Goal: Information Seeking & Learning: Learn about a topic

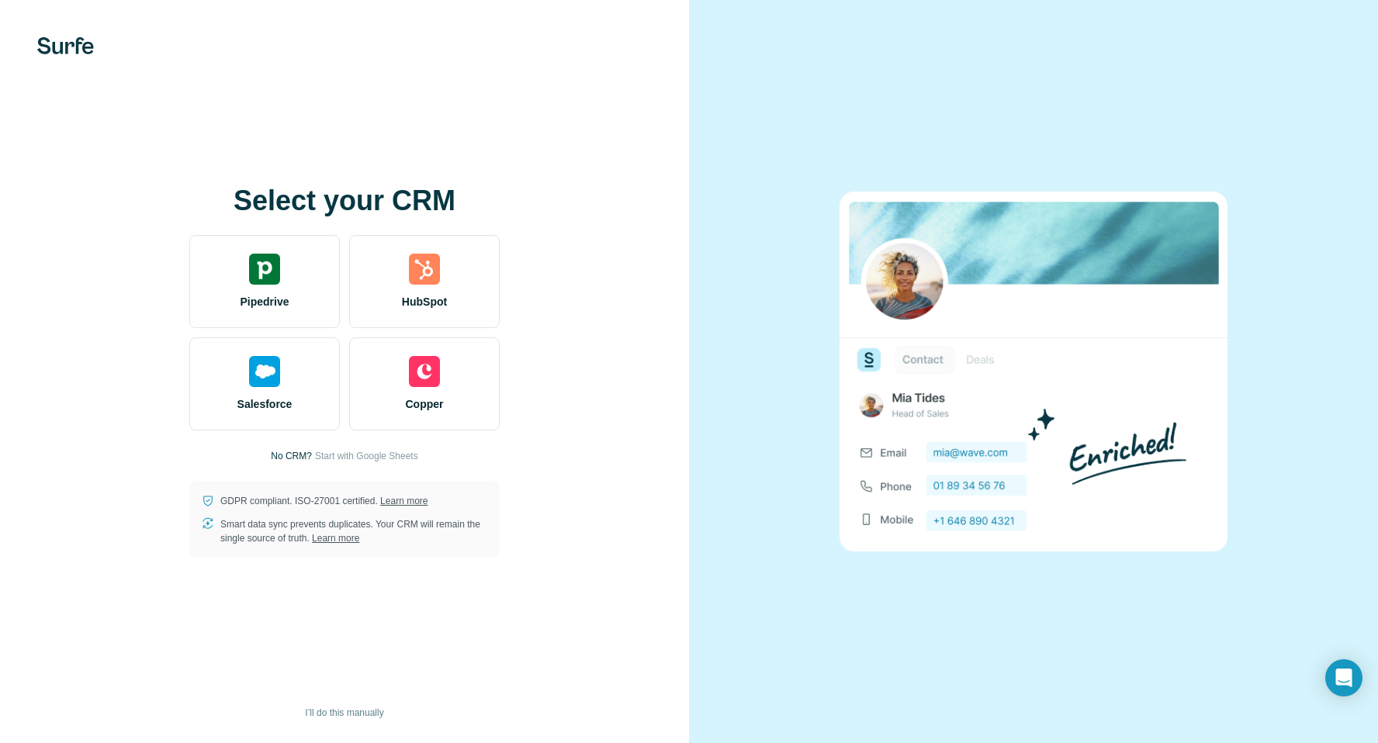
click at [68, 47] on img at bounding box center [65, 45] width 57 height 17
click at [354, 714] on span "I’ll do this manually" at bounding box center [344, 713] width 78 height 14
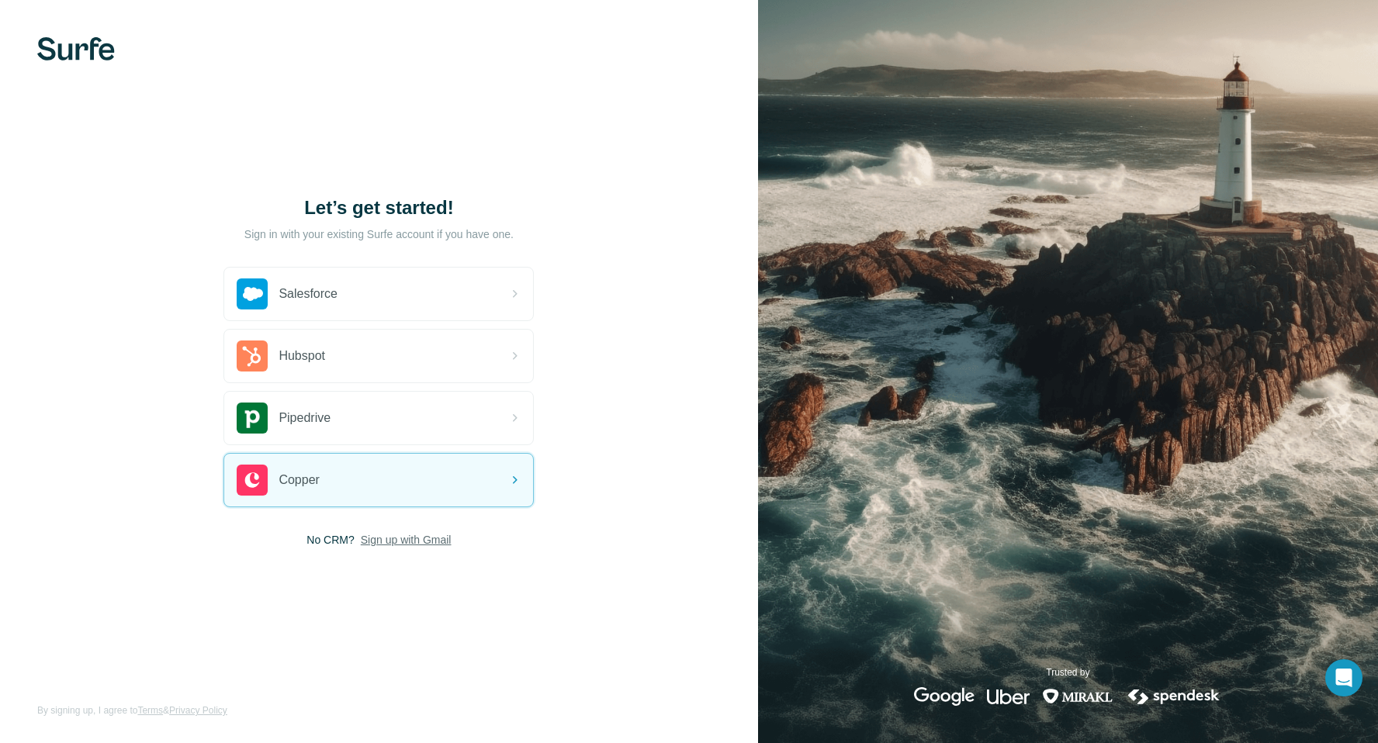
click at [408, 544] on span "Sign up with Gmail" at bounding box center [406, 540] width 91 height 16
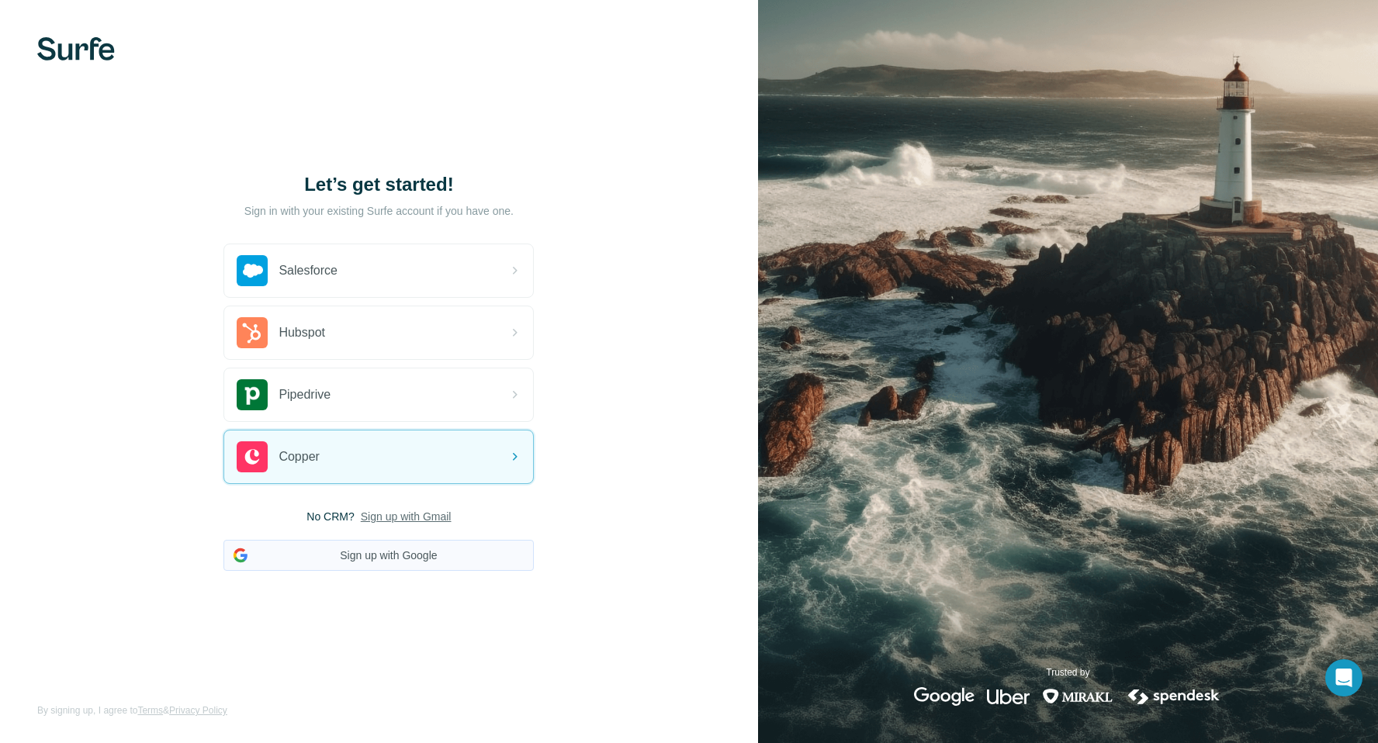
click at [406, 552] on button "Sign up with Google" at bounding box center [378, 555] width 310 height 31
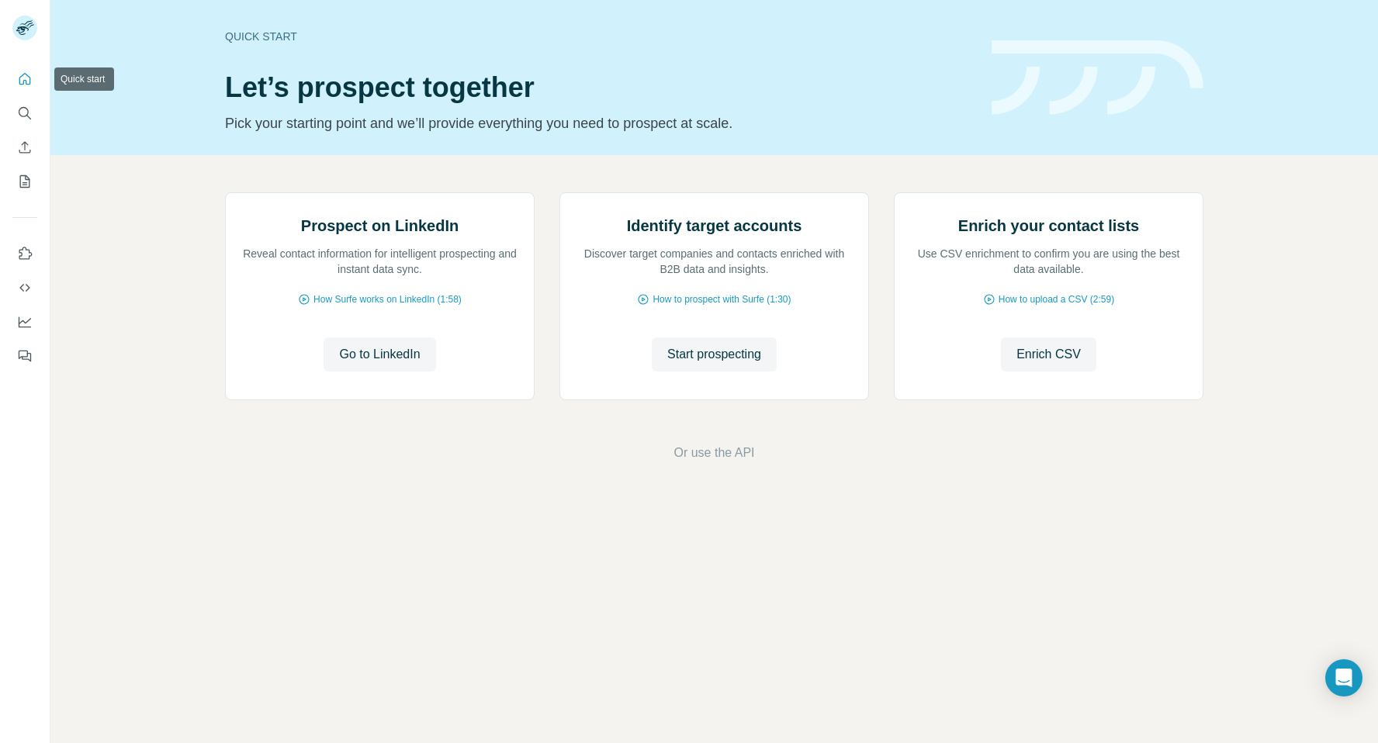
click at [26, 84] on icon "Quick start" at bounding box center [25, 79] width 12 height 12
click at [25, 117] on icon "Search" at bounding box center [25, 113] width 16 height 16
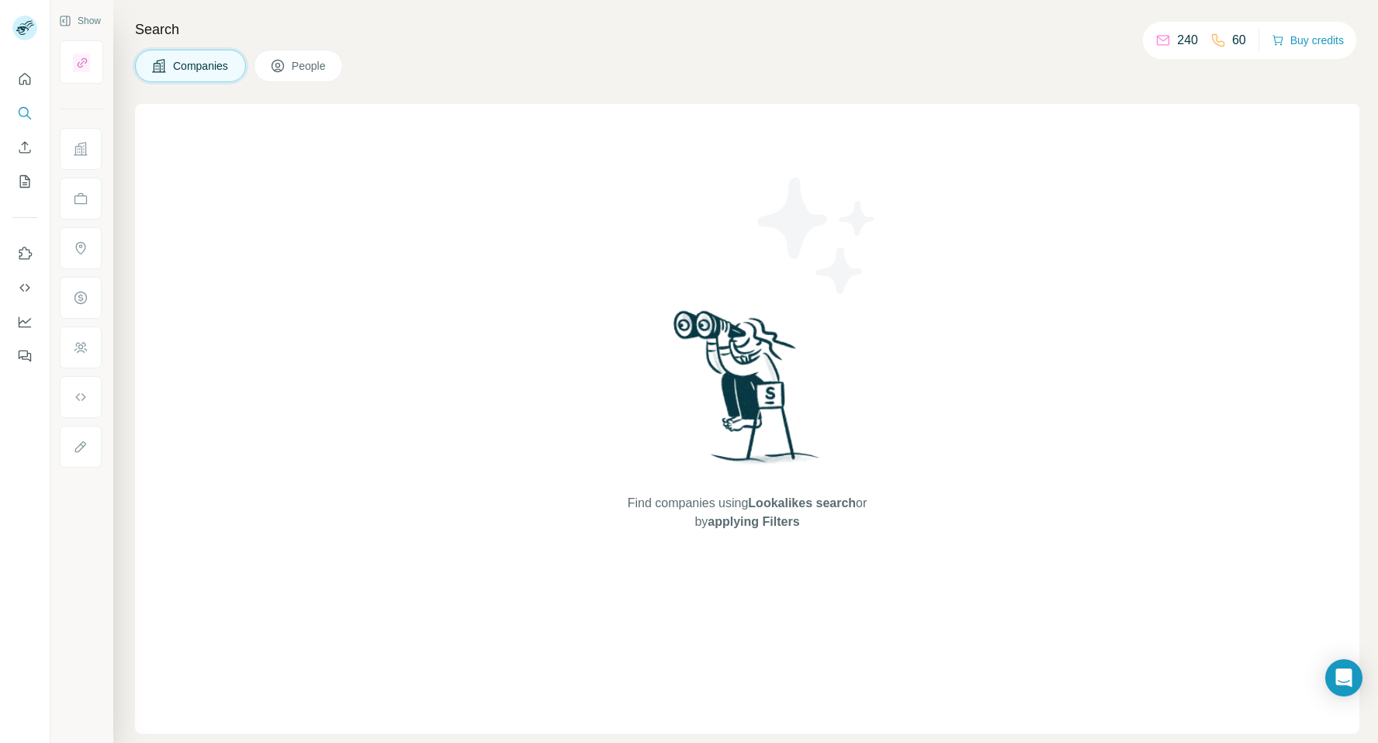
click at [208, 67] on span "Companies" at bounding box center [201, 66] width 57 height 16
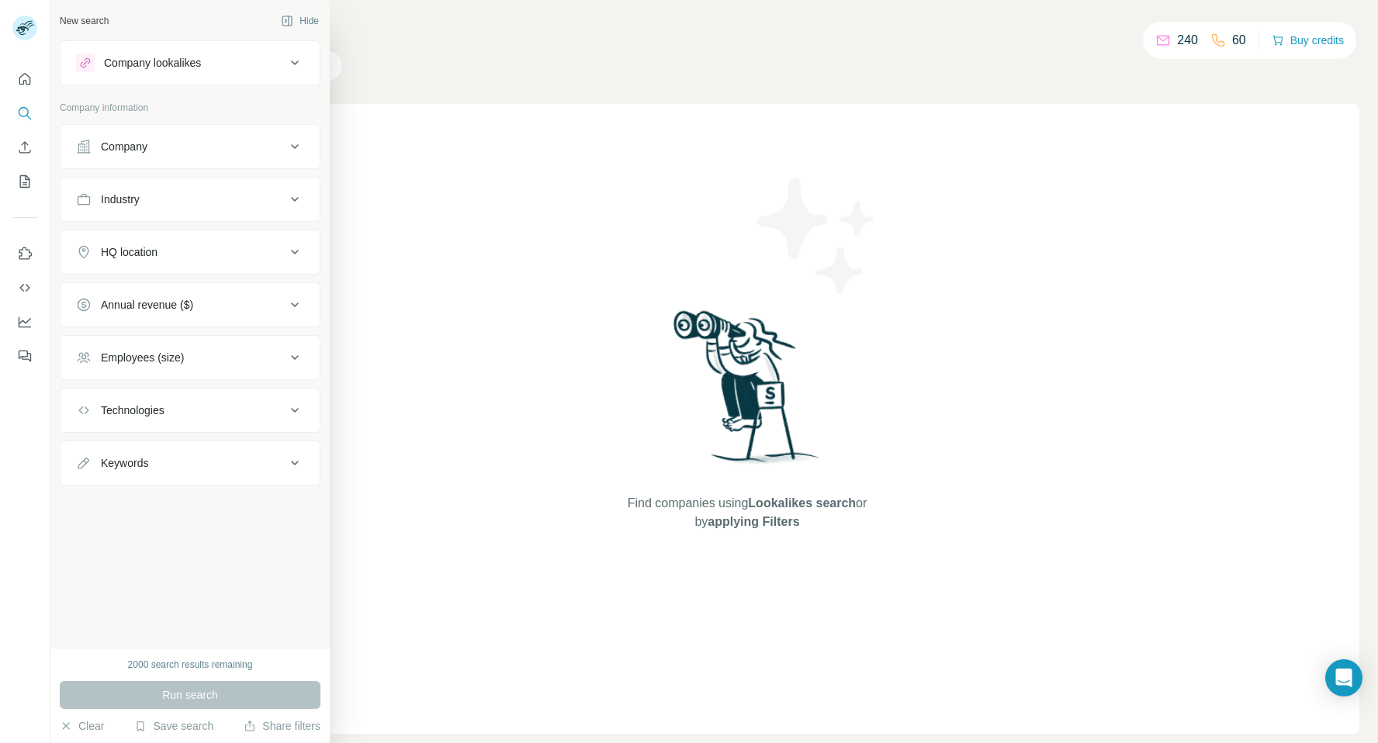
click at [298, 66] on icon at bounding box center [294, 63] width 19 height 19
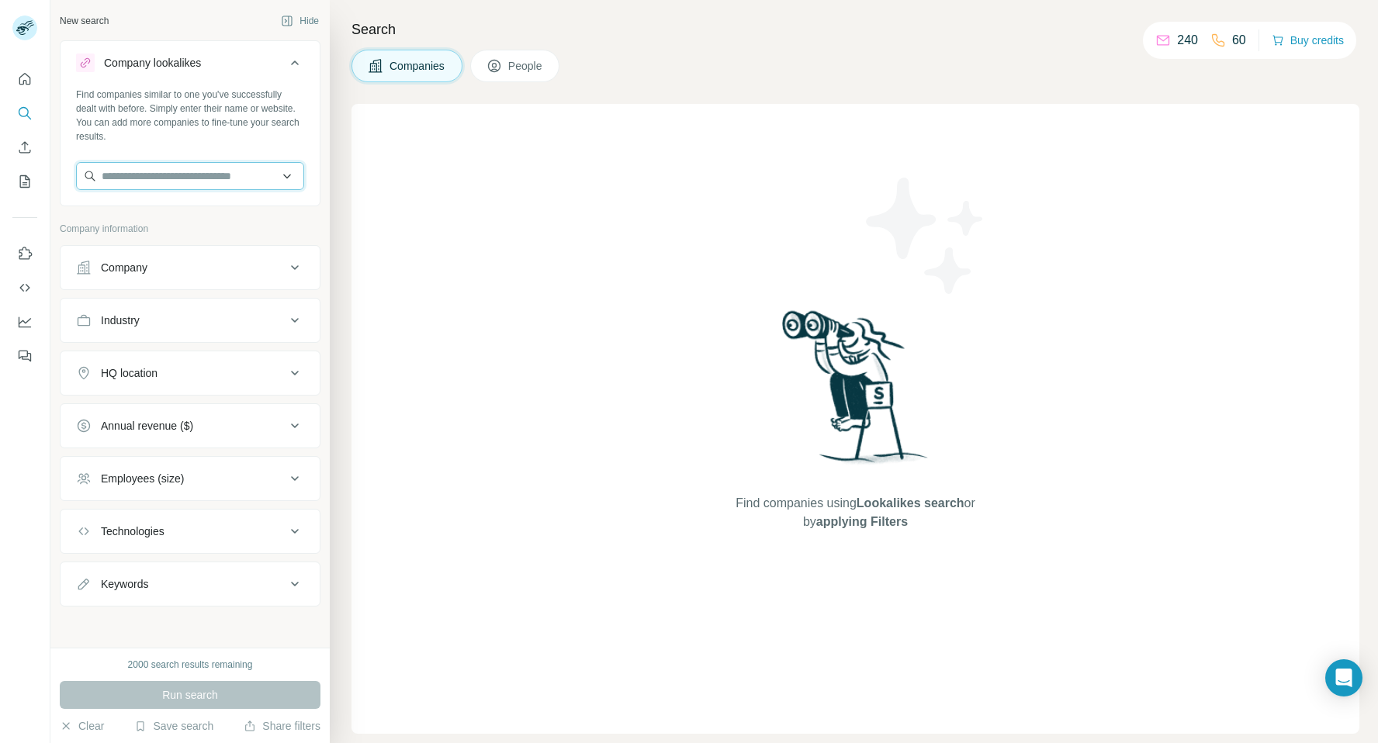
click at [285, 176] on input "text" at bounding box center [190, 176] width 228 height 28
click at [40, 553] on div at bounding box center [25, 371] width 50 height 743
click at [289, 372] on icon at bounding box center [294, 373] width 19 height 19
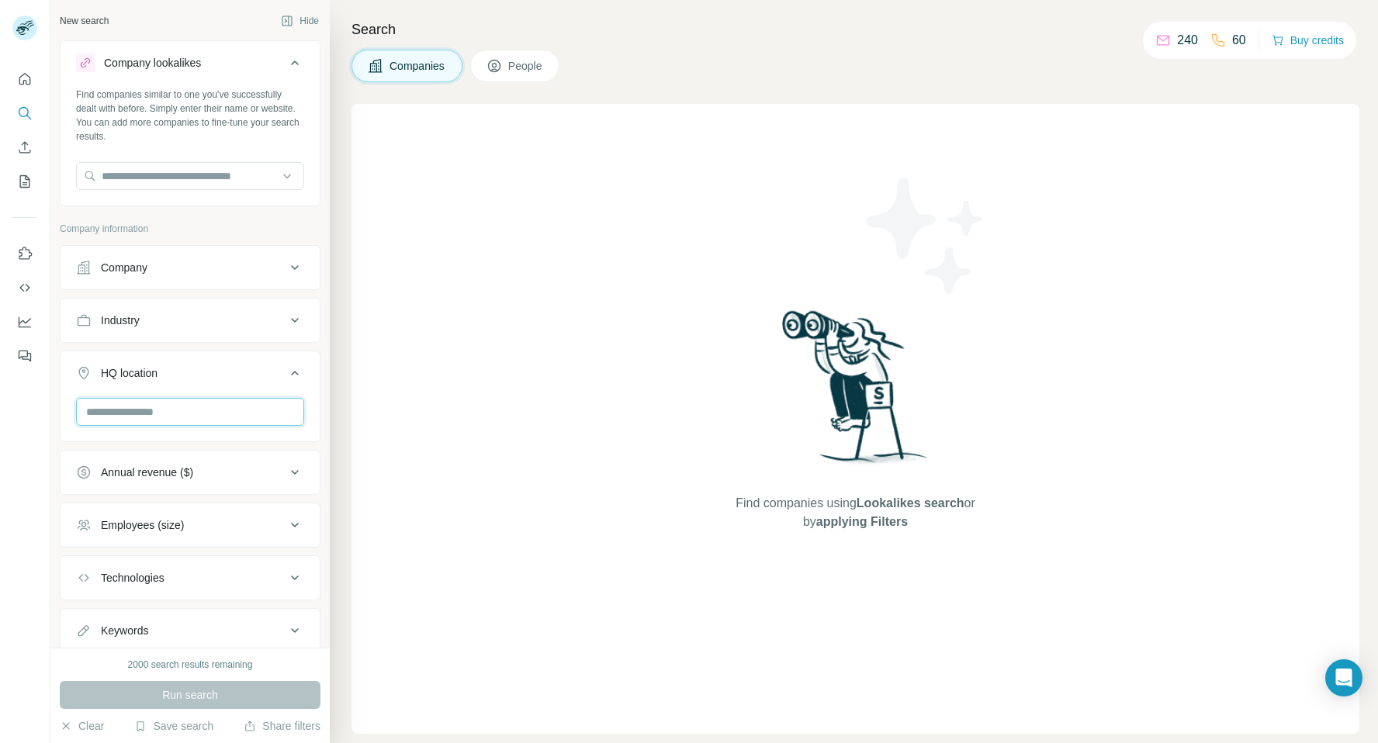
click at [262, 406] on input "text" at bounding box center [190, 412] width 228 height 28
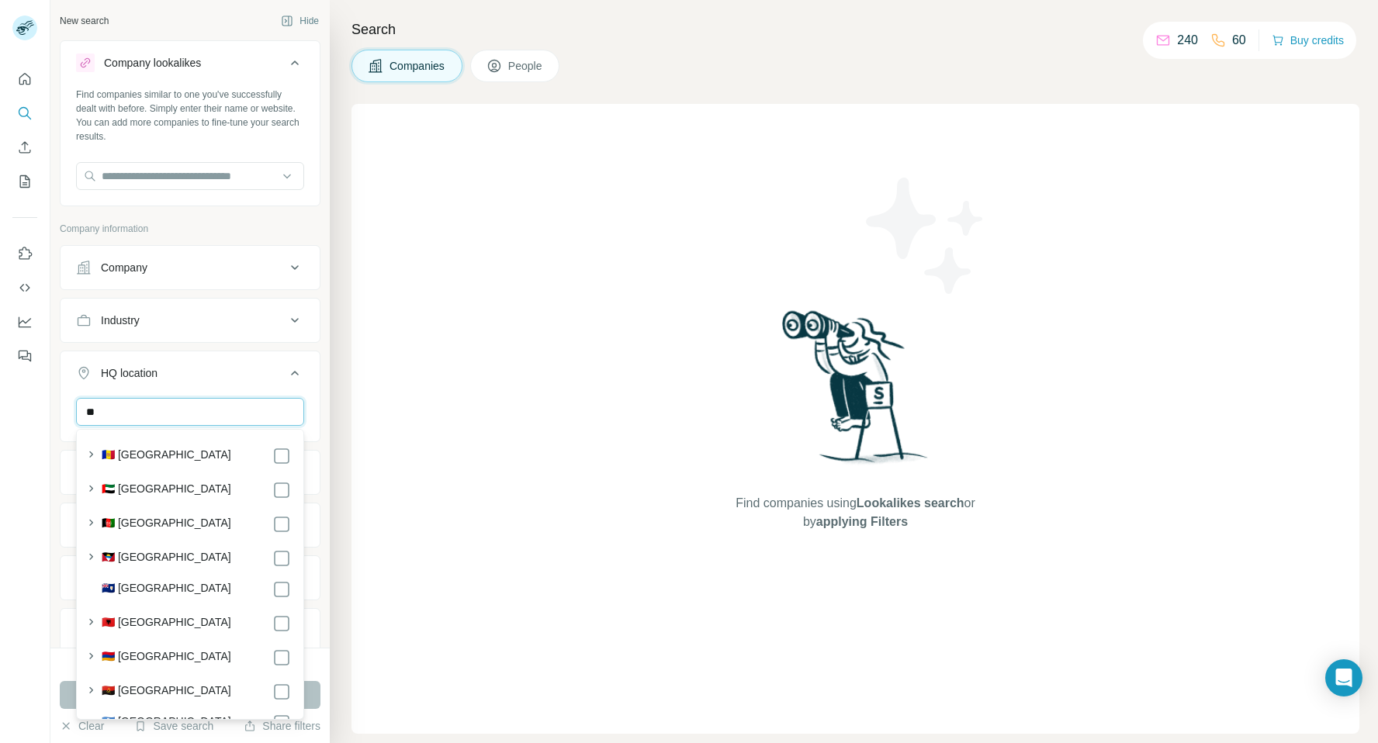
type input "*"
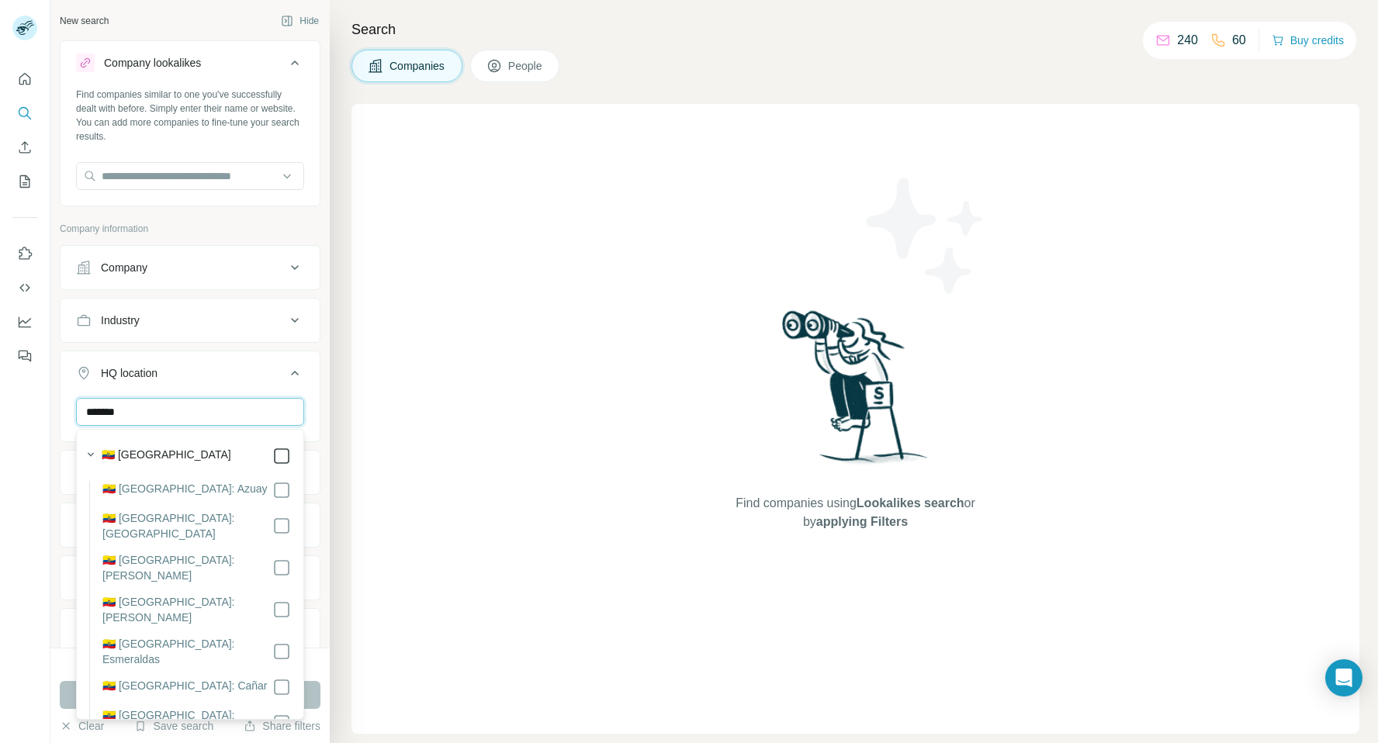
type input "*******"
click at [289, 461] on icon at bounding box center [281, 456] width 19 height 19
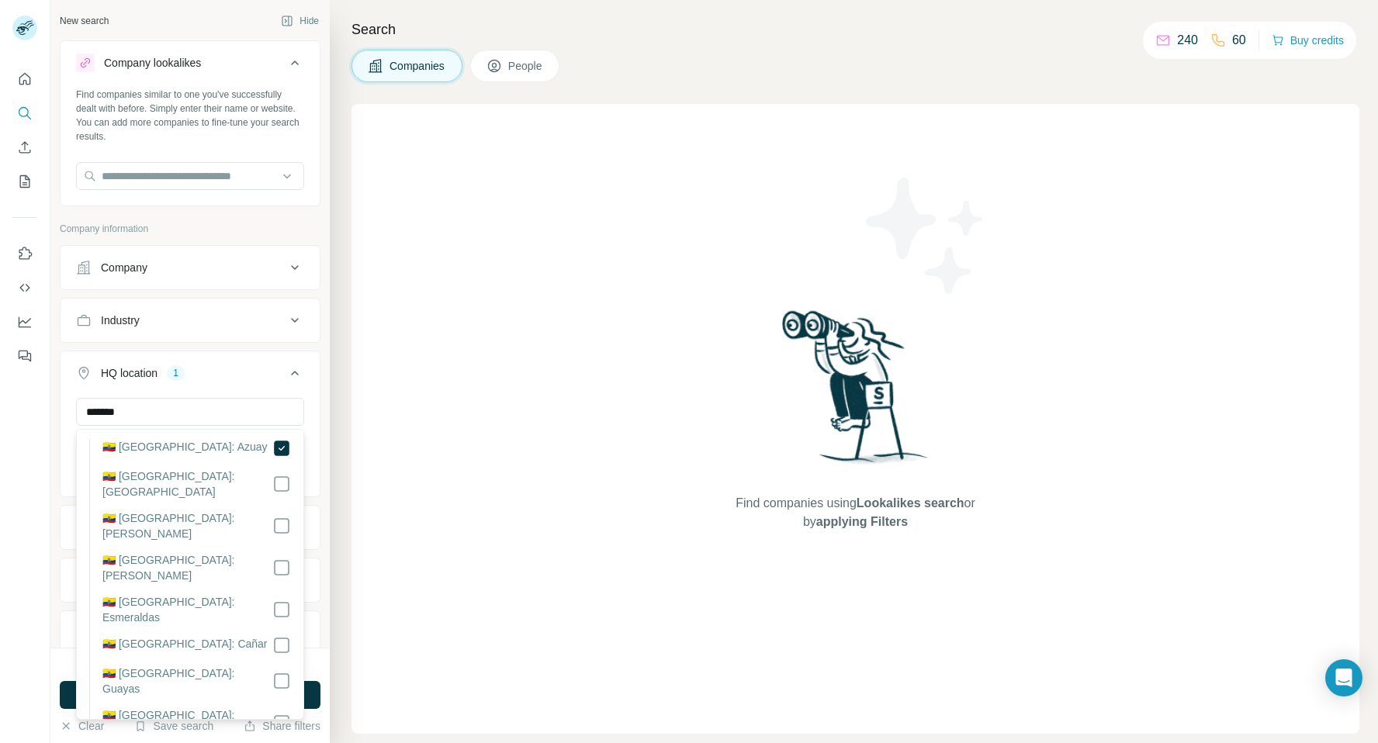
scroll to position [43, 0]
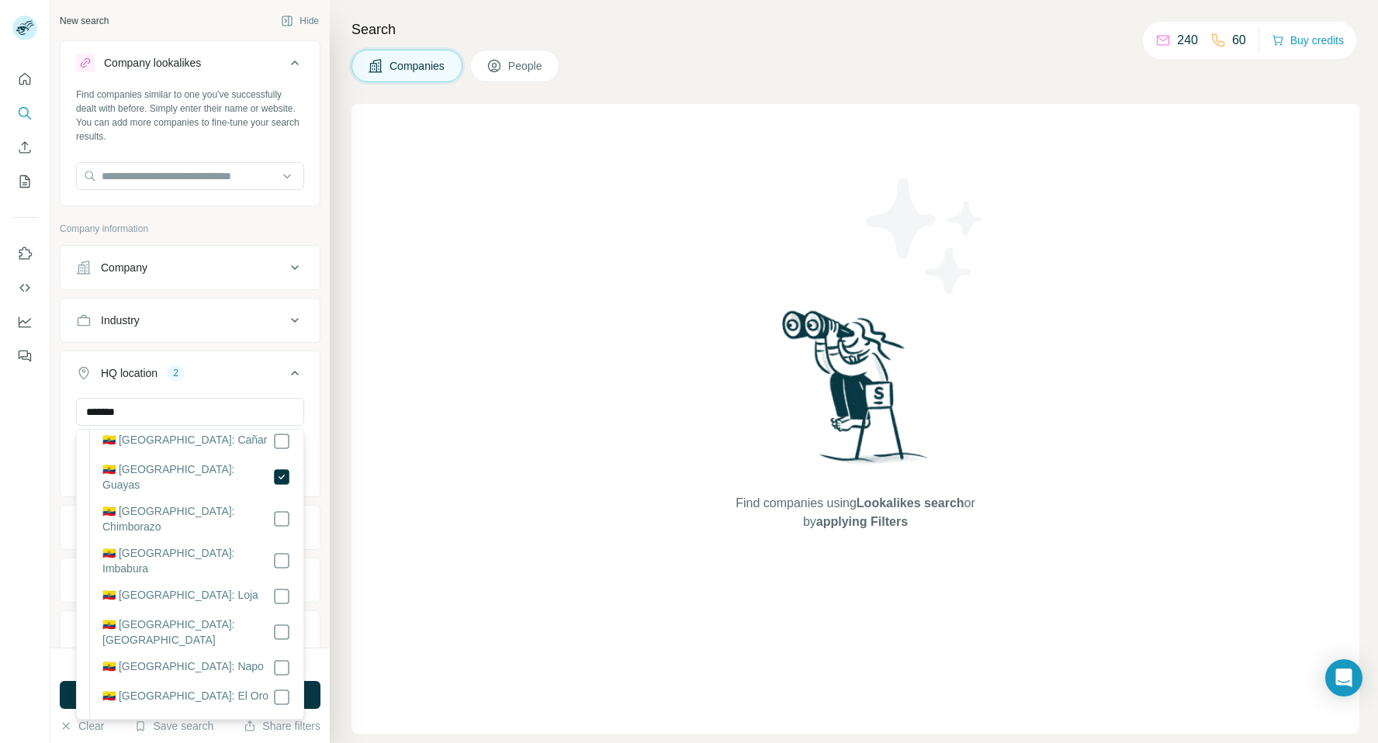
scroll to position [247, 0]
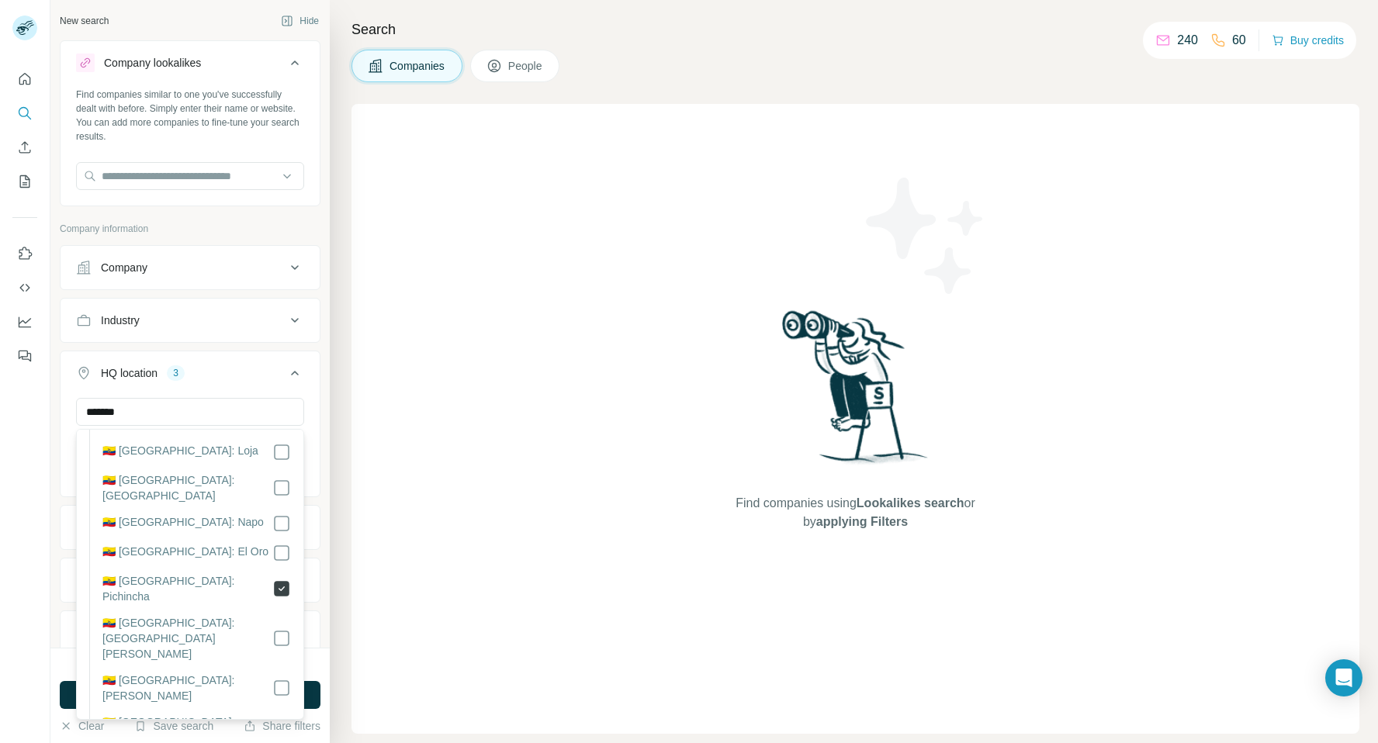
scroll to position [393, 0]
click at [298, 372] on icon at bounding box center [294, 373] width 19 height 19
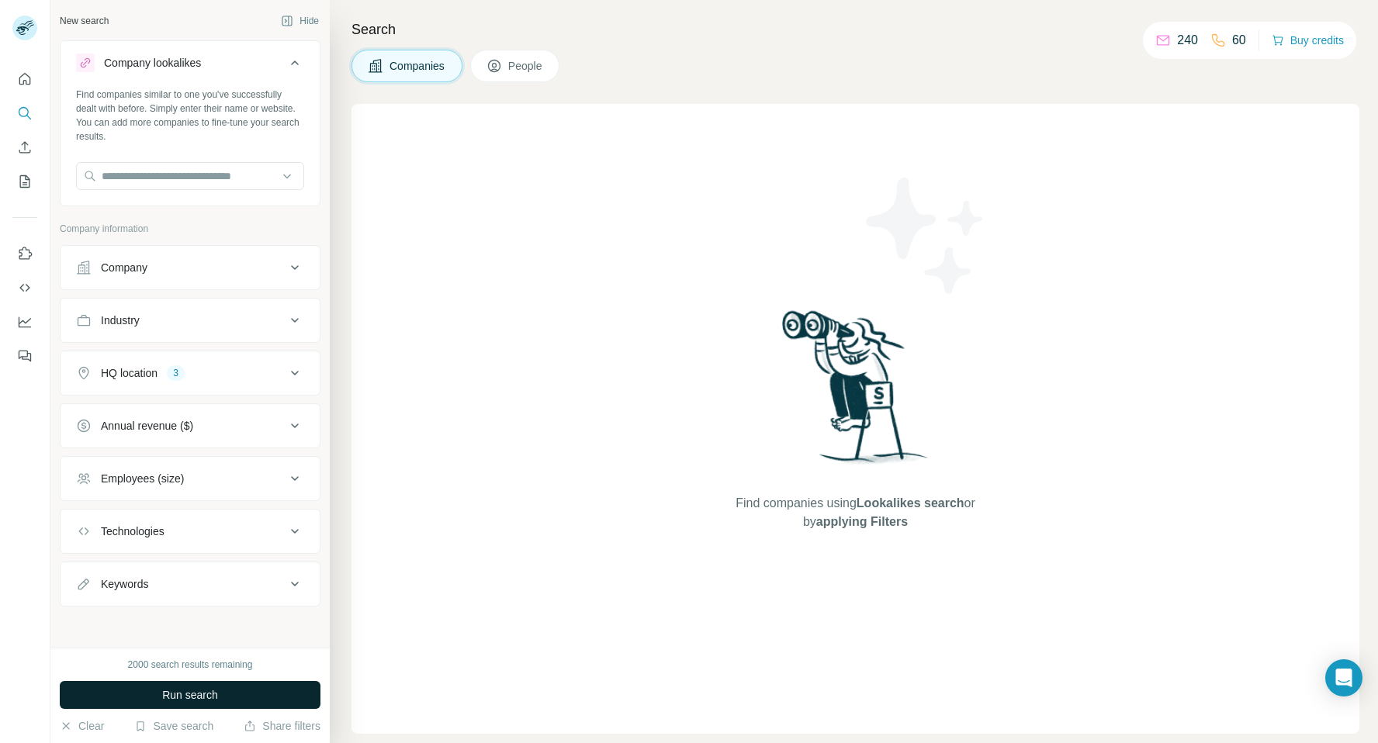
click at [228, 691] on button "Run search" at bounding box center [190, 695] width 261 height 28
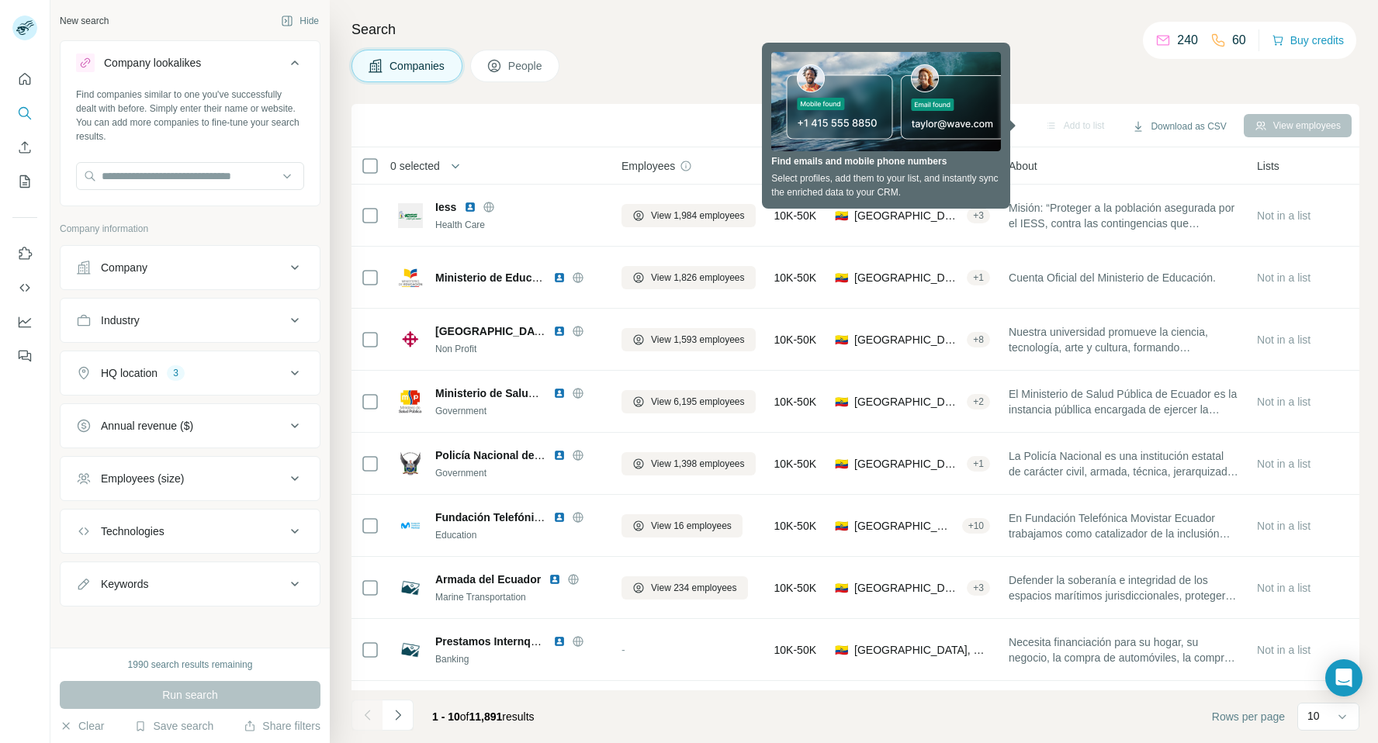
click at [293, 479] on icon at bounding box center [295, 478] width 8 height 5
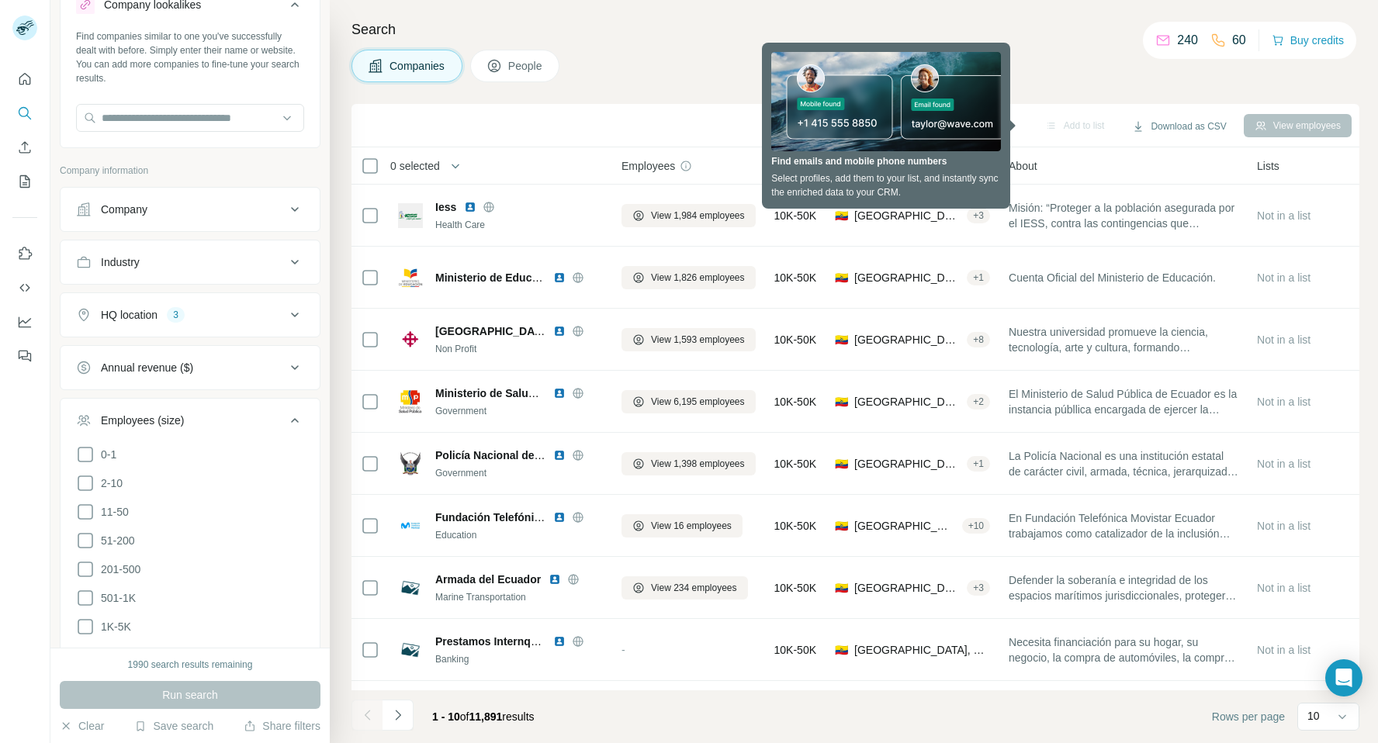
scroll to position [61, 0]
click at [85, 564] on icon at bounding box center [85, 567] width 19 height 19
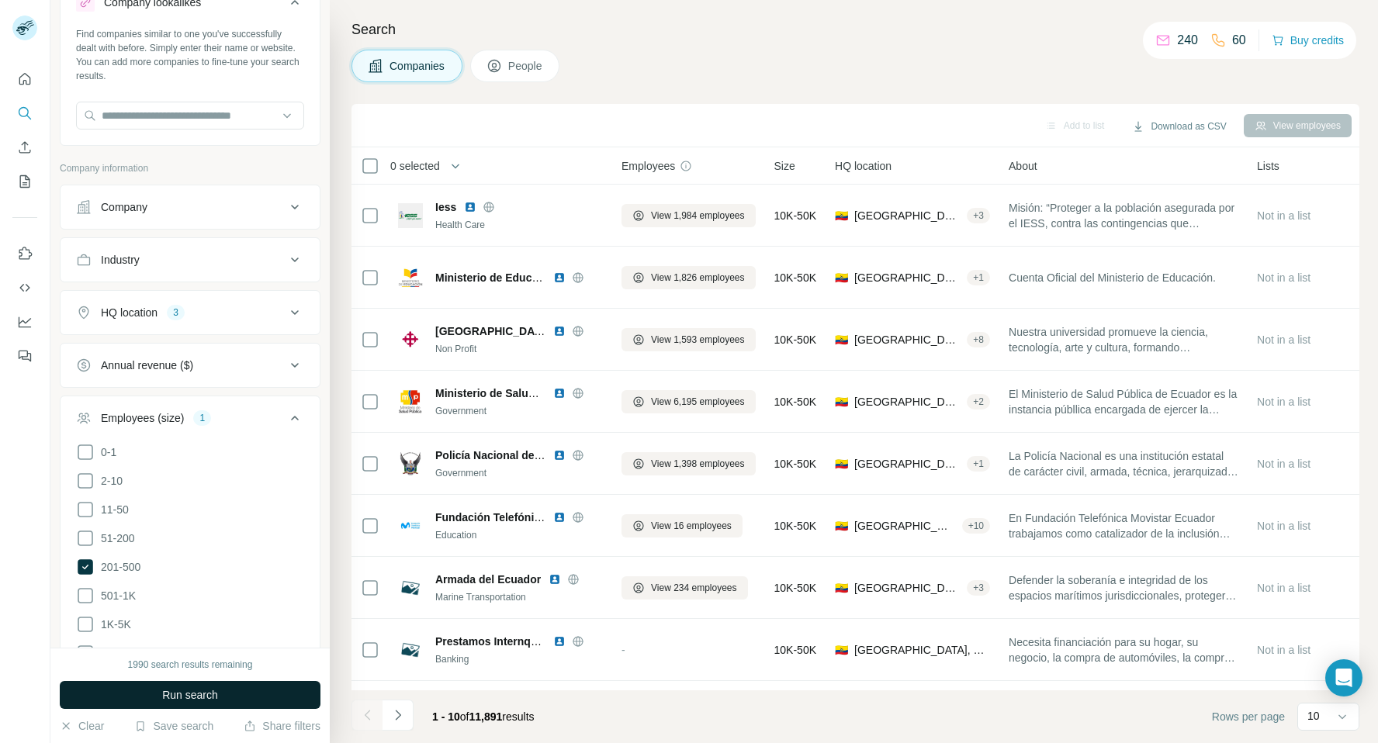
click at [189, 693] on span "Run search" at bounding box center [190, 695] width 56 height 16
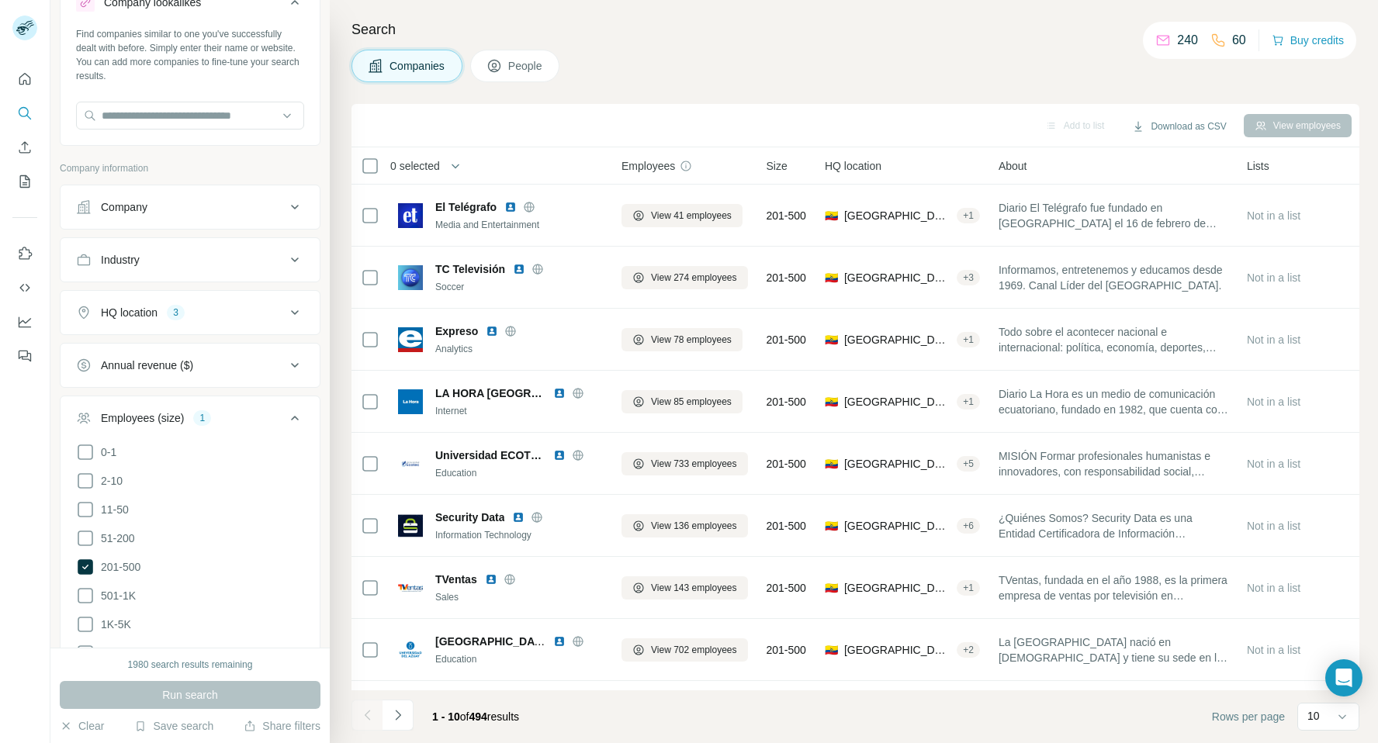
click at [292, 410] on icon at bounding box center [294, 418] width 19 height 19
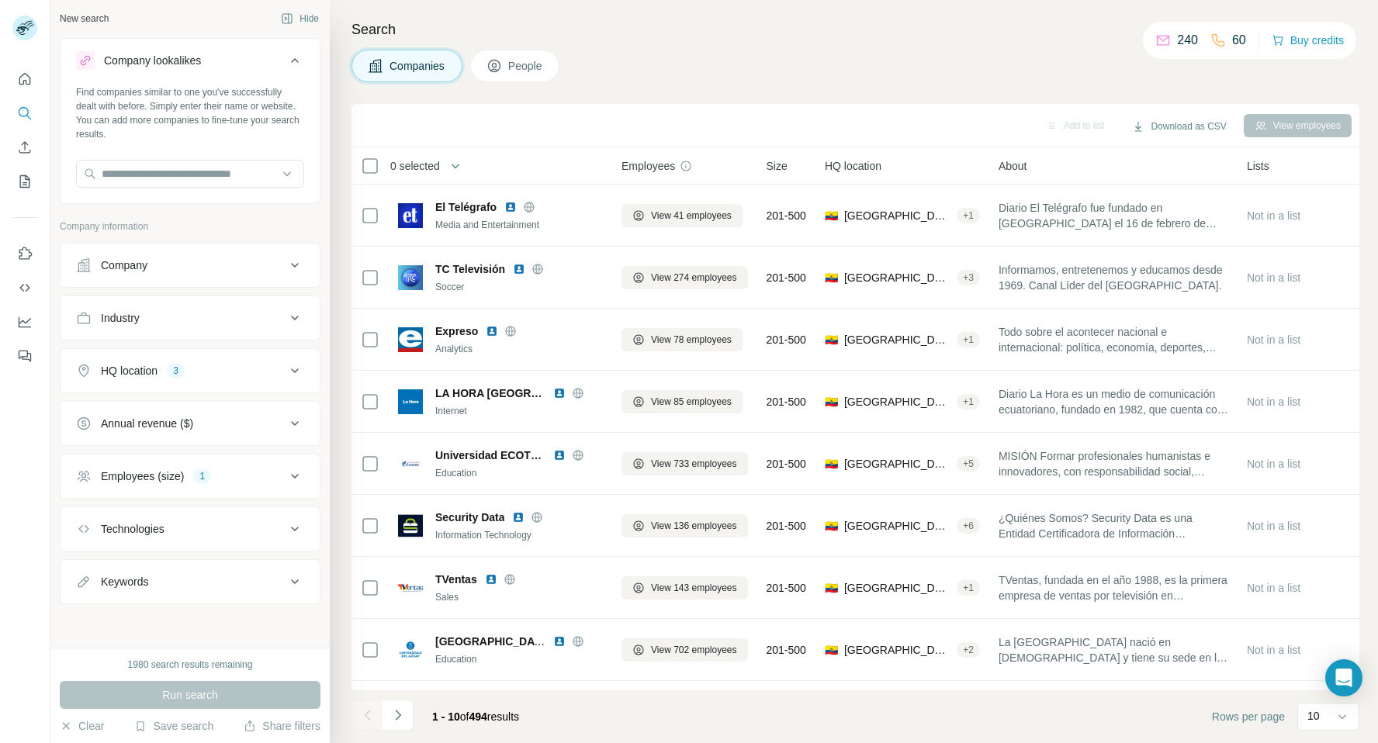
click at [296, 583] on icon at bounding box center [295, 581] width 8 height 5
click at [191, 614] on input "text" at bounding box center [174, 621] width 197 height 28
type input "***"
click at [291, 624] on icon "button" at bounding box center [292, 621] width 16 height 16
click at [209, 617] on input "text" at bounding box center [174, 621] width 197 height 28
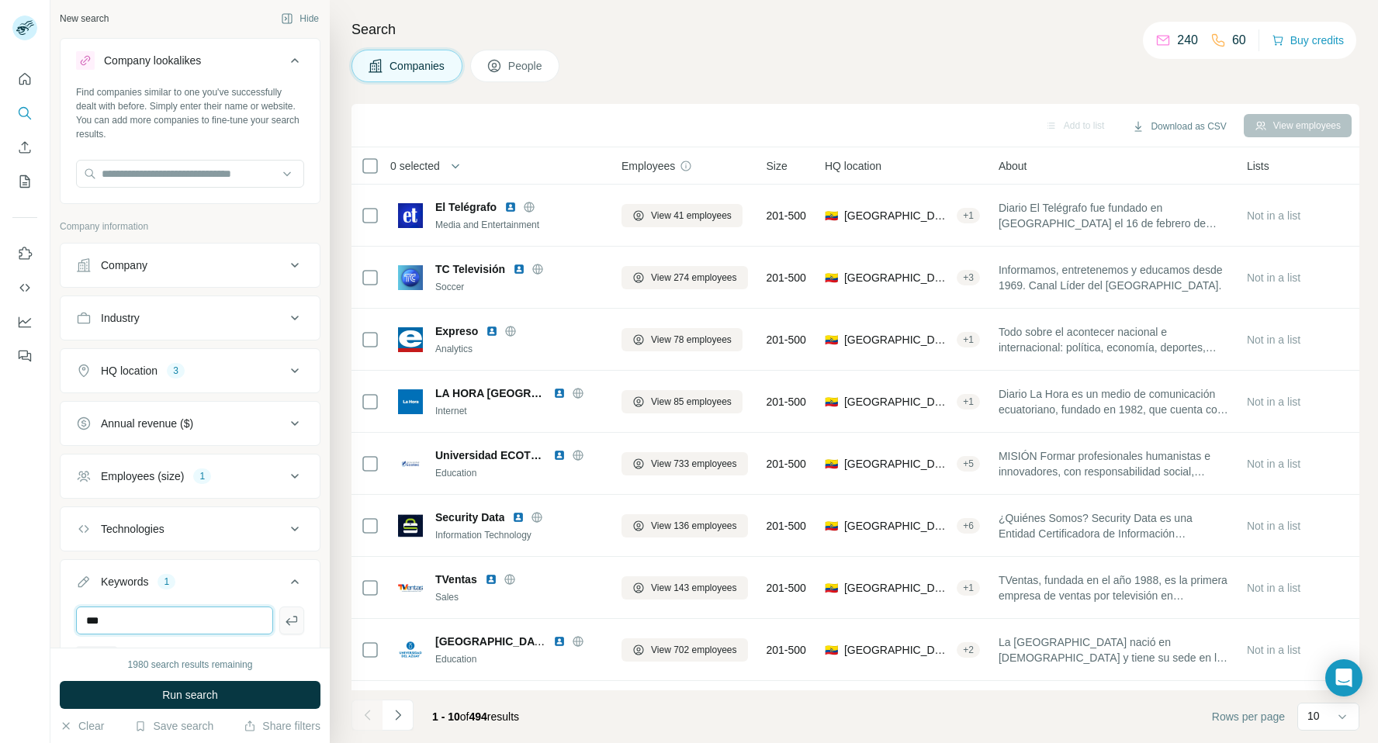
type input "***"
click at [290, 621] on icon "button" at bounding box center [291, 620] width 12 height 9
click at [160, 622] on input "text" at bounding box center [174, 621] width 197 height 28
type input "*"
type input "*******"
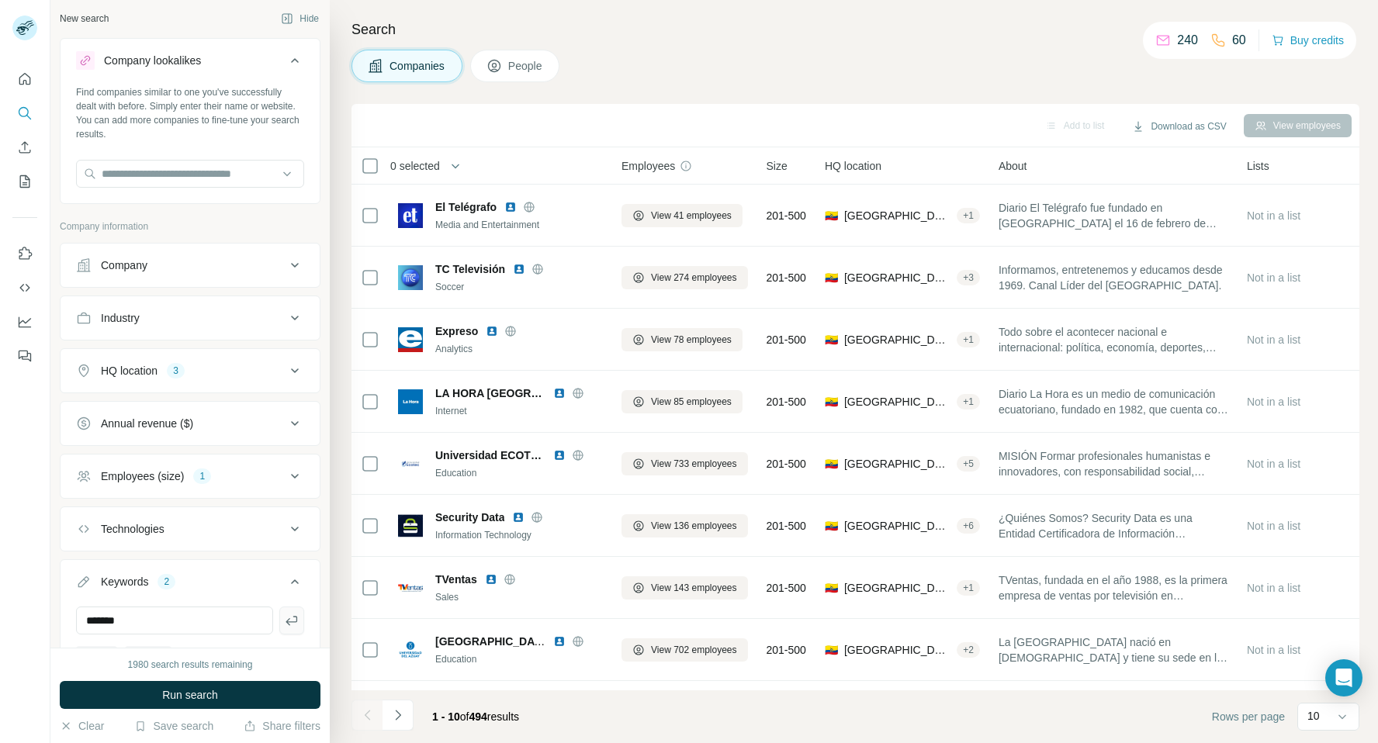
click at [291, 619] on icon "button" at bounding box center [292, 621] width 16 height 16
click at [202, 616] on input "text" at bounding box center [174, 621] width 197 height 28
type input "*****"
click at [291, 622] on icon "button" at bounding box center [291, 620] width 12 height 9
click at [213, 697] on span "Run search" at bounding box center [190, 695] width 56 height 16
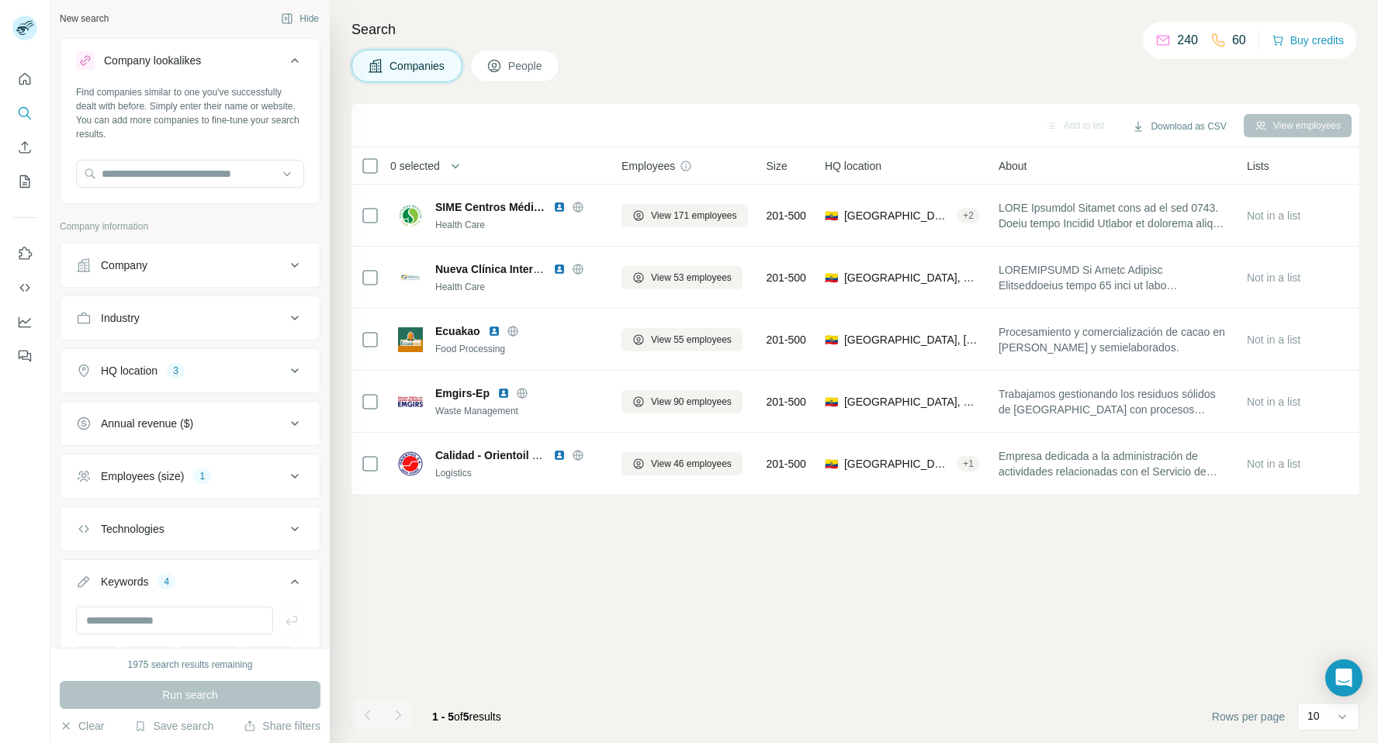
click at [290, 261] on icon at bounding box center [294, 265] width 19 height 19
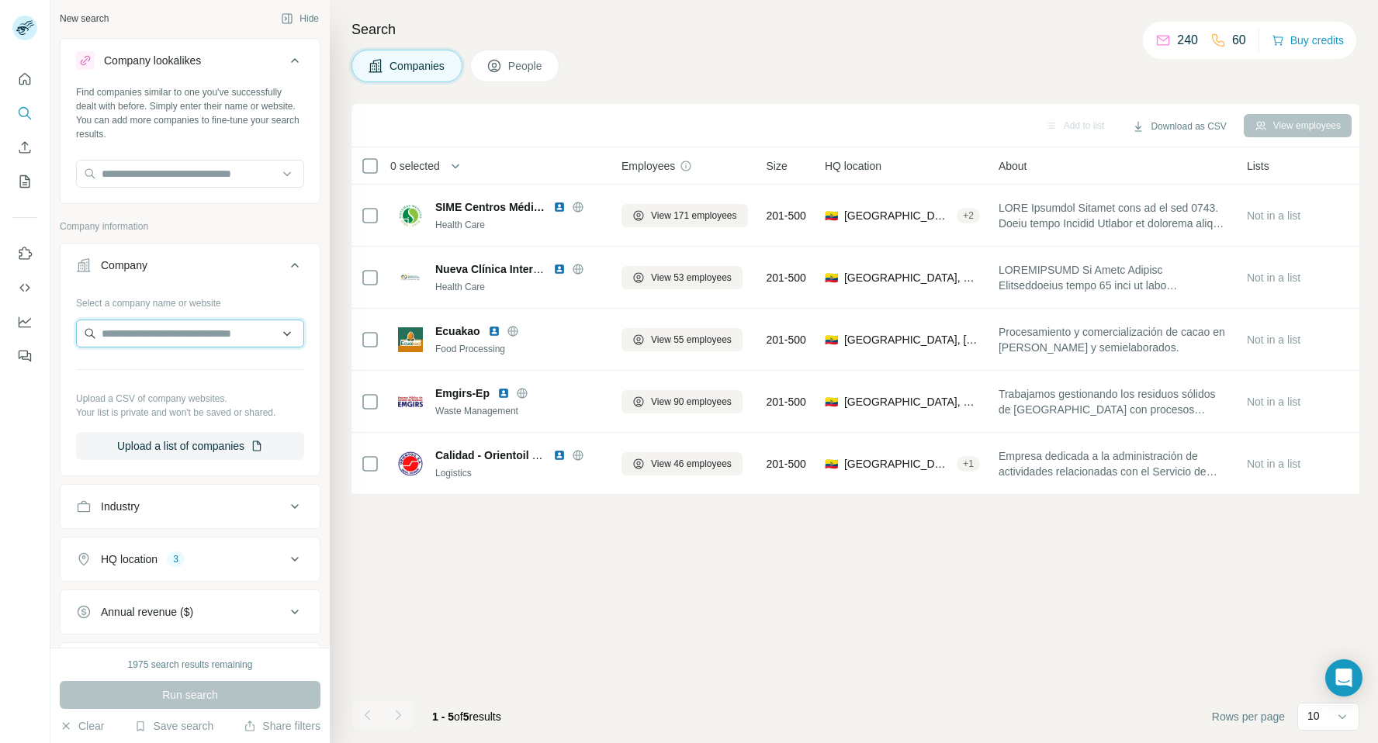
click at [289, 334] on input "text" at bounding box center [190, 334] width 228 height 28
click at [282, 299] on div "Select a company name or website" at bounding box center [190, 300] width 228 height 20
click at [298, 255] on button "Company" at bounding box center [190, 268] width 259 height 43
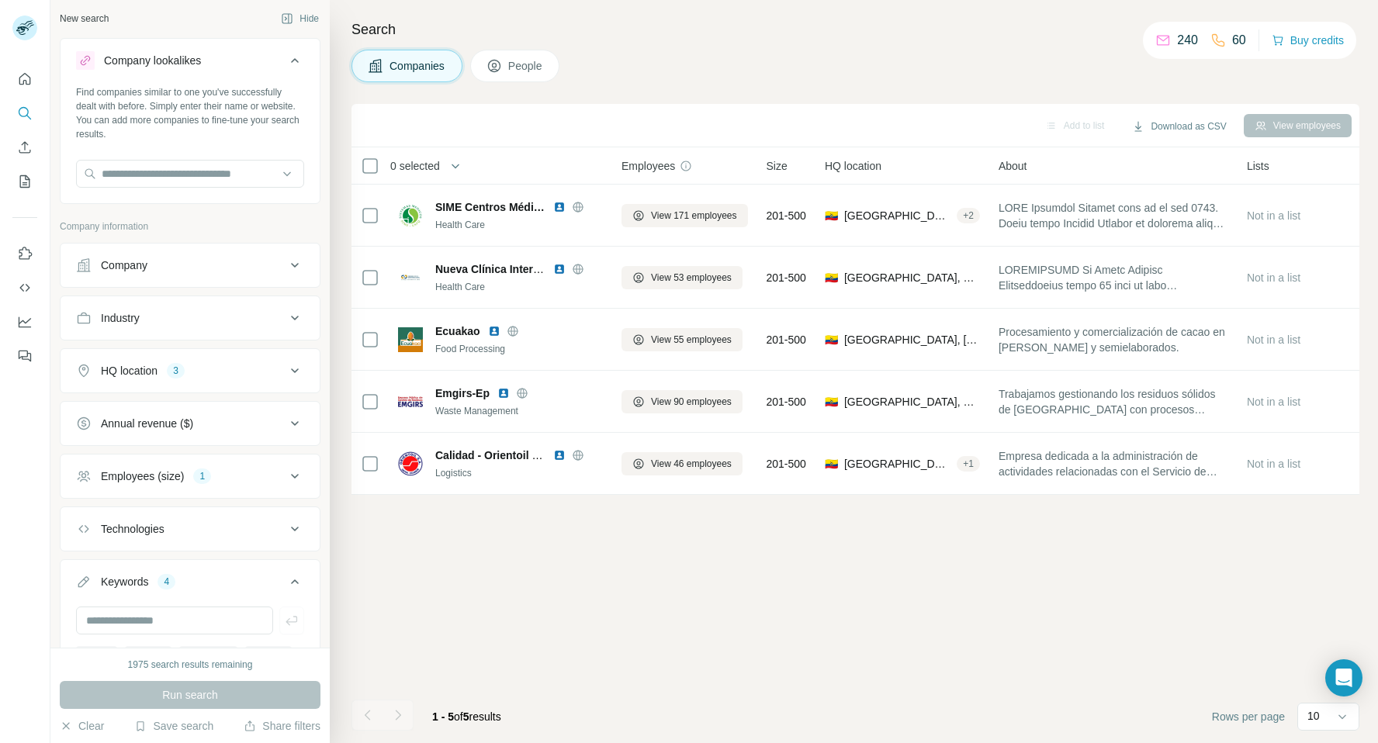
click at [293, 265] on icon at bounding box center [295, 265] width 8 height 5
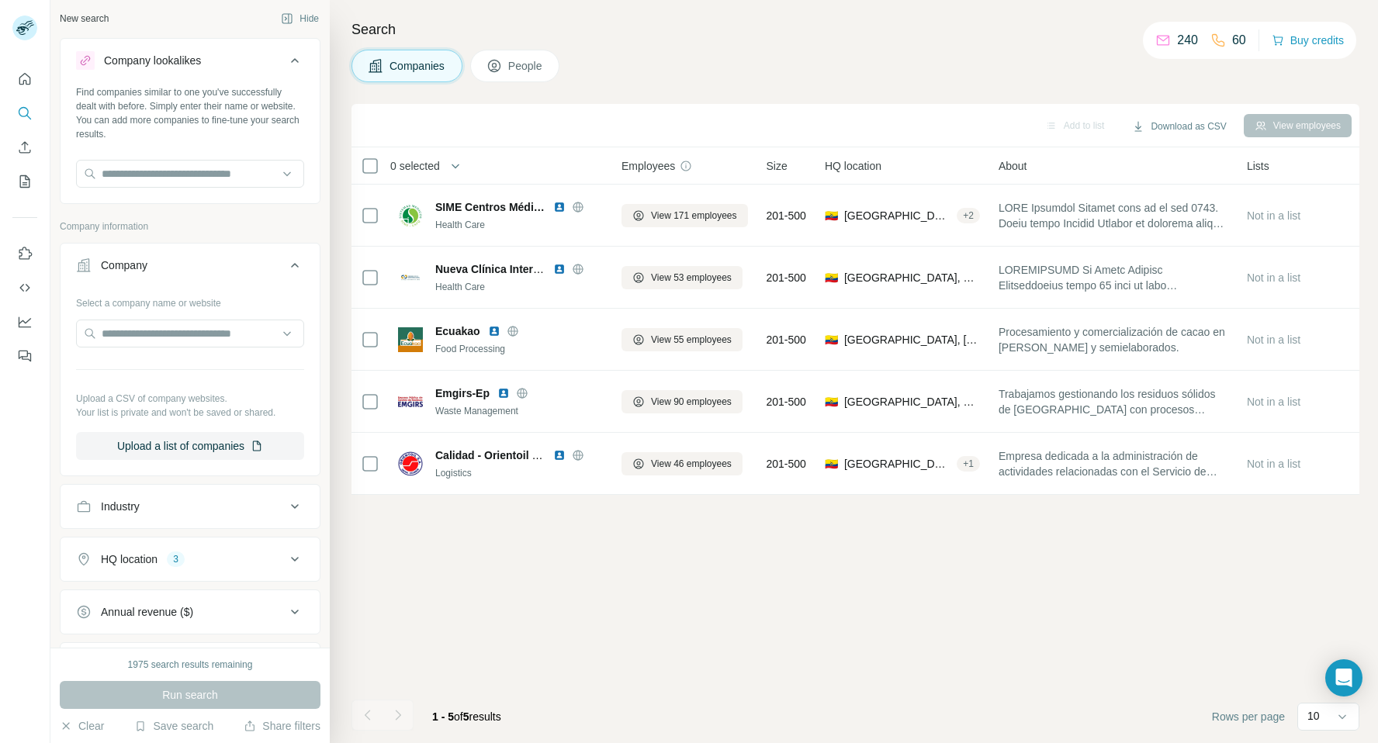
click at [296, 263] on icon at bounding box center [294, 265] width 19 height 19
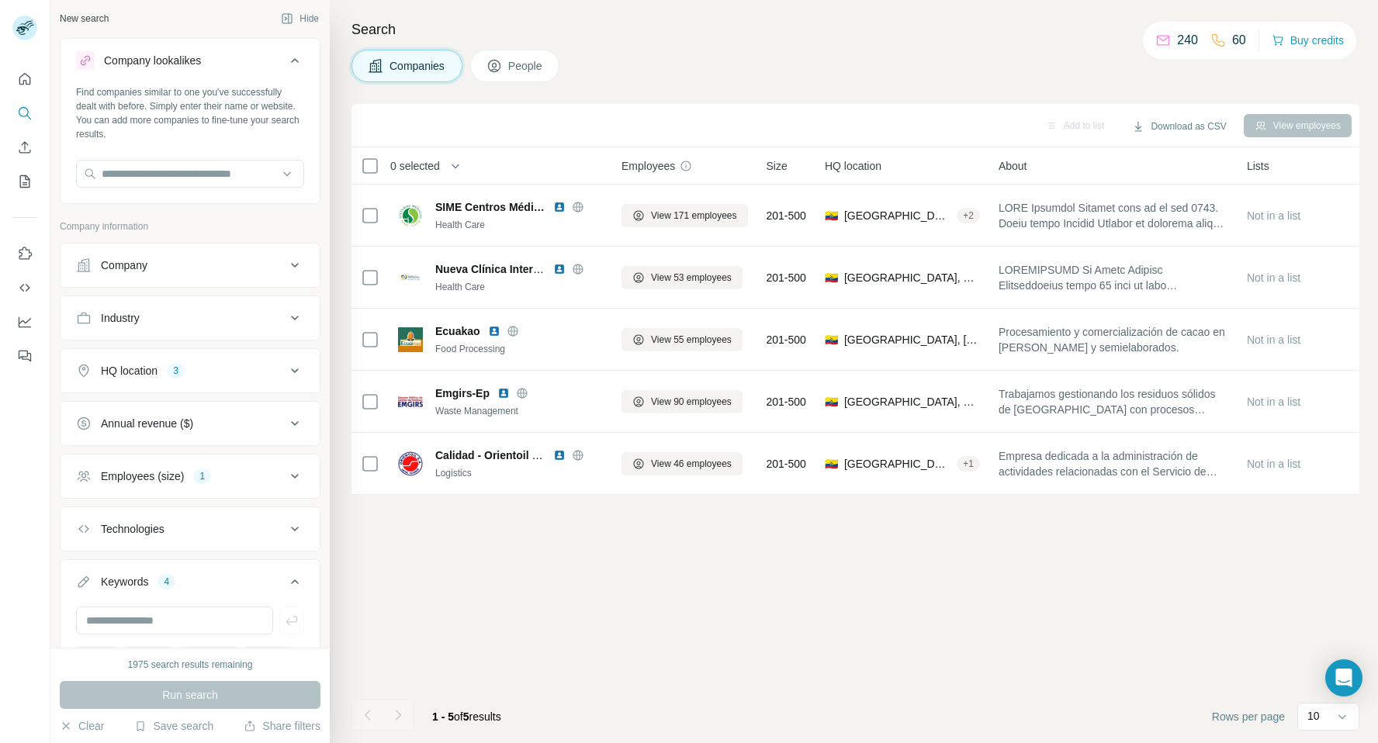
click at [296, 320] on icon at bounding box center [294, 318] width 19 height 19
click at [289, 358] on icon at bounding box center [287, 357] width 16 height 16
click at [264, 306] on button "Industry" at bounding box center [190, 320] width 259 height 43
click at [295, 476] on icon at bounding box center [294, 476] width 19 height 19
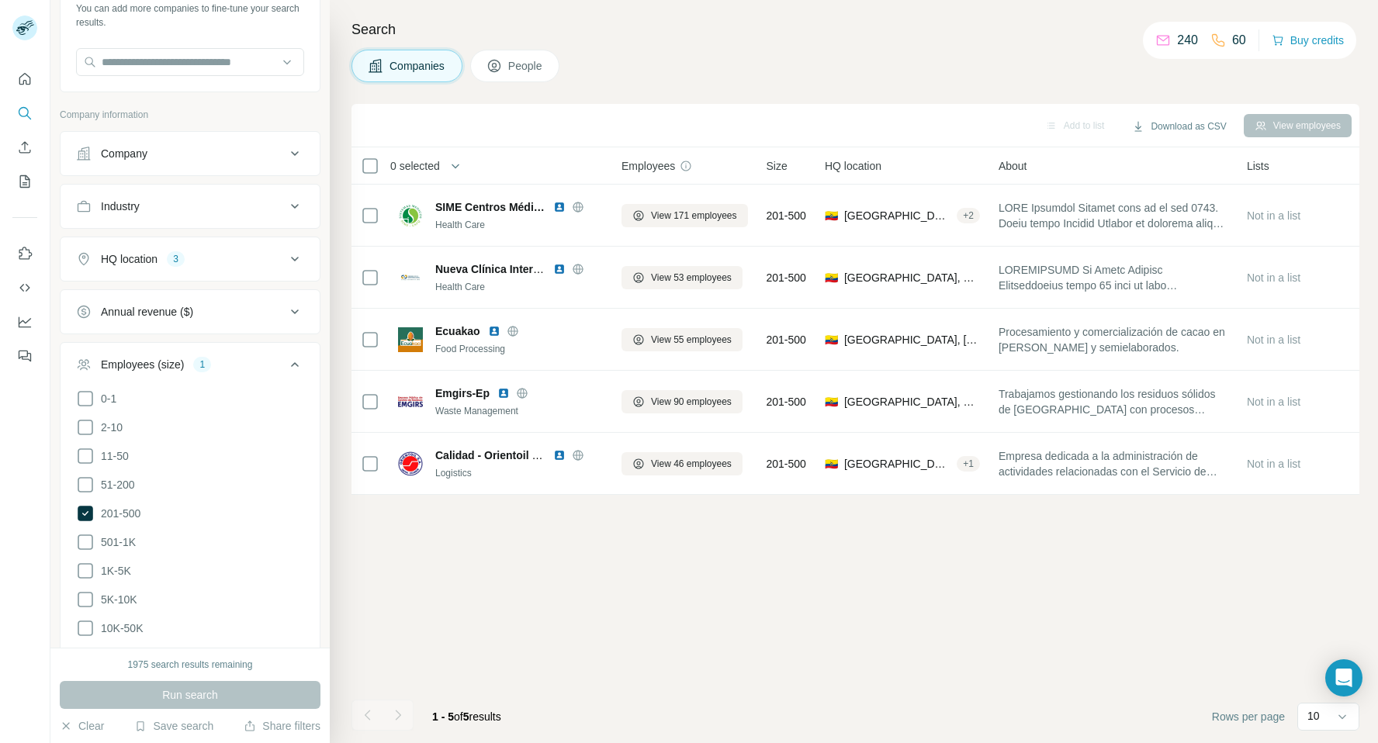
scroll to position [117, 0]
click at [295, 358] on icon at bounding box center [294, 361] width 19 height 19
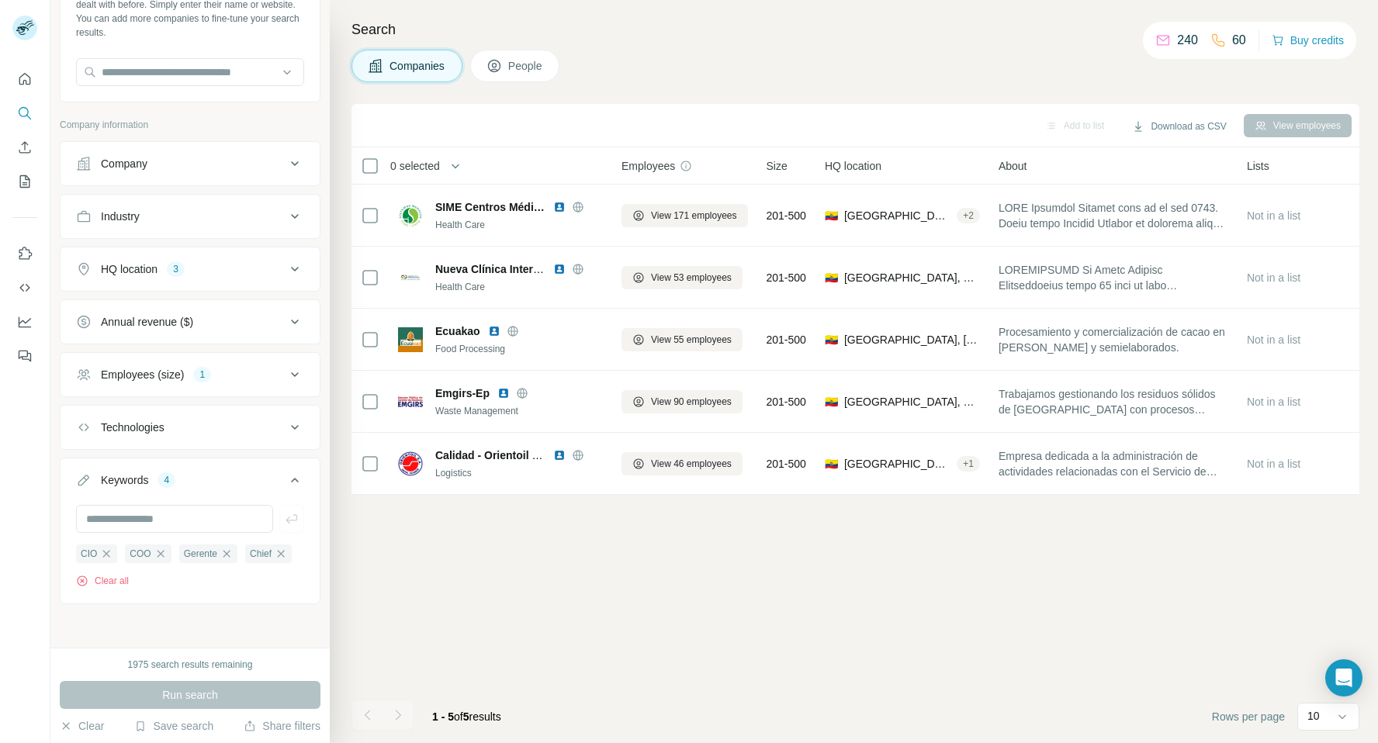
scroll to position [104, 0]
click at [508, 64] on button "People" at bounding box center [515, 66] width 90 height 33
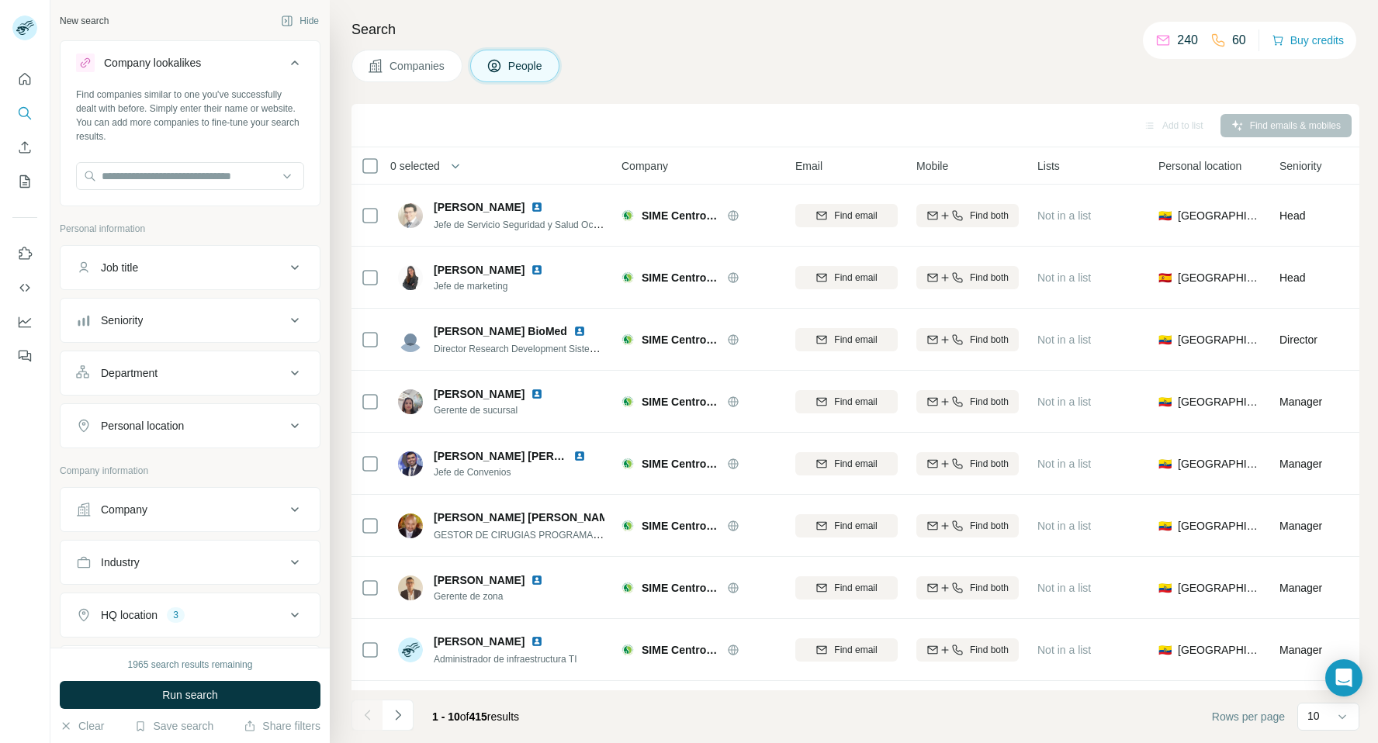
click at [294, 61] on icon at bounding box center [295, 63] width 8 height 5
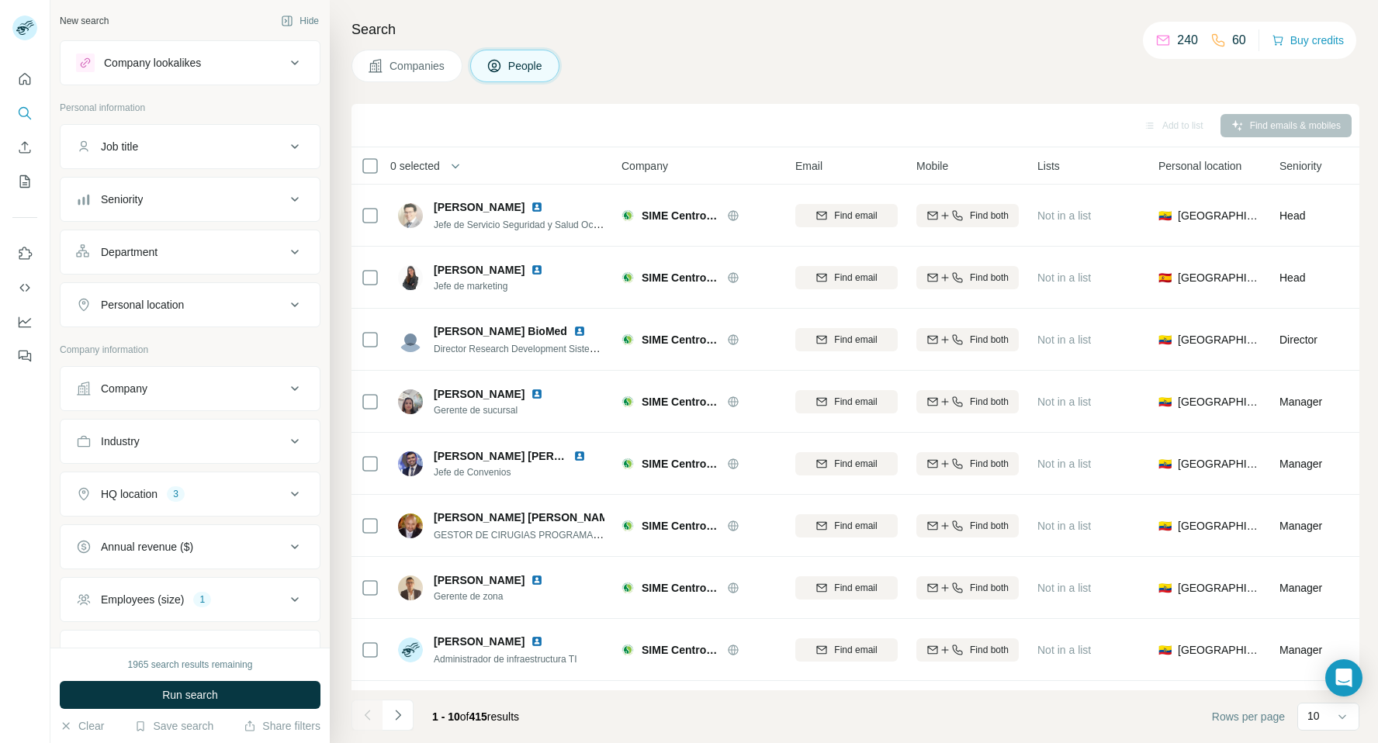
click at [294, 61] on icon at bounding box center [294, 63] width 19 height 19
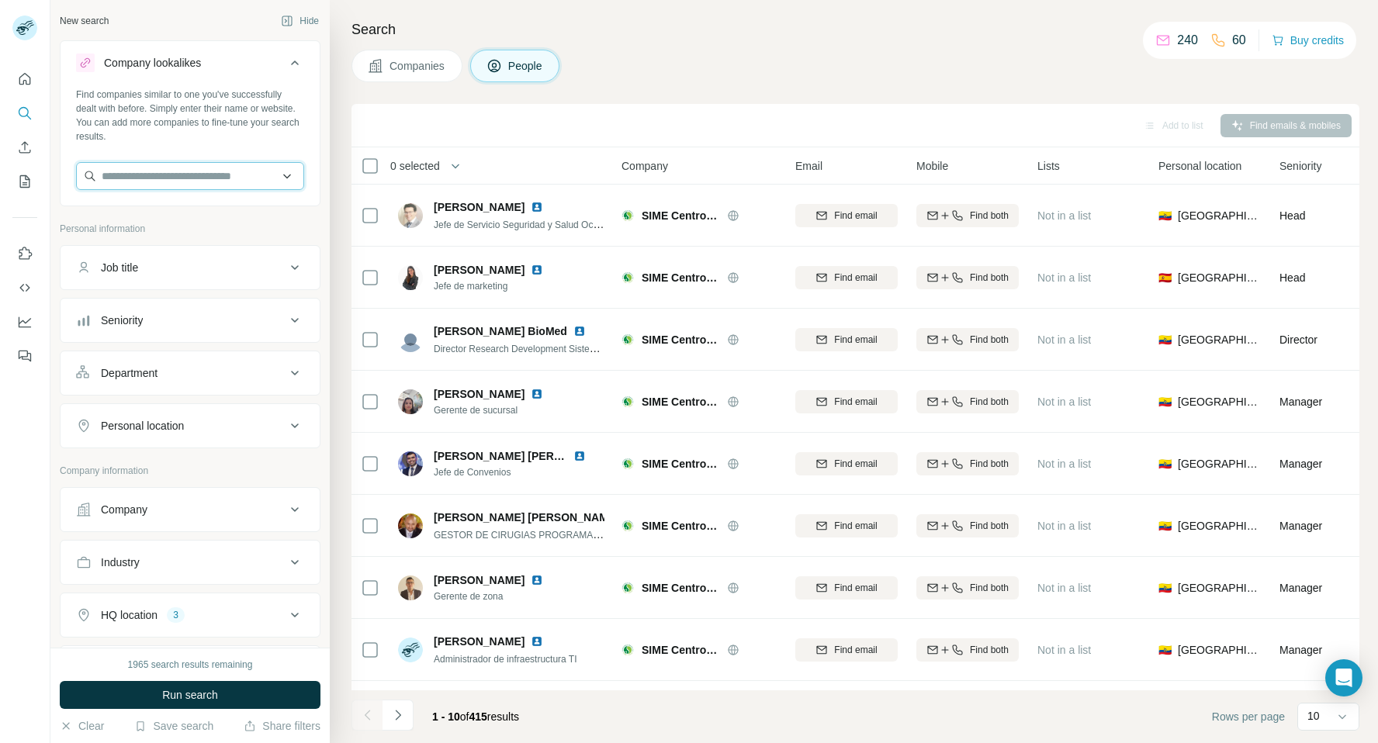
click at [288, 175] on input "text" at bounding box center [190, 176] width 228 height 28
click at [263, 280] on button "Job title" at bounding box center [190, 267] width 259 height 37
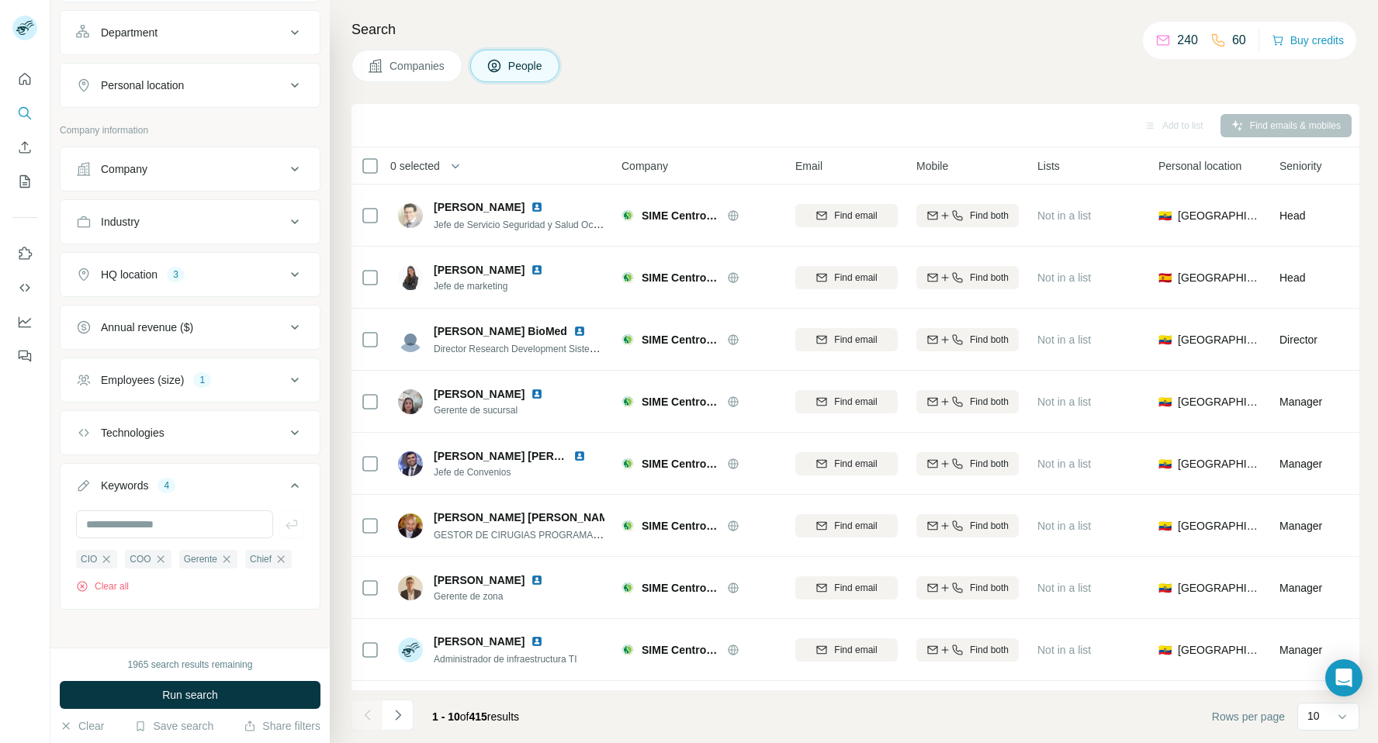
scroll to position [393, 0]
click at [106, 550] on icon "button" at bounding box center [106, 554] width 12 height 12
click at [113, 557] on icon "button" at bounding box center [111, 554] width 12 height 12
click at [113, 557] on span "Gerente" at bounding box center [97, 554] width 33 height 14
click at [122, 552] on icon "button" at bounding box center [123, 554] width 12 height 12
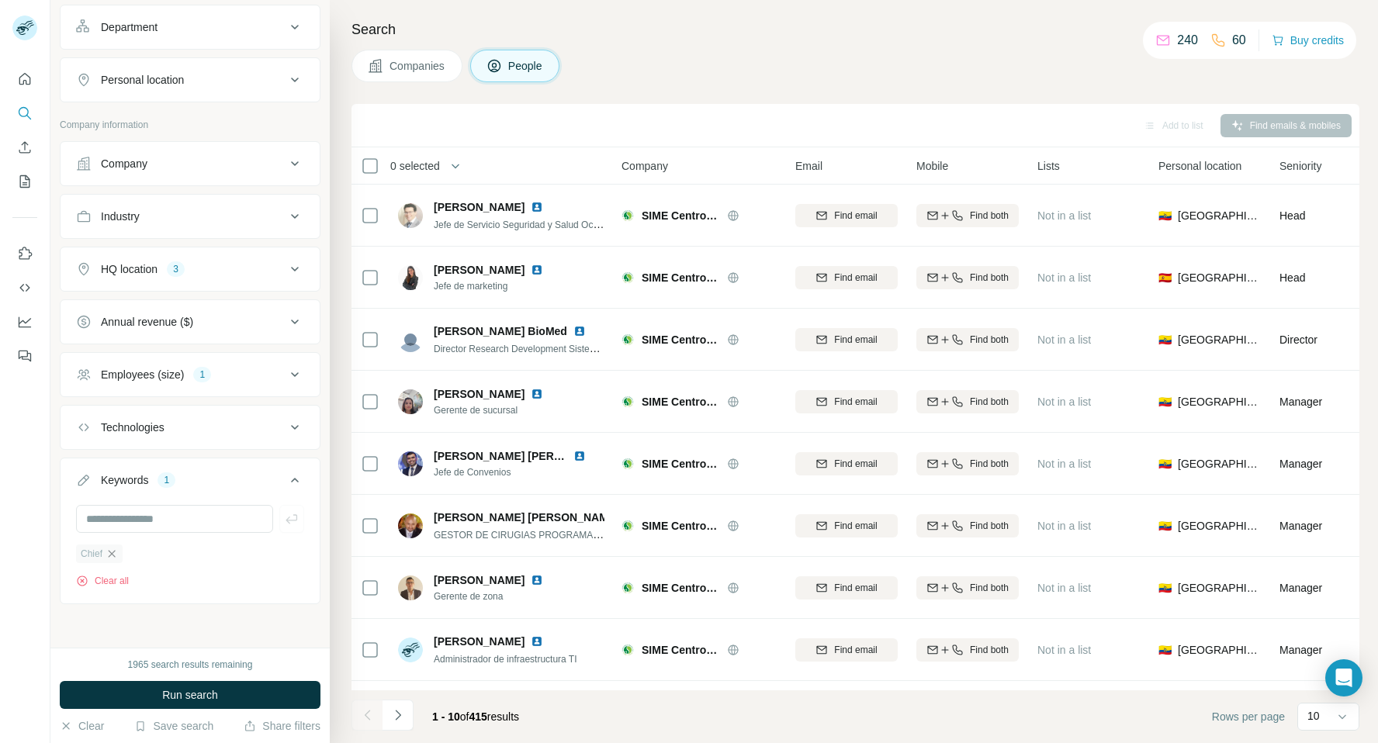
click at [116, 556] on icon "button" at bounding box center [111, 554] width 12 height 12
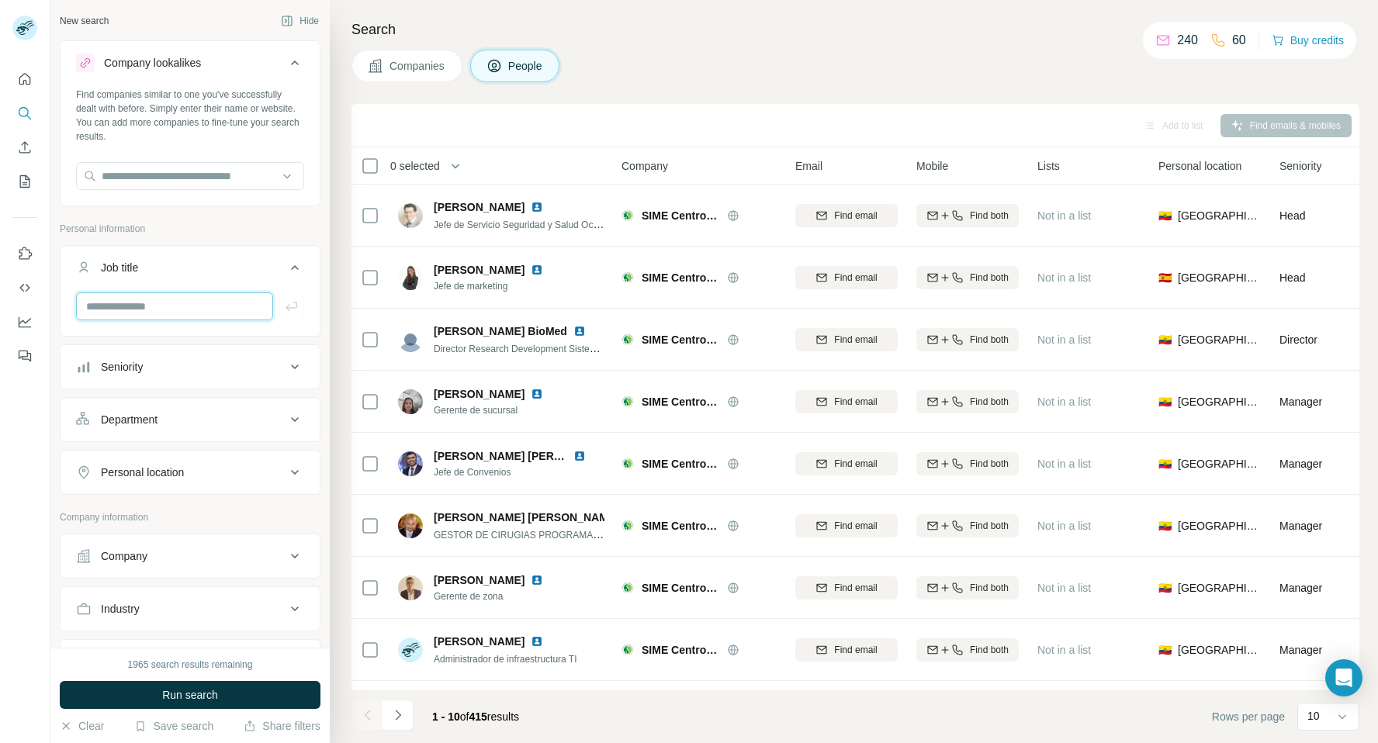
click at [226, 306] on input "text" at bounding box center [174, 306] width 197 height 28
type input "***"
click at [304, 309] on div "***" at bounding box center [190, 312] width 259 height 40
click at [296, 308] on icon "button" at bounding box center [292, 307] width 16 height 16
click at [200, 306] on input "text" at bounding box center [174, 306] width 197 height 28
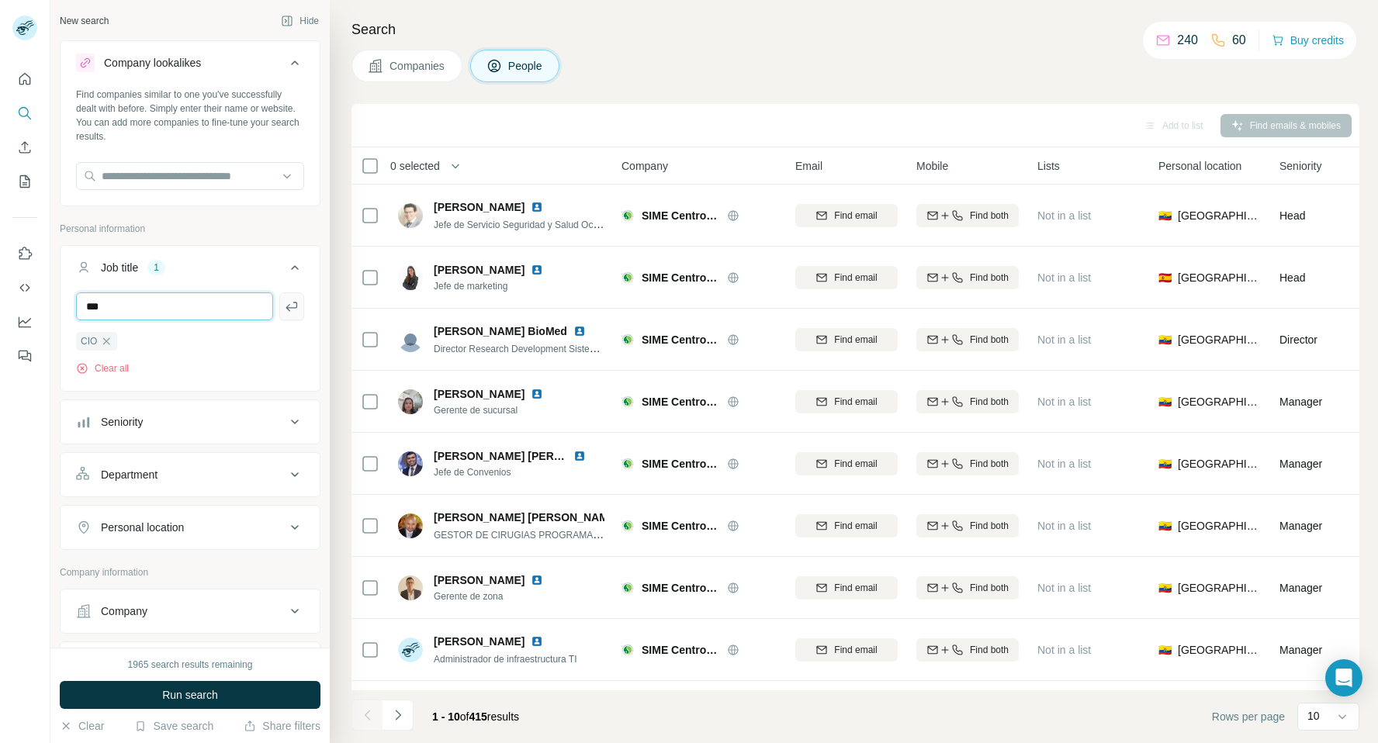
type input "***"
click at [296, 306] on icon "button" at bounding box center [292, 307] width 16 height 16
click at [252, 298] on input "text" at bounding box center [174, 306] width 197 height 28
type input "*****"
click at [282, 310] on button "button" at bounding box center [291, 306] width 25 height 28
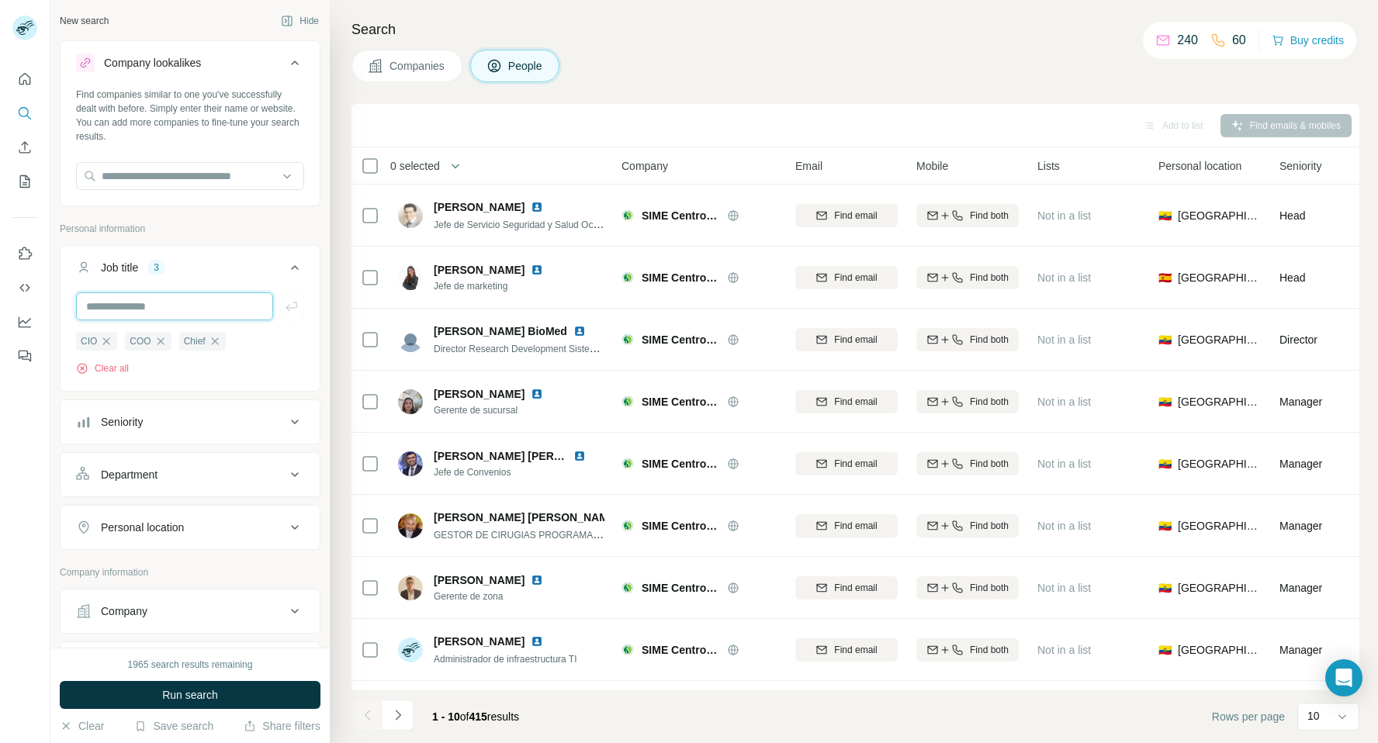
click at [219, 307] on input "text" at bounding box center [174, 306] width 197 height 28
type input "*******"
click at [294, 306] on icon "button" at bounding box center [292, 307] width 16 height 16
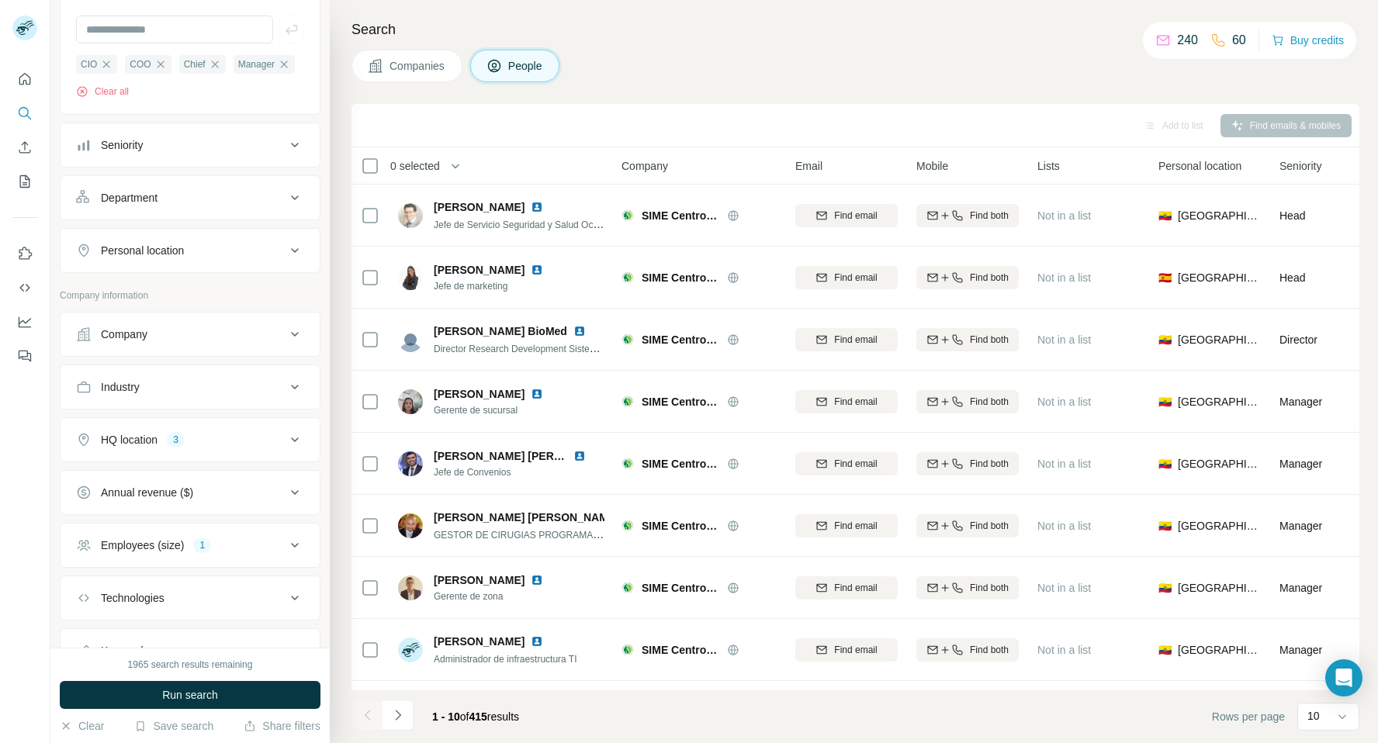
scroll to position [393, 0]
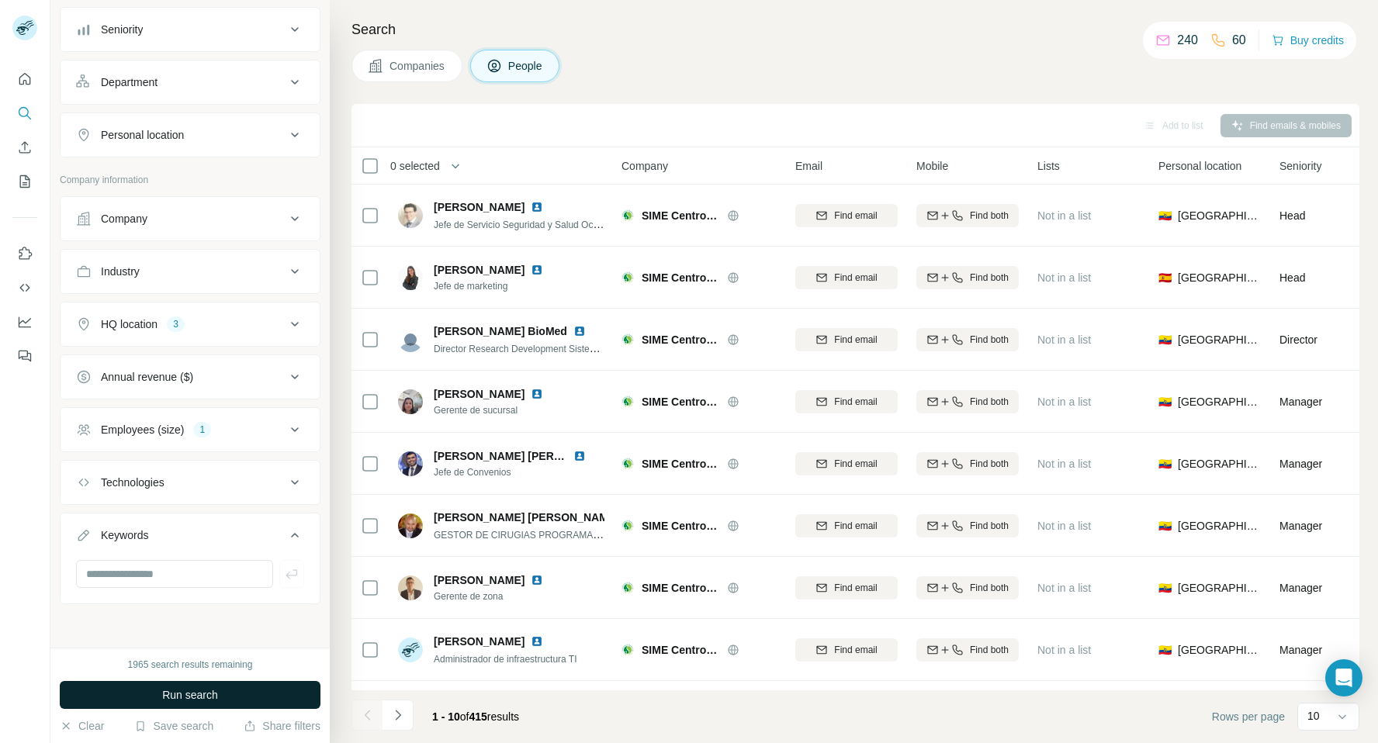
click at [206, 700] on span "Run search" at bounding box center [190, 695] width 56 height 16
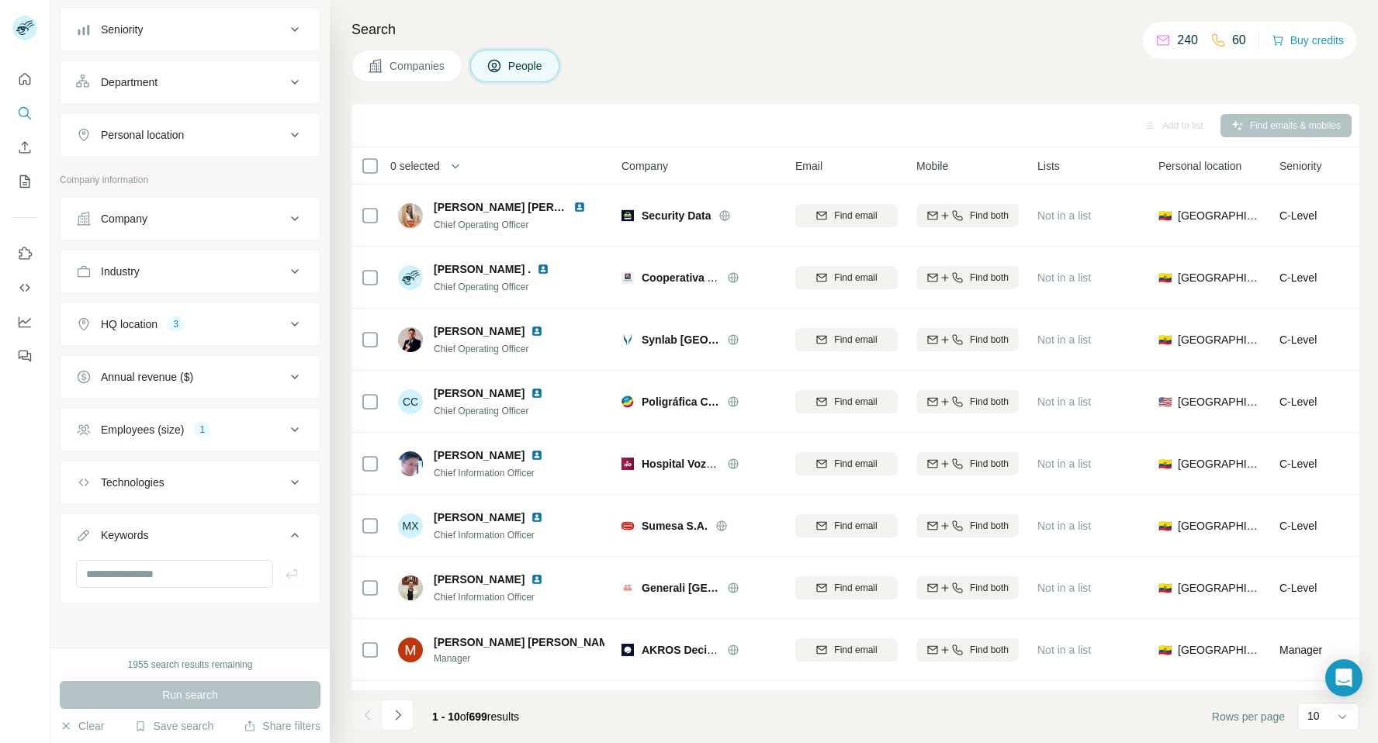
click at [402, 62] on span "Companies" at bounding box center [417, 66] width 57 height 16
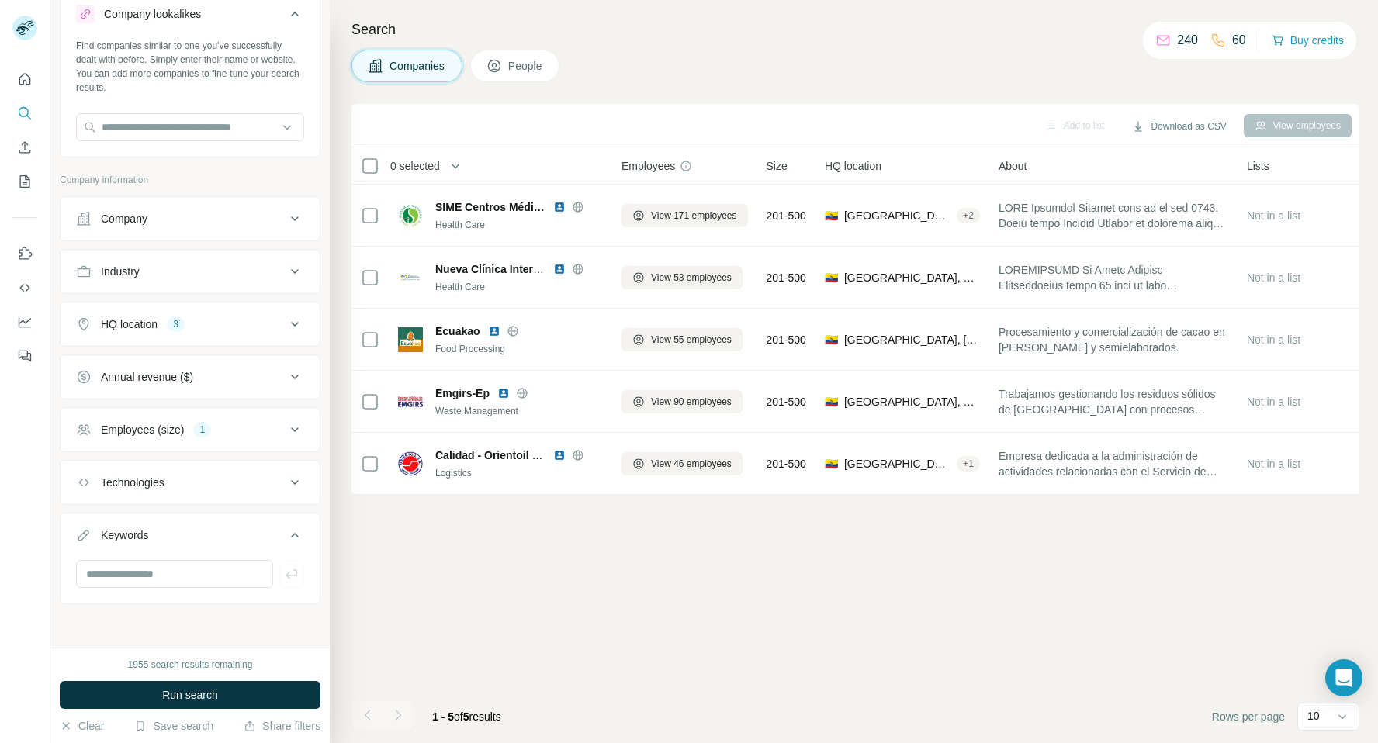
scroll to position [49, 0]
click at [188, 696] on span "Run search" at bounding box center [190, 695] width 56 height 16
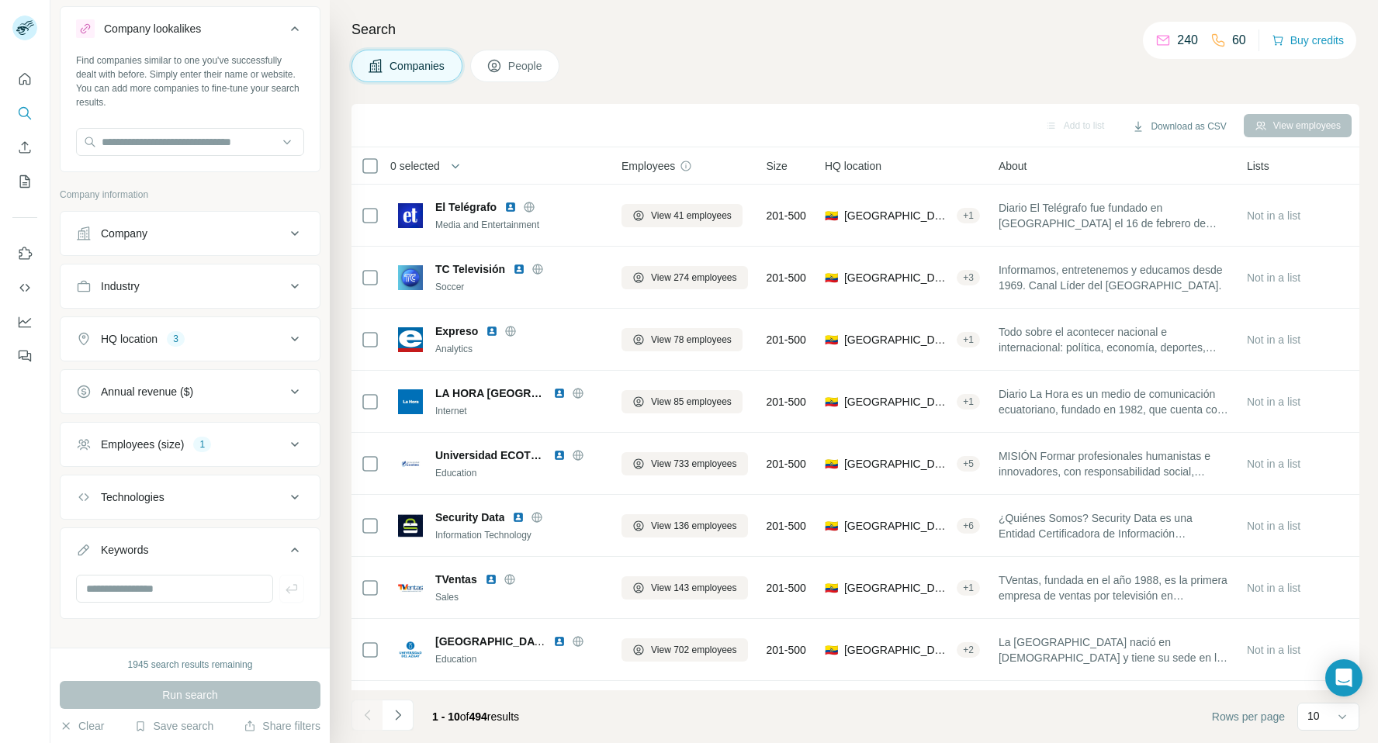
scroll to position [49, 0]
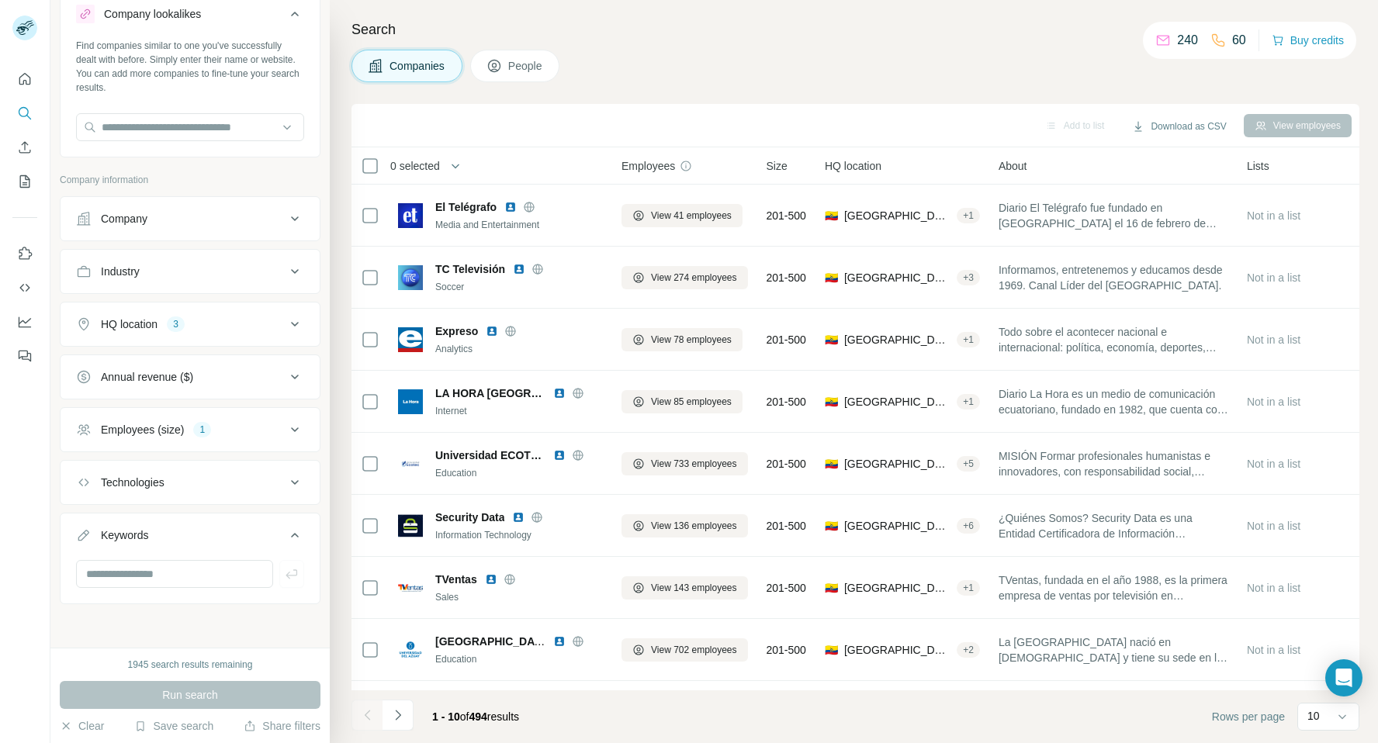
click at [296, 268] on icon at bounding box center [294, 271] width 19 height 19
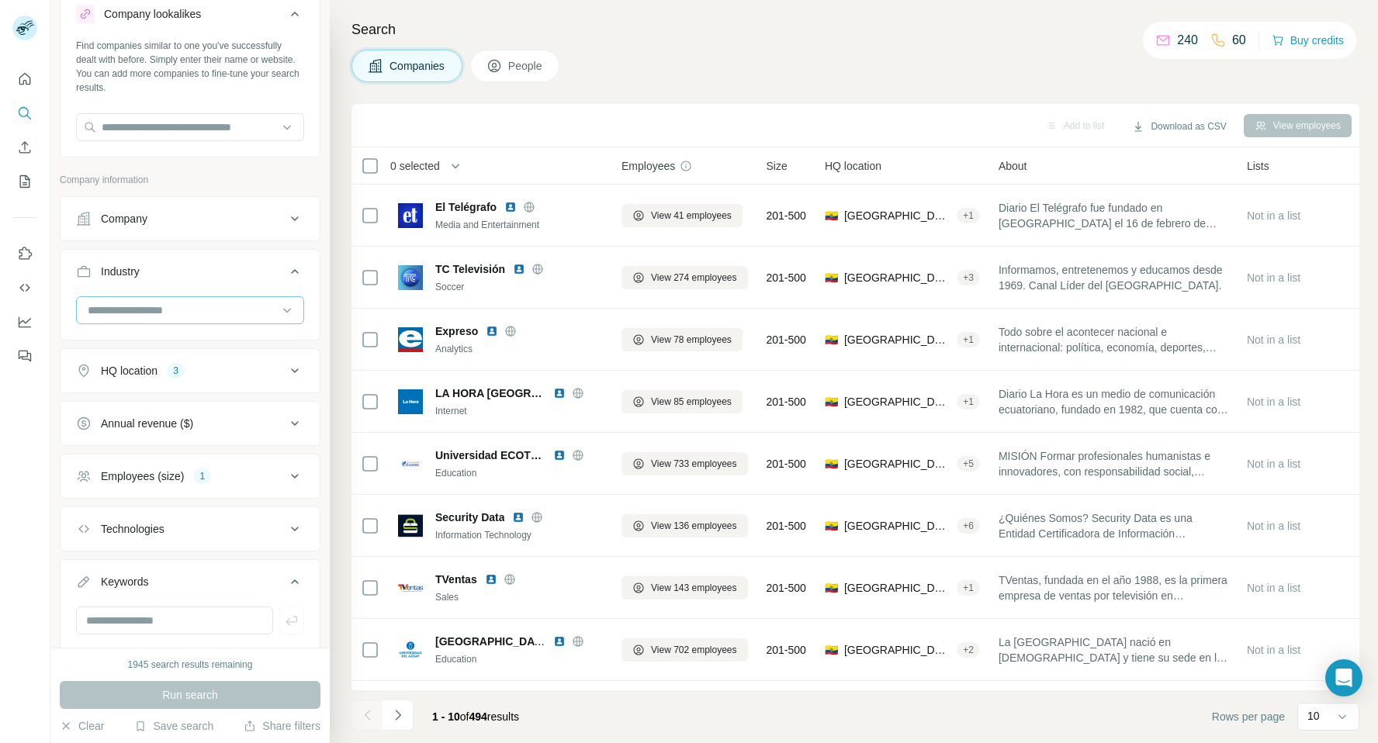
click at [246, 306] on input at bounding box center [182, 310] width 192 height 17
type input "******"
click at [199, 335] on div "Retail" at bounding box center [190, 345] width 220 height 28
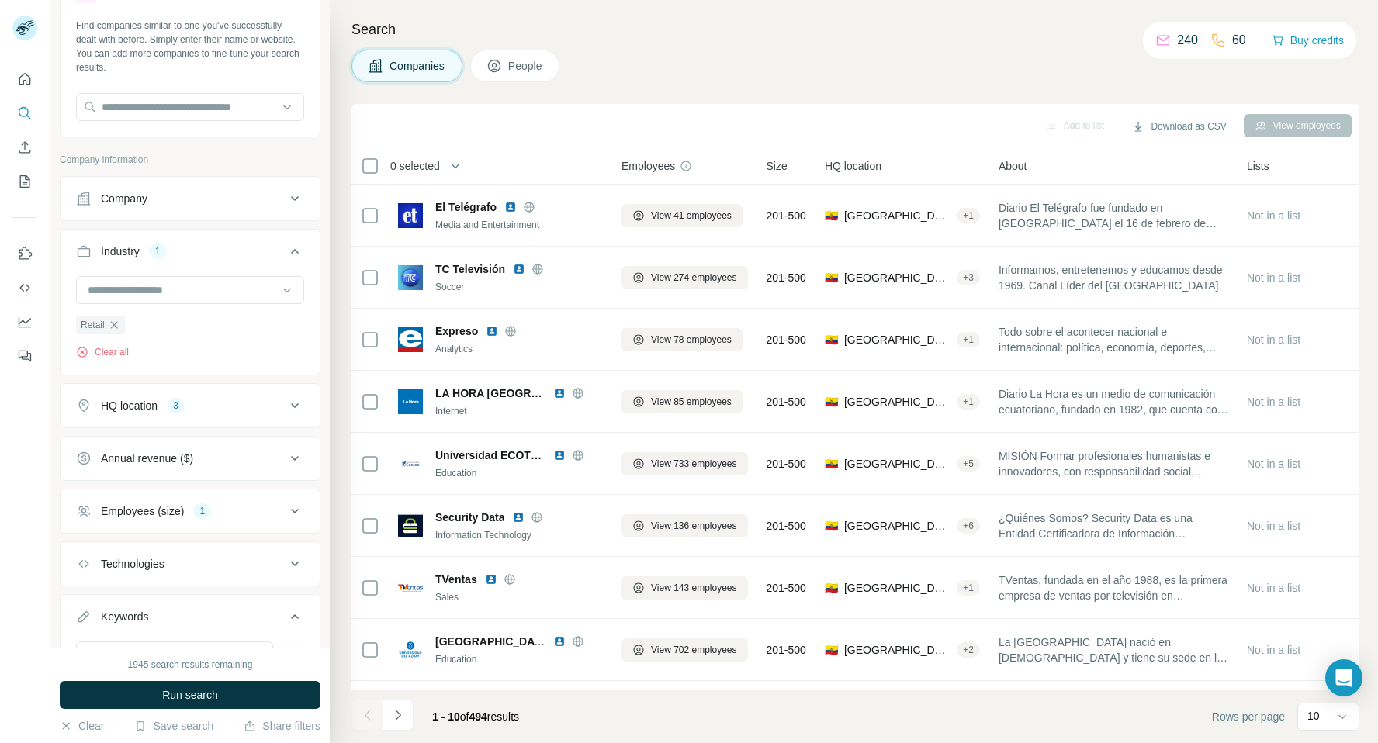
scroll to position [71, 0]
click at [198, 694] on span "Run search" at bounding box center [190, 695] width 56 height 16
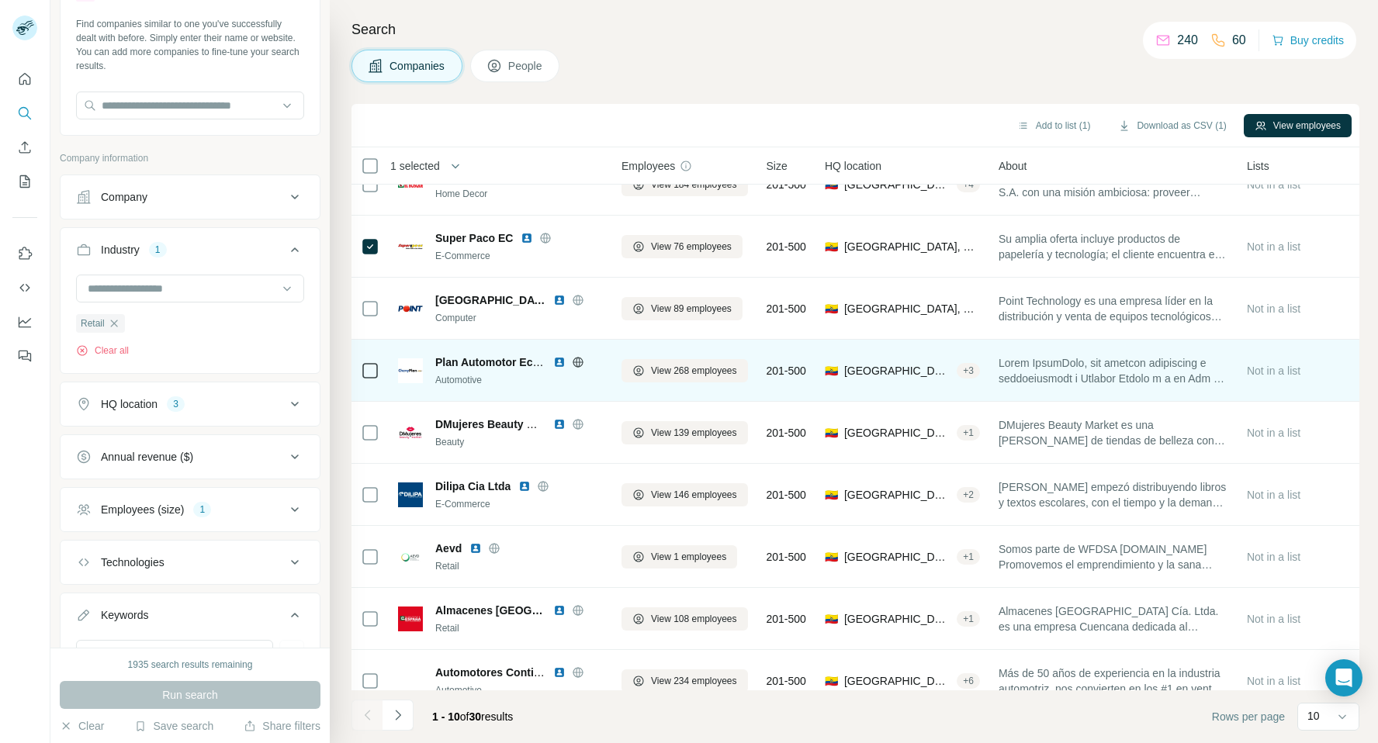
scroll to position [115, 0]
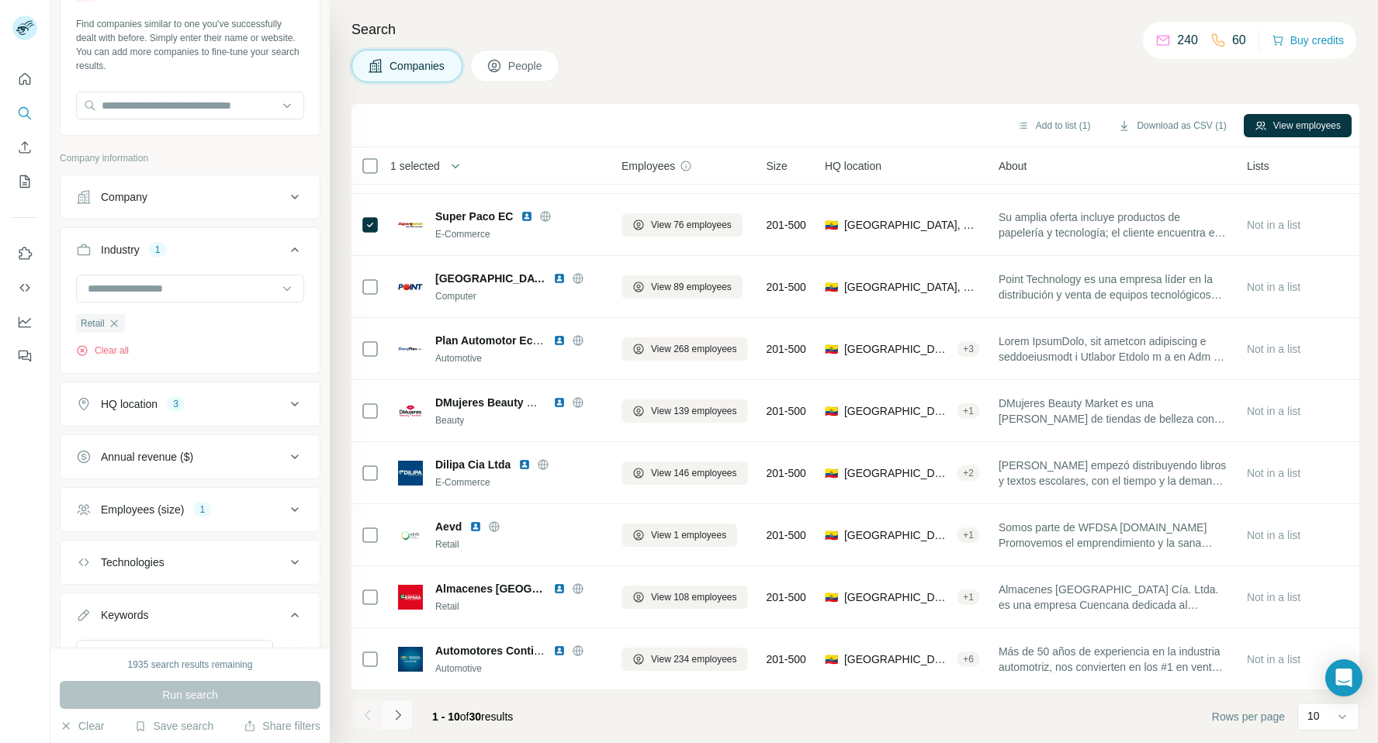
click at [400, 721] on icon "Navigate to next page" at bounding box center [398, 715] width 16 height 16
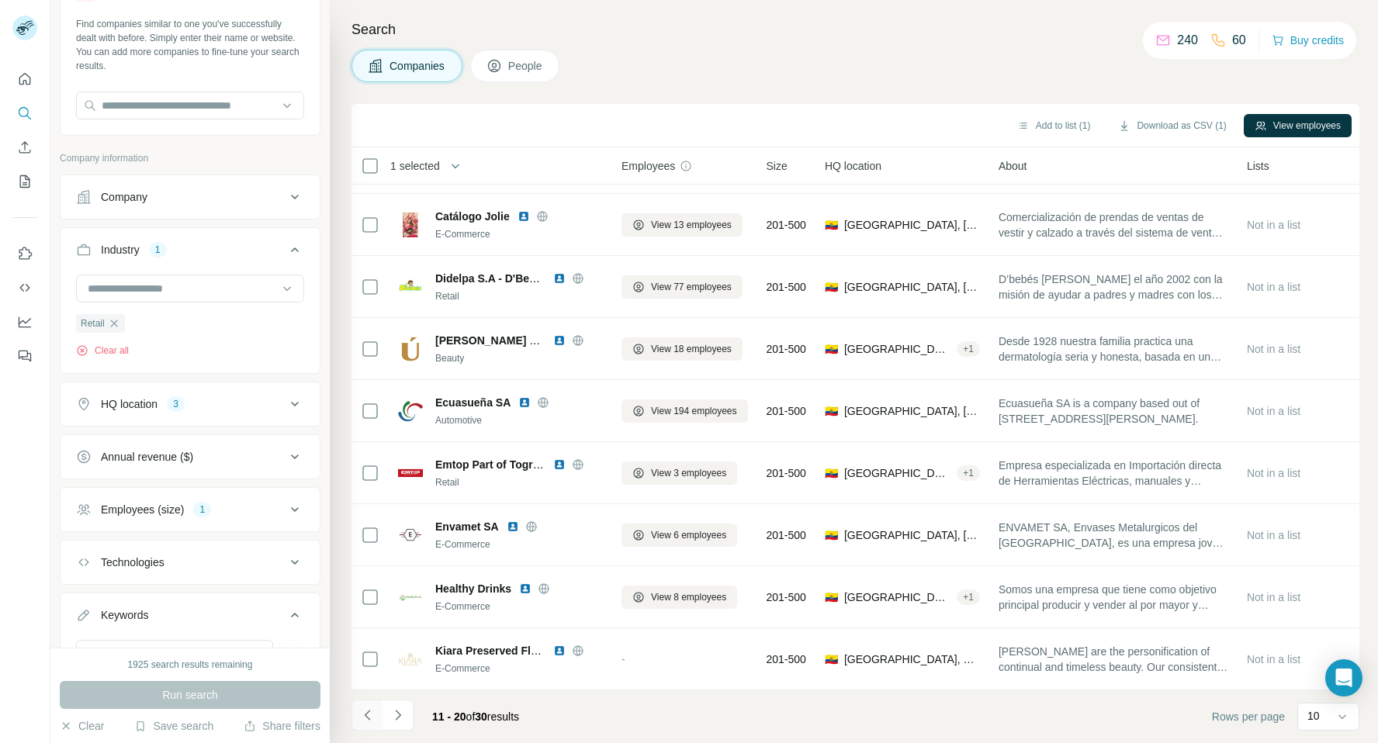
click at [368, 711] on icon "Navigate to previous page" at bounding box center [368, 715] width 16 height 16
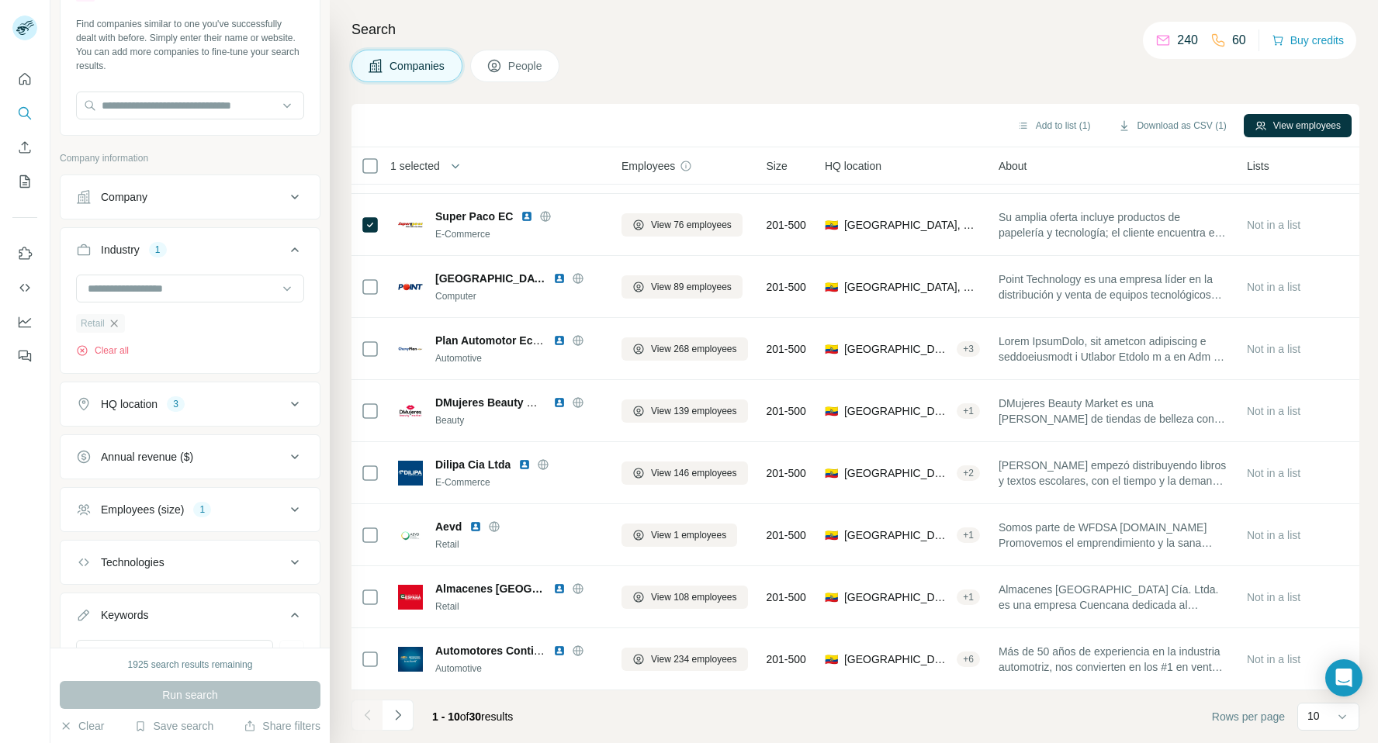
click at [114, 325] on icon "button" at bounding box center [114, 323] width 12 height 12
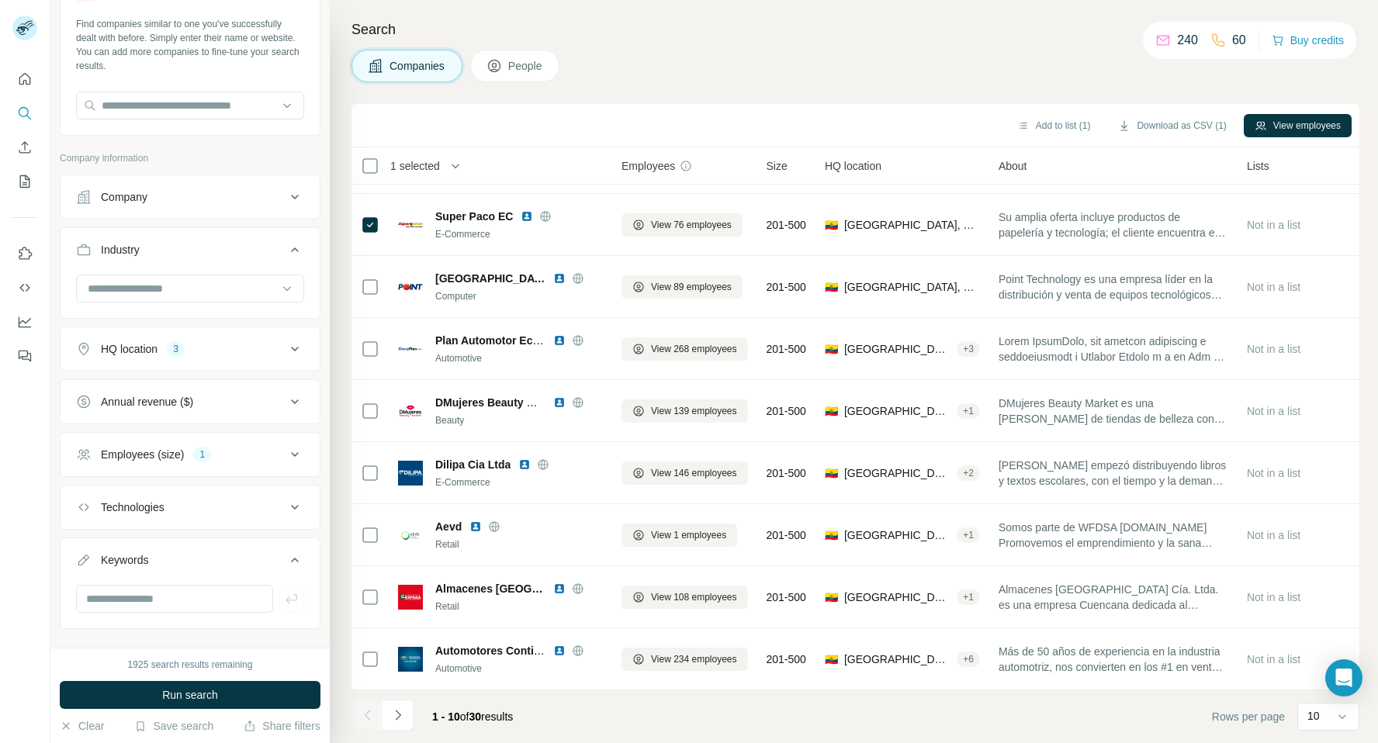
click at [292, 192] on icon at bounding box center [294, 197] width 19 height 19
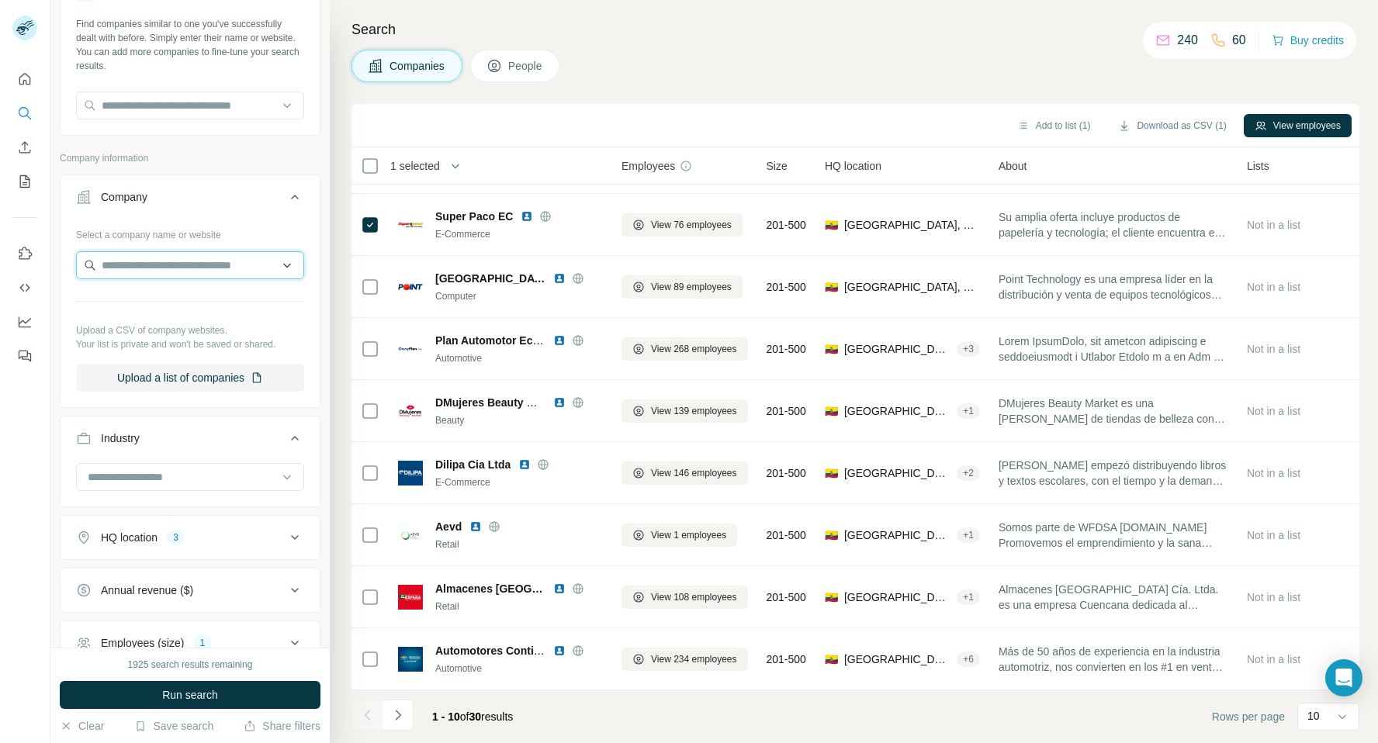
click at [205, 257] on input "text" at bounding box center [190, 265] width 228 height 28
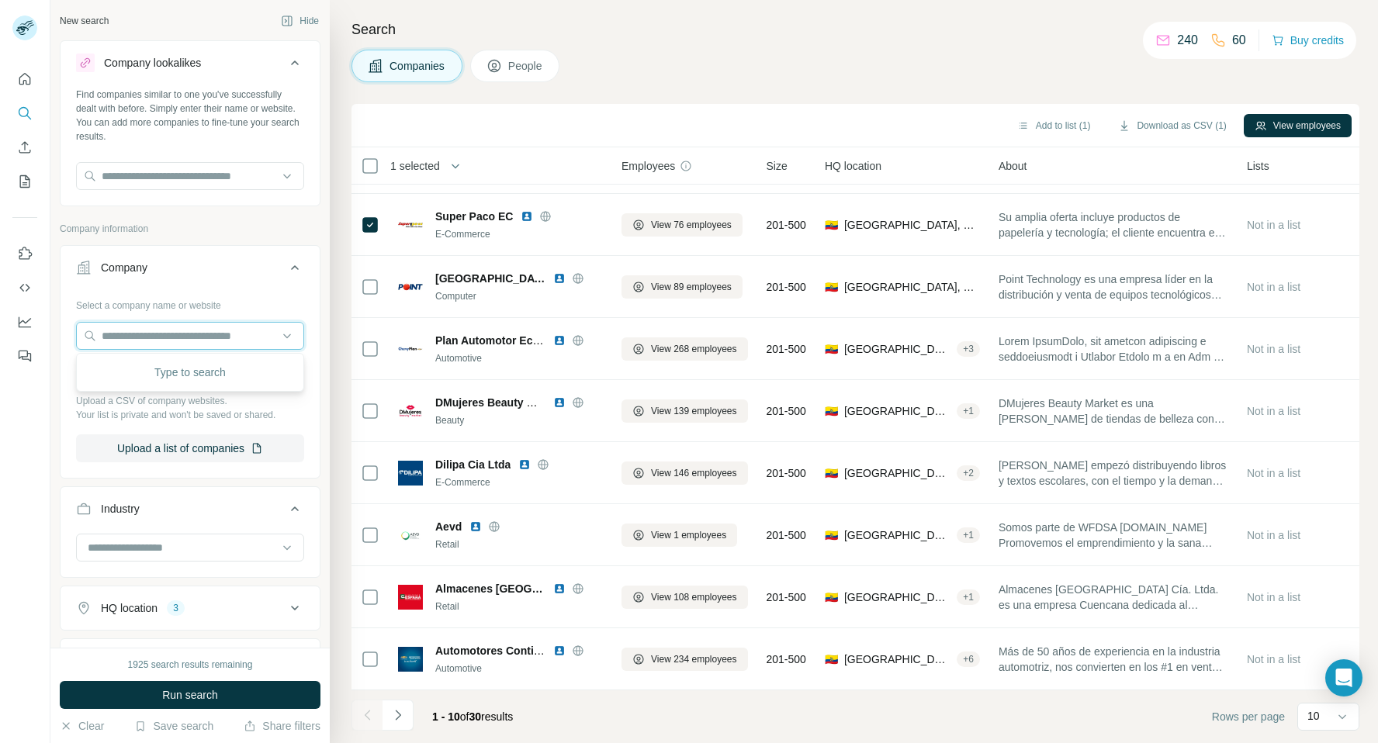
scroll to position [2, 0]
click at [202, 173] on input "text" at bounding box center [190, 174] width 228 height 28
click at [670, 70] on div "Companies People" at bounding box center [855, 66] width 1008 height 33
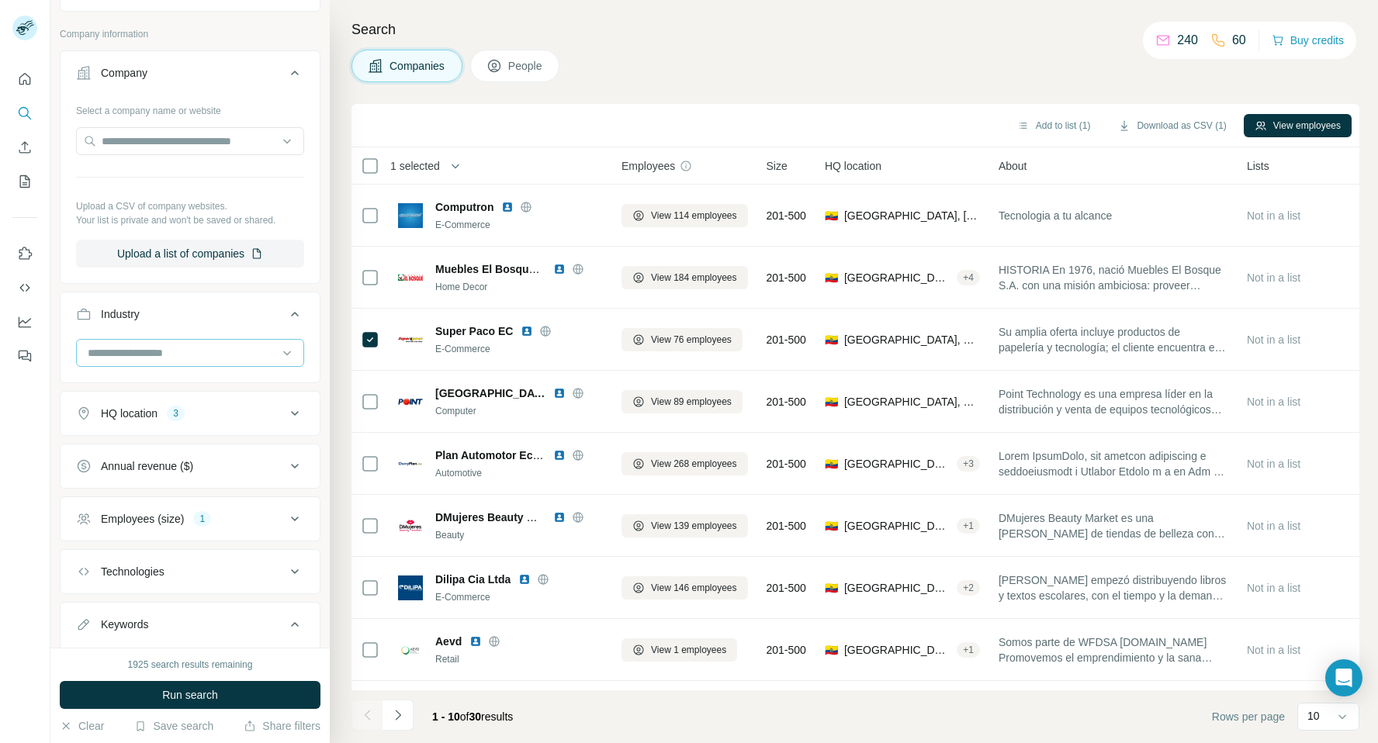
scroll to position [200, 0]
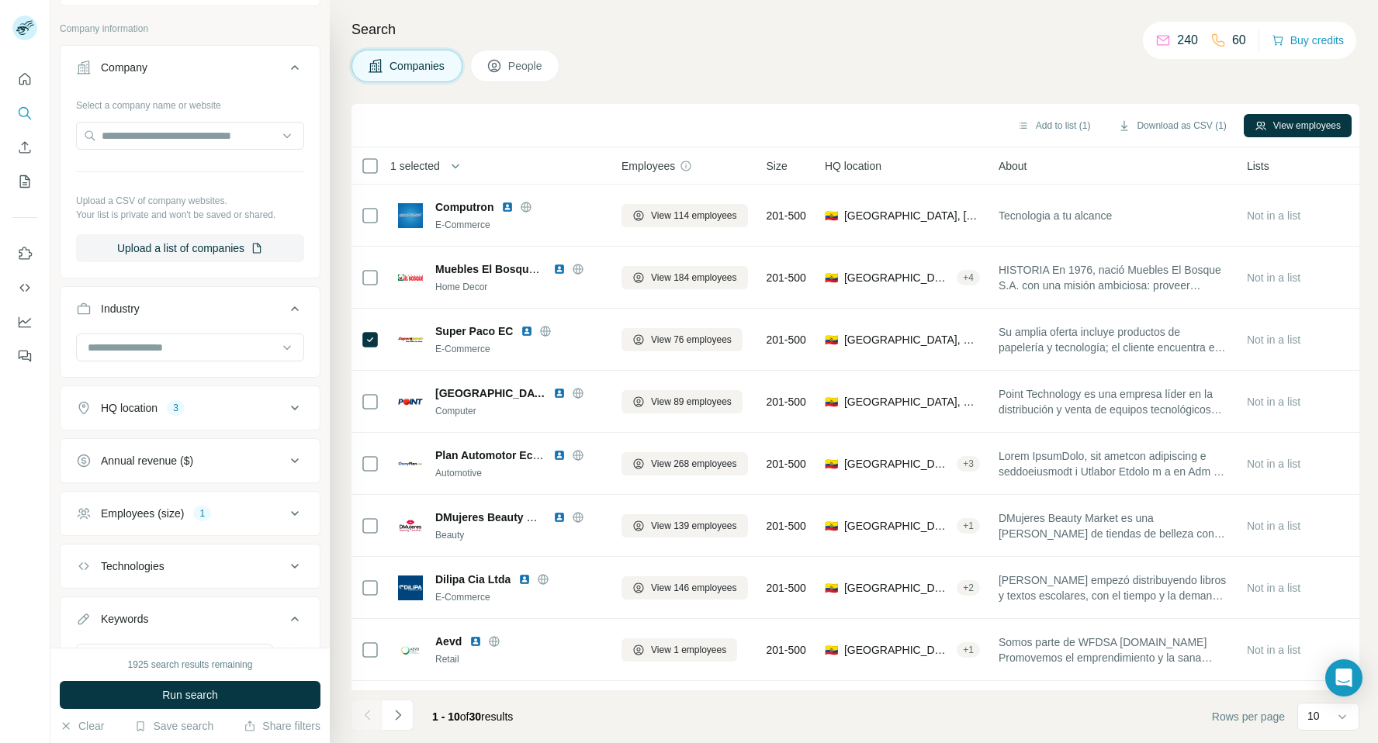
click at [295, 307] on icon at bounding box center [295, 308] width 8 height 5
click at [295, 307] on icon at bounding box center [294, 308] width 19 height 19
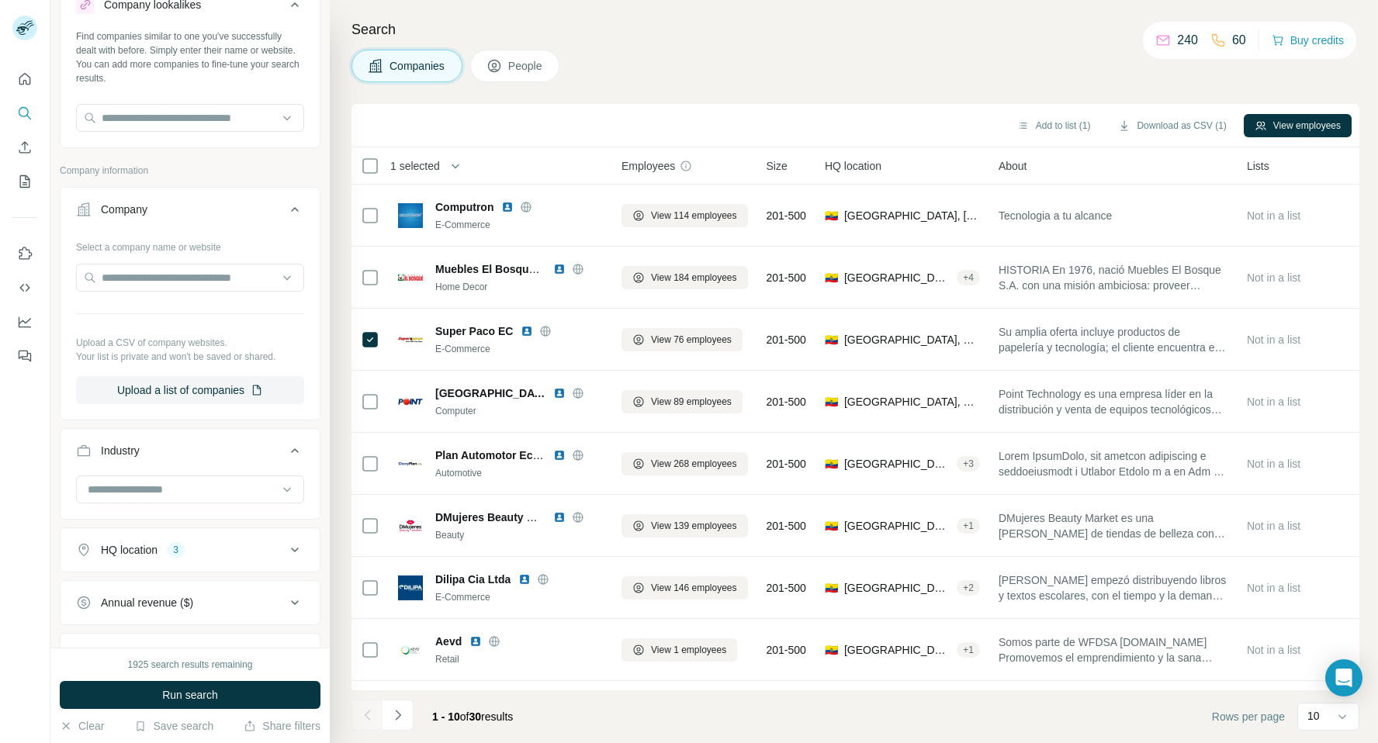
scroll to position [63, 0]
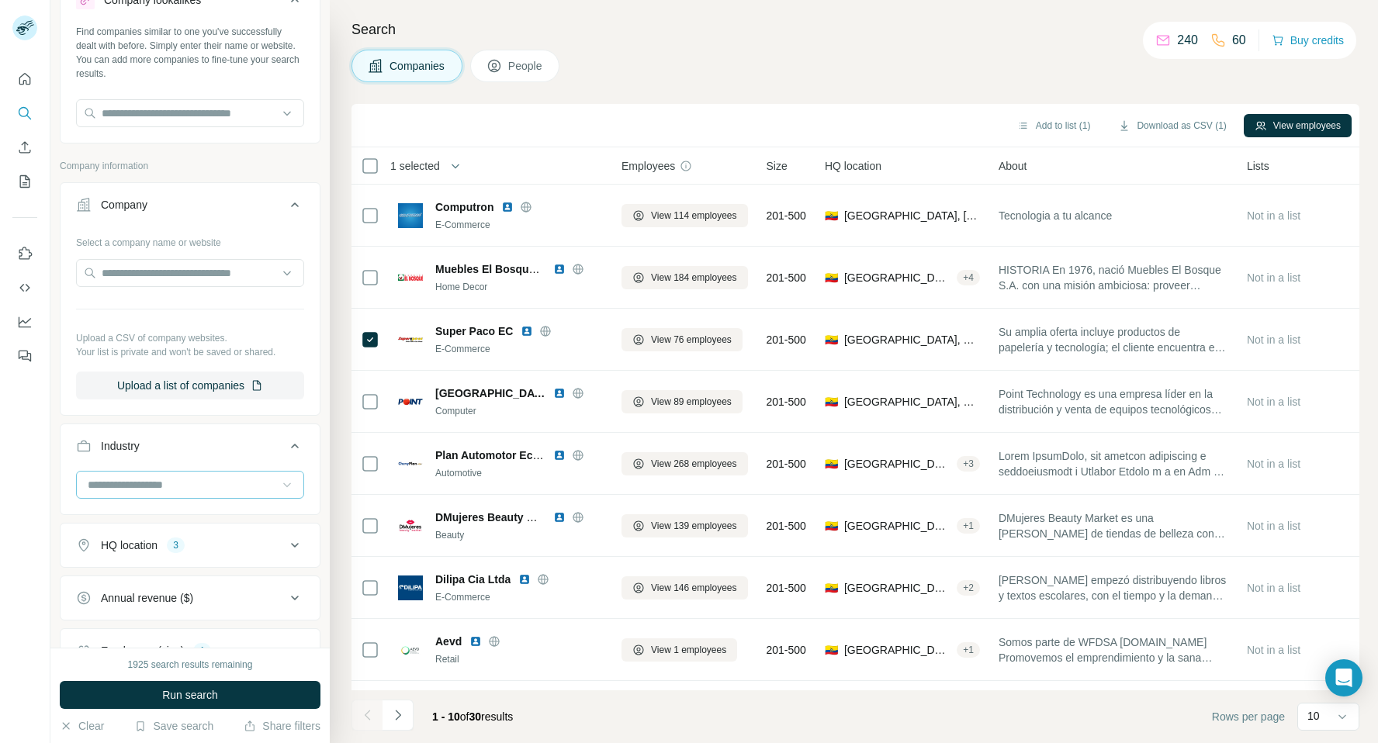
click at [285, 481] on icon at bounding box center [287, 485] width 16 height 16
click at [296, 441] on icon at bounding box center [294, 446] width 19 height 19
click at [295, 204] on icon at bounding box center [294, 201] width 19 height 19
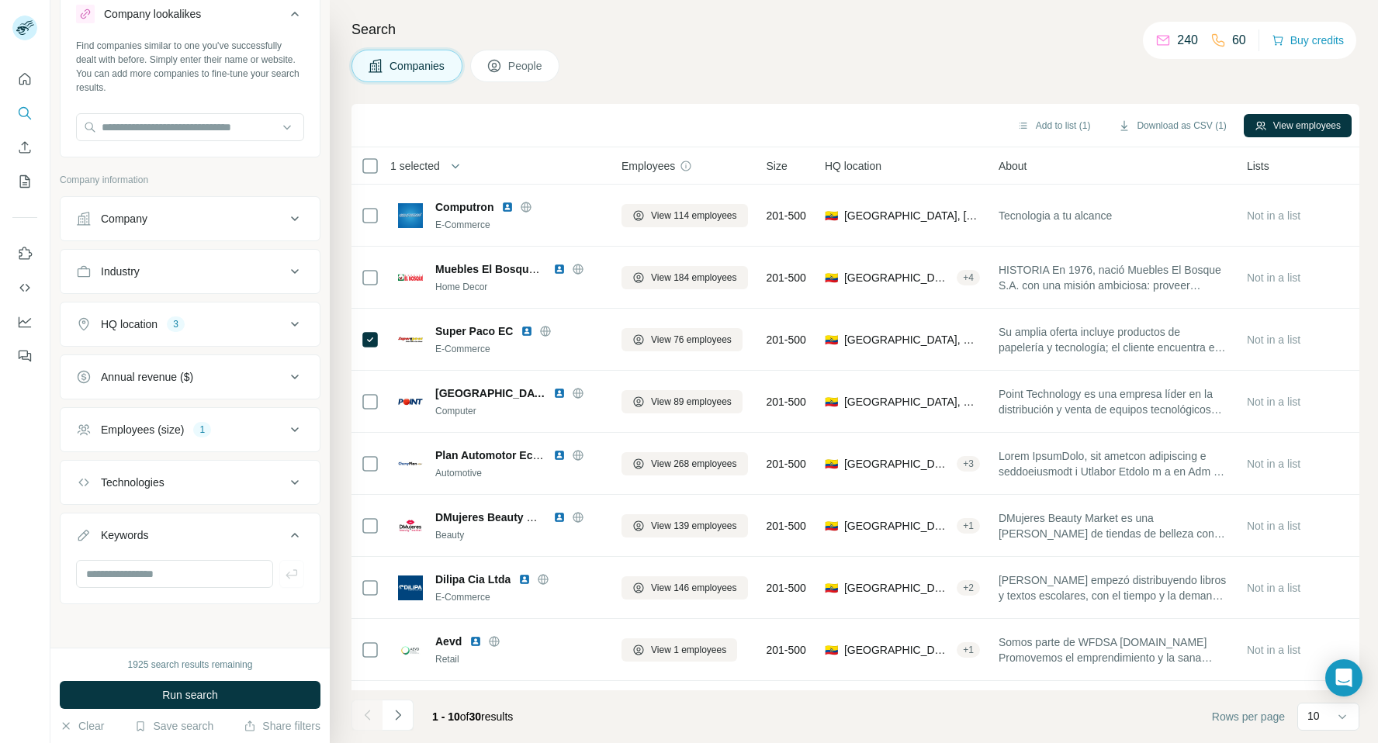
click at [295, 204] on button "Company" at bounding box center [190, 218] width 259 height 37
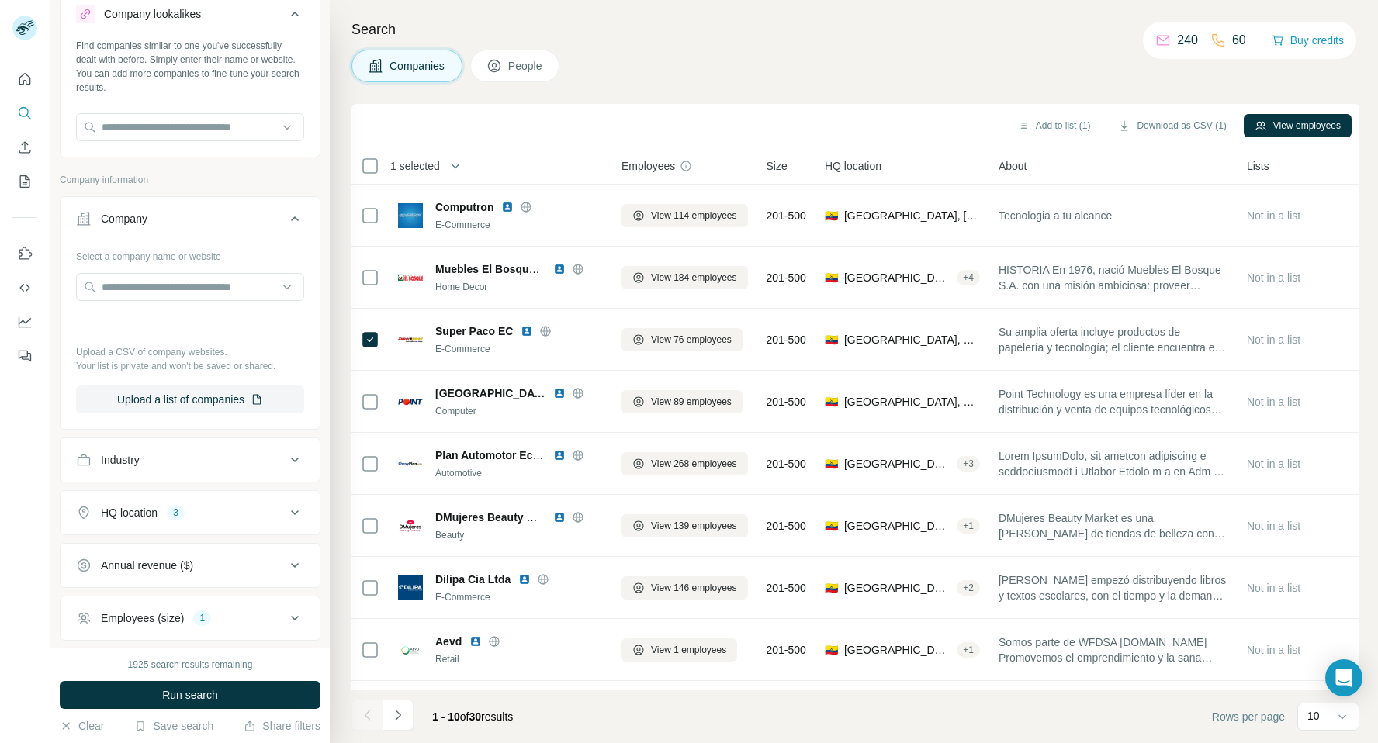
scroll to position [66, 0]
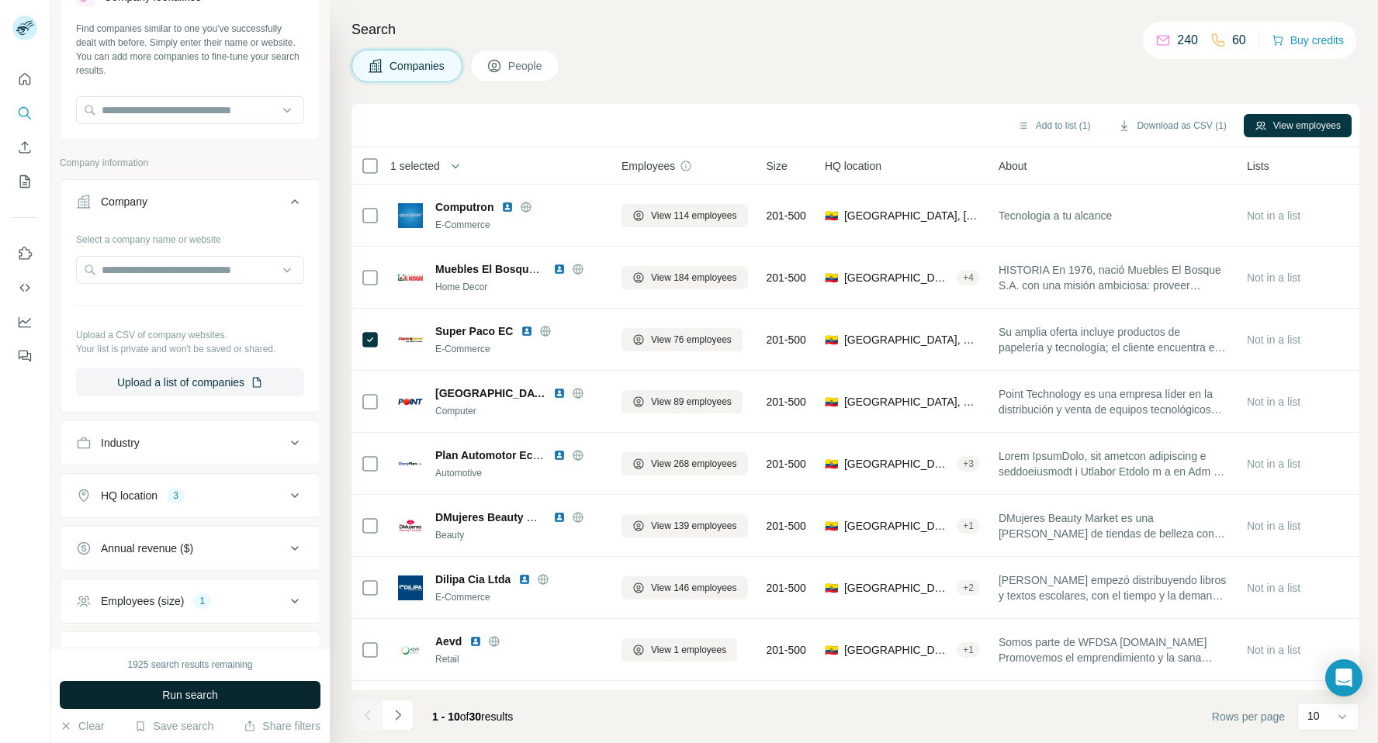
click at [185, 698] on span "Run search" at bounding box center [190, 695] width 56 height 16
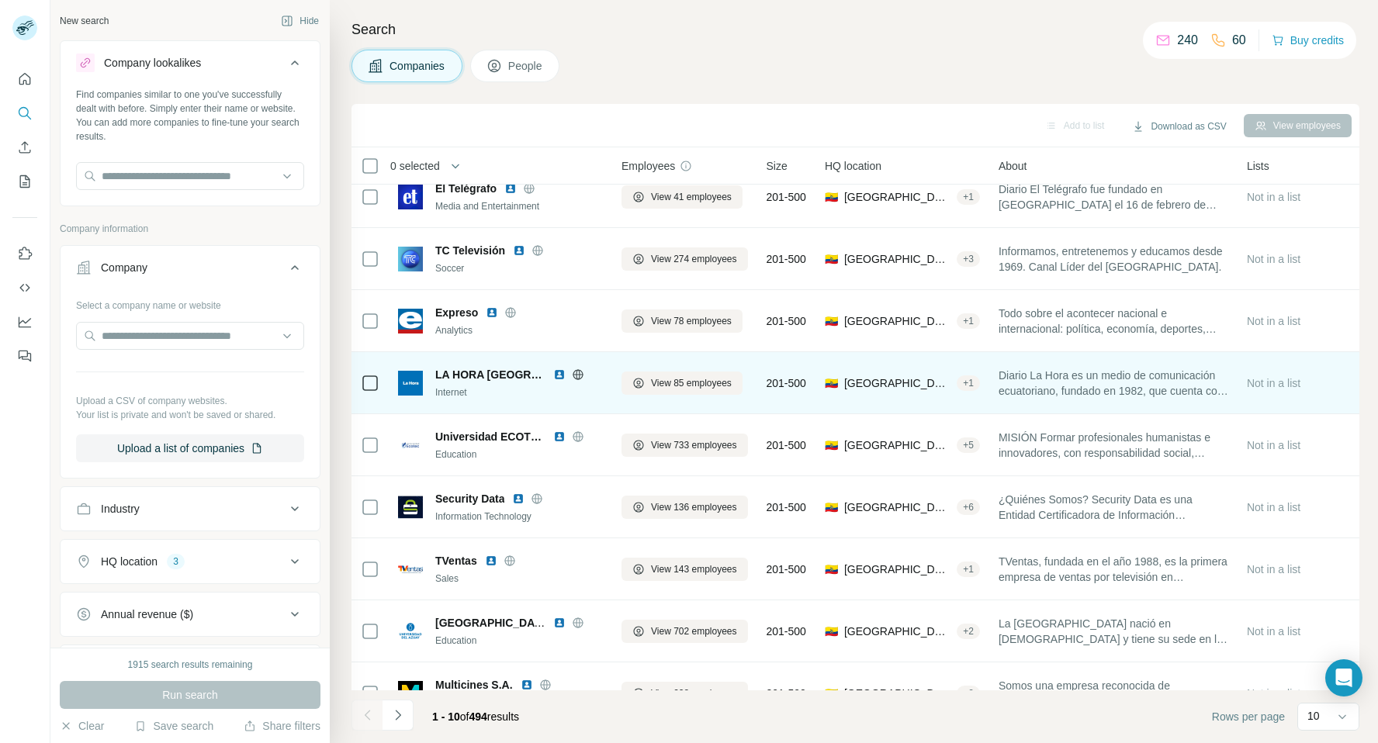
scroll to position [0, 0]
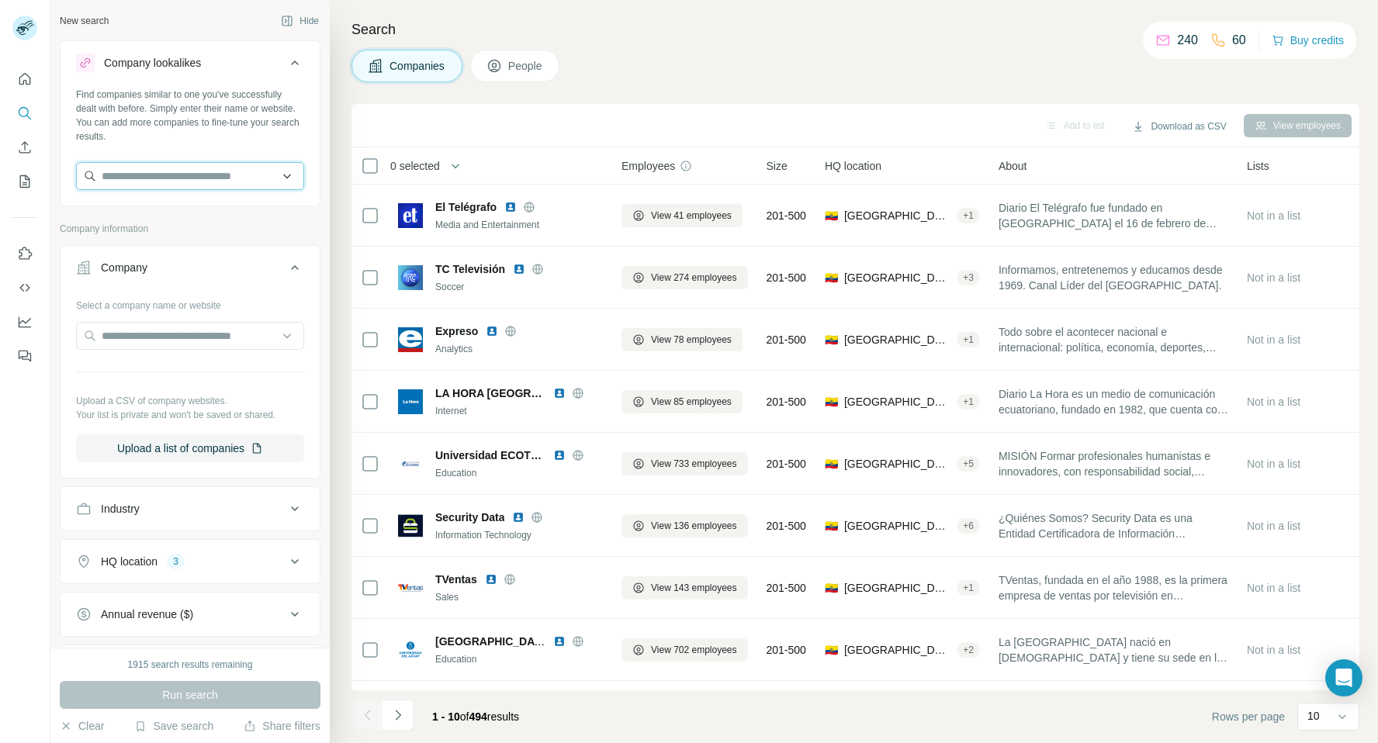
click at [218, 178] on input "text" at bounding box center [190, 176] width 228 height 28
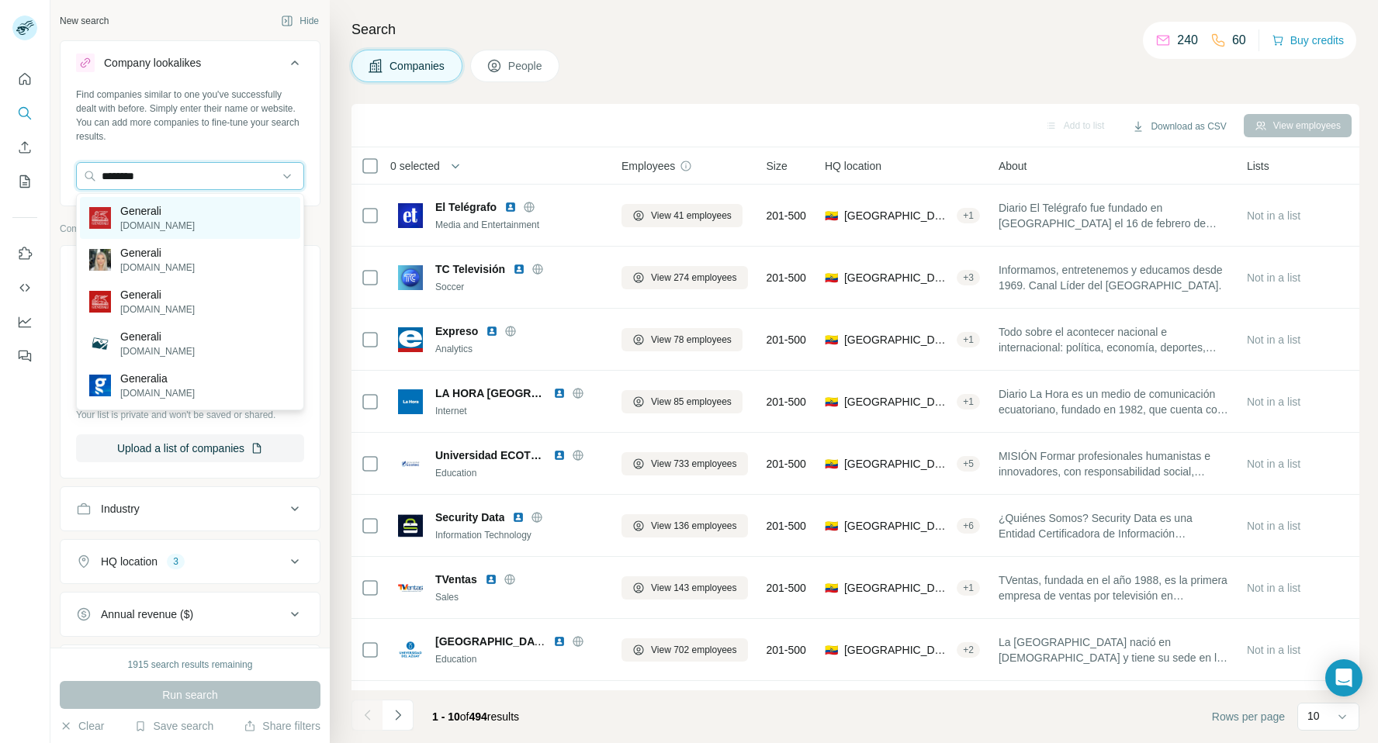
type input "********"
click at [190, 215] on div "Generali generali.es" at bounding box center [190, 218] width 220 height 42
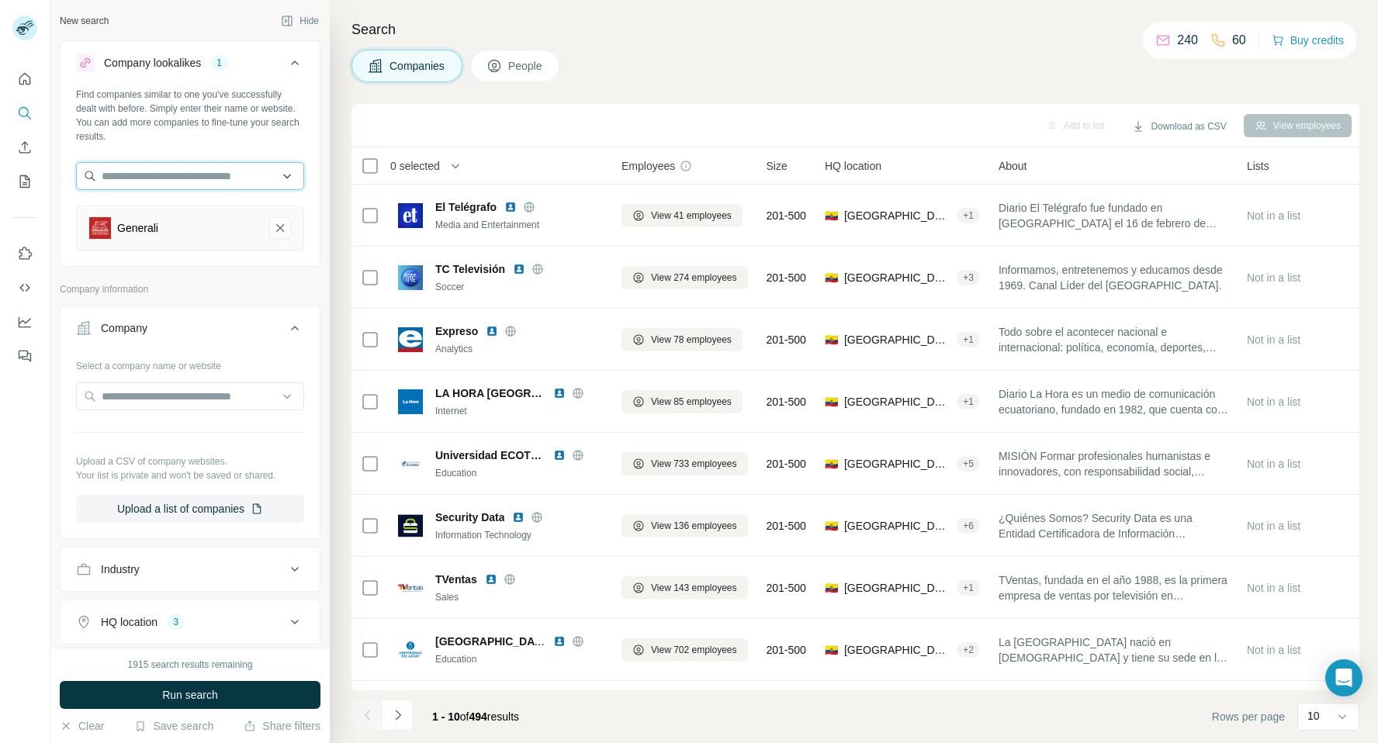
click at [182, 178] on input "text" at bounding box center [190, 176] width 228 height 28
click at [195, 697] on span "Run search" at bounding box center [190, 695] width 56 height 16
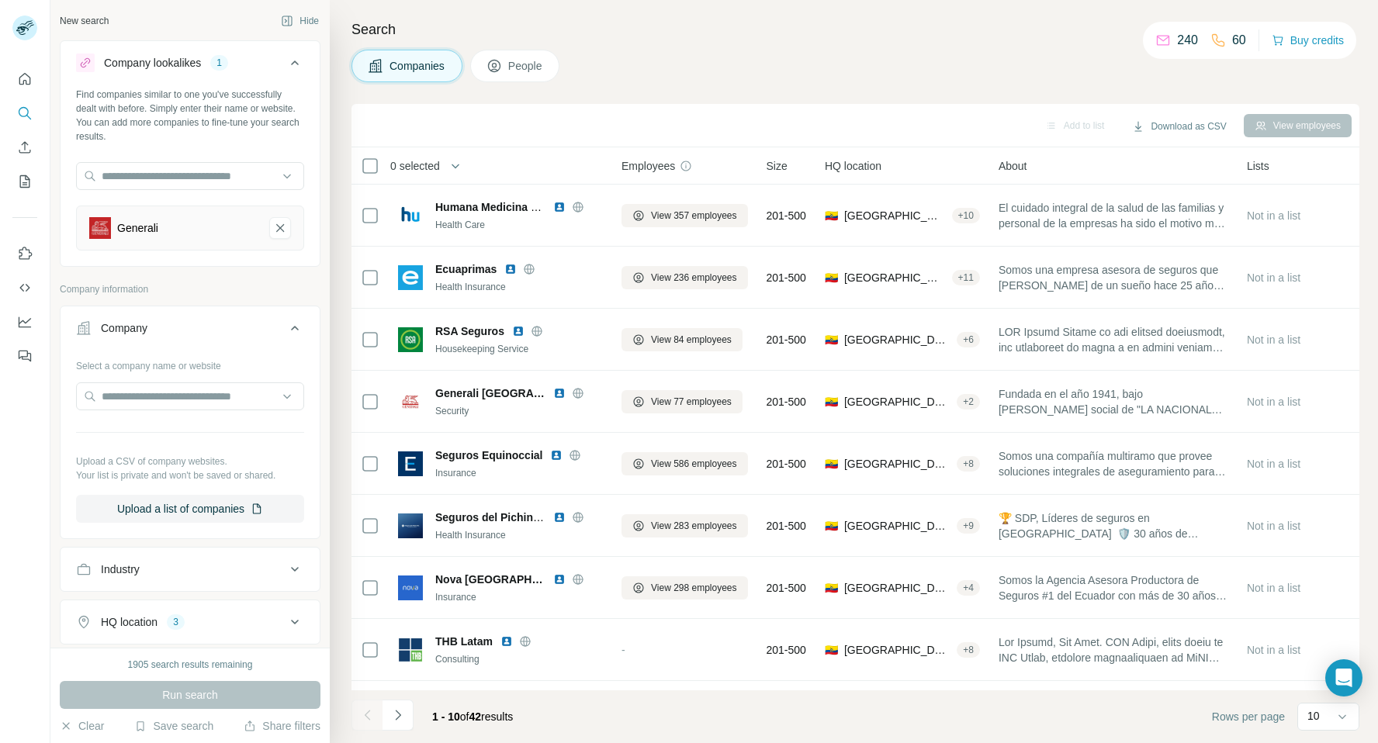
click at [513, 64] on span "People" at bounding box center [526, 66] width 36 height 16
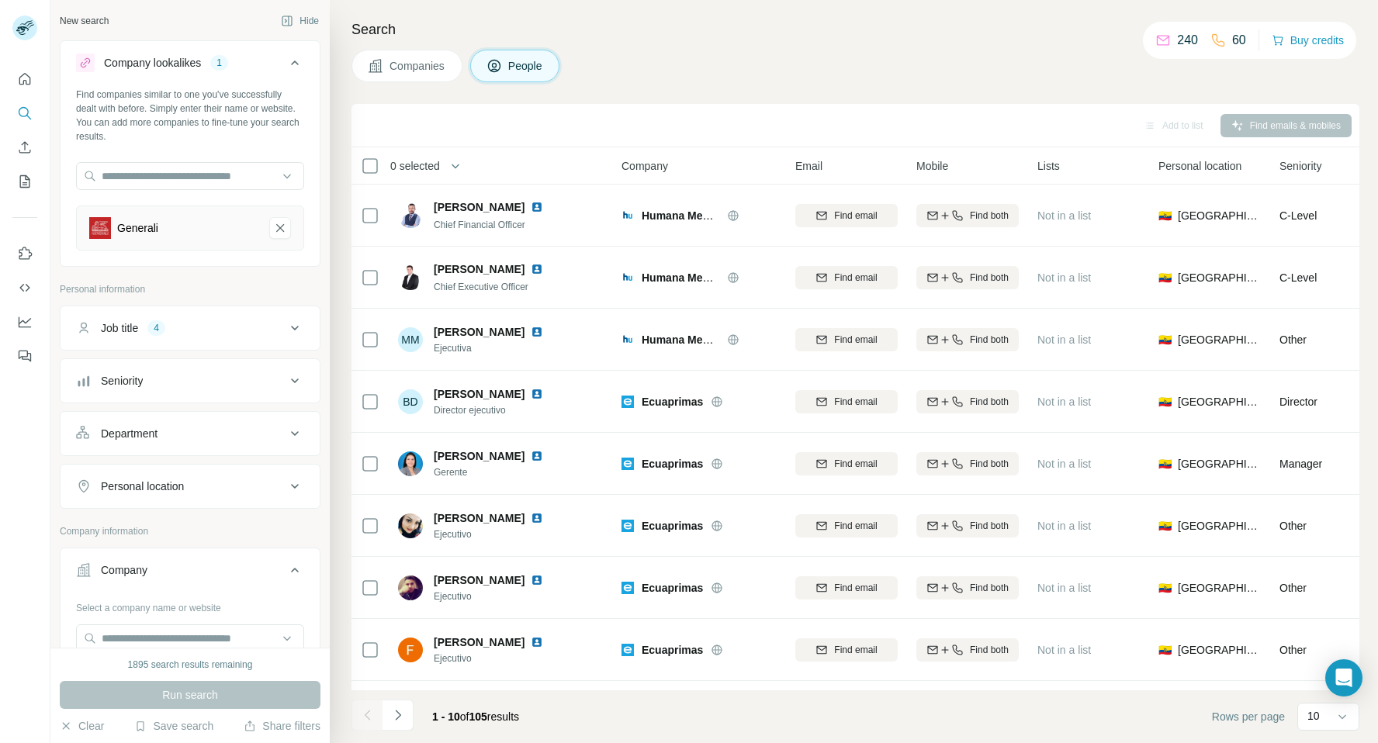
click at [298, 326] on icon at bounding box center [295, 328] width 8 height 5
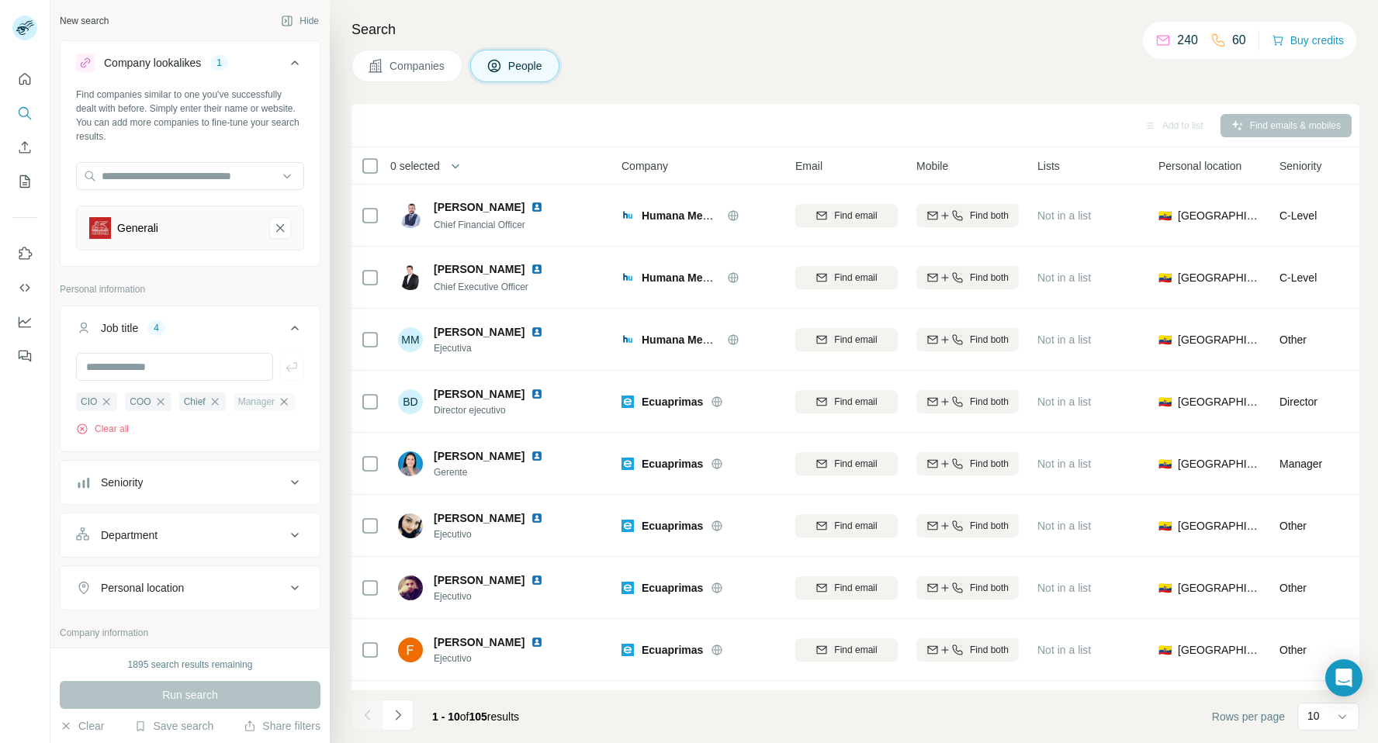
click at [282, 402] on icon "button" at bounding box center [284, 402] width 12 height 12
click at [213, 401] on icon "button" at bounding box center [215, 402] width 12 height 12
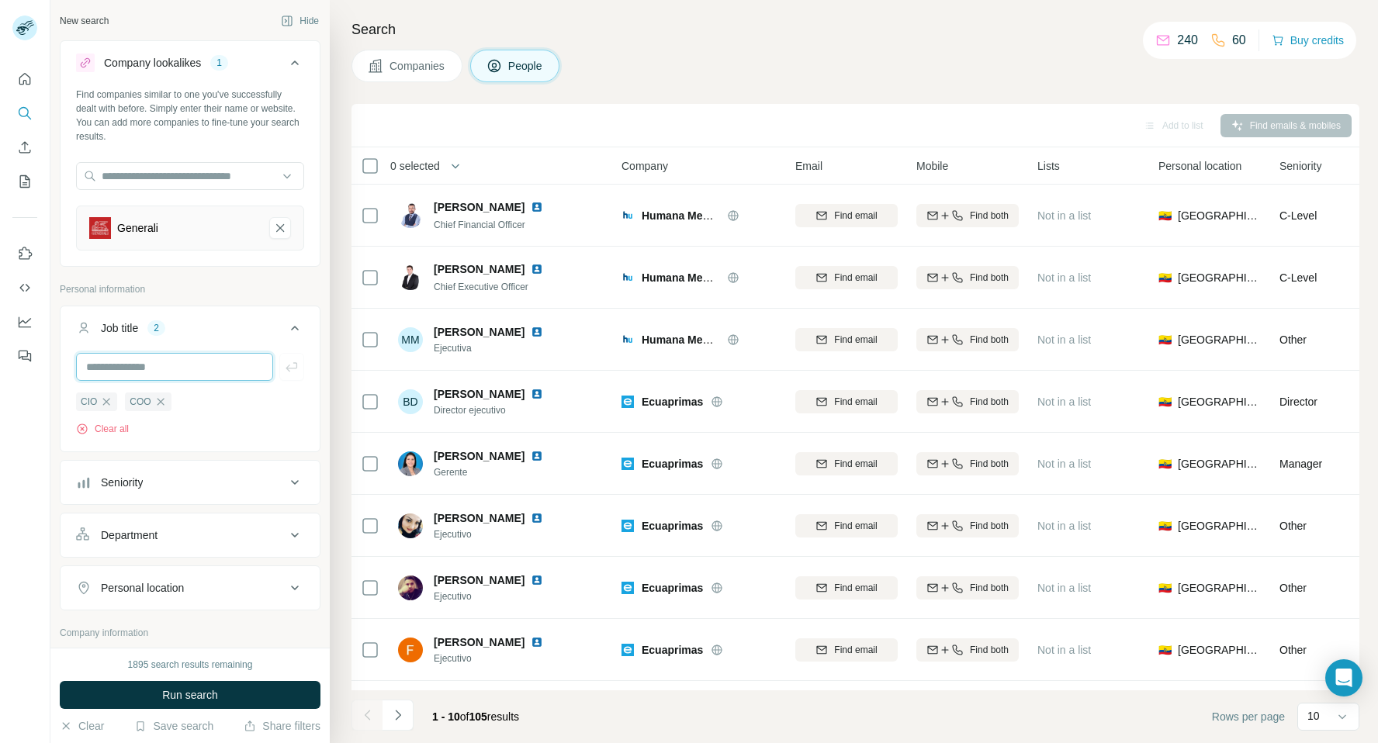
click at [161, 366] on input "text" at bounding box center [174, 367] width 197 height 28
type input "**********"
click at [290, 371] on icon "button" at bounding box center [292, 367] width 16 height 16
click at [141, 367] on input "text" at bounding box center [174, 367] width 197 height 28
type input "**********"
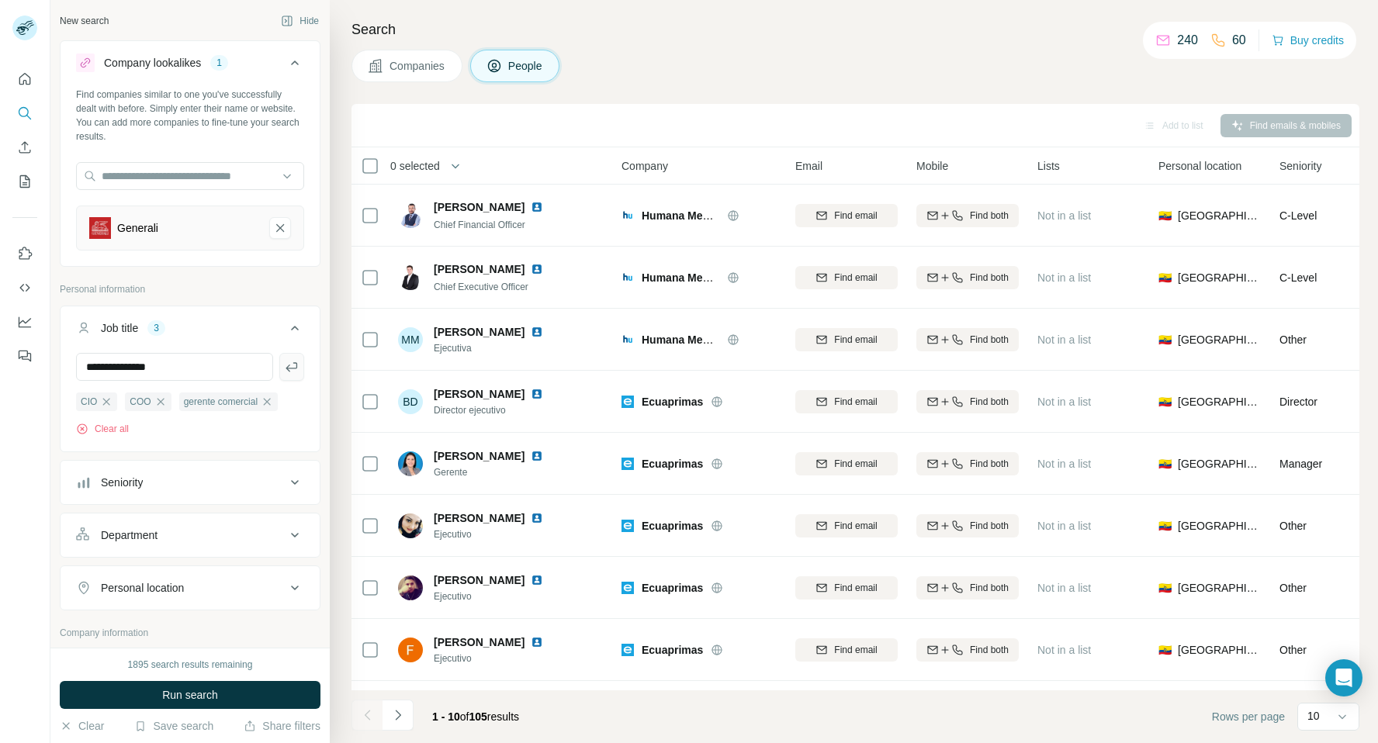
click at [296, 369] on icon "button" at bounding box center [292, 367] width 16 height 16
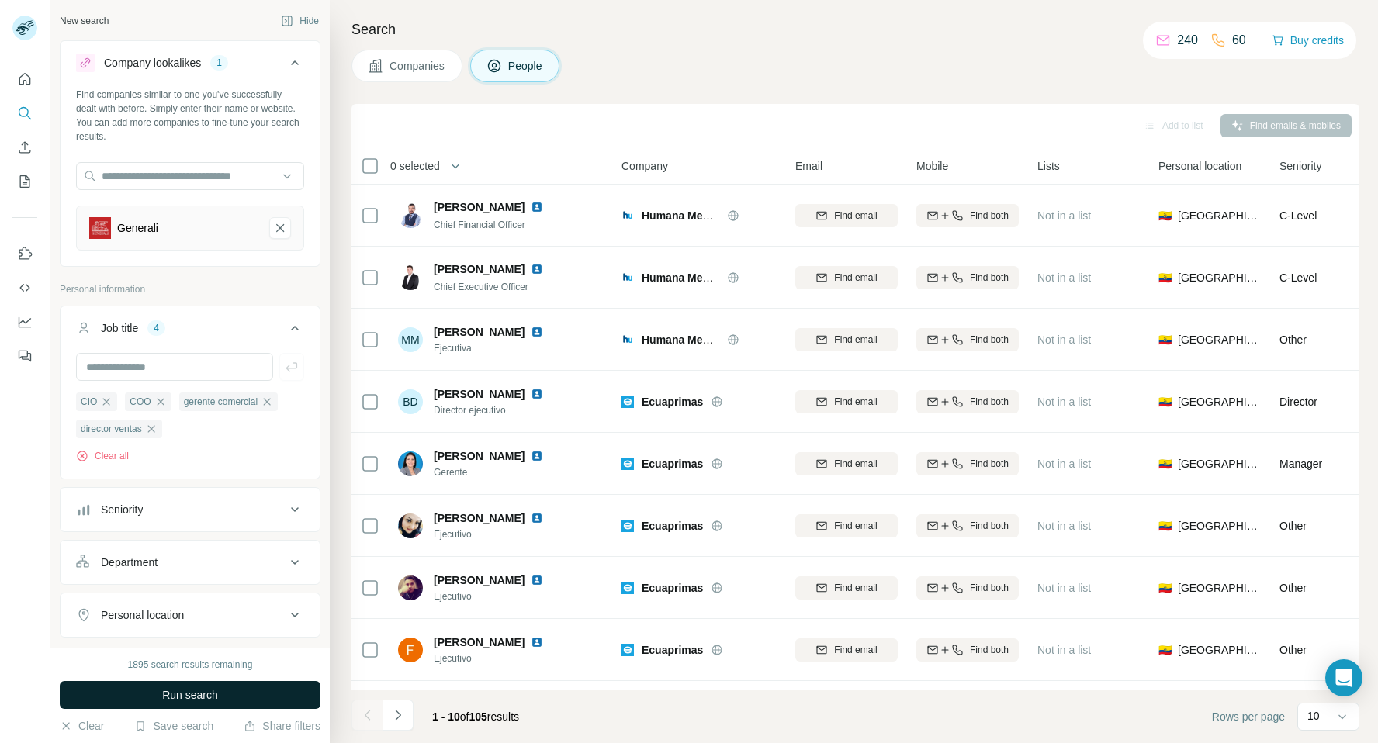
click at [185, 693] on span "Run search" at bounding box center [190, 695] width 56 height 16
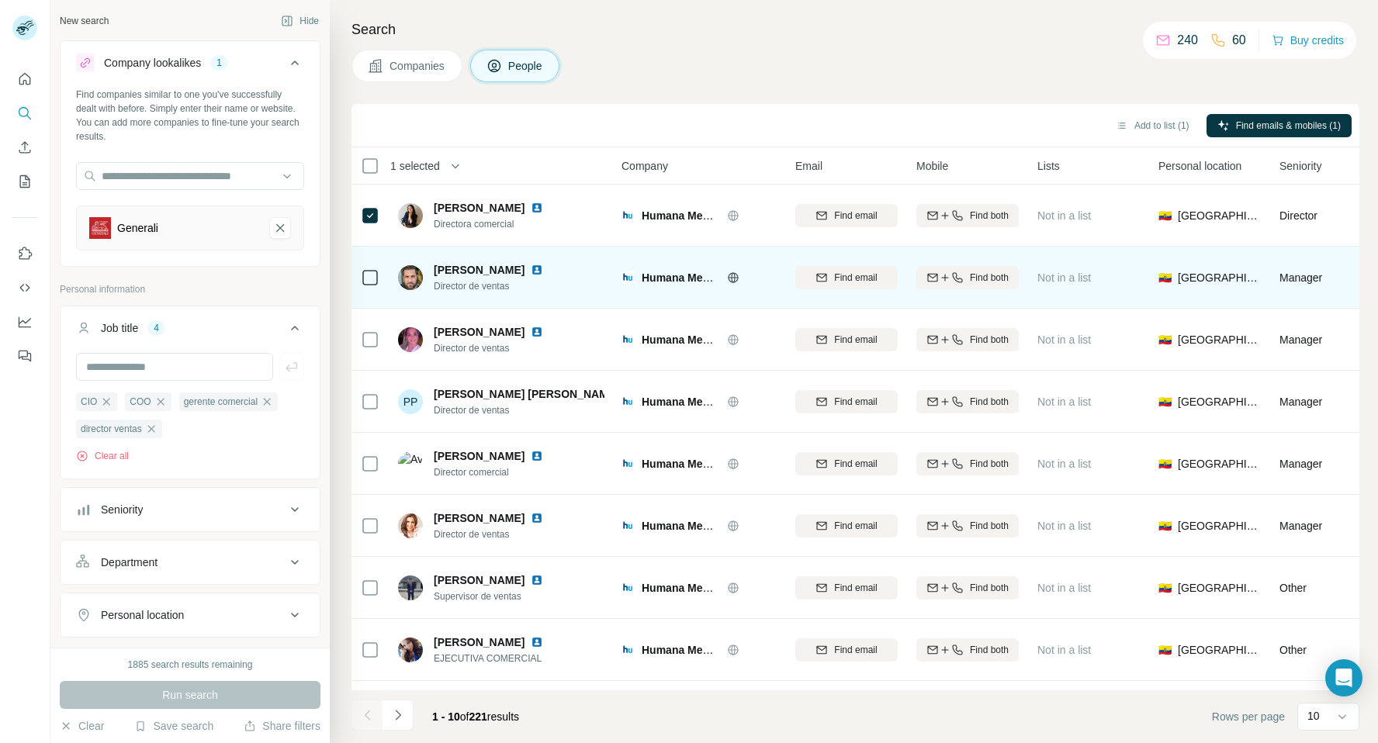
click at [372, 287] on div at bounding box center [370, 277] width 19 height 43
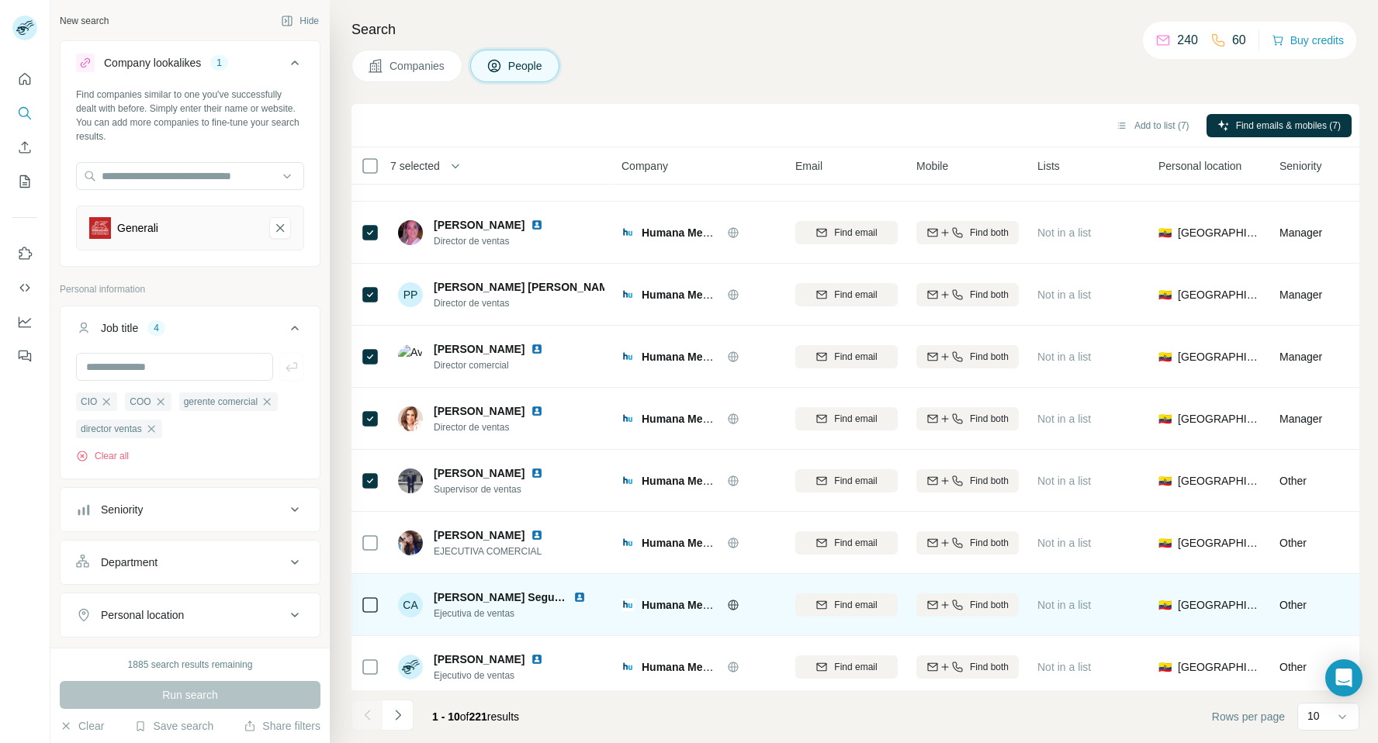
scroll to position [115, 0]
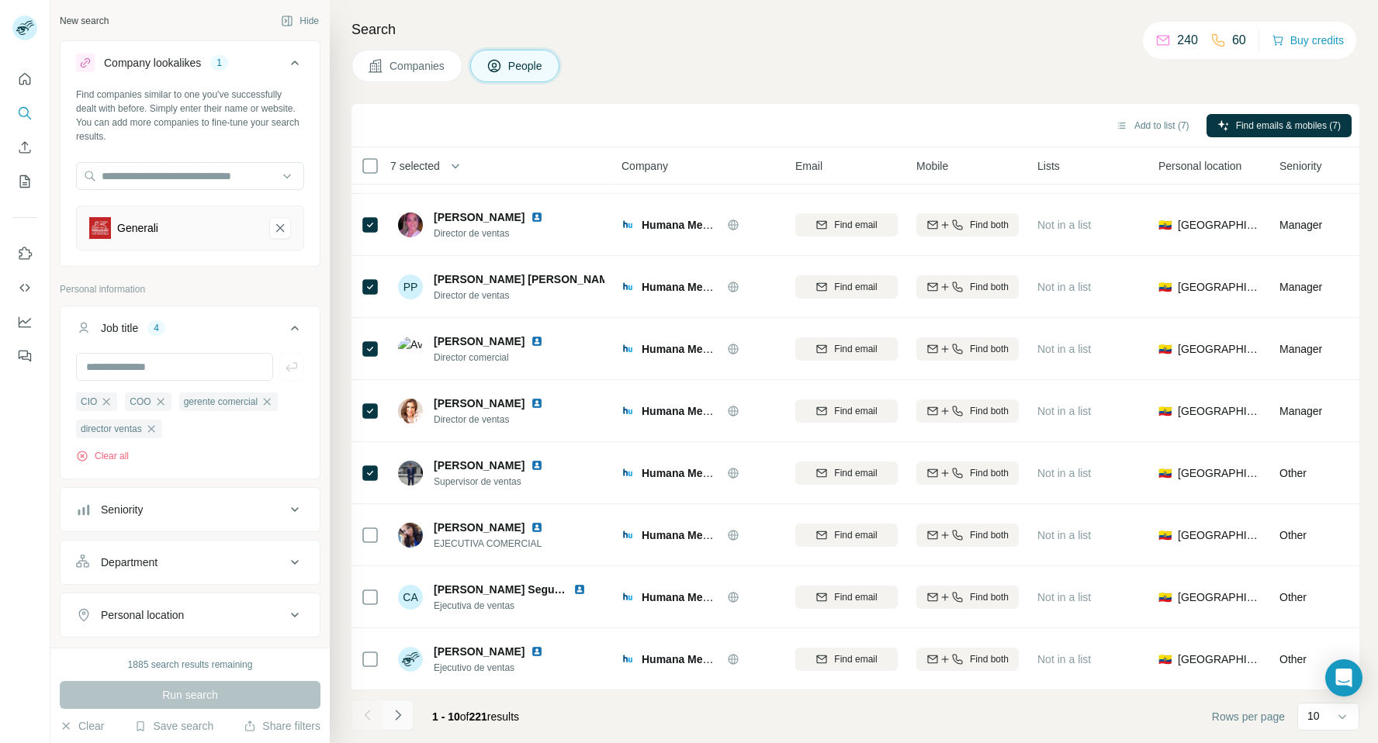
click at [406, 714] on button "Navigate to next page" at bounding box center [397, 715] width 31 height 31
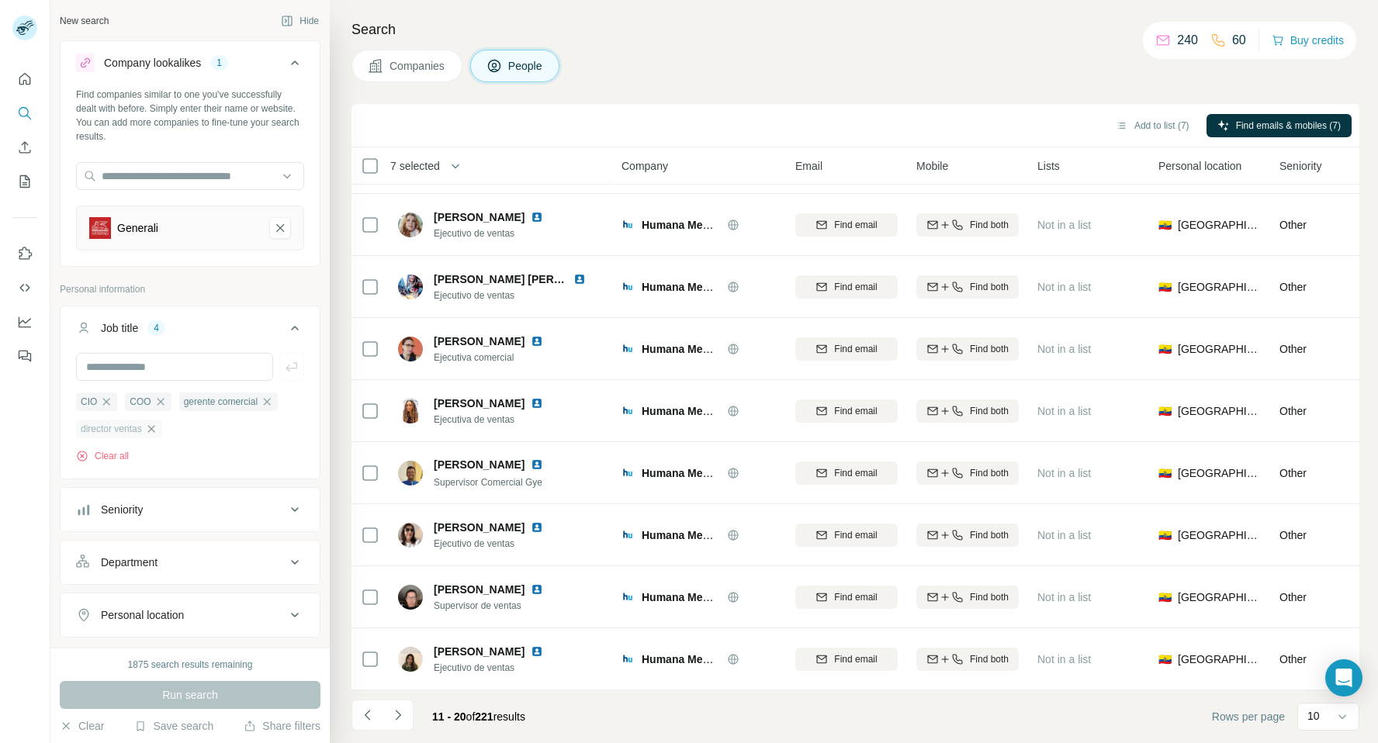
click at [154, 428] on icon "button" at bounding box center [150, 428] width 7 height 7
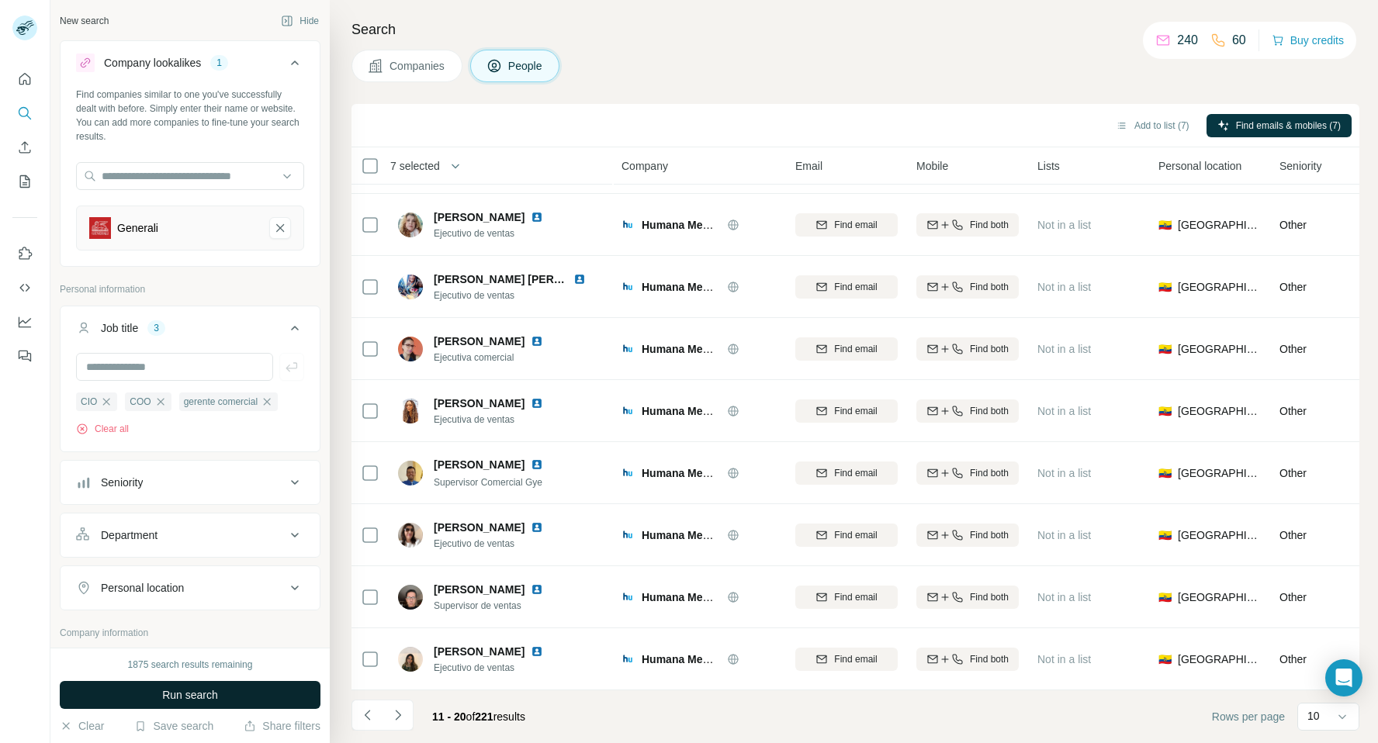
click at [235, 690] on button "Run search" at bounding box center [190, 695] width 261 height 28
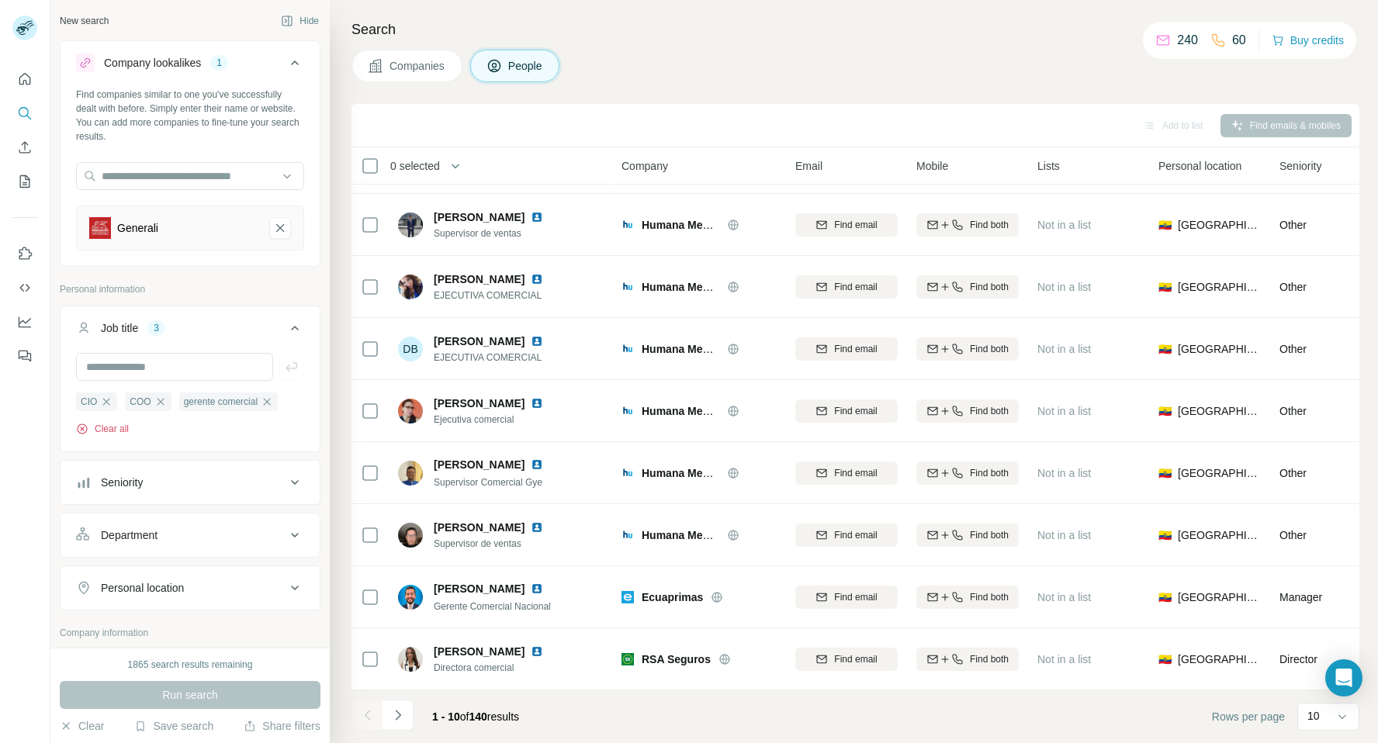
click at [116, 424] on button "Clear all" at bounding box center [102, 429] width 53 height 14
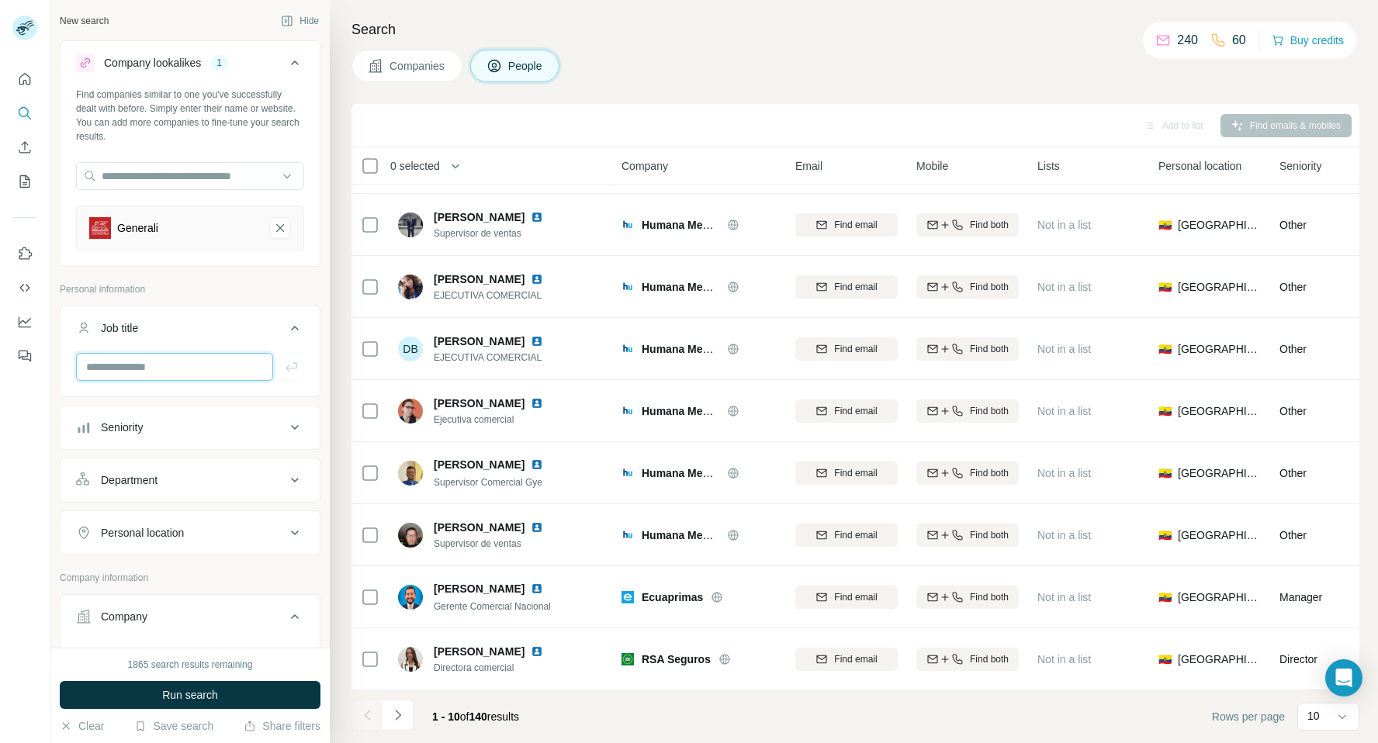
click at [199, 365] on input "text" at bounding box center [174, 367] width 197 height 28
type input "***"
click at [299, 370] on button "button" at bounding box center [291, 367] width 25 height 28
click at [196, 365] on input "text" at bounding box center [174, 367] width 197 height 28
type input "***"
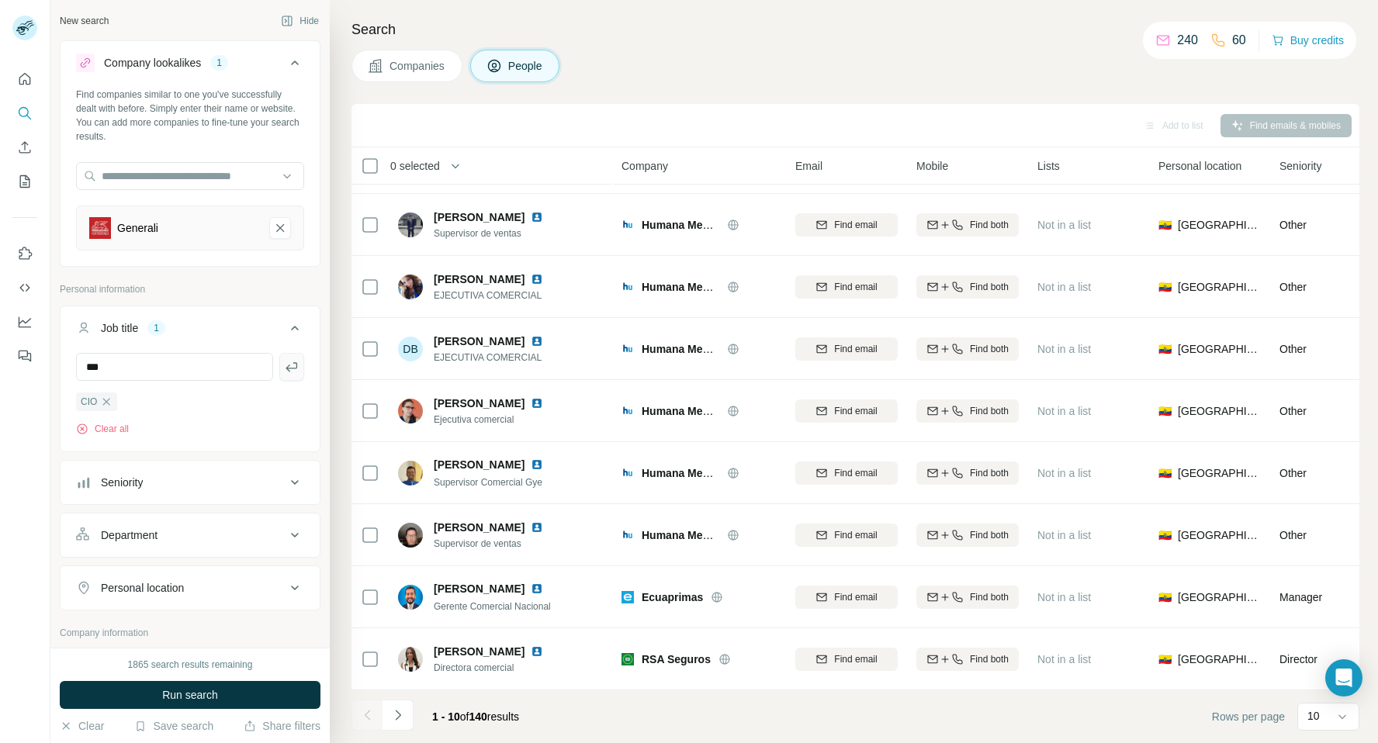
click at [290, 369] on icon "button" at bounding box center [292, 367] width 16 height 16
click at [166, 365] on input "text" at bounding box center [174, 367] width 197 height 28
type input "**********"
click at [295, 368] on icon "button" at bounding box center [291, 366] width 12 height 9
click at [192, 700] on span "Run search" at bounding box center [190, 695] width 56 height 16
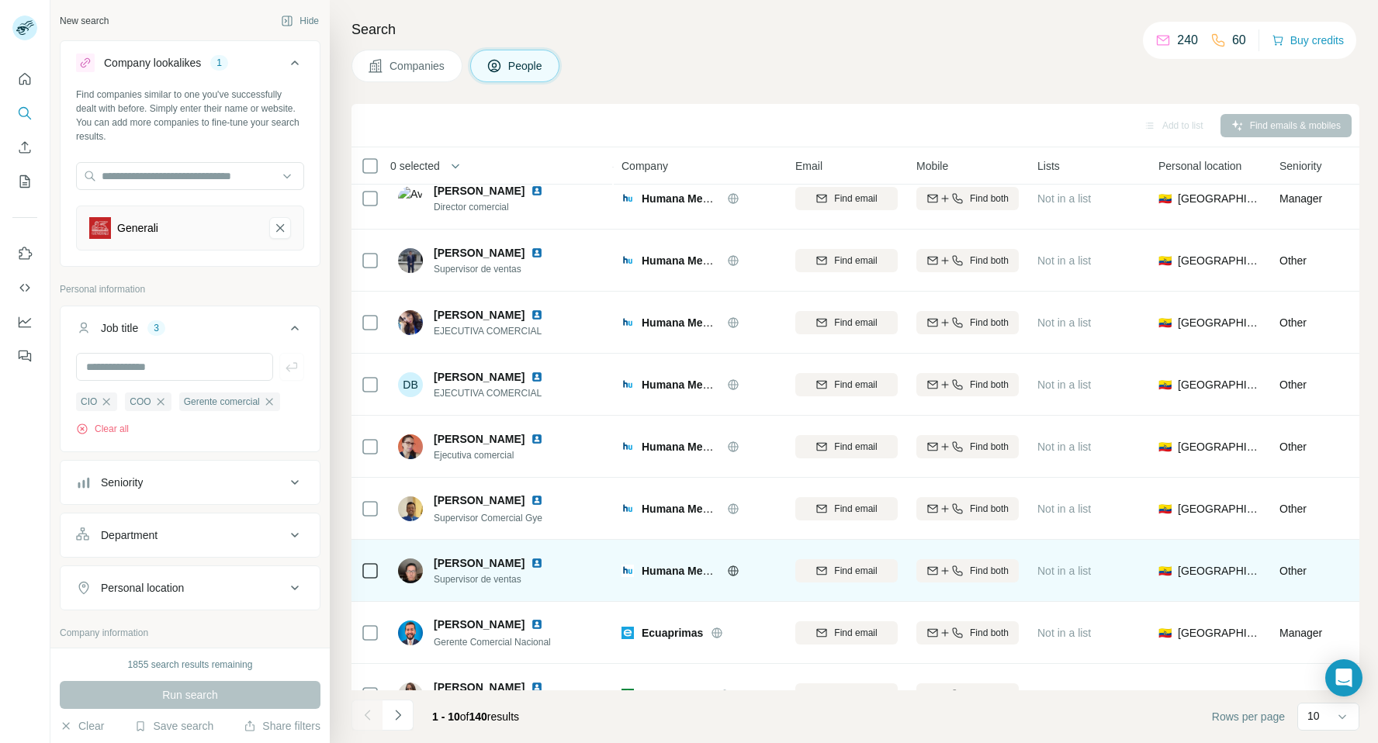
scroll to position [115, 0]
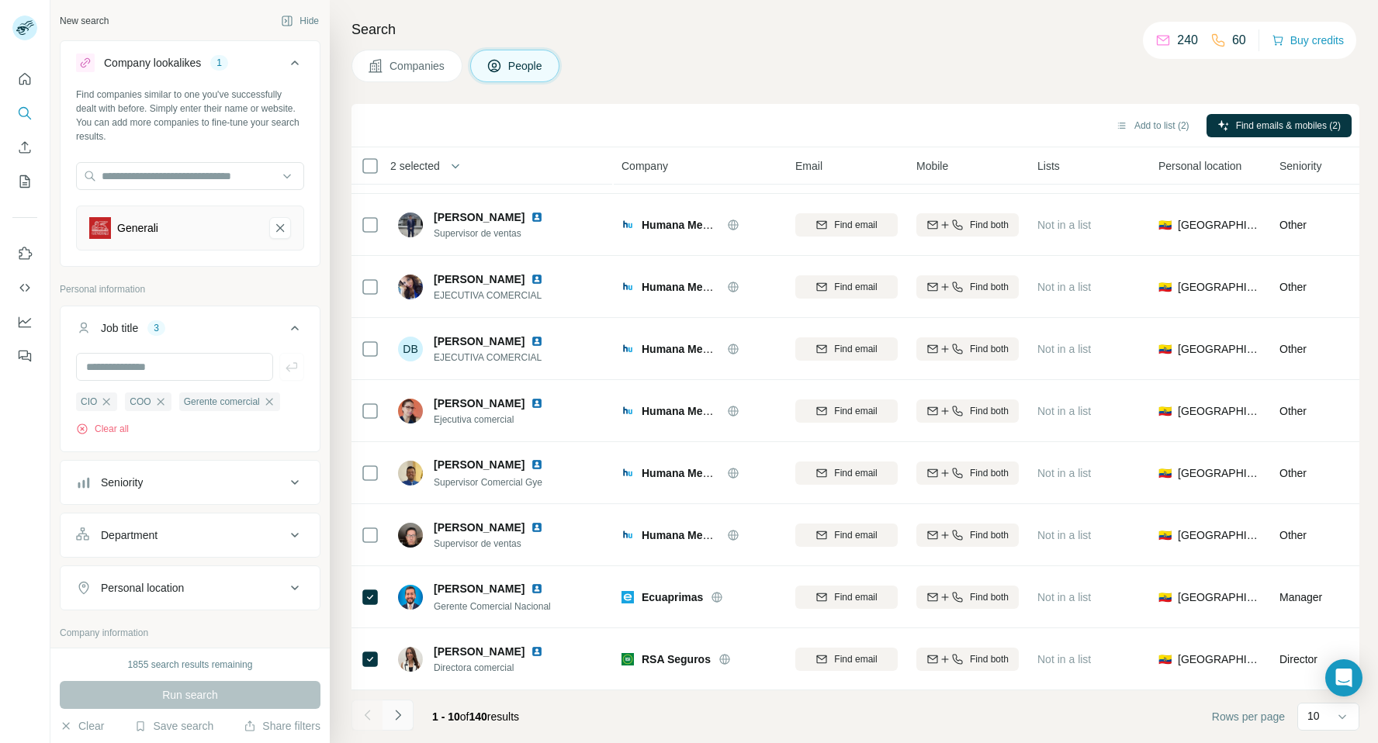
click at [402, 714] on icon "Navigate to next page" at bounding box center [398, 715] width 16 height 16
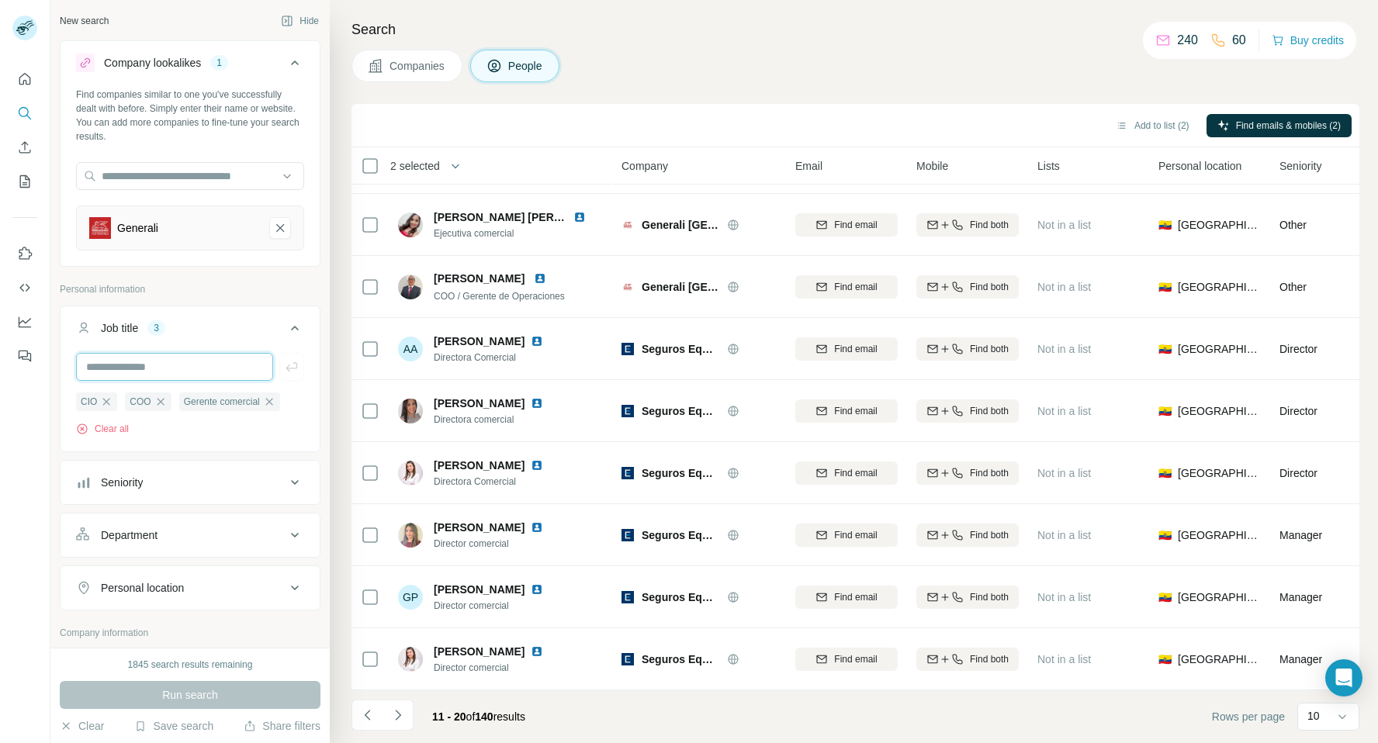
click at [167, 364] on input "text" at bounding box center [174, 367] width 197 height 28
click at [272, 400] on icon "button" at bounding box center [269, 402] width 12 height 12
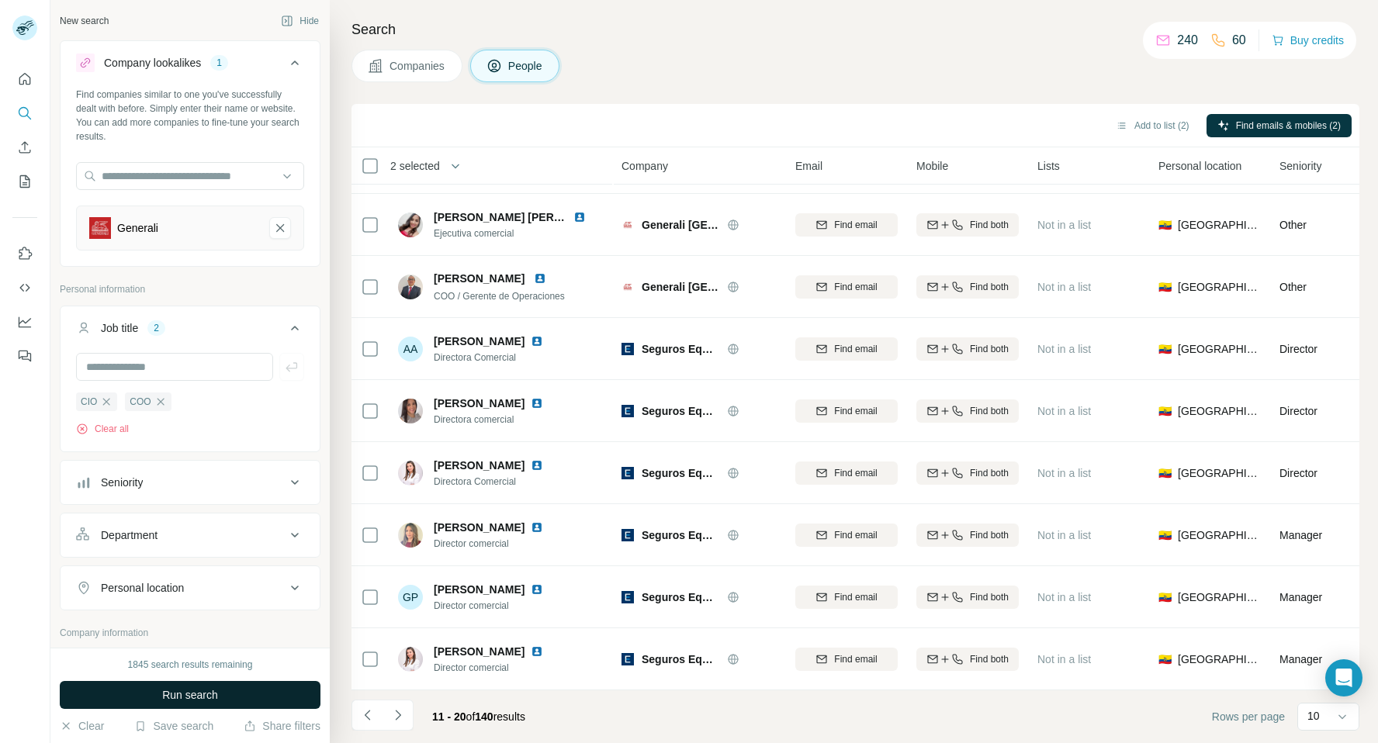
click at [216, 700] on span "Run search" at bounding box center [190, 695] width 56 height 16
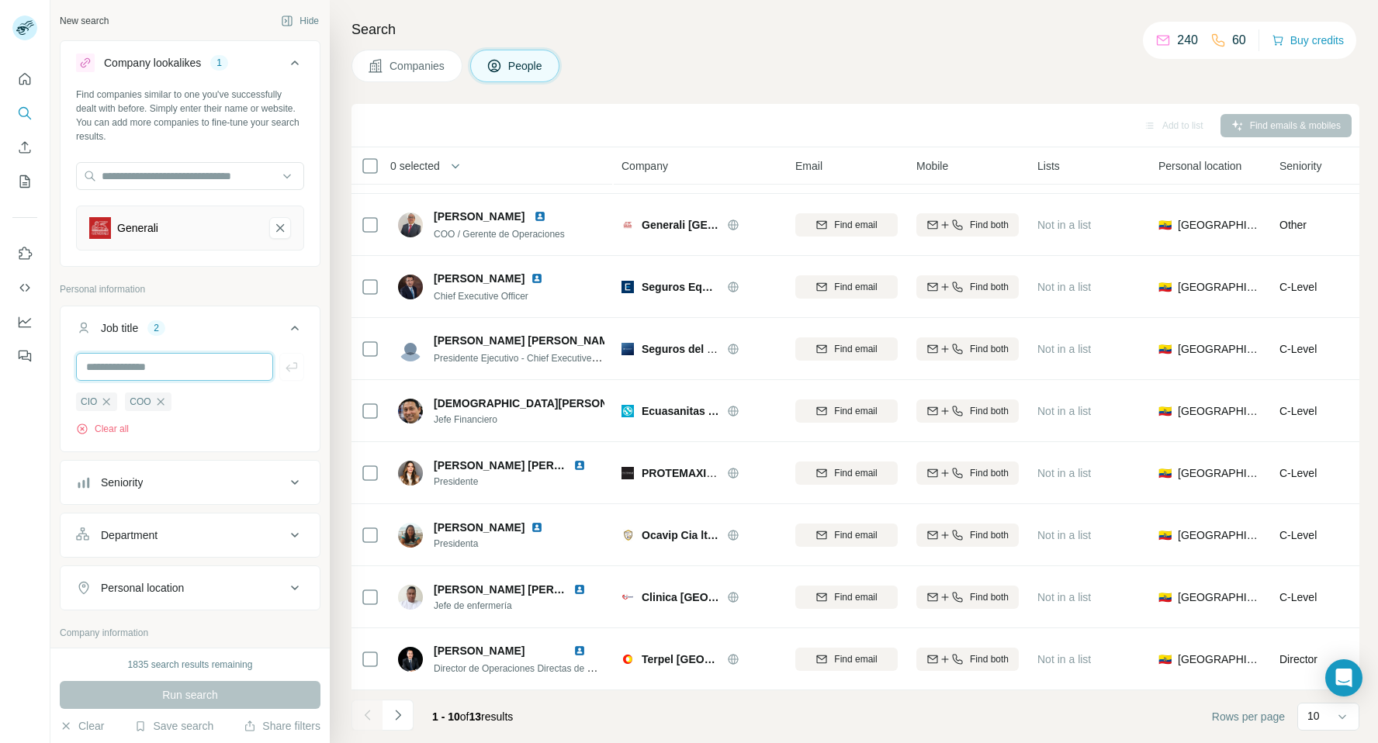
click at [161, 372] on input "text" at bounding box center [174, 367] width 197 height 28
paste input "**********"
type input "**********"
click at [292, 365] on icon "button" at bounding box center [292, 367] width 16 height 16
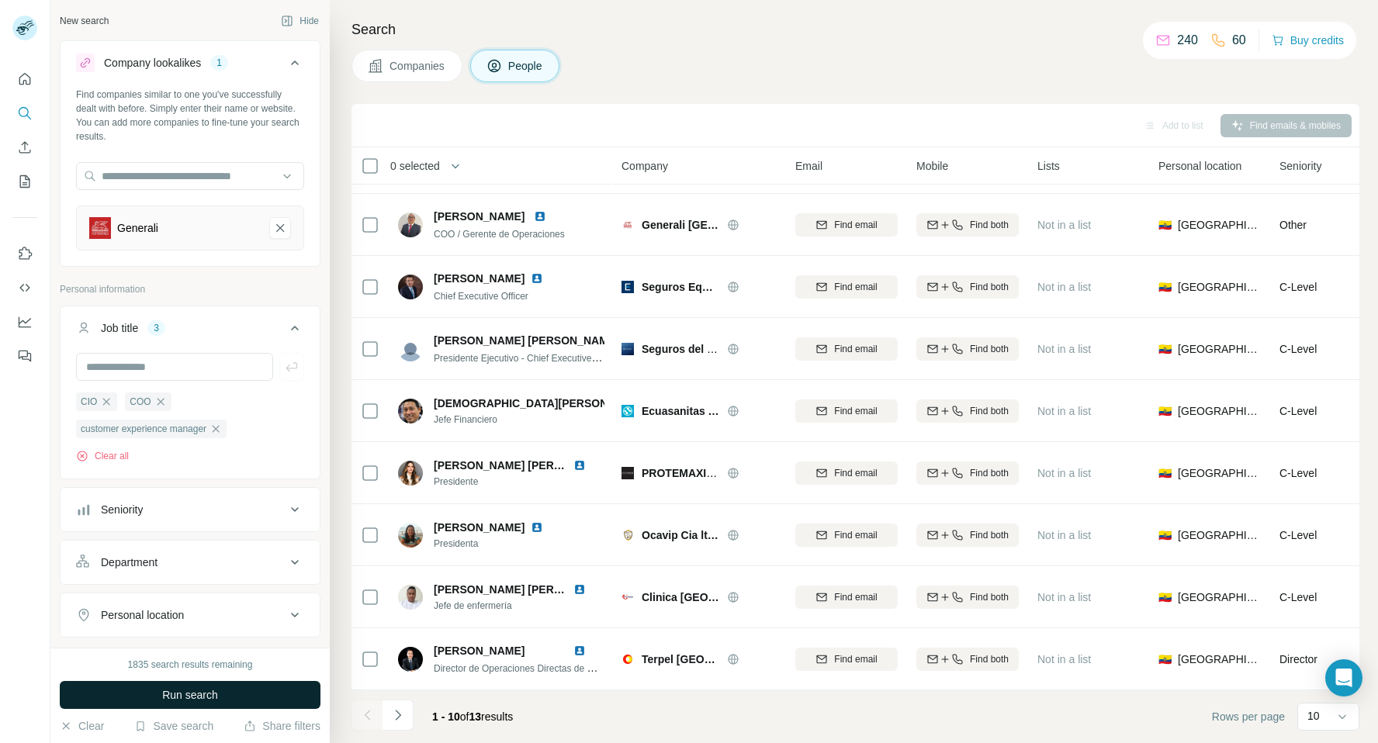
click at [225, 691] on button "Run search" at bounding box center [190, 695] width 261 height 28
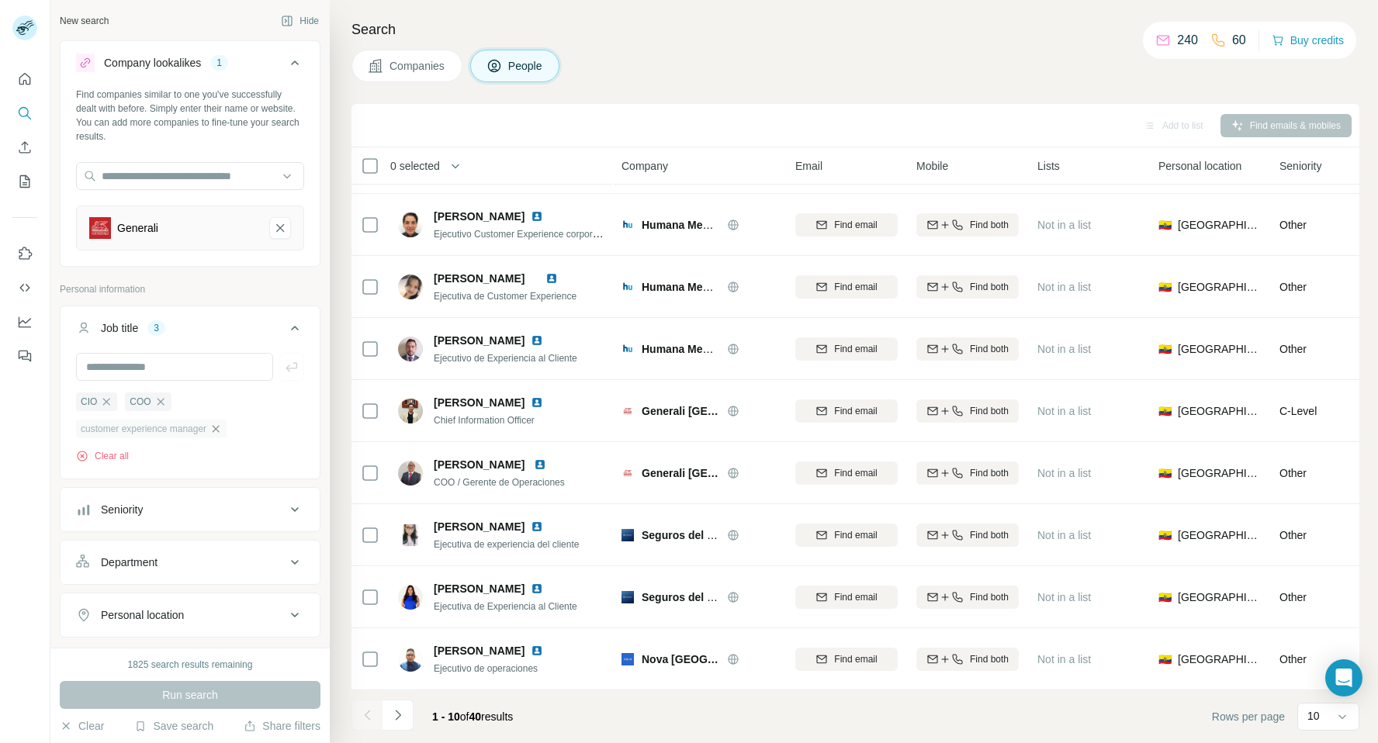
click at [222, 427] on icon "button" at bounding box center [215, 429] width 12 height 12
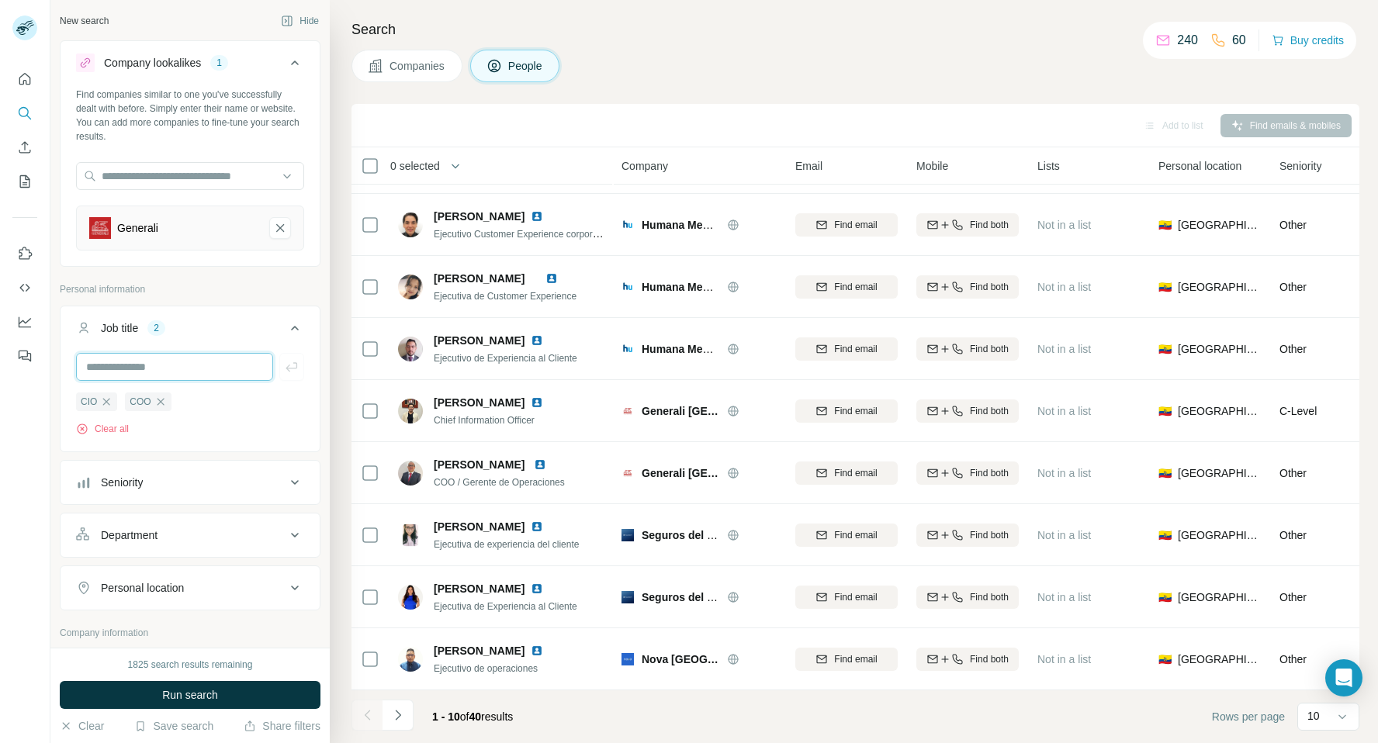
click at [223, 361] on input "text" at bounding box center [174, 367] width 197 height 28
paste input "**********"
drag, startPoint x: 243, startPoint y: 368, endPoint x: 198, endPoint y: 368, distance: 45.0
click at [198, 368] on input "**********" at bounding box center [174, 367] width 197 height 28
type input "**********"
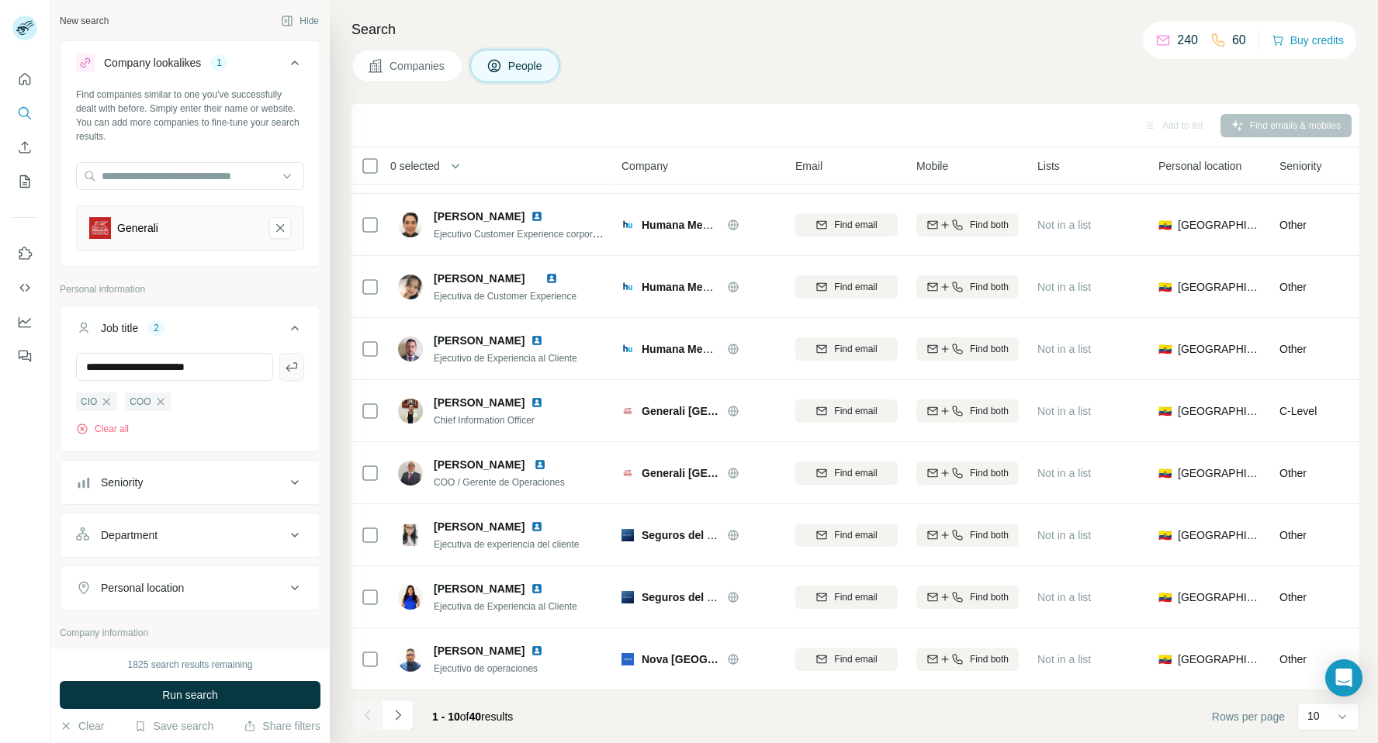
click at [289, 364] on icon "button" at bounding box center [292, 367] width 16 height 16
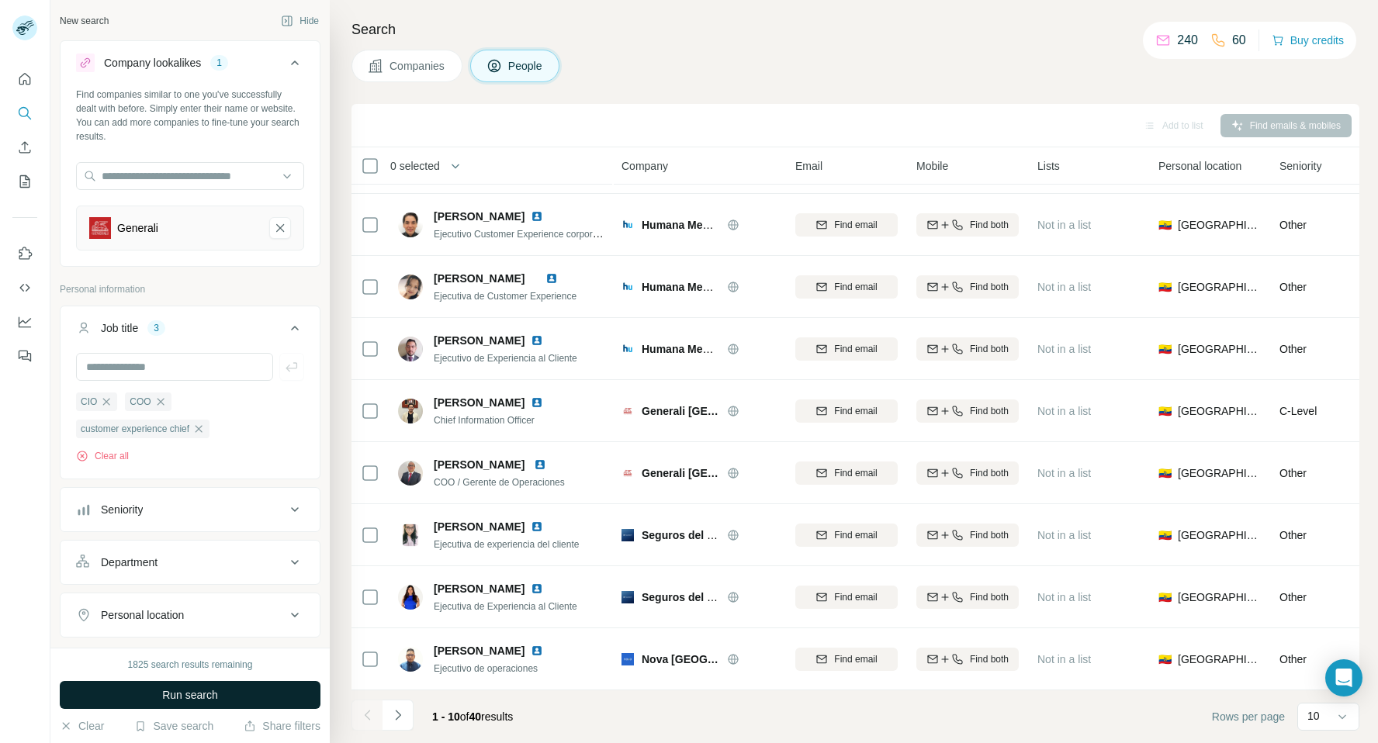
click at [198, 698] on span "Run search" at bounding box center [190, 695] width 56 height 16
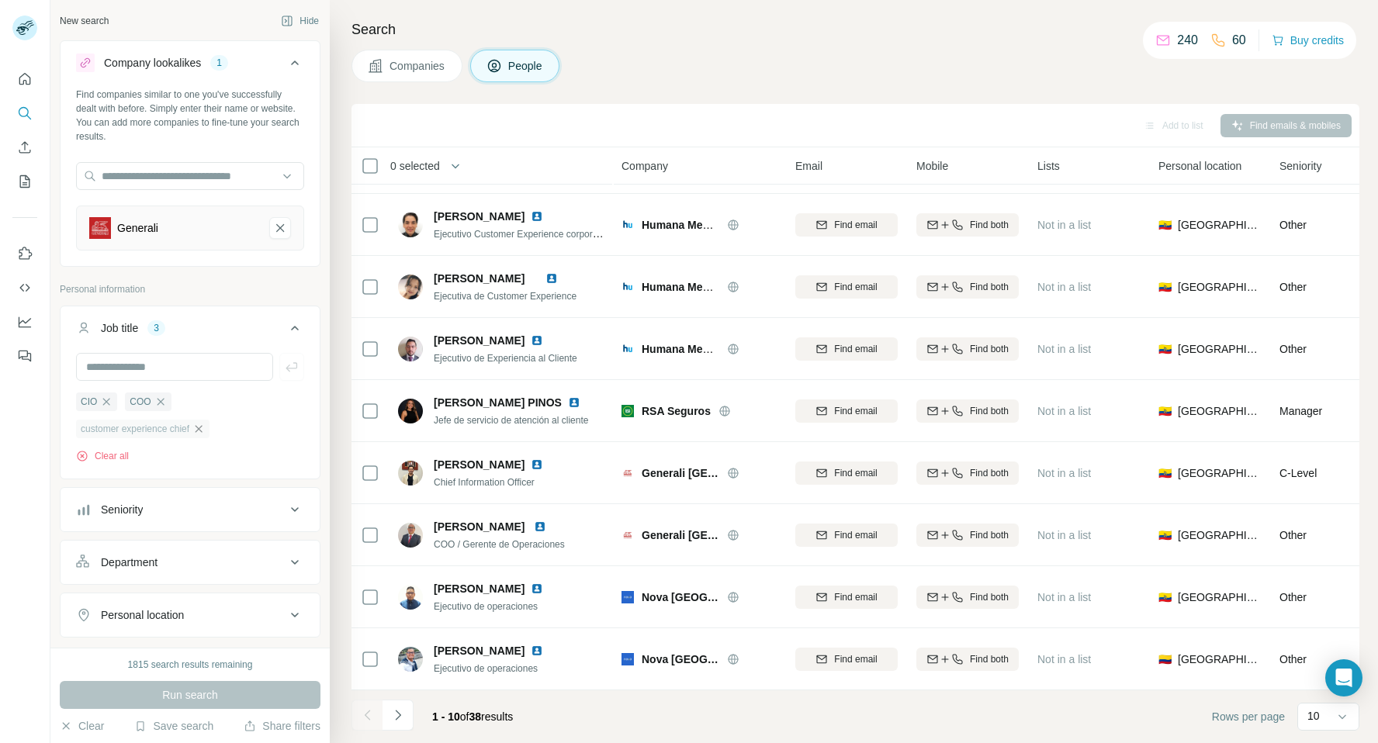
click at [202, 430] on icon "button" at bounding box center [198, 428] width 7 height 7
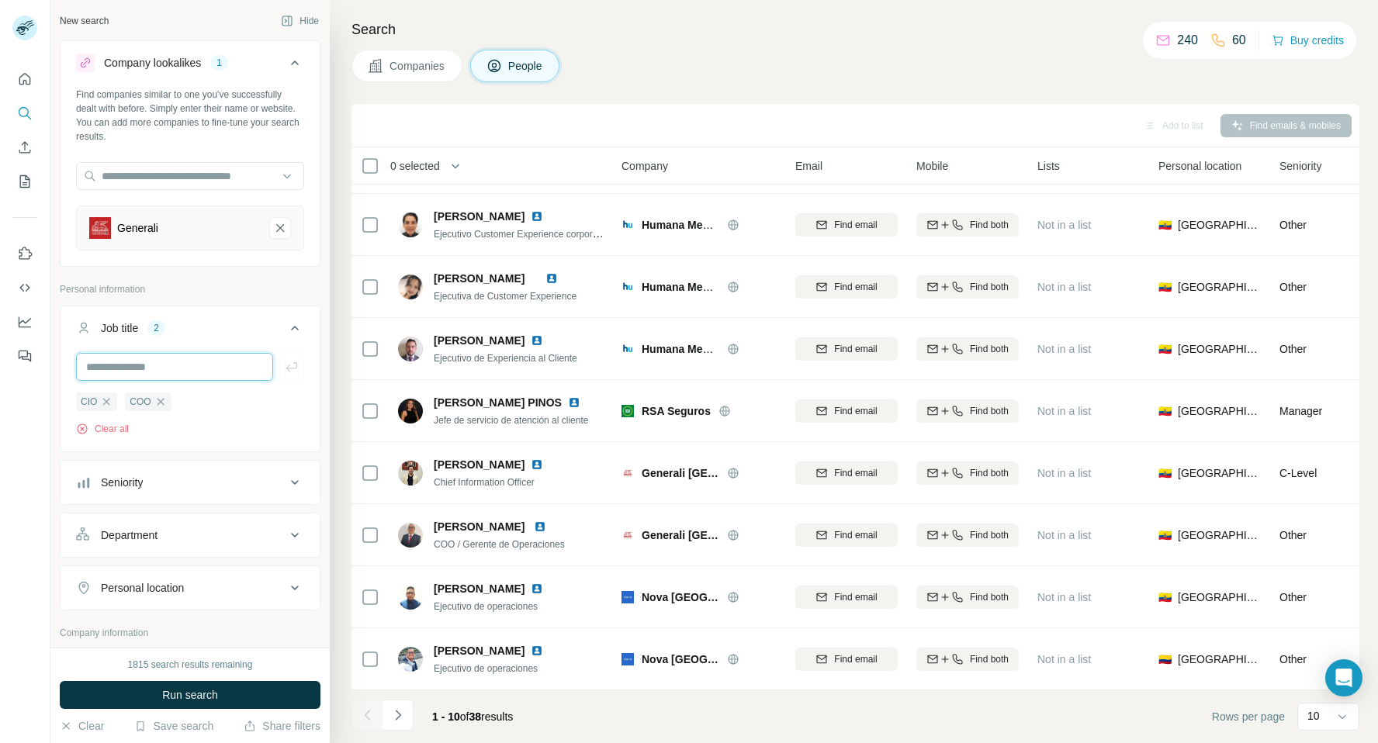
click at [160, 370] on input "text" at bounding box center [174, 367] width 197 height 28
paste input "**********"
type input "**********"
click at [297, 371] on icon "button" at bounding box center [292, 367] width 16 height 16
click at [177, 362] on input "text" at bounding box center [174, 367] width 197 height 28
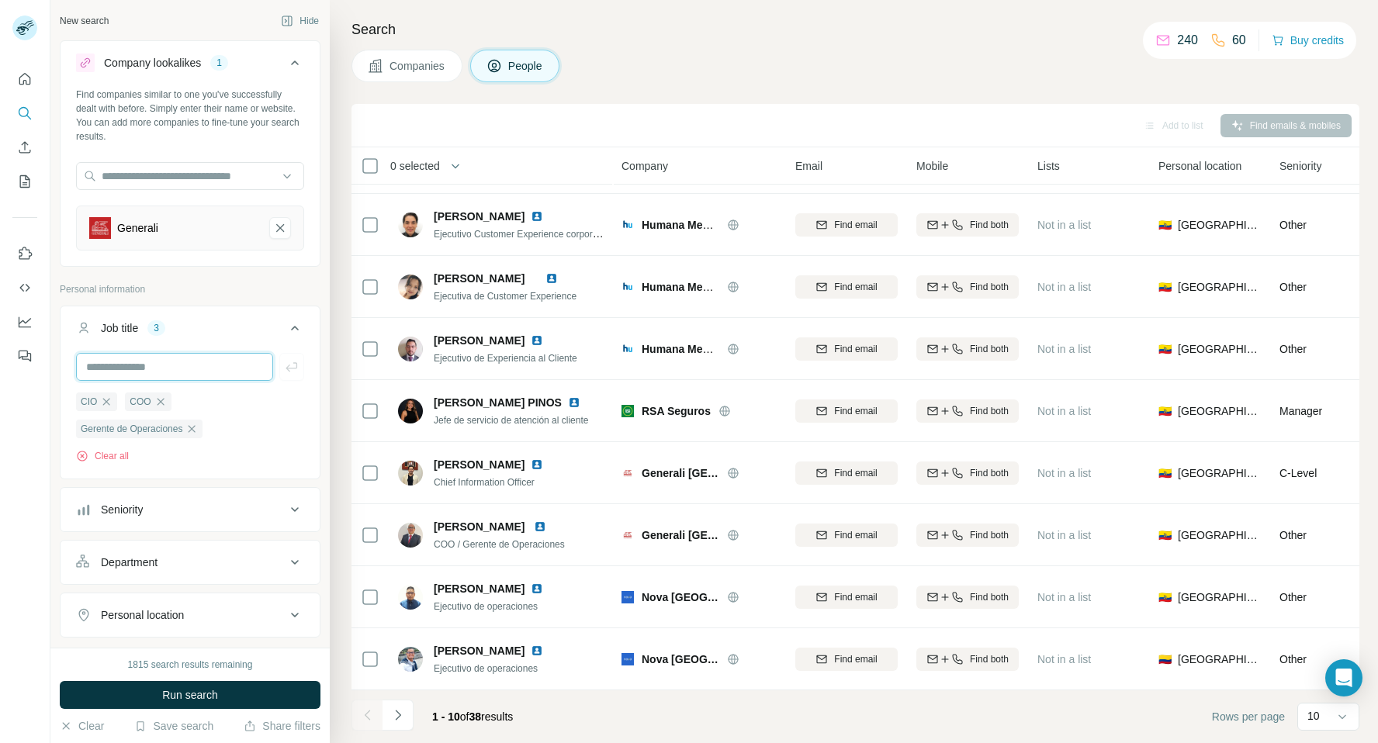
paste input "**********"
type input "**********"
click at [288, 372] on icon "button" at bounding box center [292, 367] width 16 height 16
click at [211, 372] on input "text" at bounding box center [174, 367] width 197 height 28
paste input "**********"
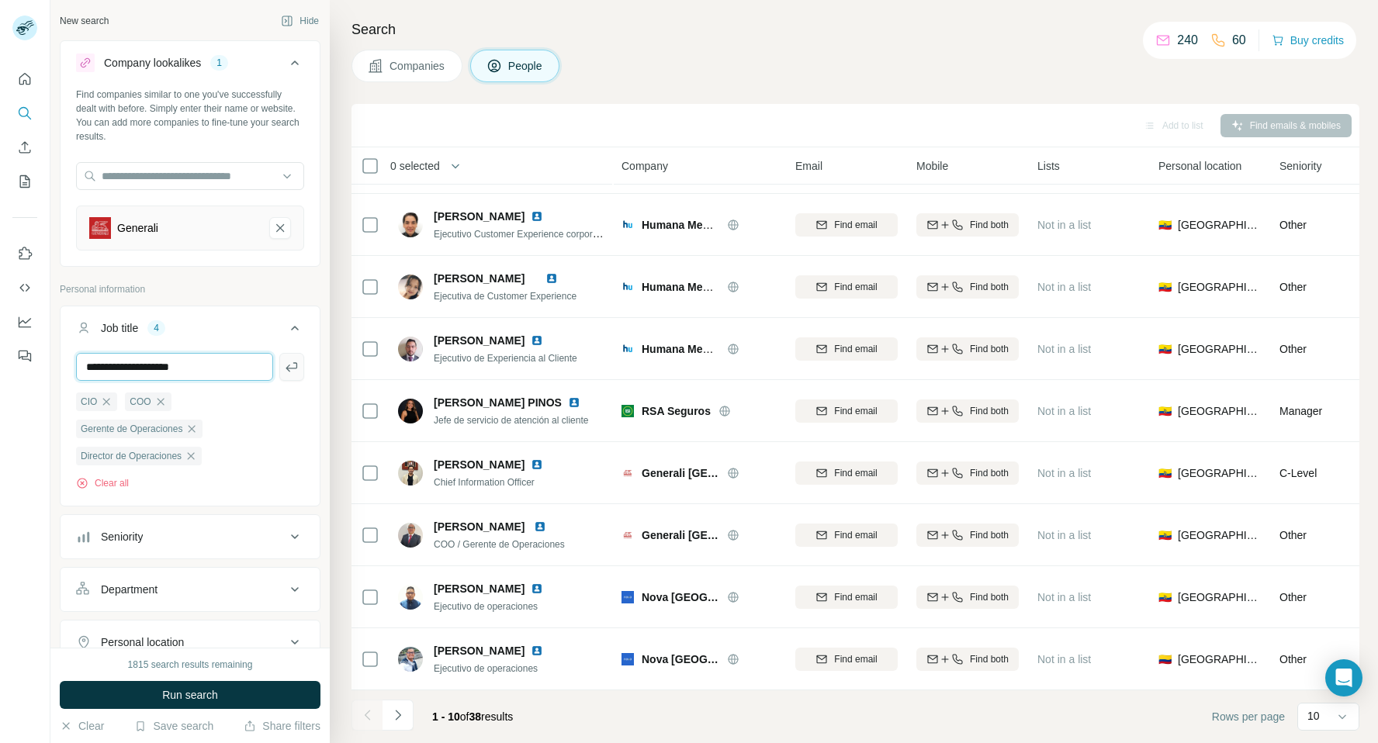
type input "**********"
click at [288, 365] on icon "button" at bounding box center [291, 366] width 12 height 9
click at [247, 365] on input "text" at bounding box center [174, 367] width 197 height 28
paste input "**********"
type input "**********"
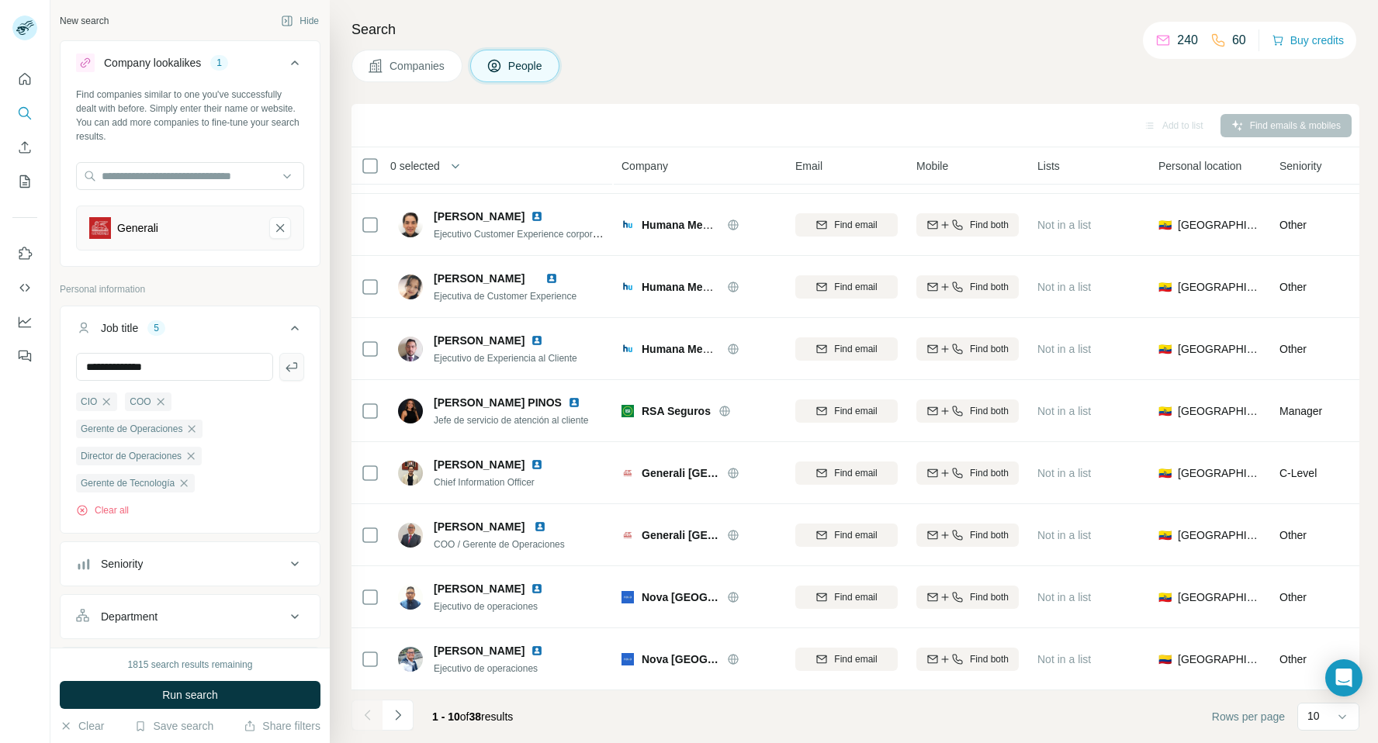
click at [290, 371] on icon "button" at bounding box center [292, 367] width 16 height 16
click at [202, 371] on input "text" at bounding box center [174, 367] width 197 height 28
paste input "**********"
type input "**********"
click at [290, 369] on icon "button" at bounding box center [292, 367] width 16 height 16
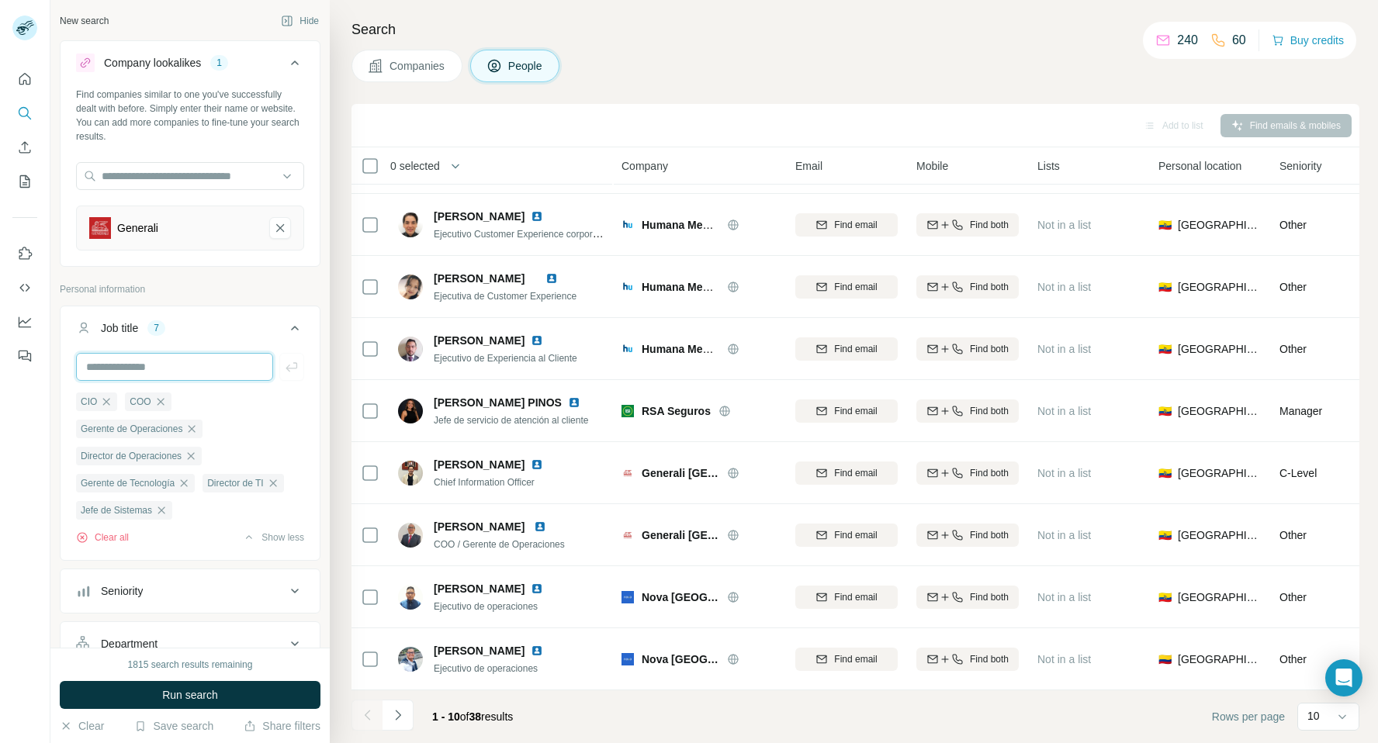
click at [179, 367] on input "text" at bounding box center [174, 367] width 197 height 28
paste input "**********"
type input "**********"
click at [292, 368] on icon "button" at bounding box center [291, 366] width 12 height 9
click at [164, 363] on input "text" at bounding box center [174, 367] width 197 height 28
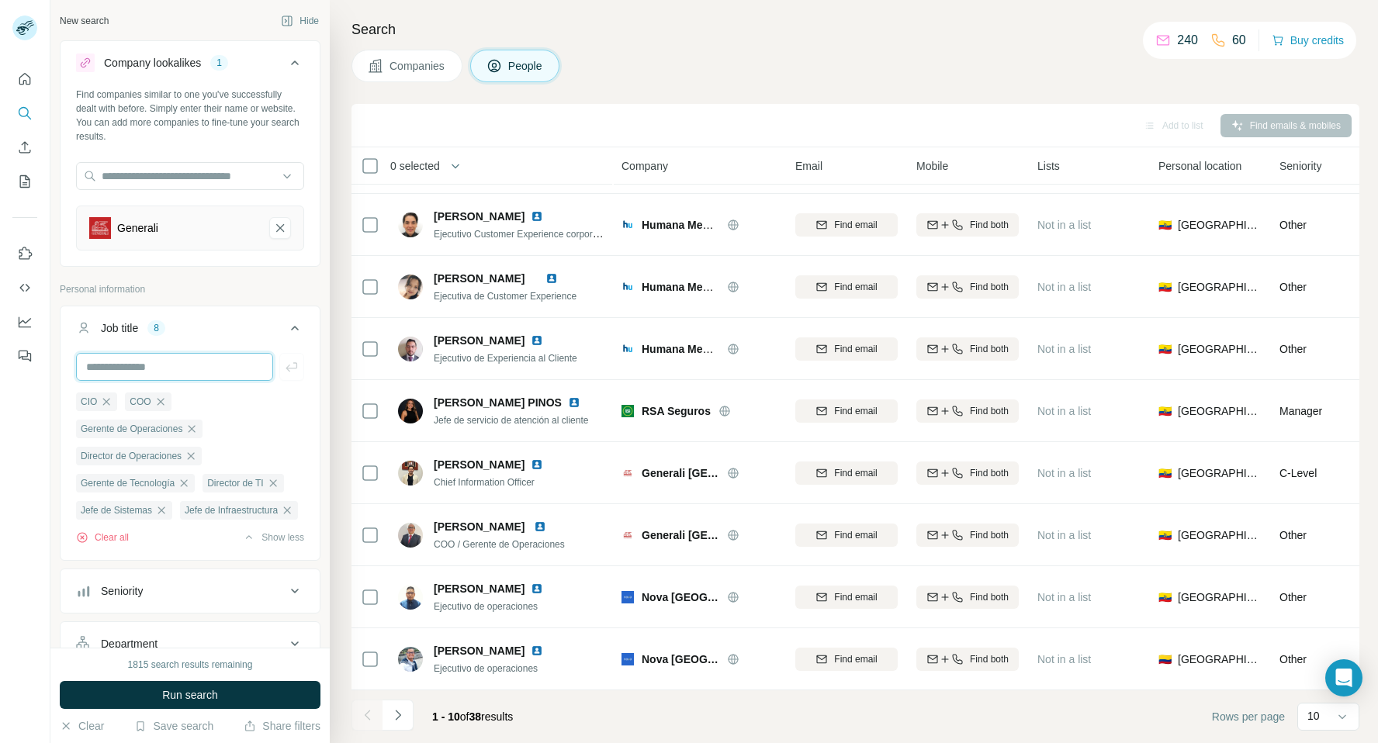
paste input "**********"
type input "**********"
click at [291, 374] on icon "button" at bounding box center [292, 367] width 16 height 16
click at [182, 365] on input "text" at bounding box center [174, 367] width 197 height 28
drag, startPoint x: 126, startPoint y: 367, endPoint x: 72, endPoint y: 365, distance: 53.6
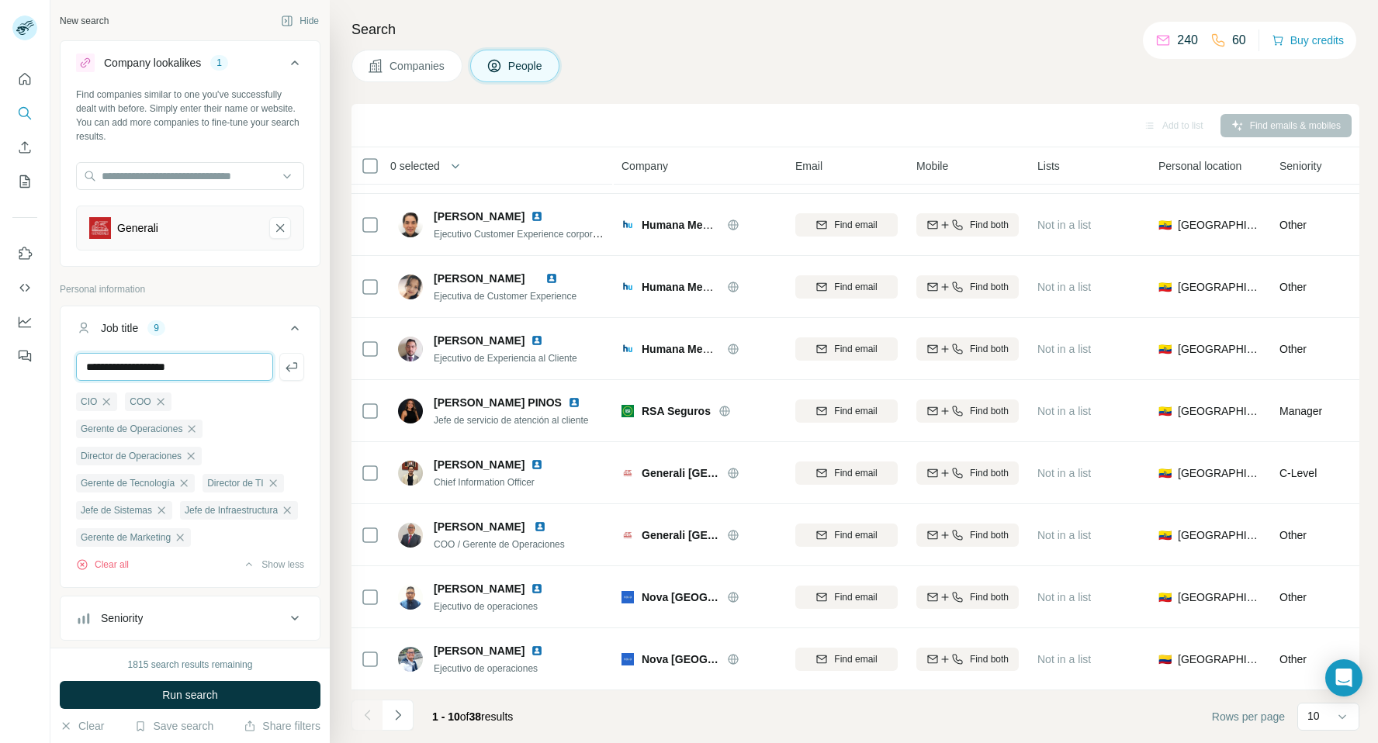
click at [72, 365] on div "**********" at bounding box center [190, 468] width 259 height 231
type input "**********"
click at [295, 376] on button "button" at bounding box center [291, 367] width 25 height 28
click at [153, 374] on input "text" at bounding box center [174, 367] width 197 height 28
paste input "**********"
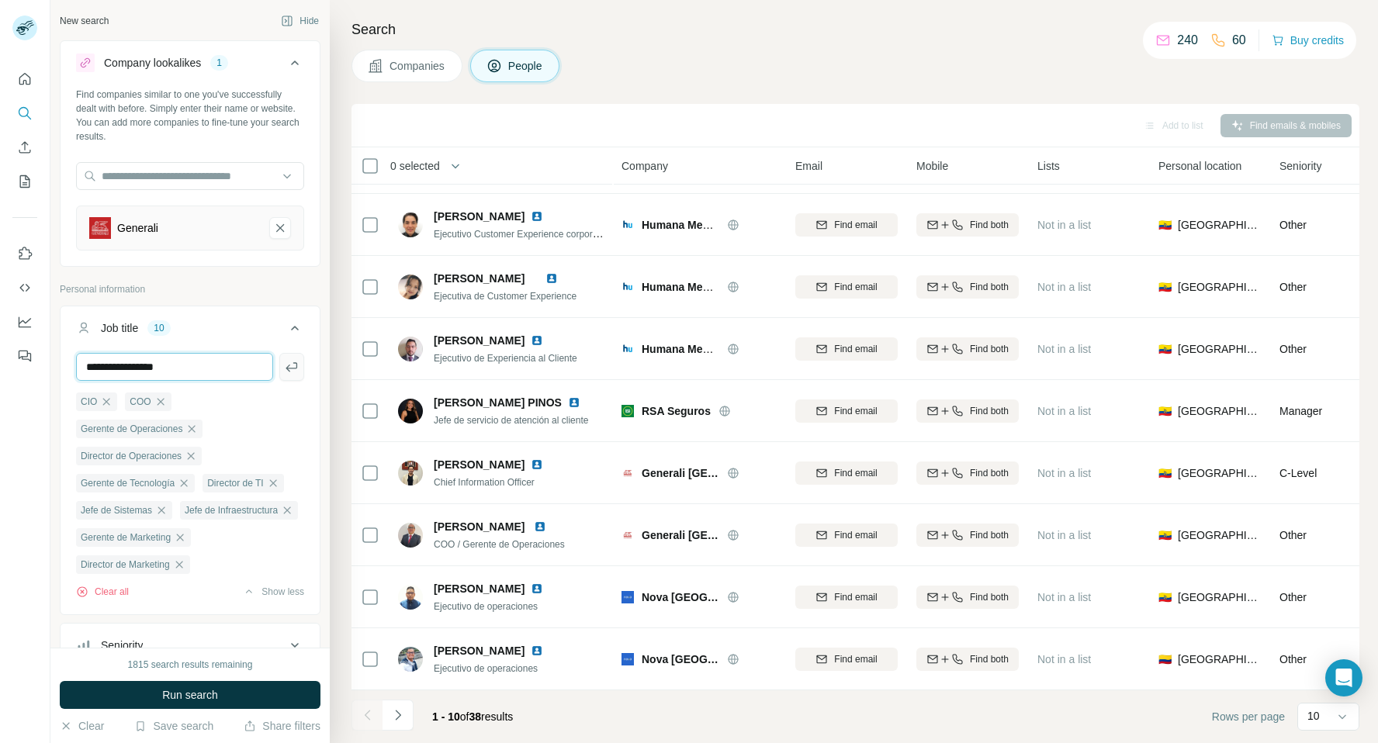
type input "**********"
click at [290, 365] on icon "button" at bounding box center [292, 367] width 16 height 16
click at [158, 375] on input "text" at bounding box center [174, 367] width 197 height 28
paste input "**********"
type input "**********"
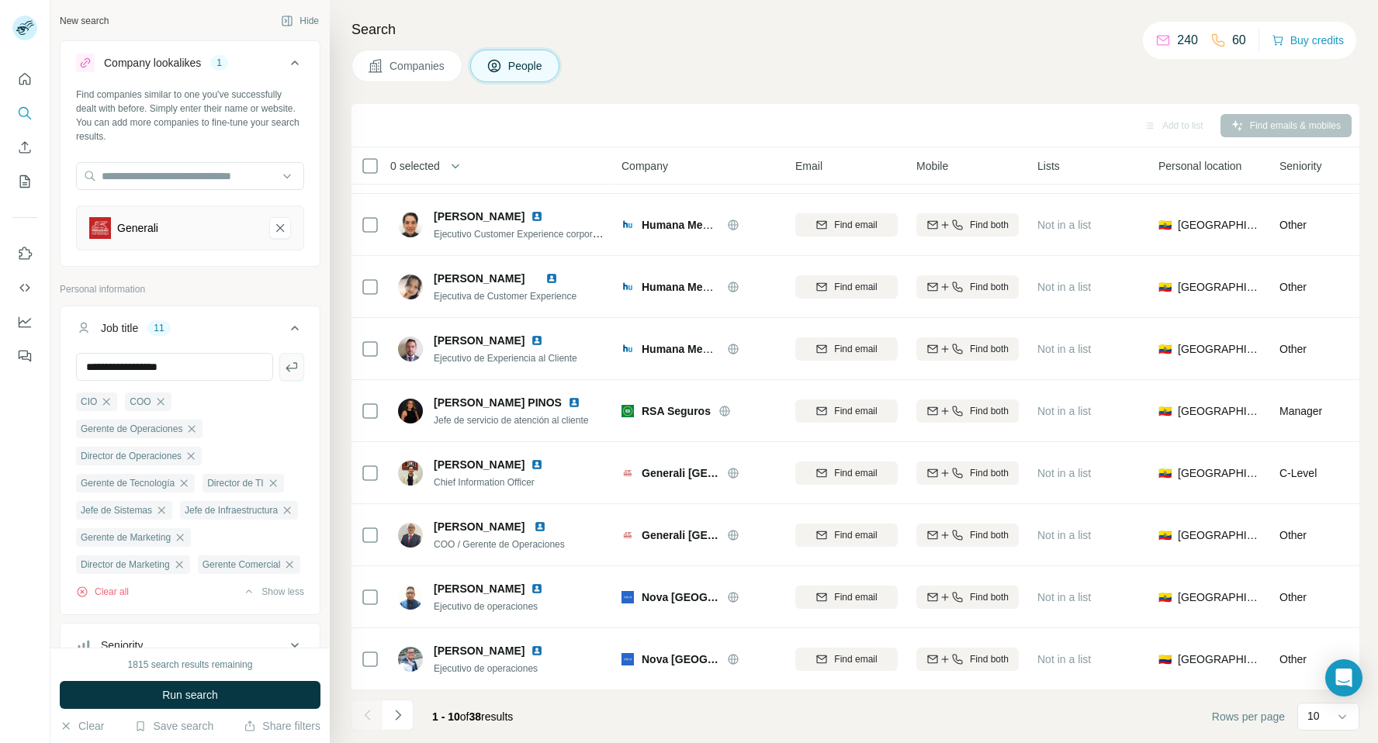
click at [294, 365] on icon "button" at bounding box center [292, 367] width 16 height 16
click at [223, 374] on input "text" at bounding box center [174, 367] width 197 height 28
paste input "**********"
type input "**********"
click at [290, 372] on icon "button" at bounding box center [292, 367] width 16 height 16
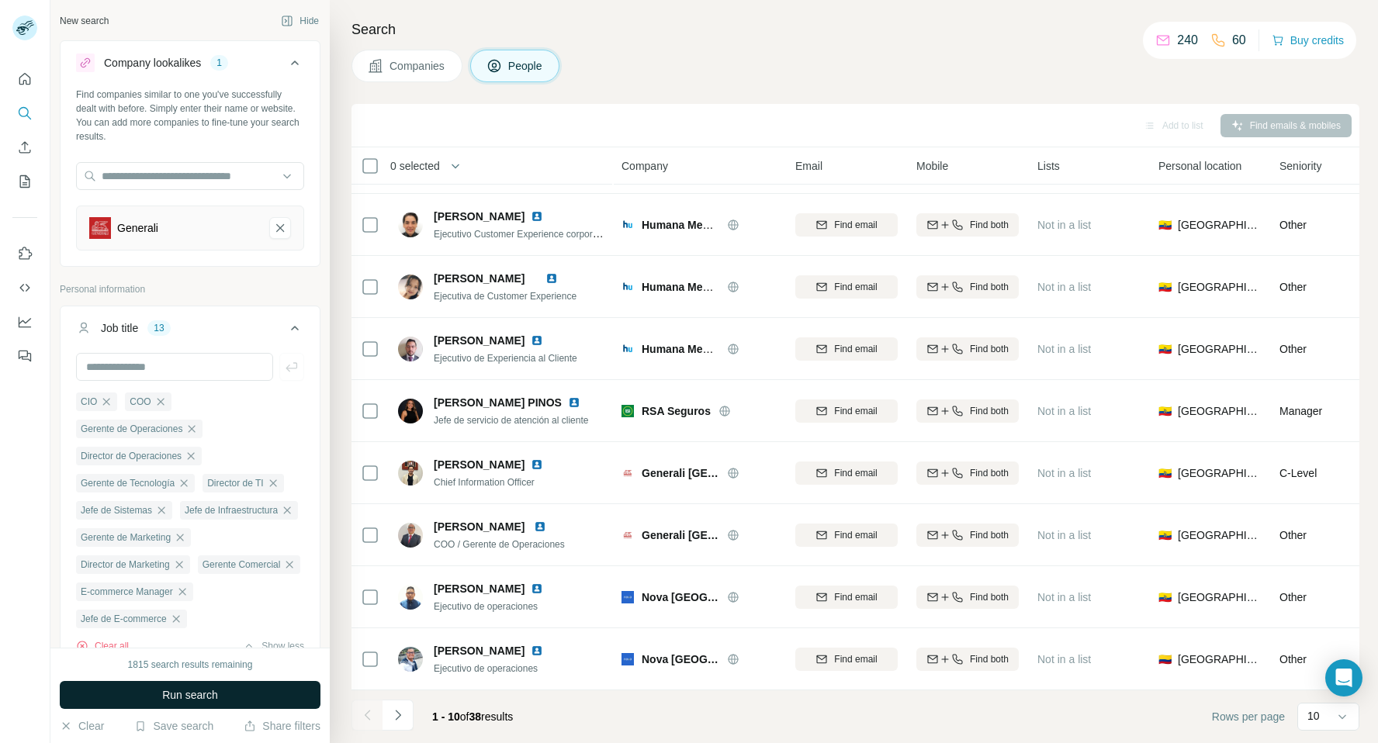
click at [201, 687] on button "Run search" at bounding box center [190, 695] width 261 height 28
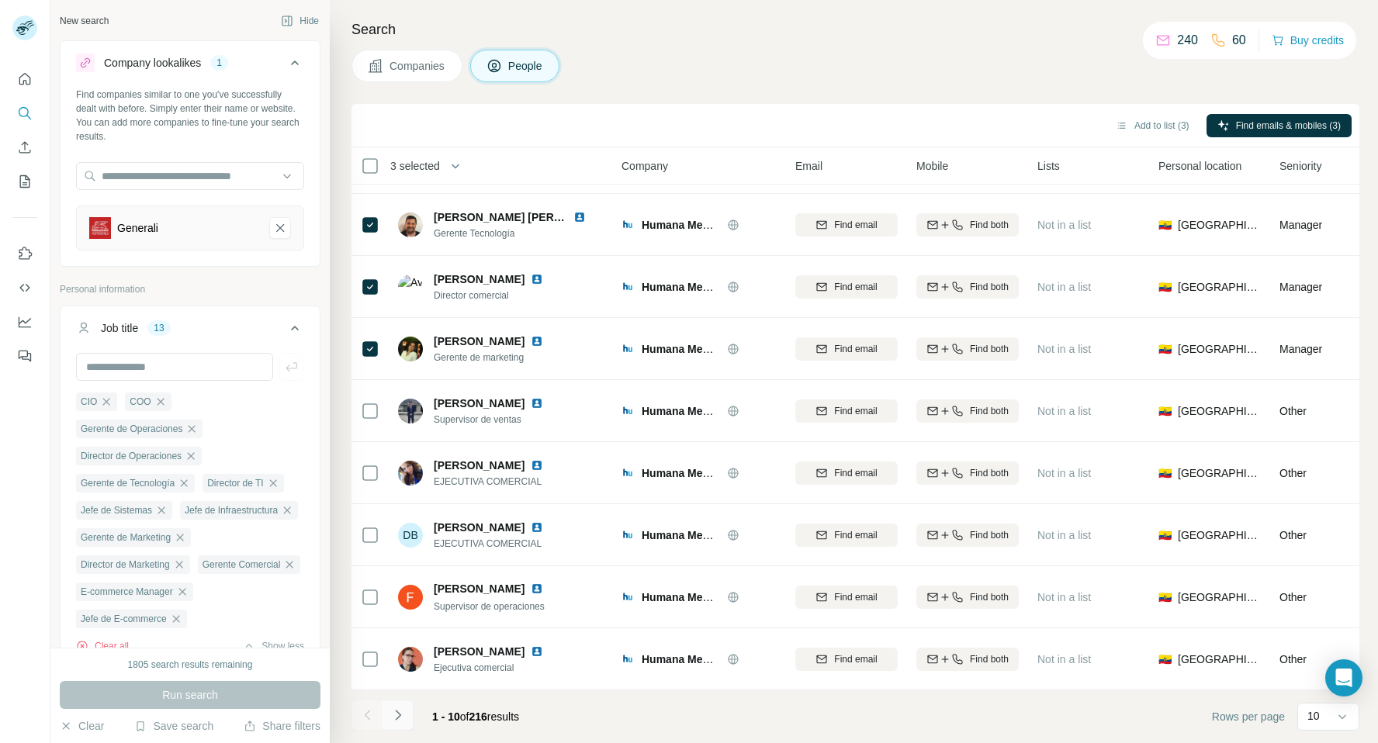
click at [399, 710] on icon "Navigate to next page" at bounding box center [398, 715] width 16 height 16
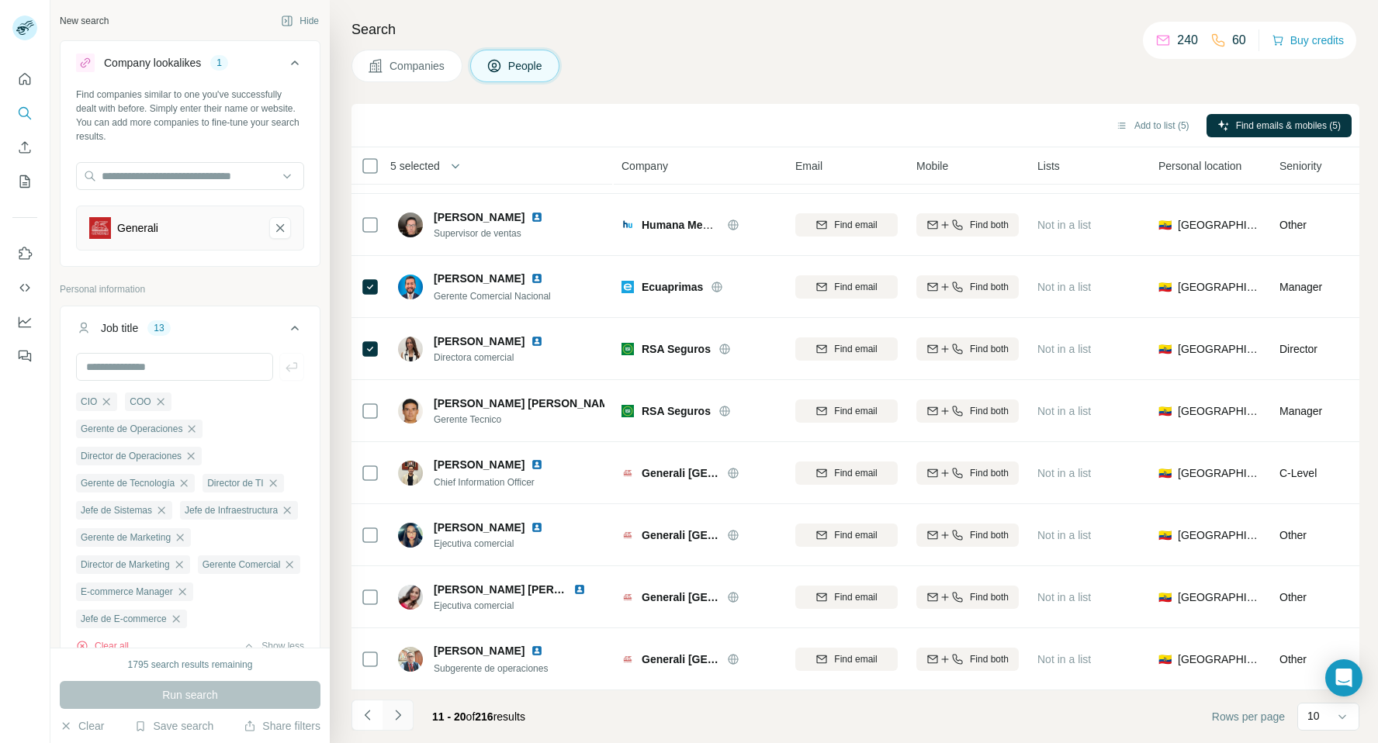
click at [401, 717] on icon "Navigate to next page" at bounding box center [398, 715] width 16 height 16
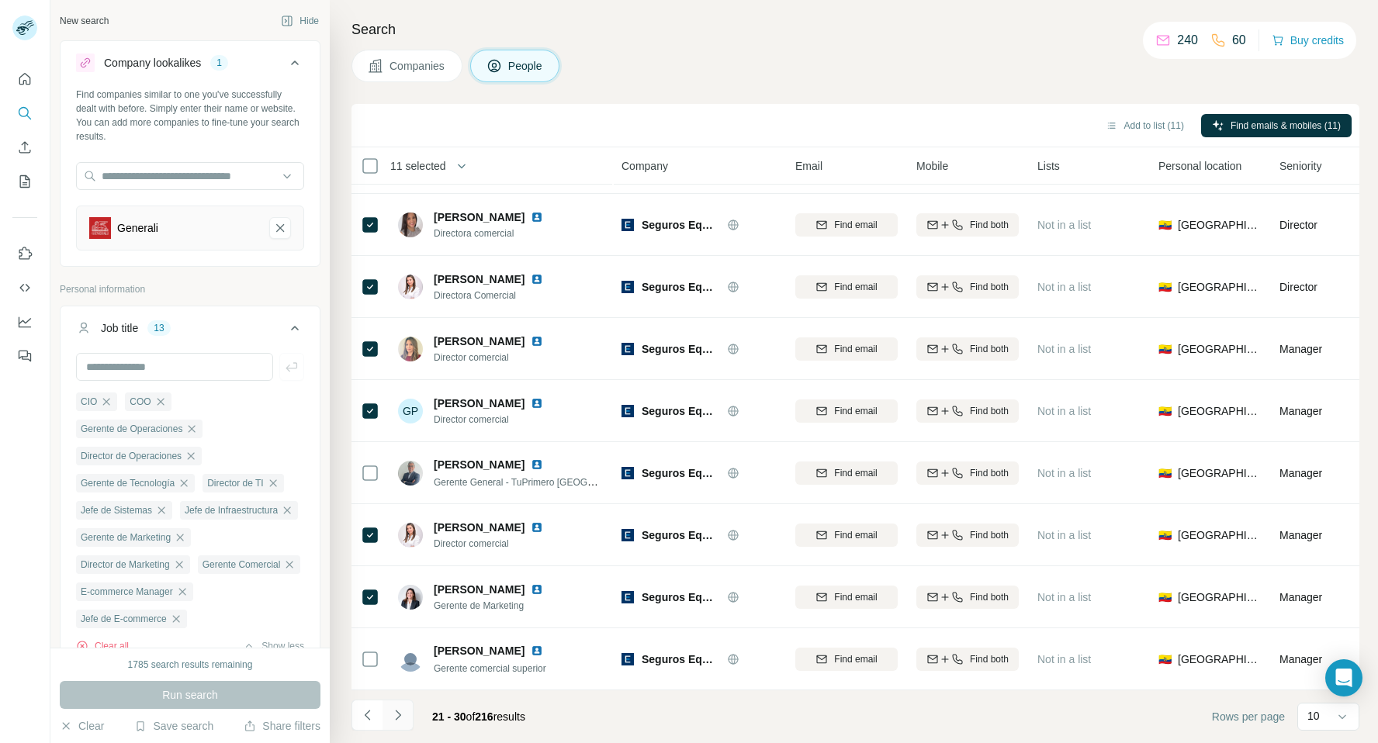
click at [399, 709] on icon "Navigate to next page" at bounding box center [398, 715] width 16 height 16
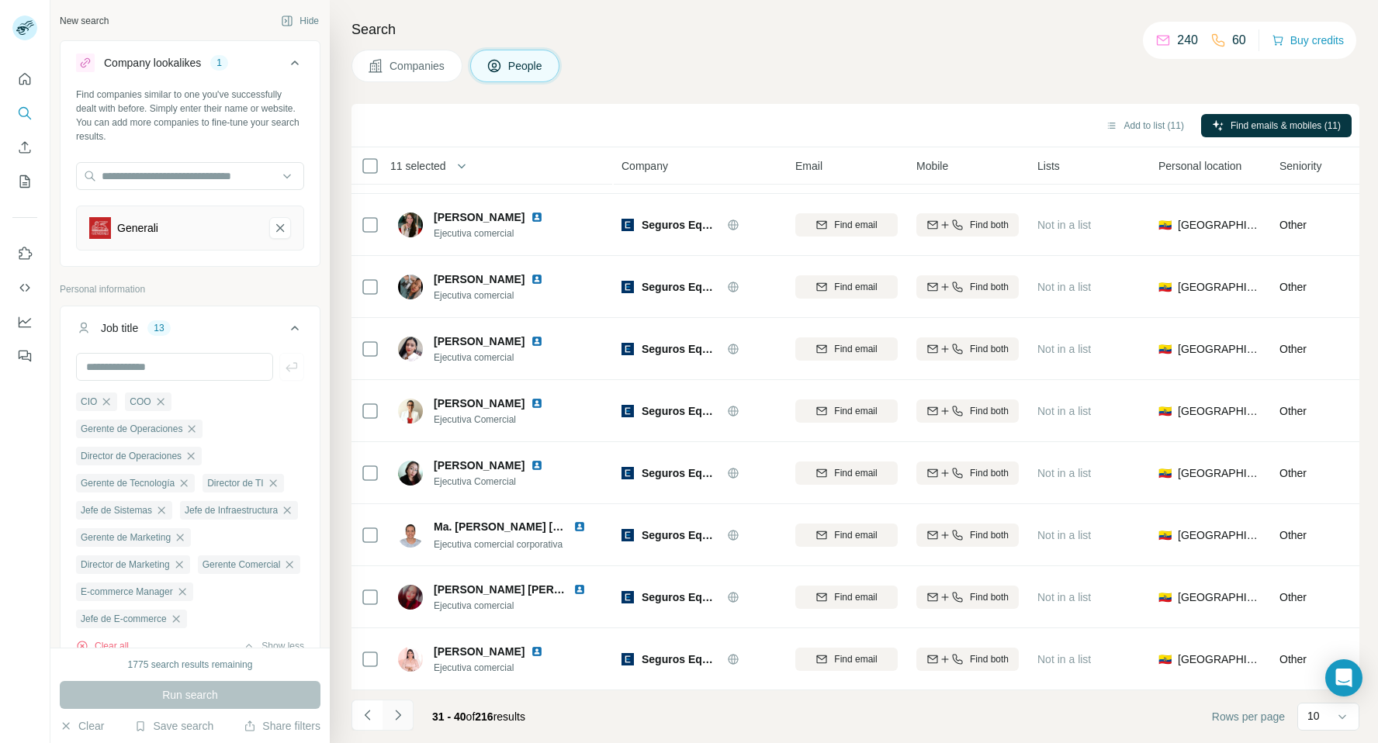
click at [401, 716] on icon "Navigate to next page" at bounding box center [398, 715] width 16 height 16
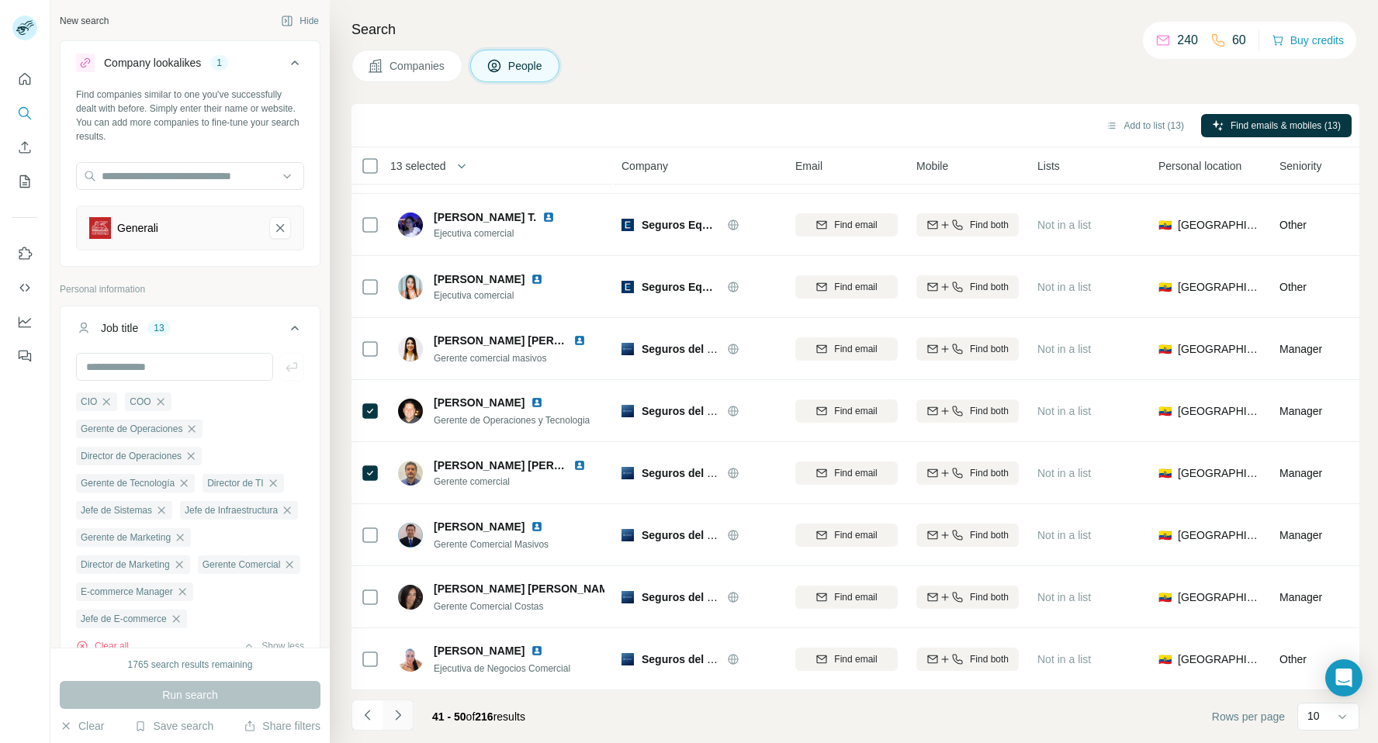
click at [396, 714] on icon "Navigate to next page" at bounding box center [398, 715] width 16 height 16
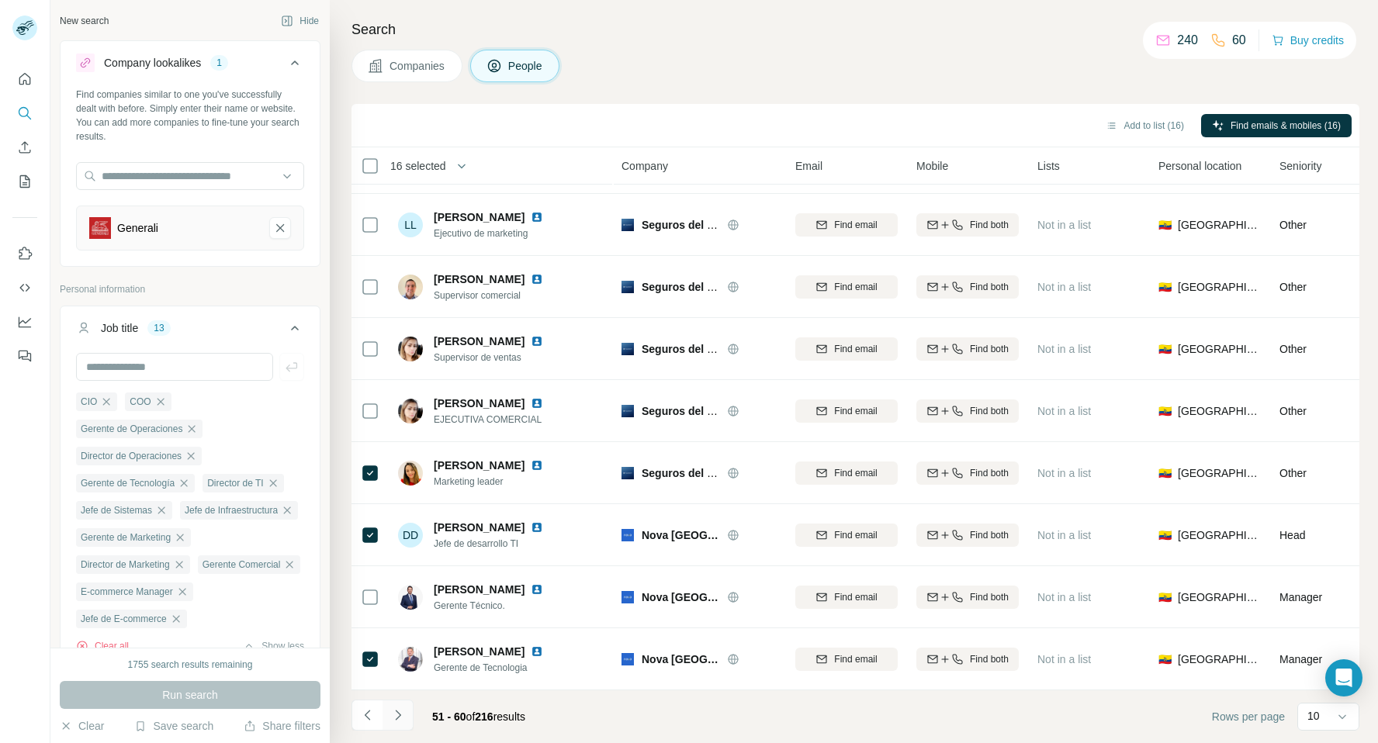
click at [400, 716] on icon "Navigate to next page" at bounding box center [398, 715] width 16 height 16
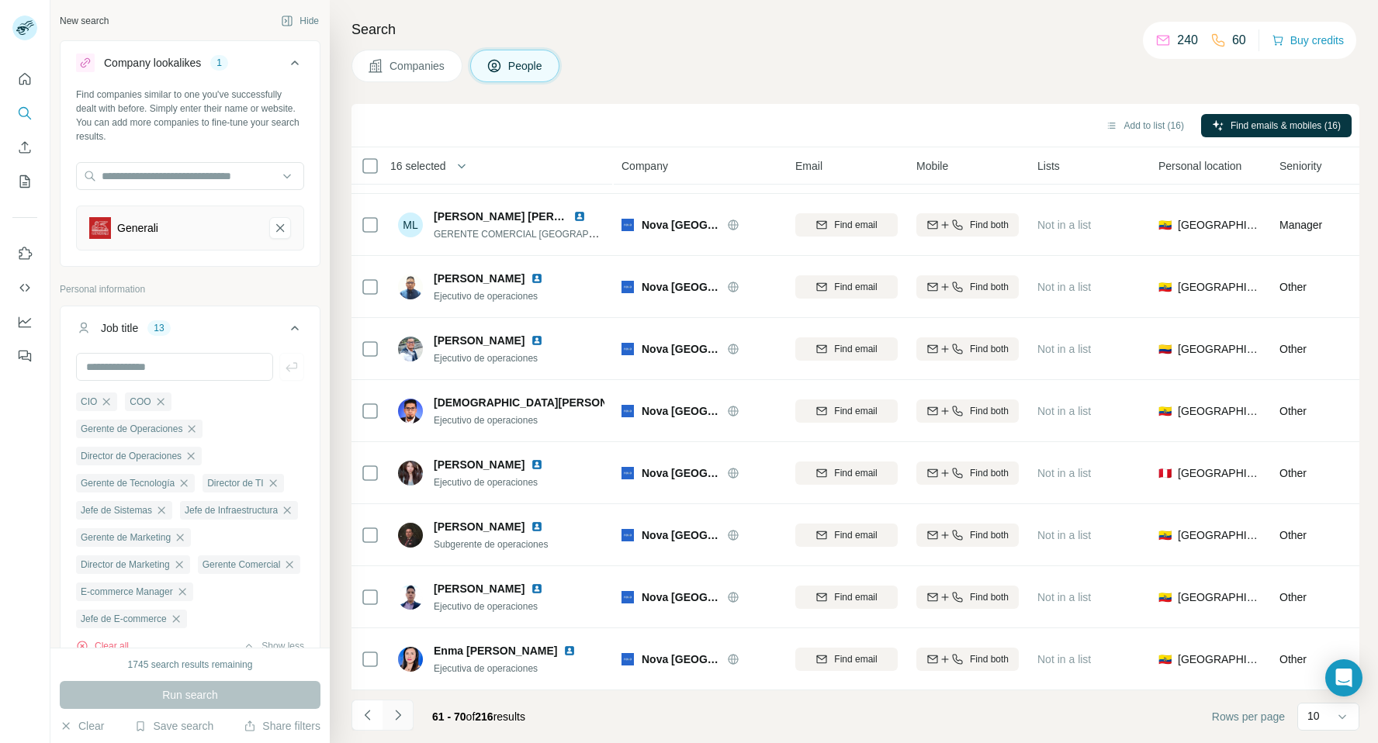
click at [402, 709] on icon "Navigate to next page" at bounding box center [398, 715] width 16 height 16
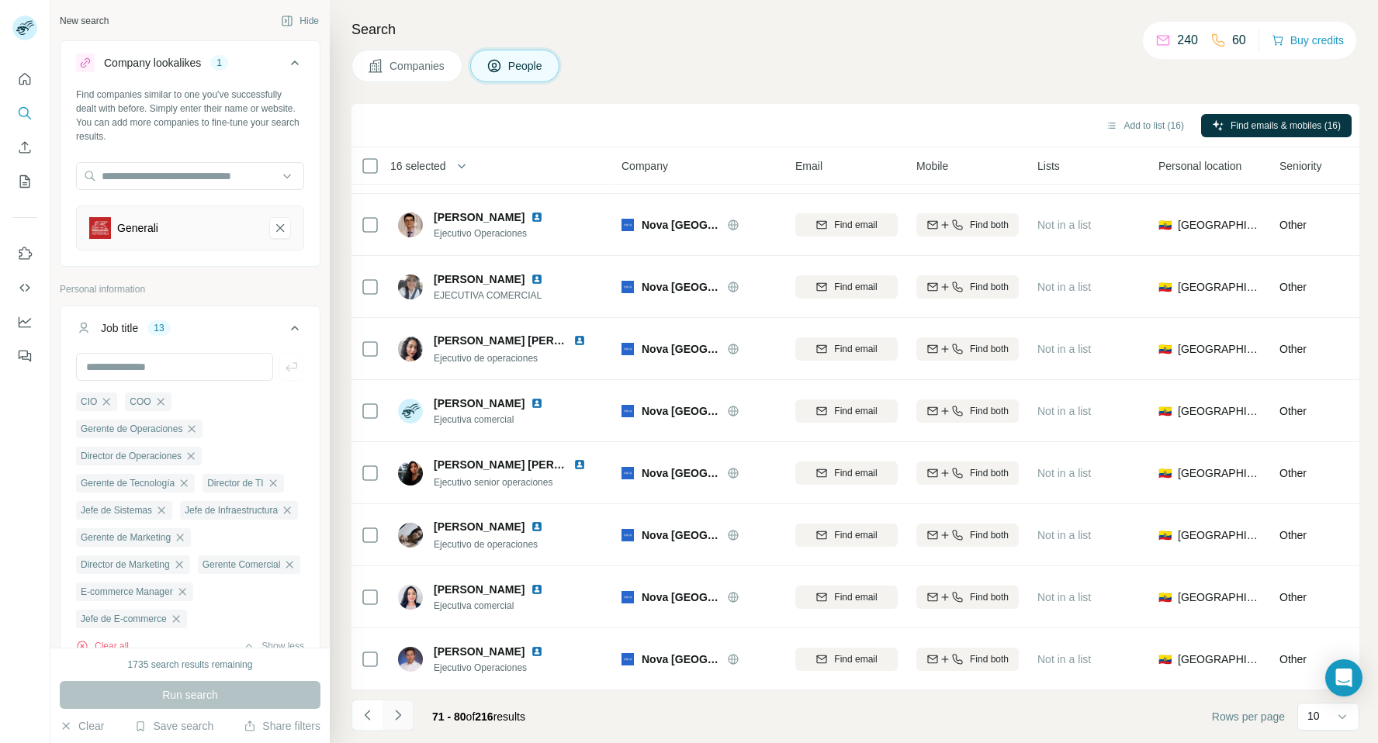
click at [401, 725] on button "Navigate to next page" at bounding box center [397, 715] width 31 height 31
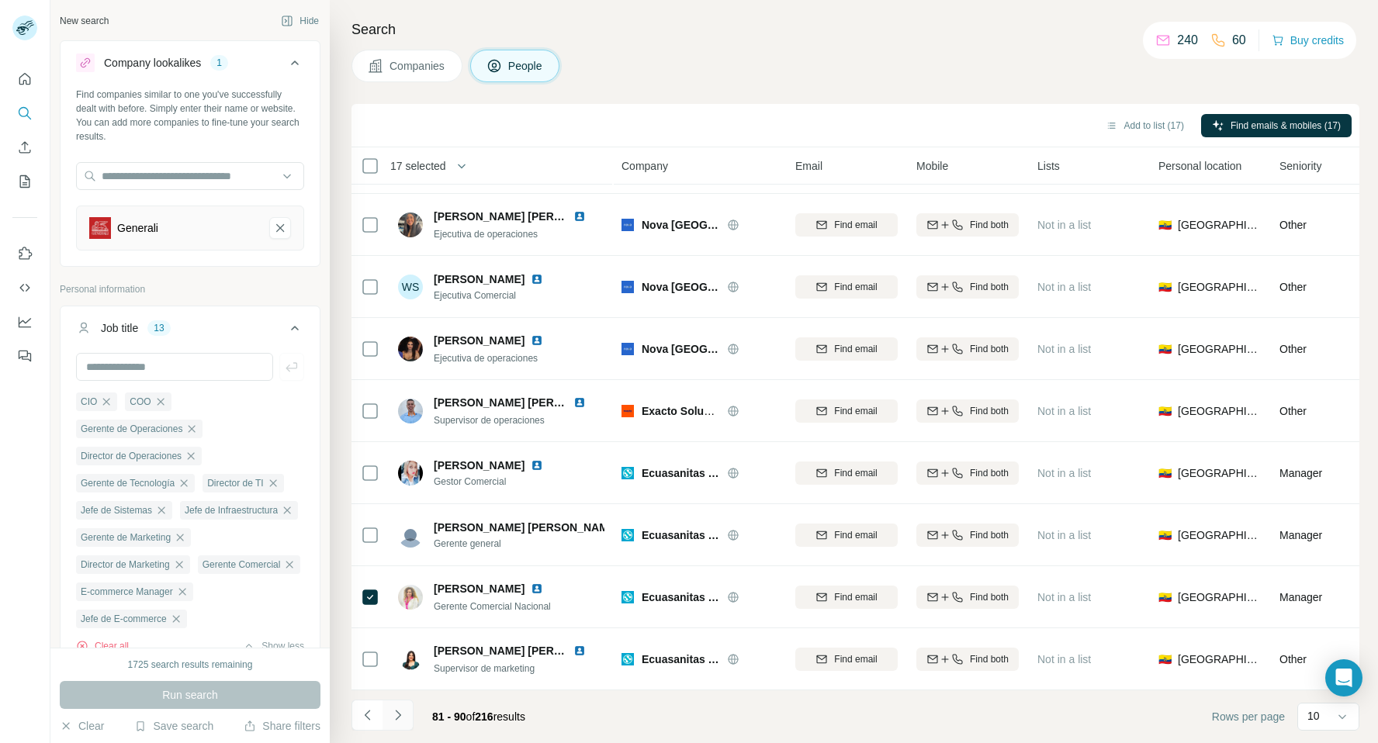
click at [395, 717] on icon "Navigate to next page" at bounding box center [398, 715] width 16 height 16
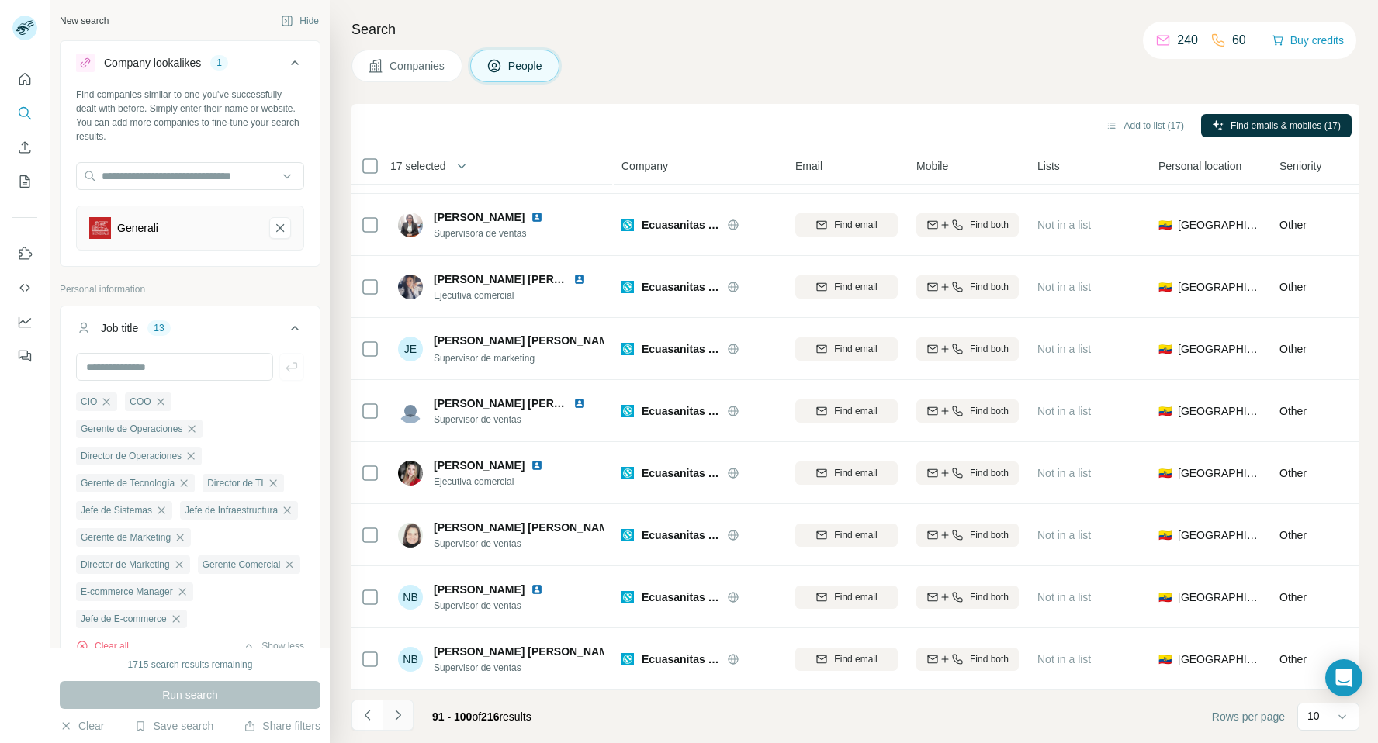
click at [403, 714] on icon "Navigate to next page" at bounding box center [398, 715] width 16 height 16
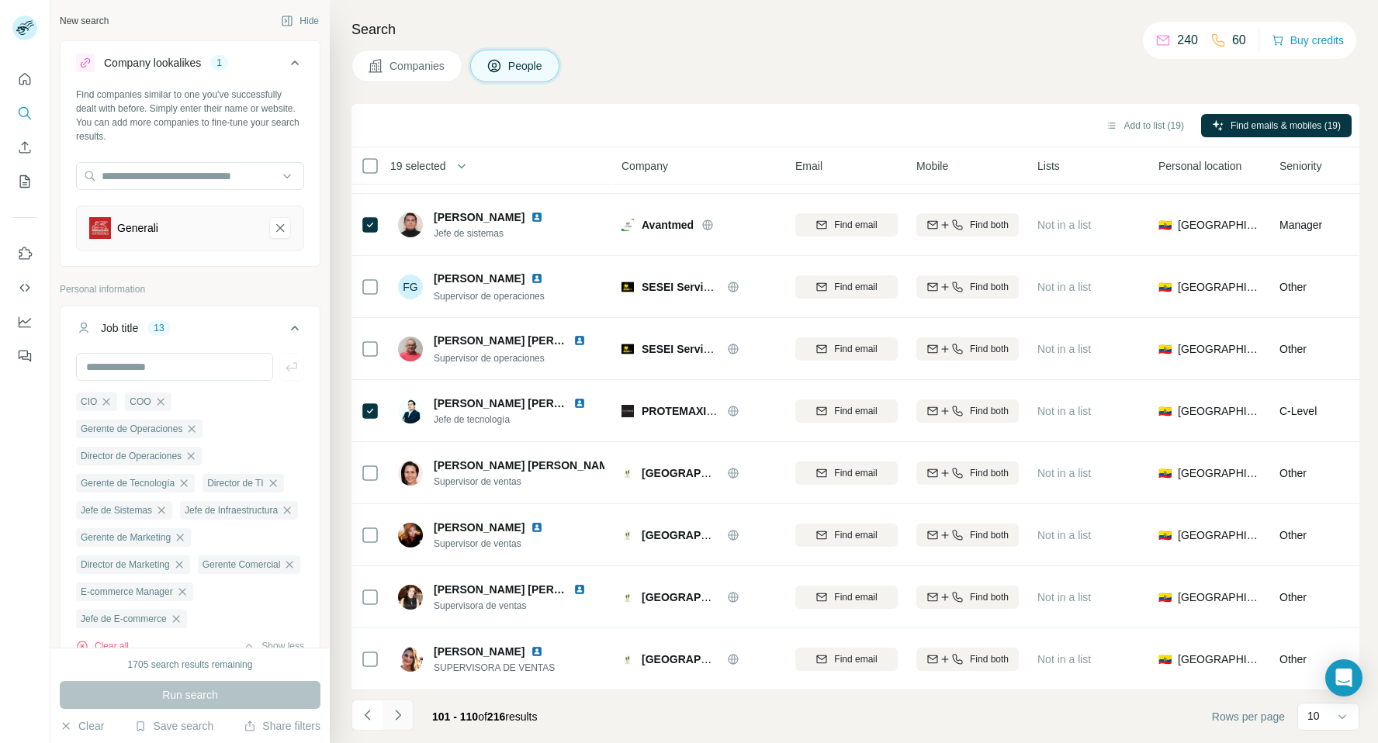
click at [397, 715] on icon "Navigate to next page" at bounding box center [398, 715] width 16 height 16
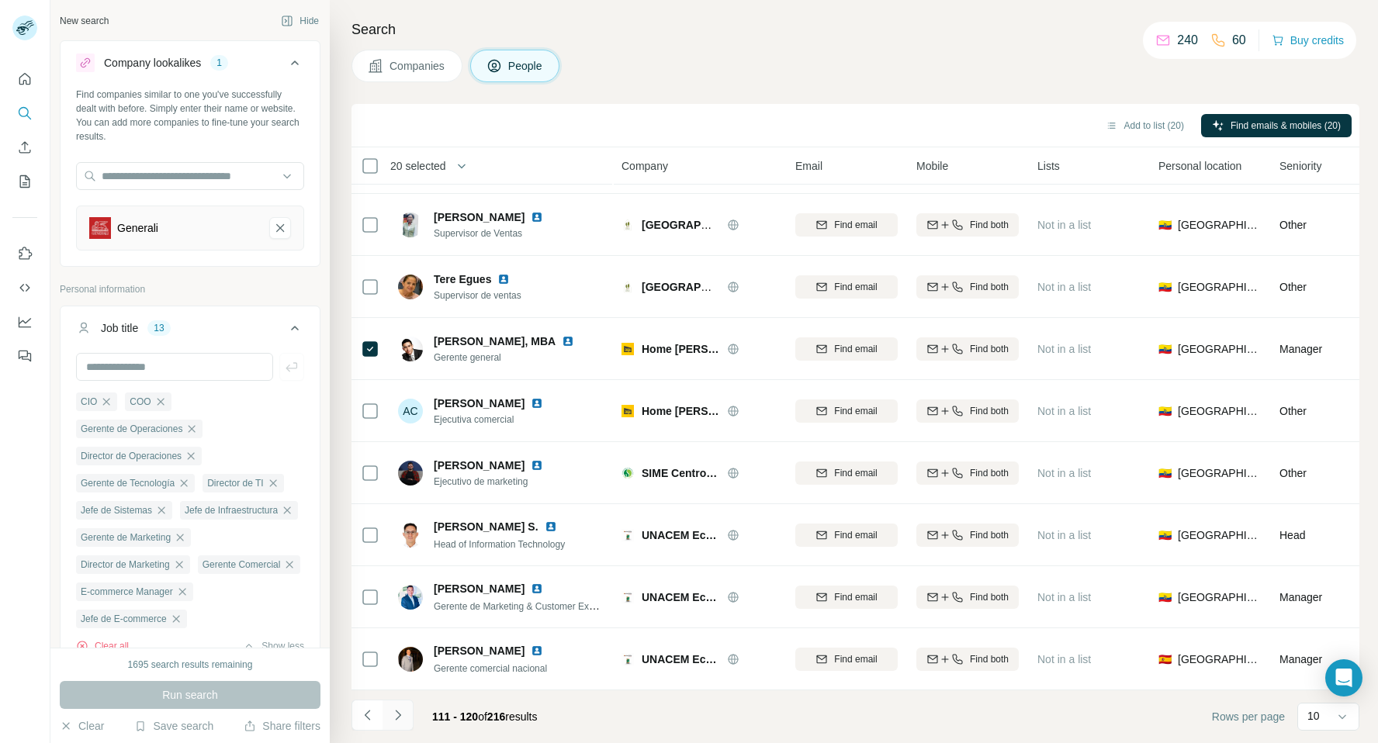
click at [401, 708] on icon "Navigate to next page" at bounding box center [398, 715] width 16 height 16
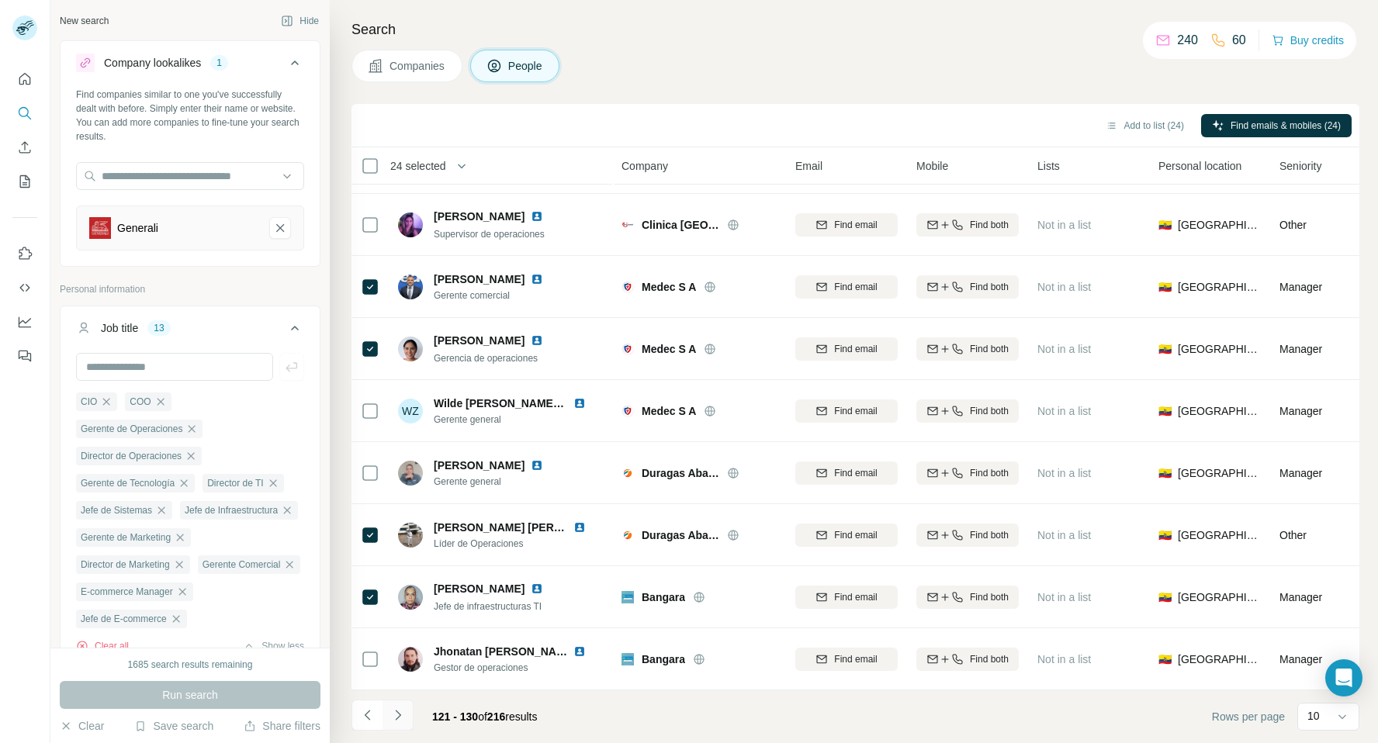
click at [393, 716] on icon "Navigate to next page" at bounding box center [398, 715] width 16 height 16
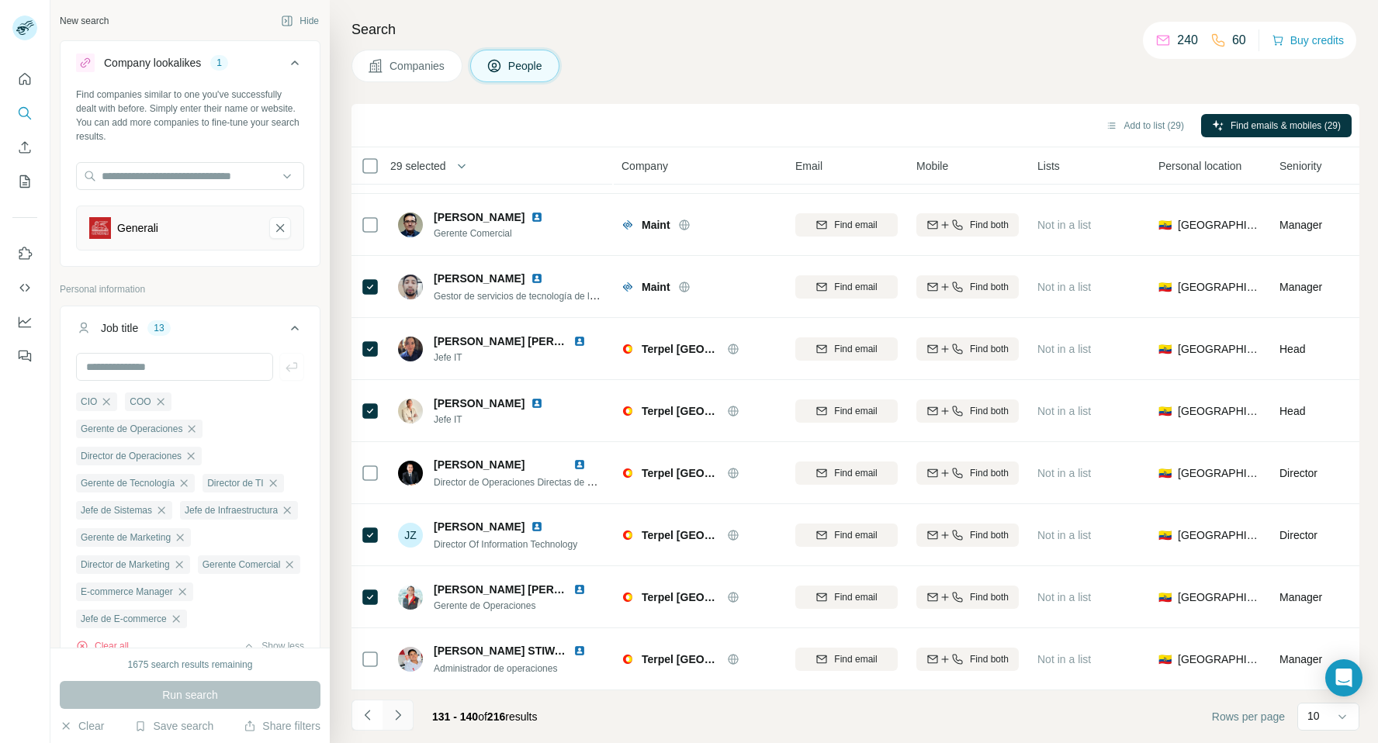
click at [394, 712] on icon "Navigate to next page" at bounding box center [398, 715] width 16 height 16
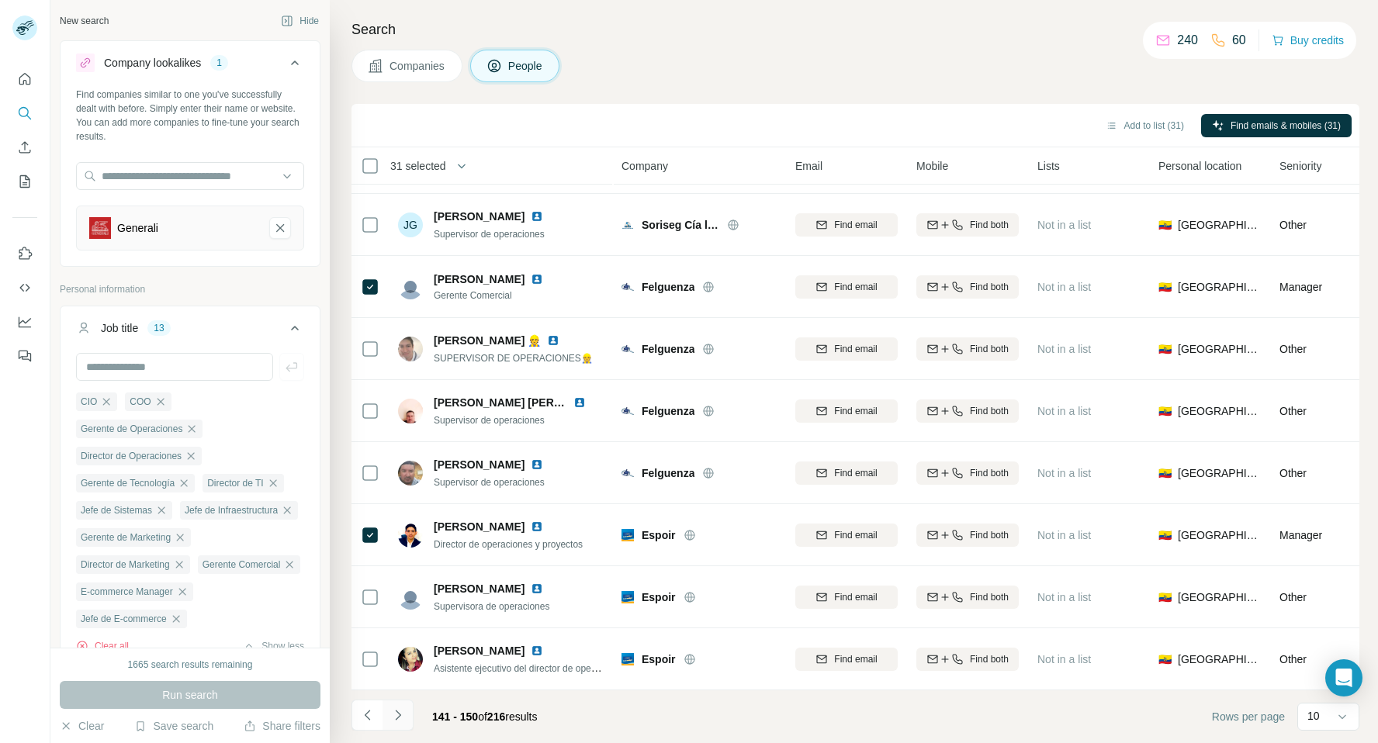
click at [399, 715] on icon "Navigate to next page" at bounding box center [397, 715] width 5 height 10
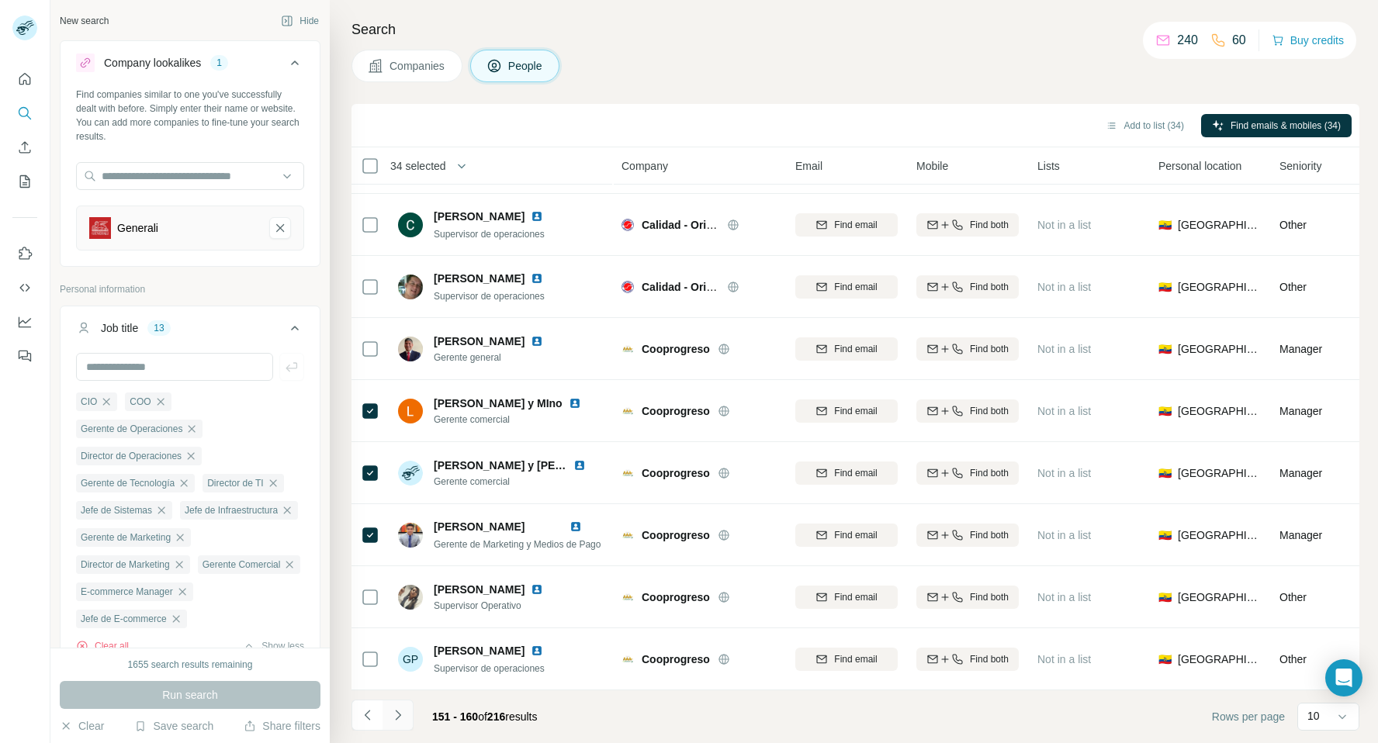
click at [395, 716] on icon "Navigate to next page" at bounding box center [398, 715] width 16 height 16
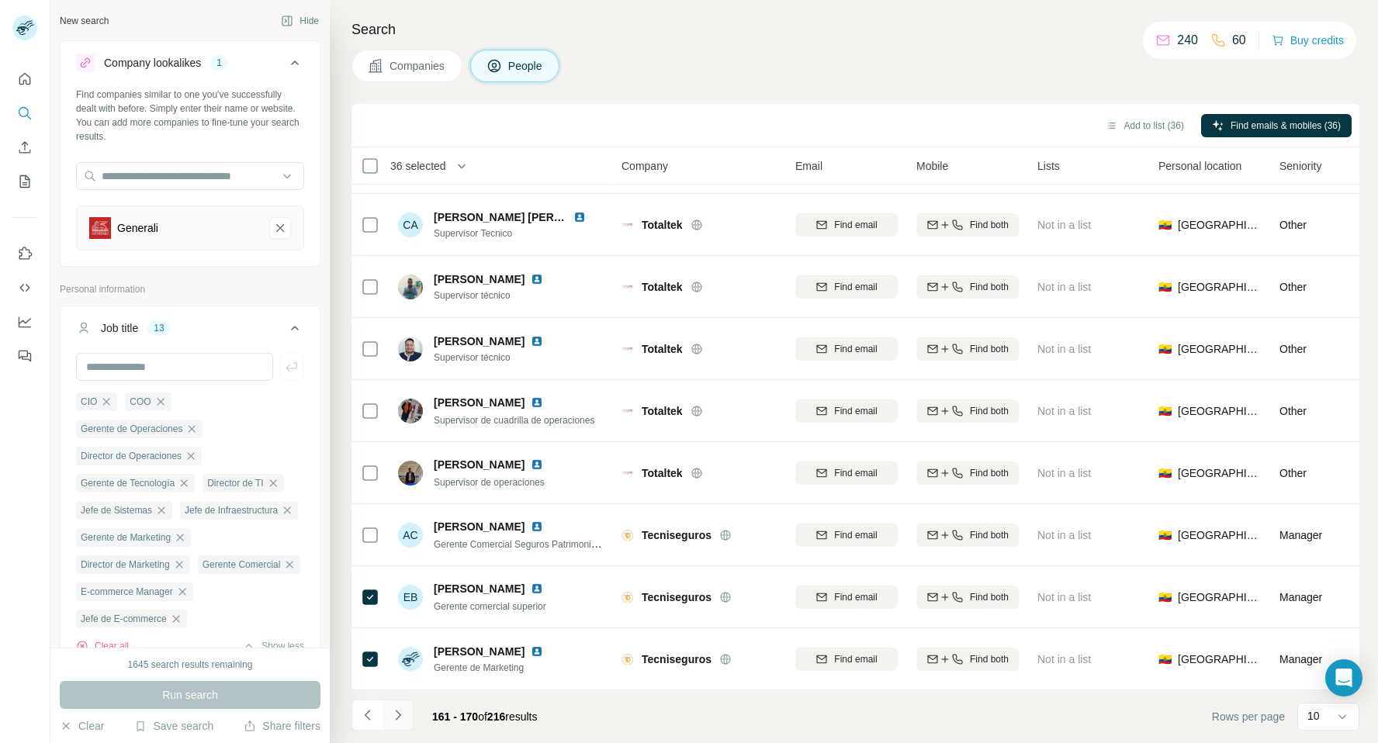
click at [399, 714] on icon "Navigate to next page" at bounding box center [397, 715] width 5 height 10
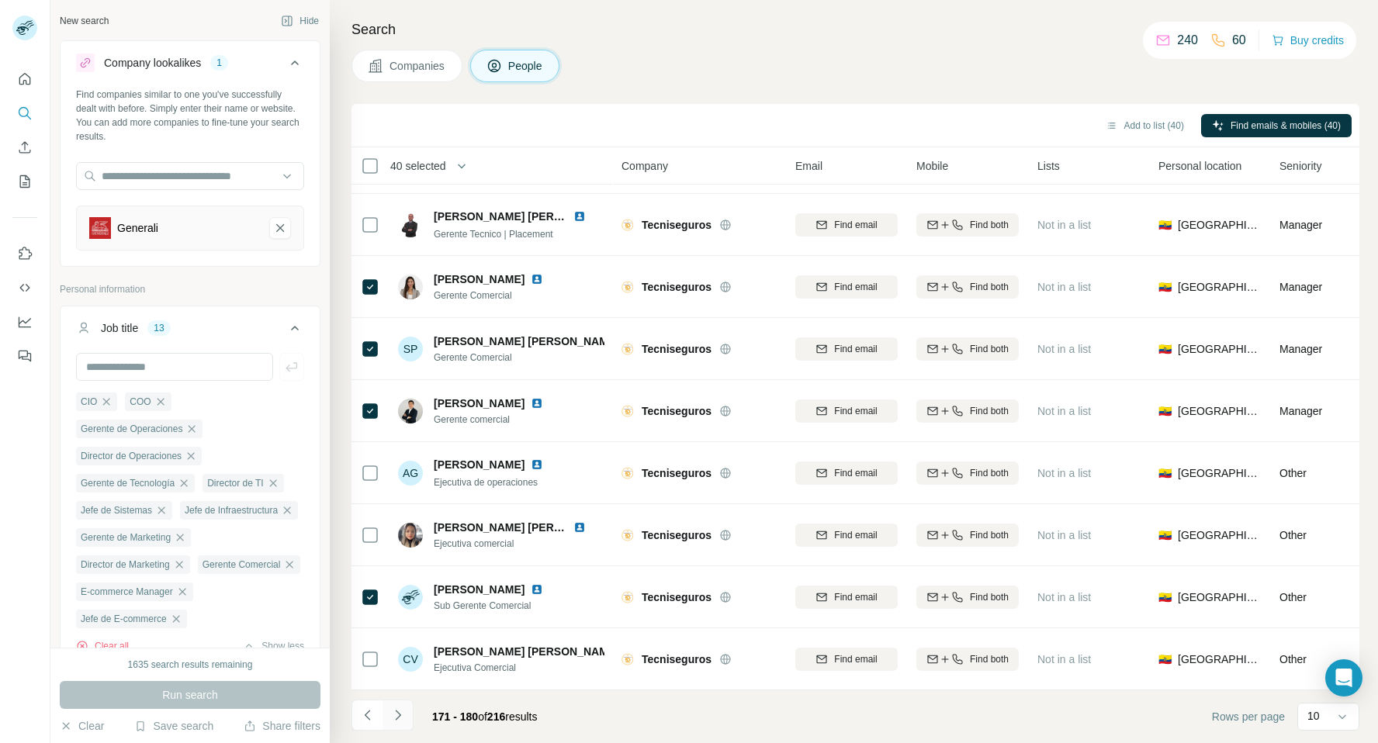
click at [399, 711] on icon "Navigate to next page" at bounding box center [398, 715] width 16 height 16
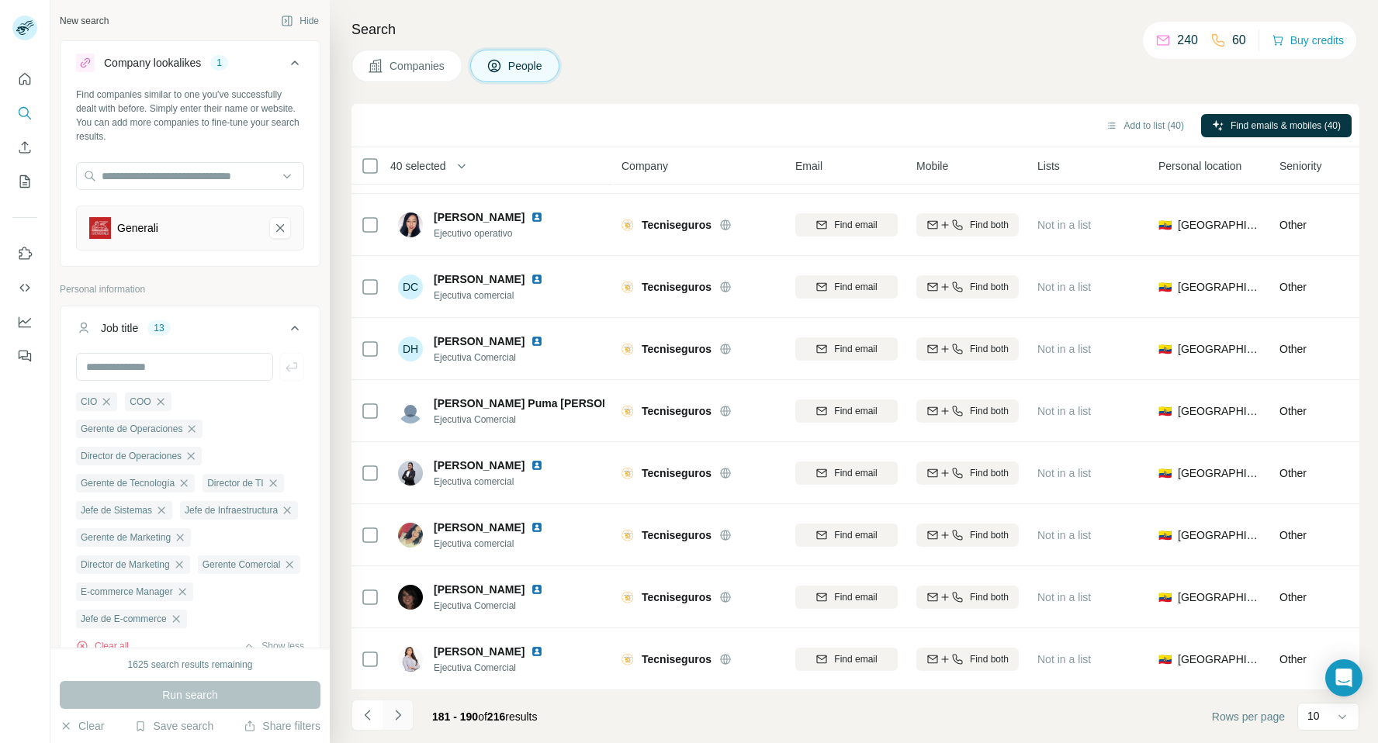
click at [398, 719] on icon "Navigate to next page" at bounding box center [398, 715] width 16 height 16
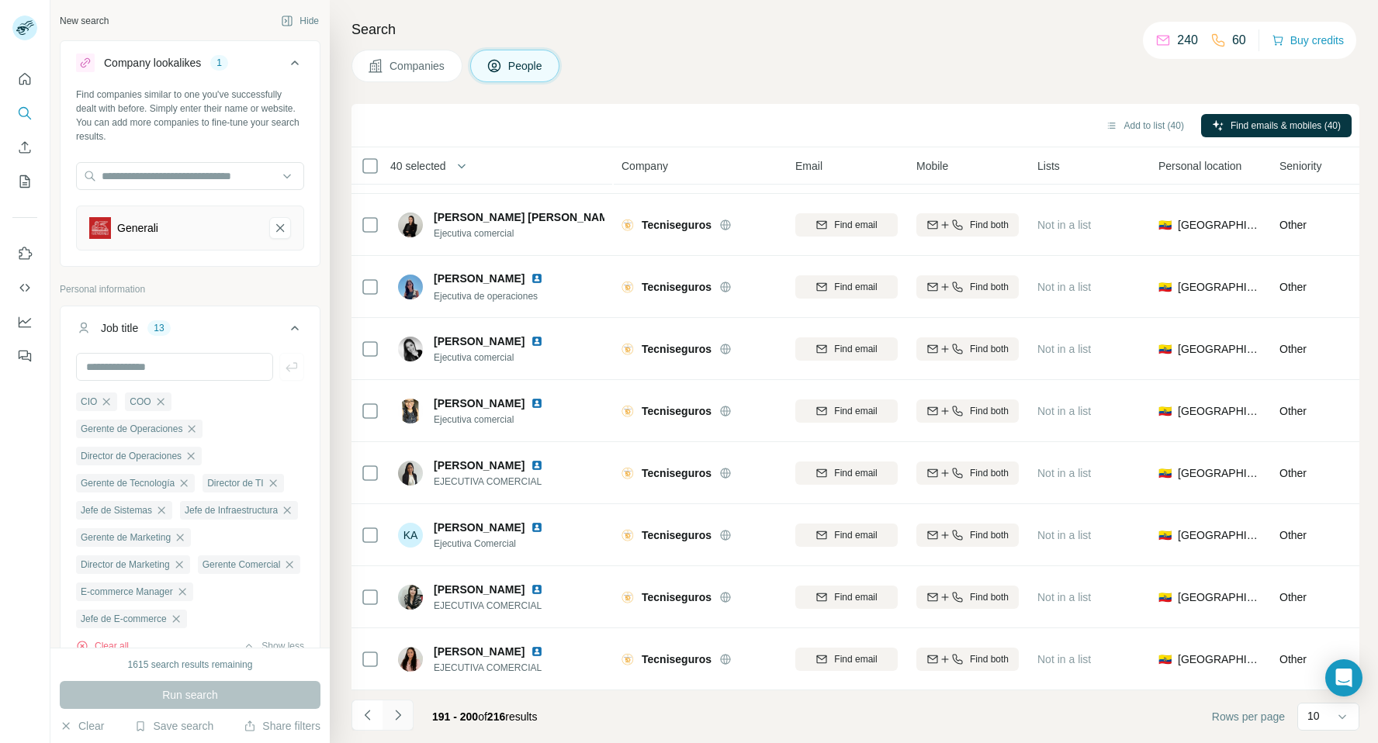
click at [398, 719] on icon "Navigate to next page" at bounding box center [398, 715] width 16 height 16
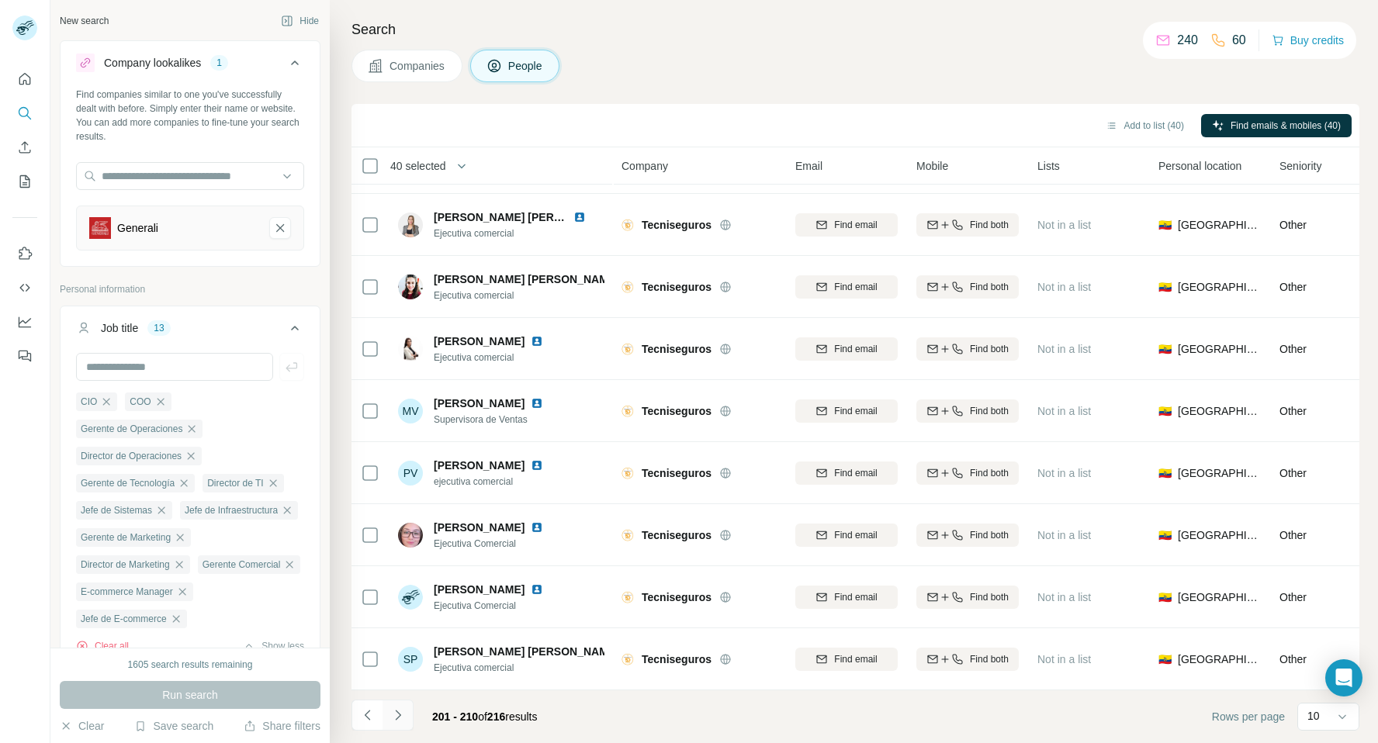
click at [398, 719] on icon "Navigate to next page" at bounding box center [398, 715] width 16 height 16
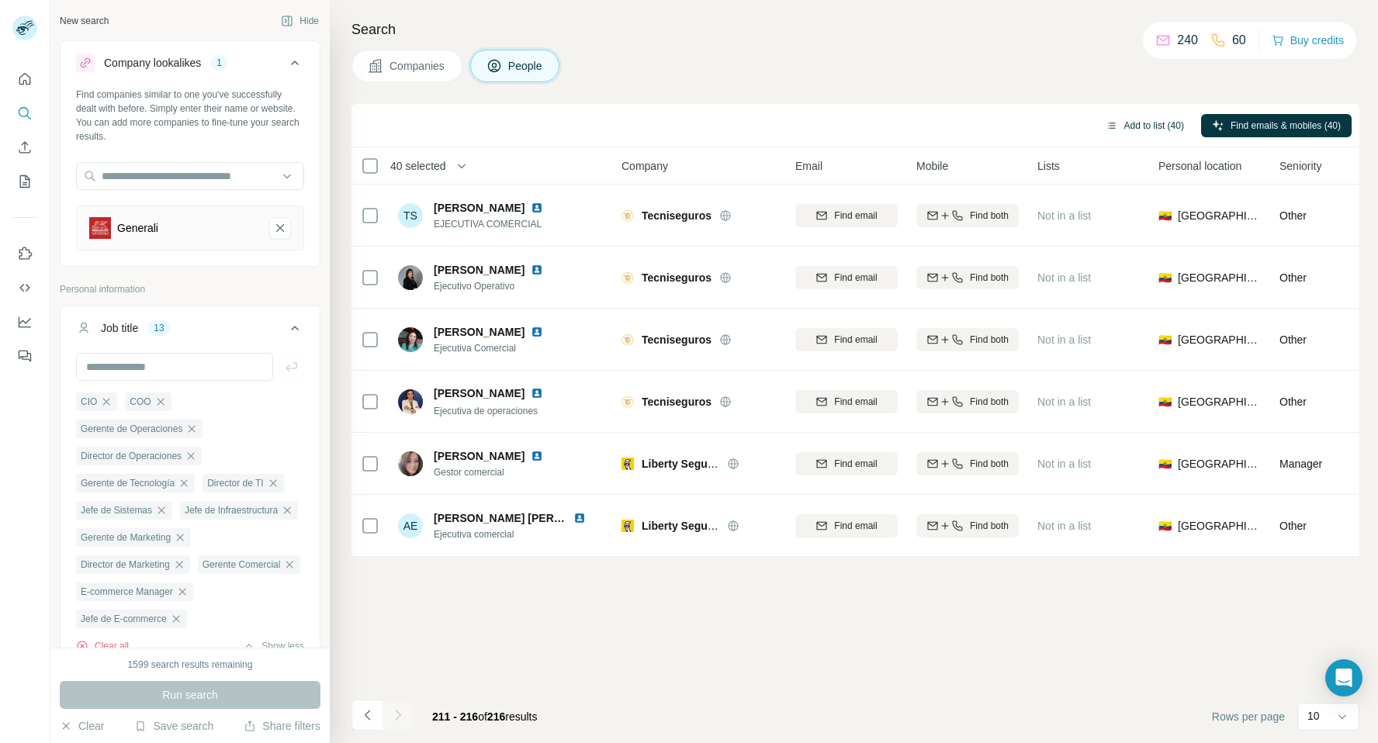
click at [1137, 124] on button "Add to list (40)" at bounding box center [1145, 125] width 100 height 23
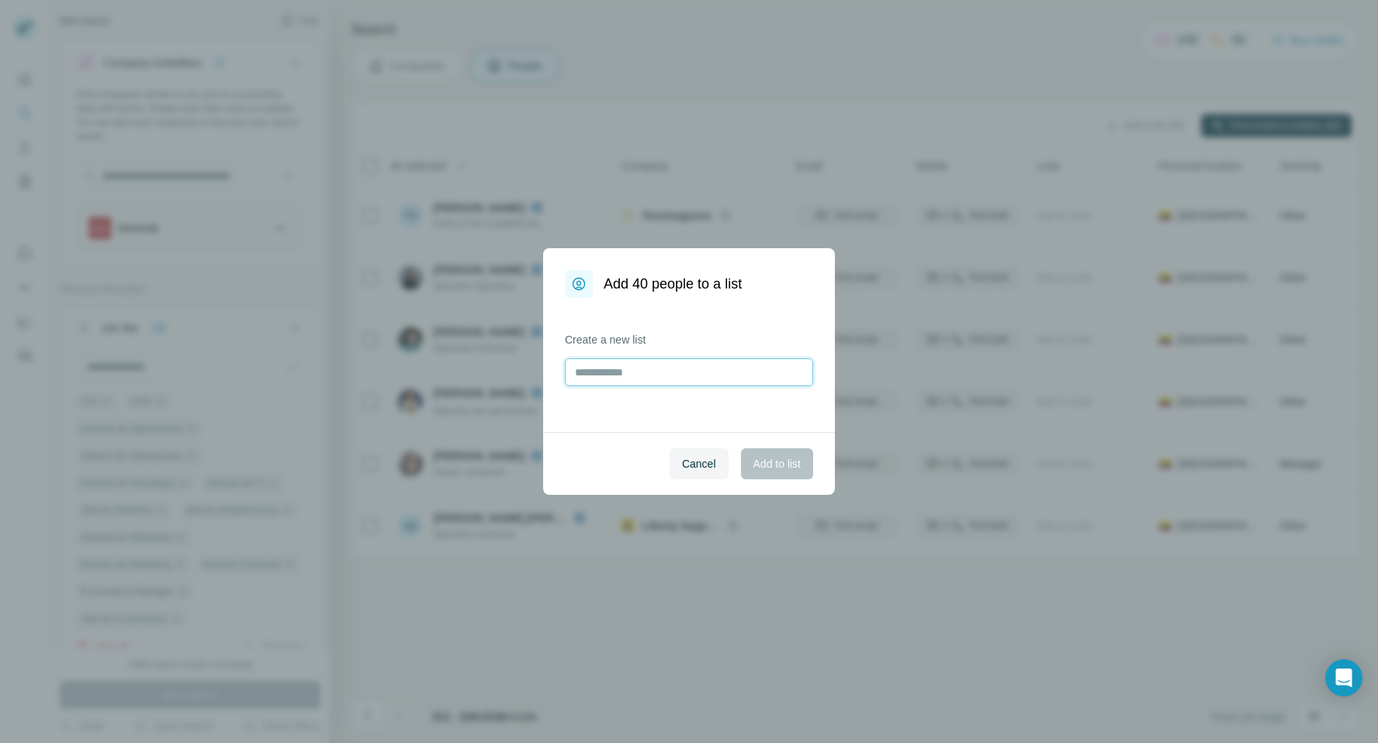
click at [665, 378] on input "text" at bounding box center [689, 372] width 248 height 28
type input "**********"
click at [780, 461] on span "Add to list" at bounding box center [776, 464] width 47 height 16
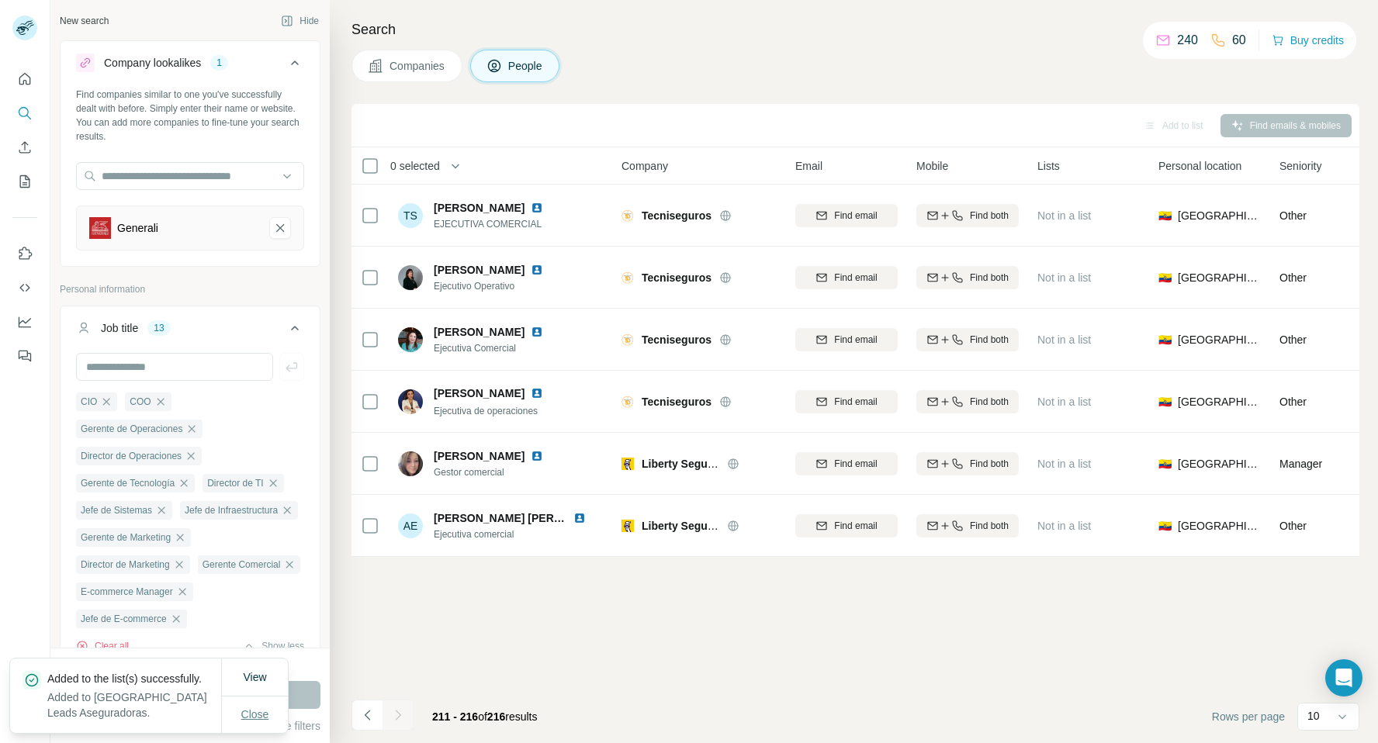
click at [265, 711] on span "Close" at bounding box center [255, 715] width 28 height 16
click at [173, 728] on button "Save search" at bounding box center [173, 726] width 79 height 16
click at [211, 667] on div "Save search" at bounding box center [218, 667] width 164 height 31
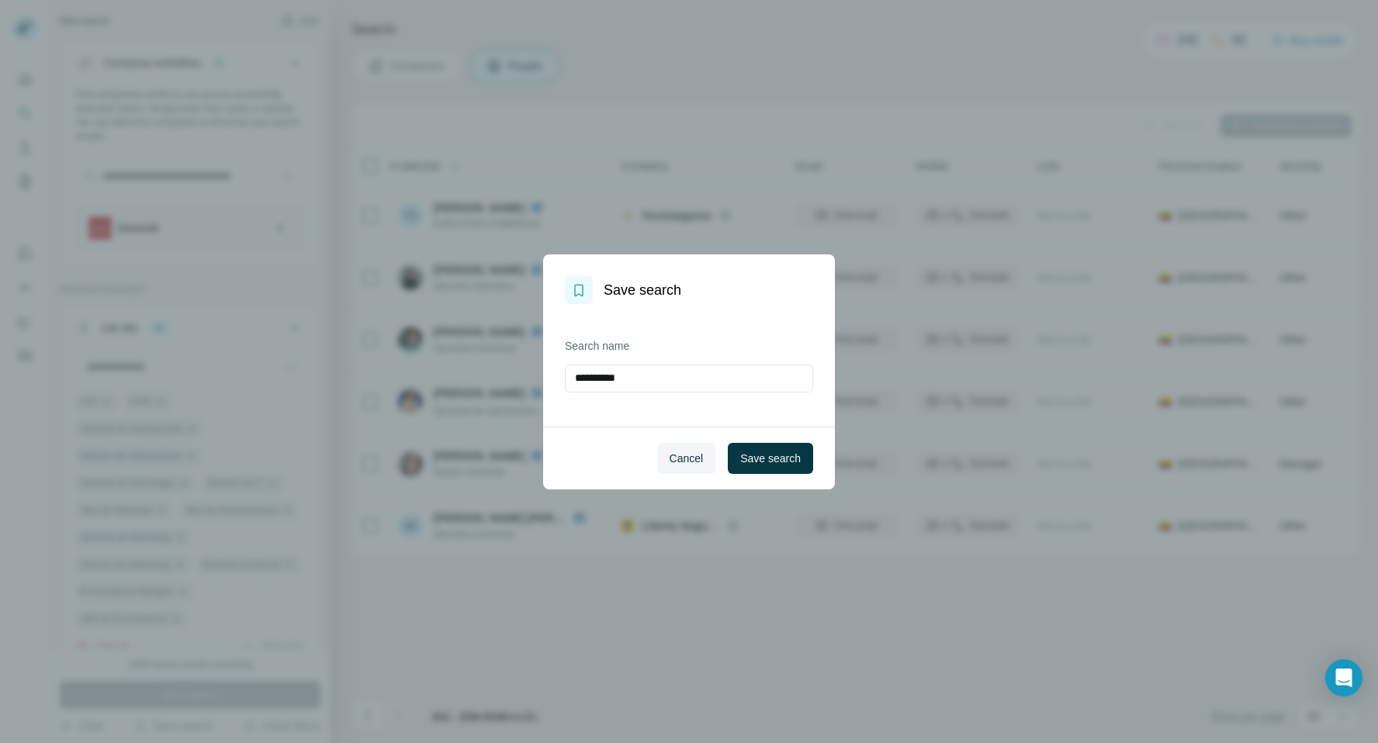
drag, startPoint x: 654, startPoint y: 378, endPoint x: 536, endPoint y: 375, distance: 118.0
click at [536, 375] on div "**********" at bounding box center [689, 371] width 1378 height 743
type input "*"
type input "**********"
click at [780, 453] on span "Save search" at bounding box center [770, 459] width 61 height 16
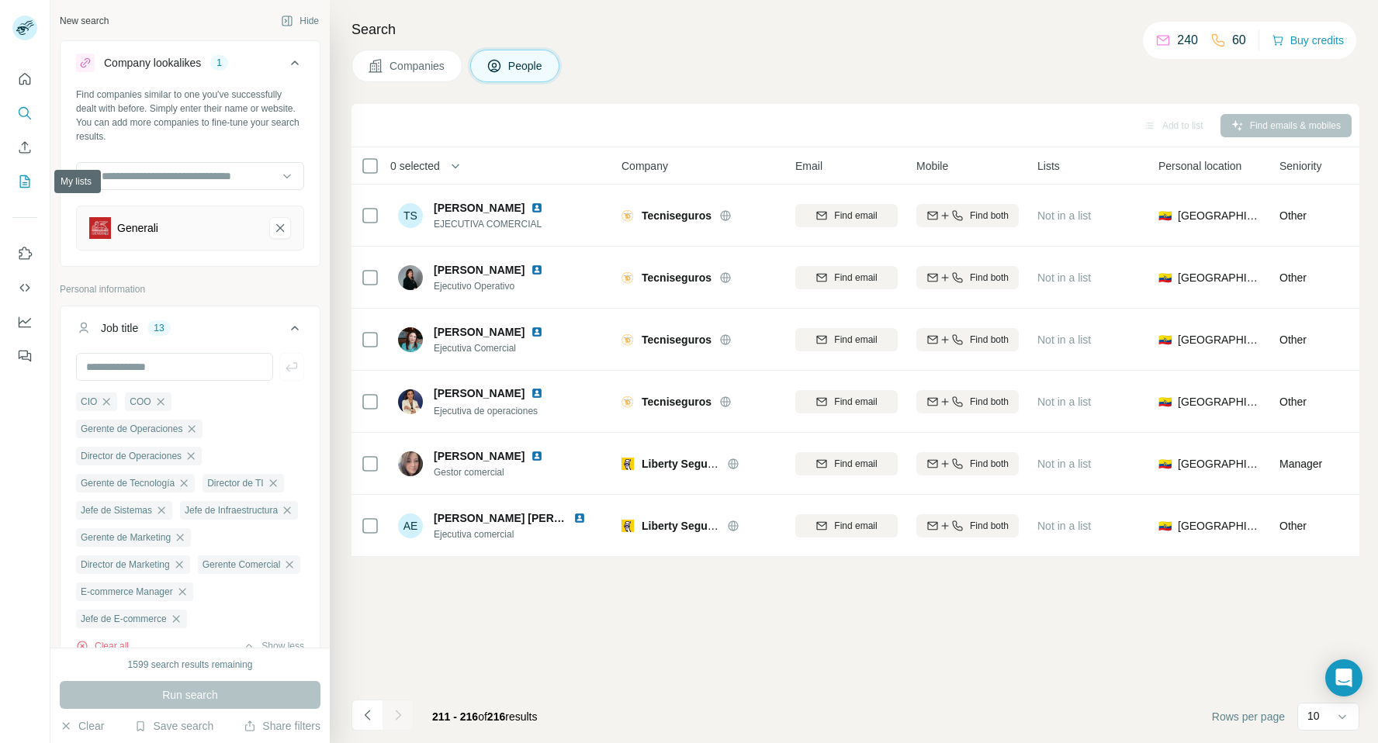
click at [27, 182] on icon "My lists" at bounding box center [25, 182] width 16 height 16
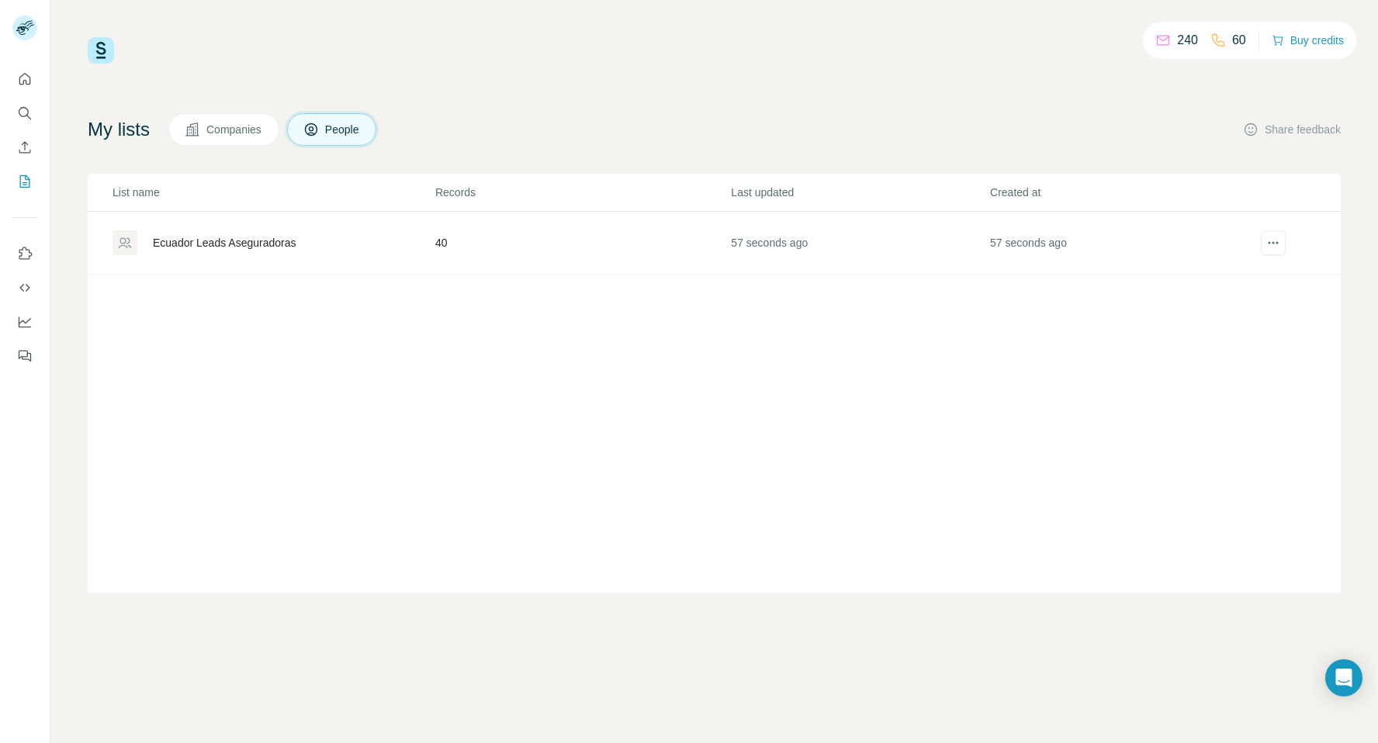
click at [237, 250] on div "Ecuador Leads Aseguradoras" at bounding box center [224, 243] width 143 height 16
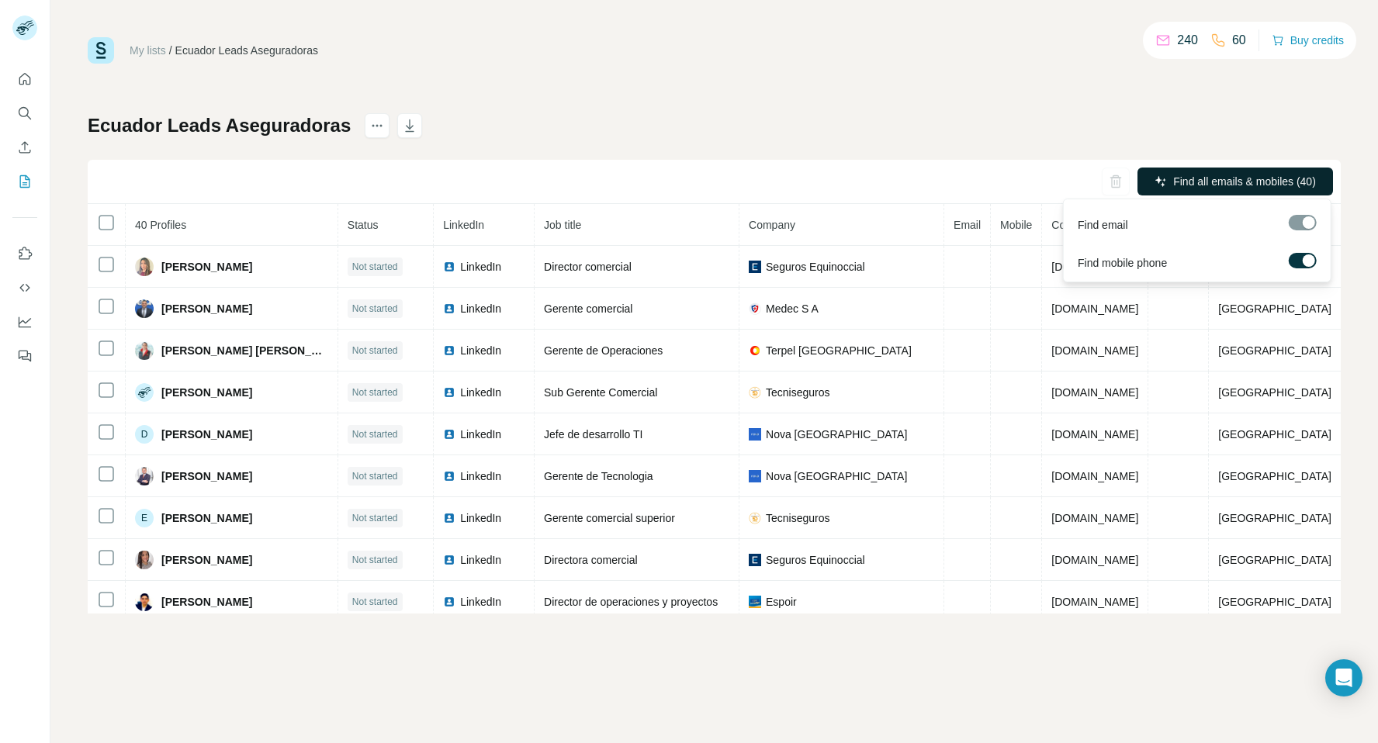
click at [1239, 186] on span "Find all emails & mobiles (40)" at bounding box center [1244, 182] width 143 height 16
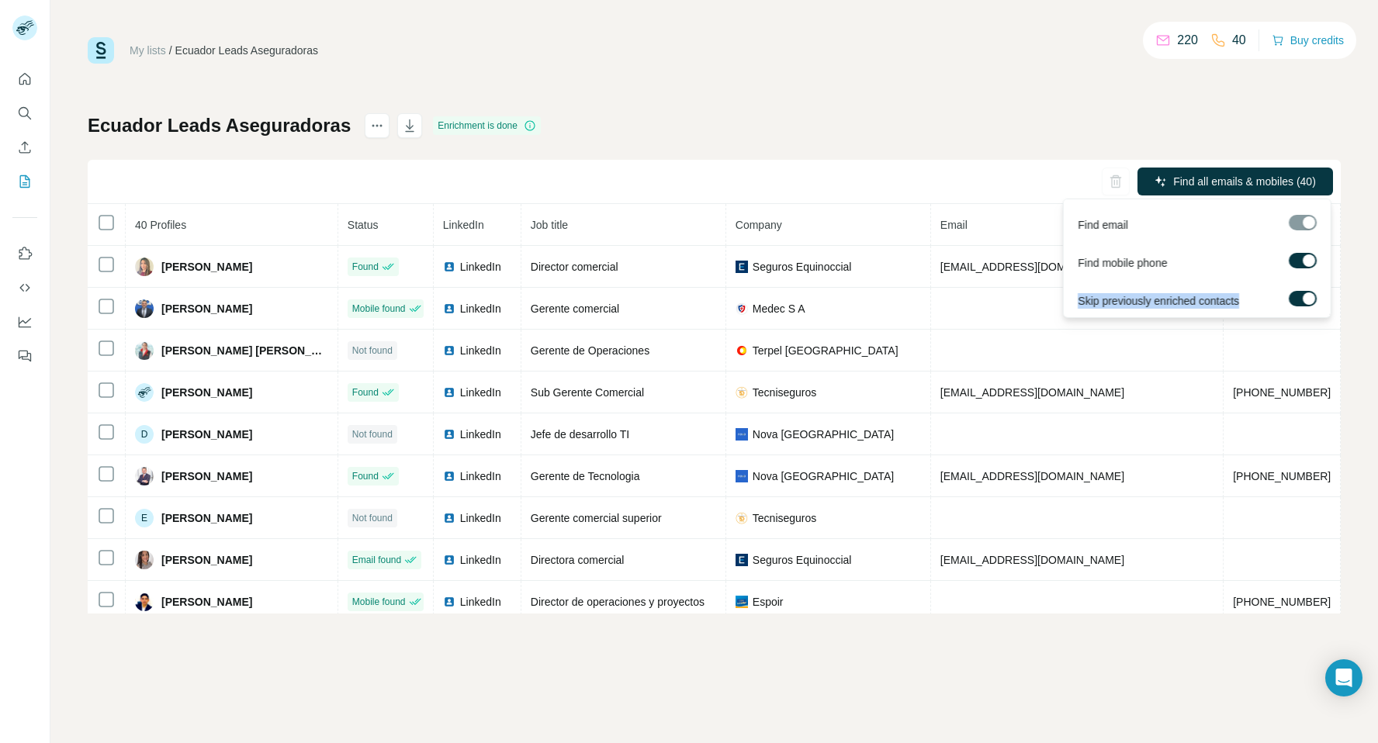
drag, startPoint x: 1256, startPoint y: 303, endPoint x: 1079, endPoint y: 303, distance: 176.9
click at [1079, 303] on div "Skip previously enriched contacts" at bounding box center [1197, 297] width 261 height 38
copy span "Skip previously enriched contacts"
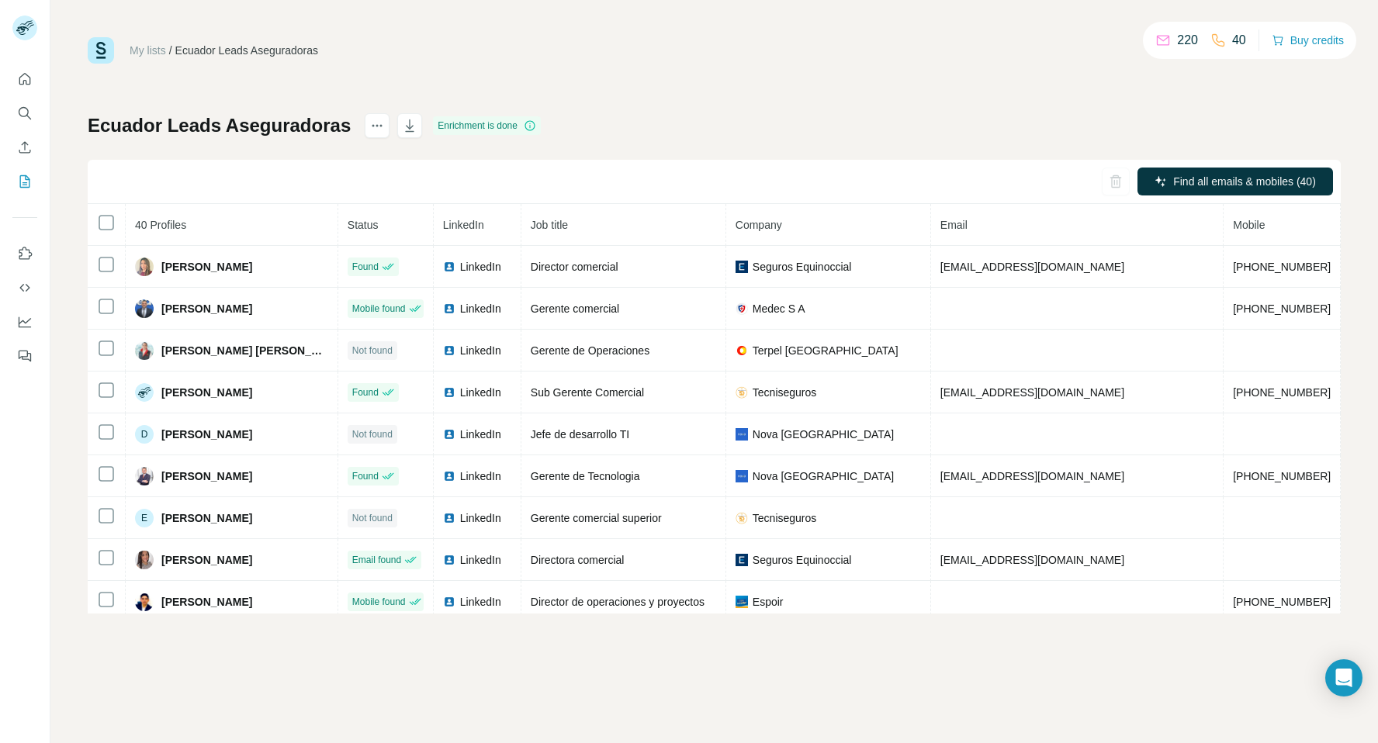
click at [974, 118] on div "Ecuador Leads Aseguradoras Enrichment is done Find all emails & mobiles (40) 40…" at bounding box center [714, 363] width 1253 height 500
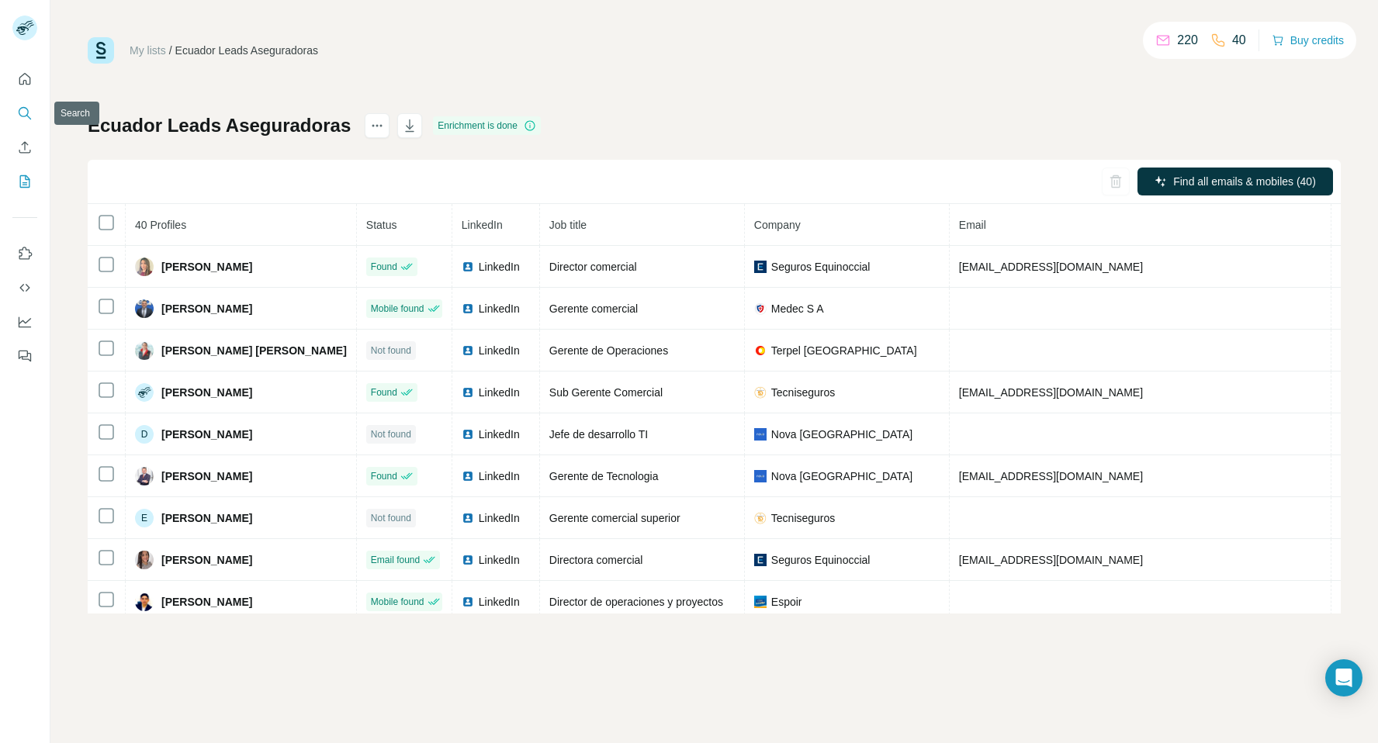
click at [26, 110] on icon "Search" at bounding box center [25, 113] width 16 height 16
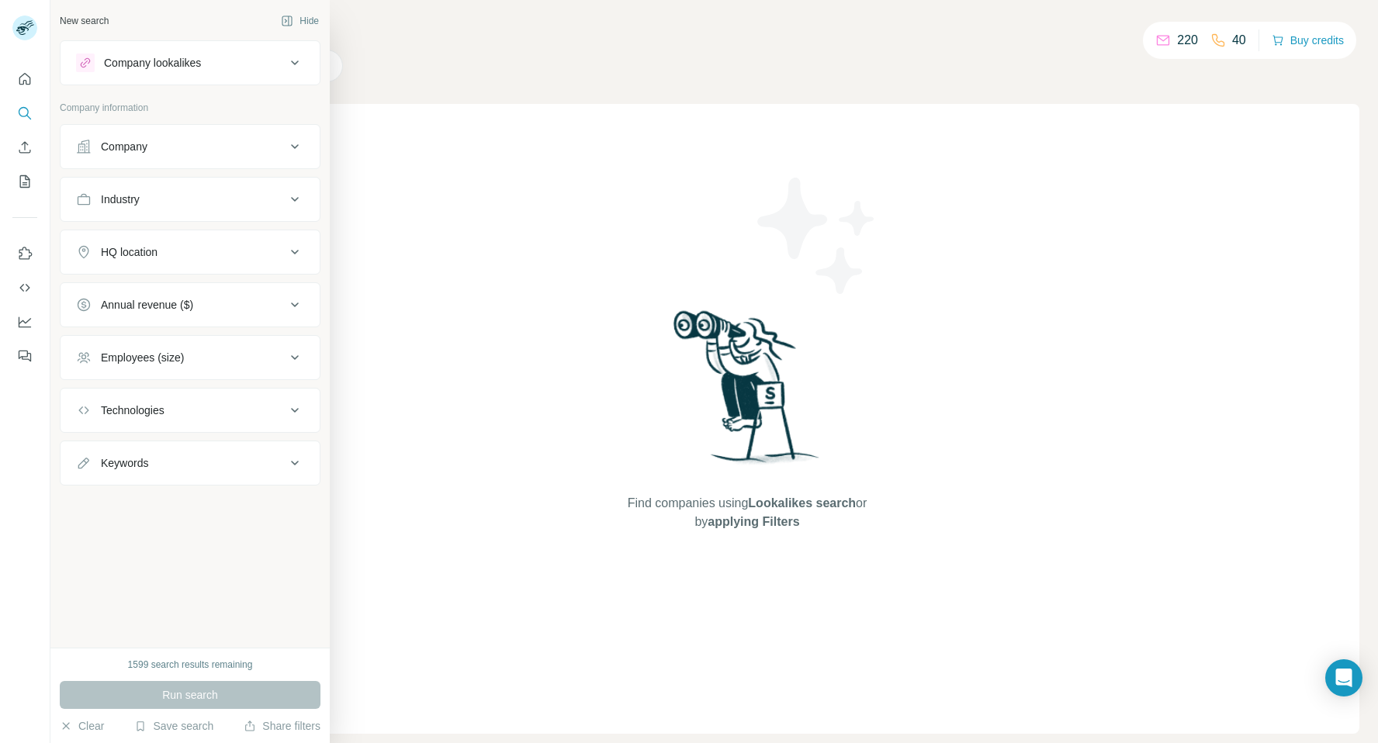
click at [236, 67] on div "Company lookalikes" at bounding box center [180, 63] width 209 height 19
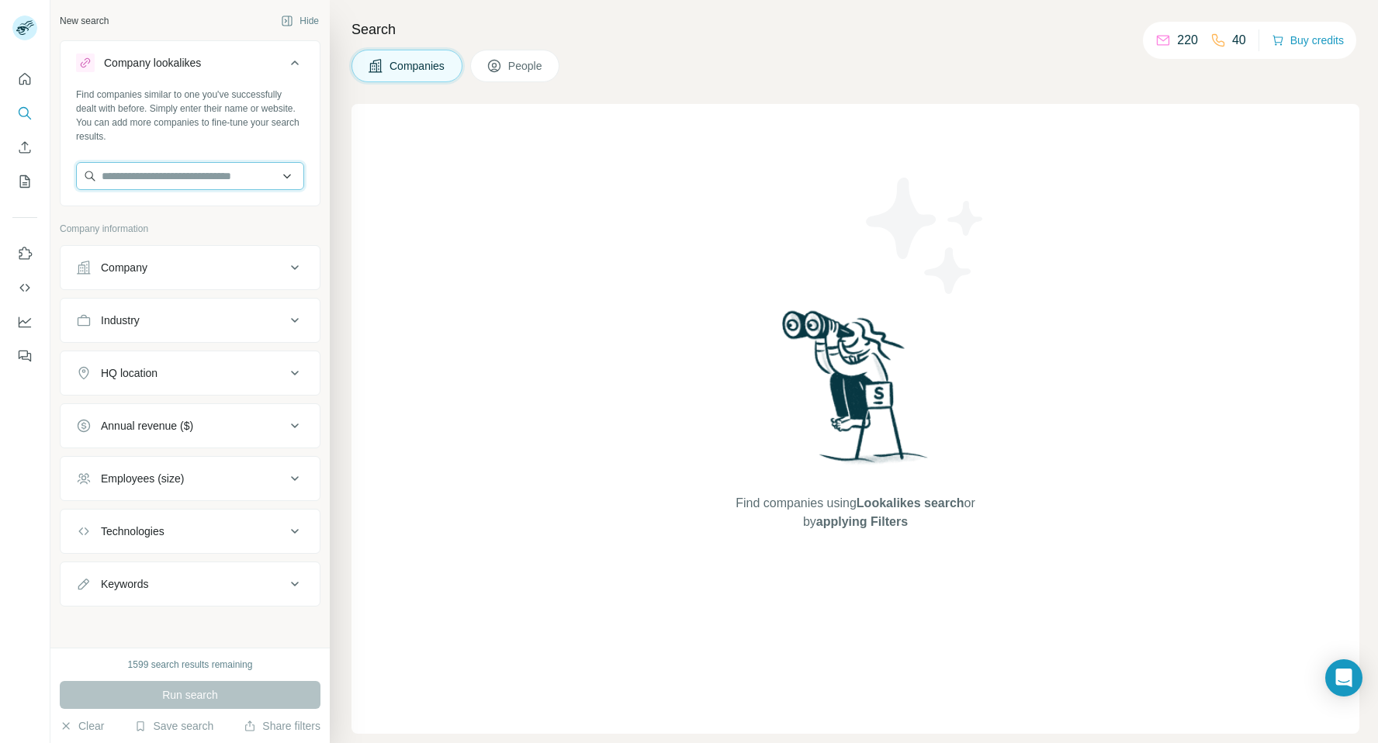
click at [222, 178] on input "text" at bounding box center [190, 176] width 228 height 28
type input "***"
click at [156, 724] on button "Save search" at bounding box center [173, 726] width 79 height 16
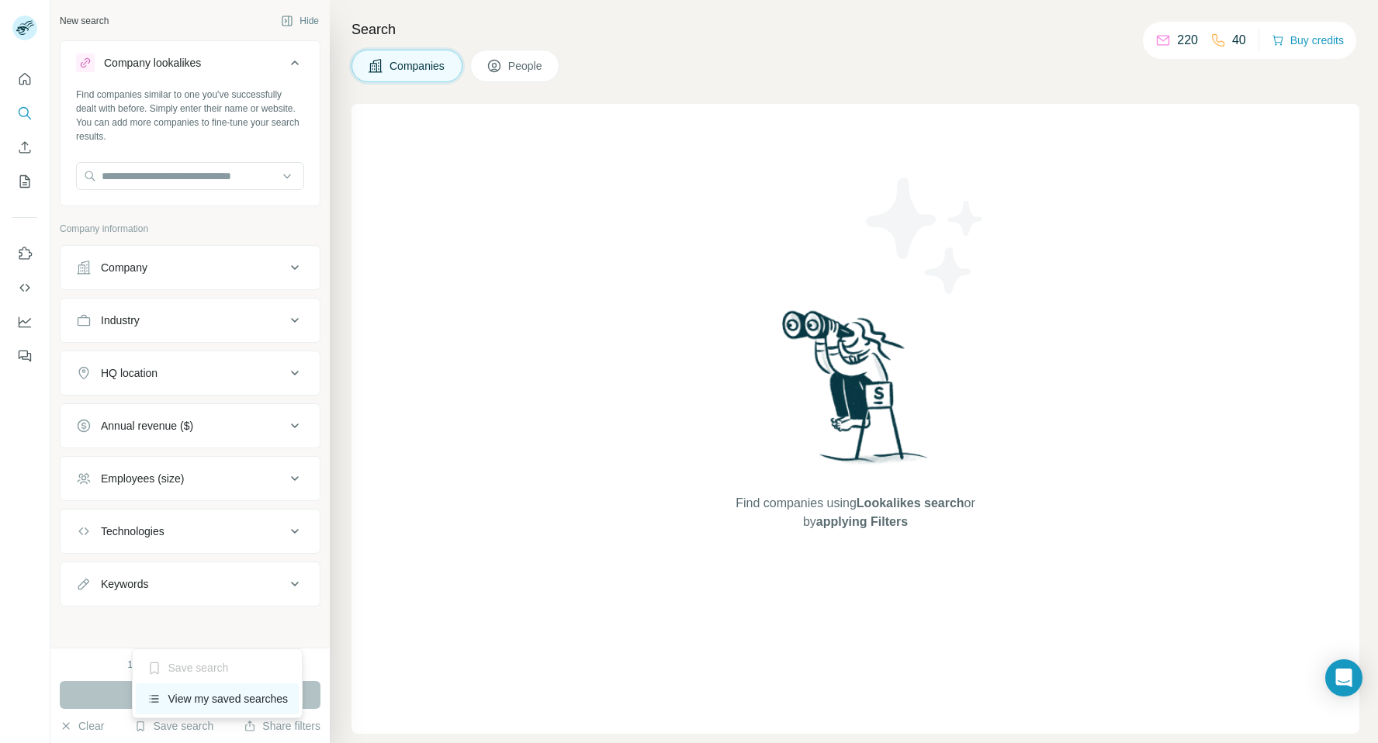
click at [173, 697] on div "View my saved searches" at bounding box center [218, 698] width 164 height 31
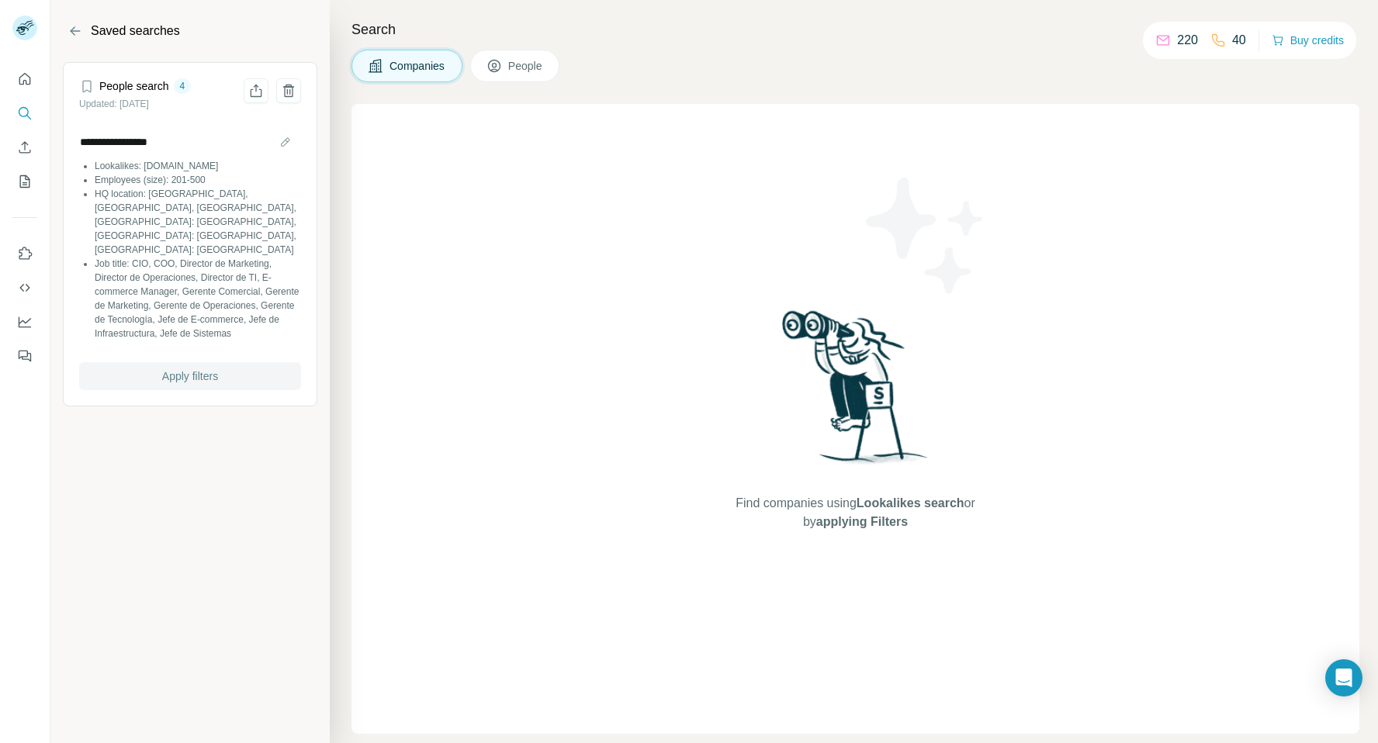
click at [189, 368] on span "Apply filters" at bounding box center [190, 376] width 56 height 16
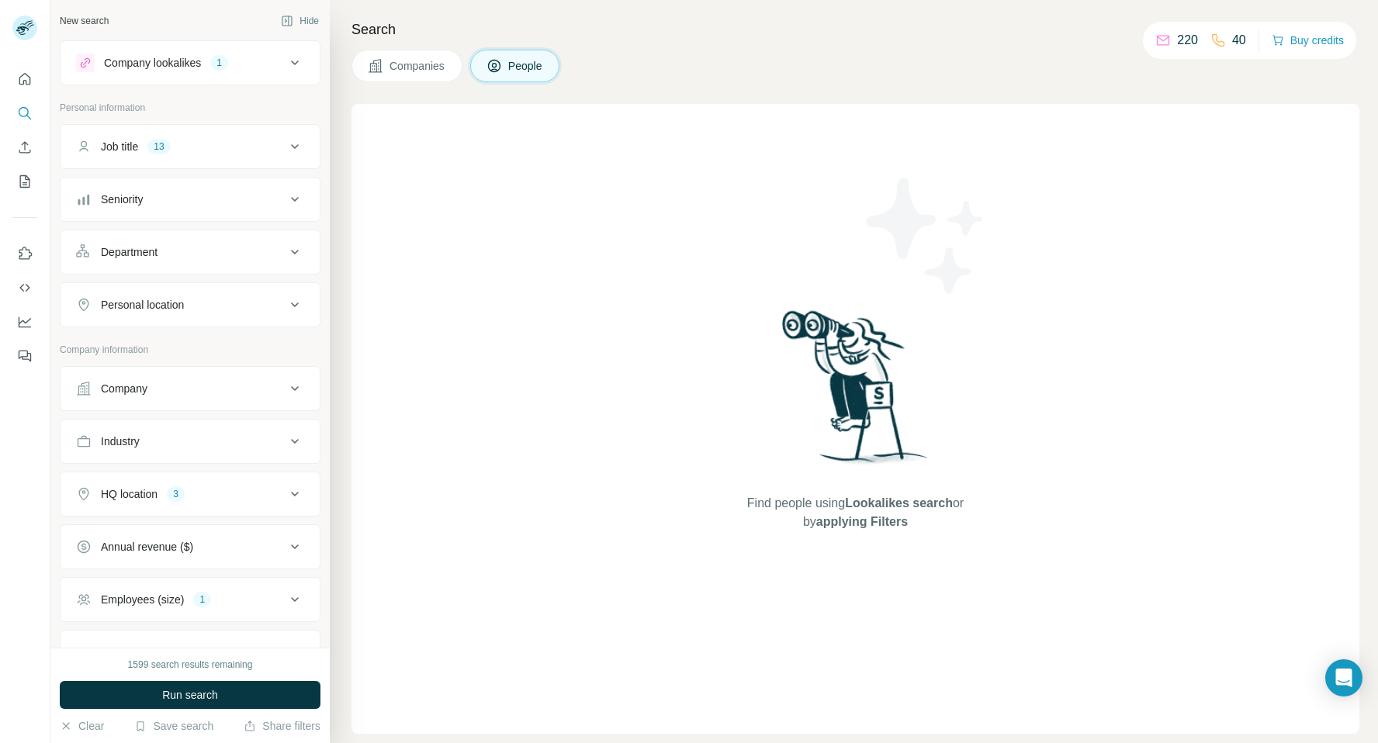
click at [294, 490] on icon at bounding box center [294, 494] width 19 height 19
click at [181, 569] on icon "button" at bounding box center [187, 568] width 12 height 12
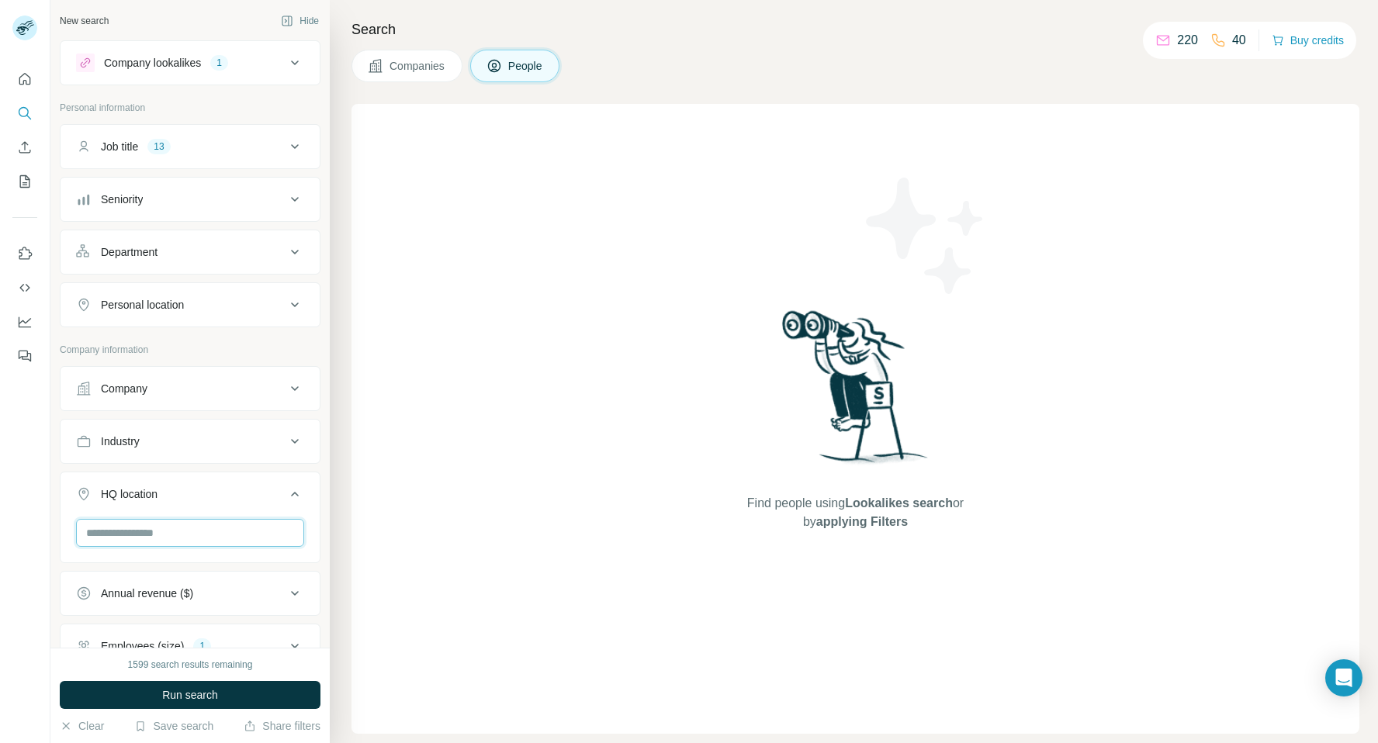
click at [181, 534] on input "text" at bounding box center [190, 533] width 228 height 28
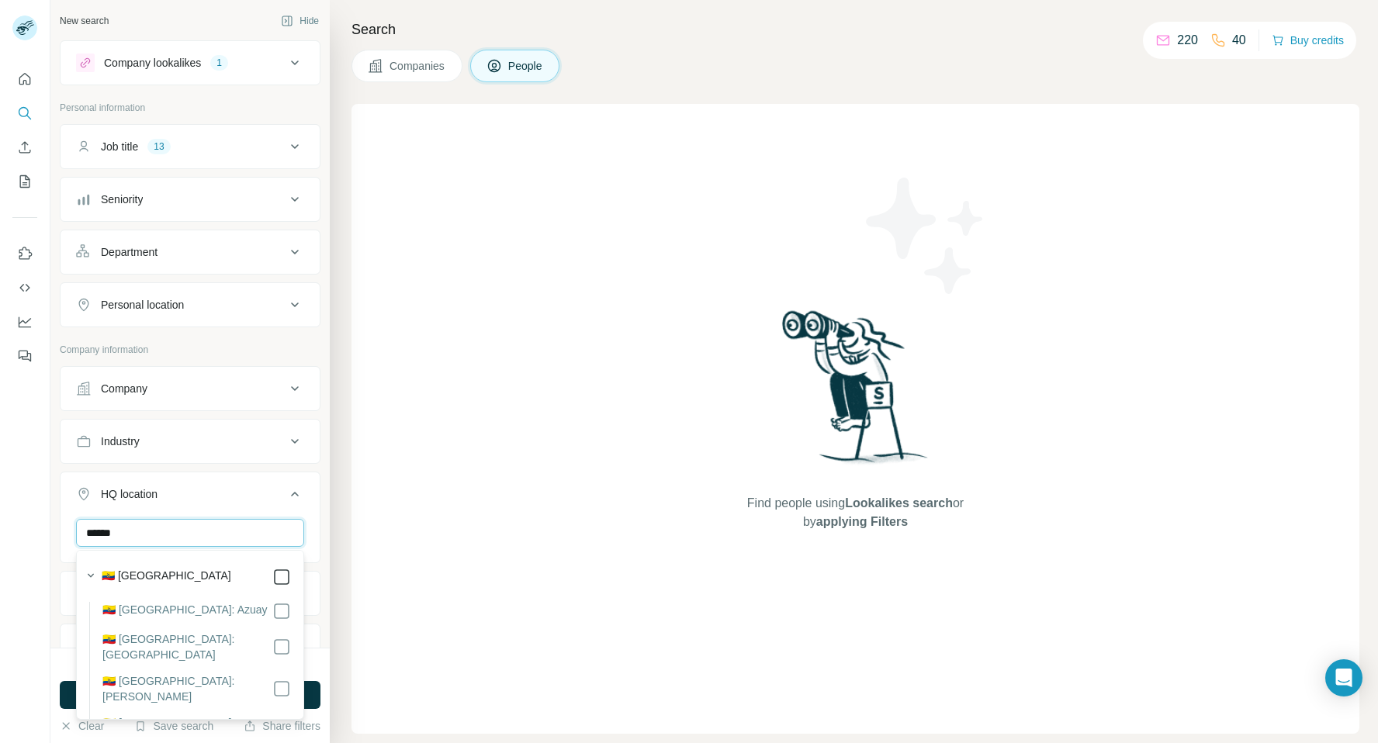
type input "******"
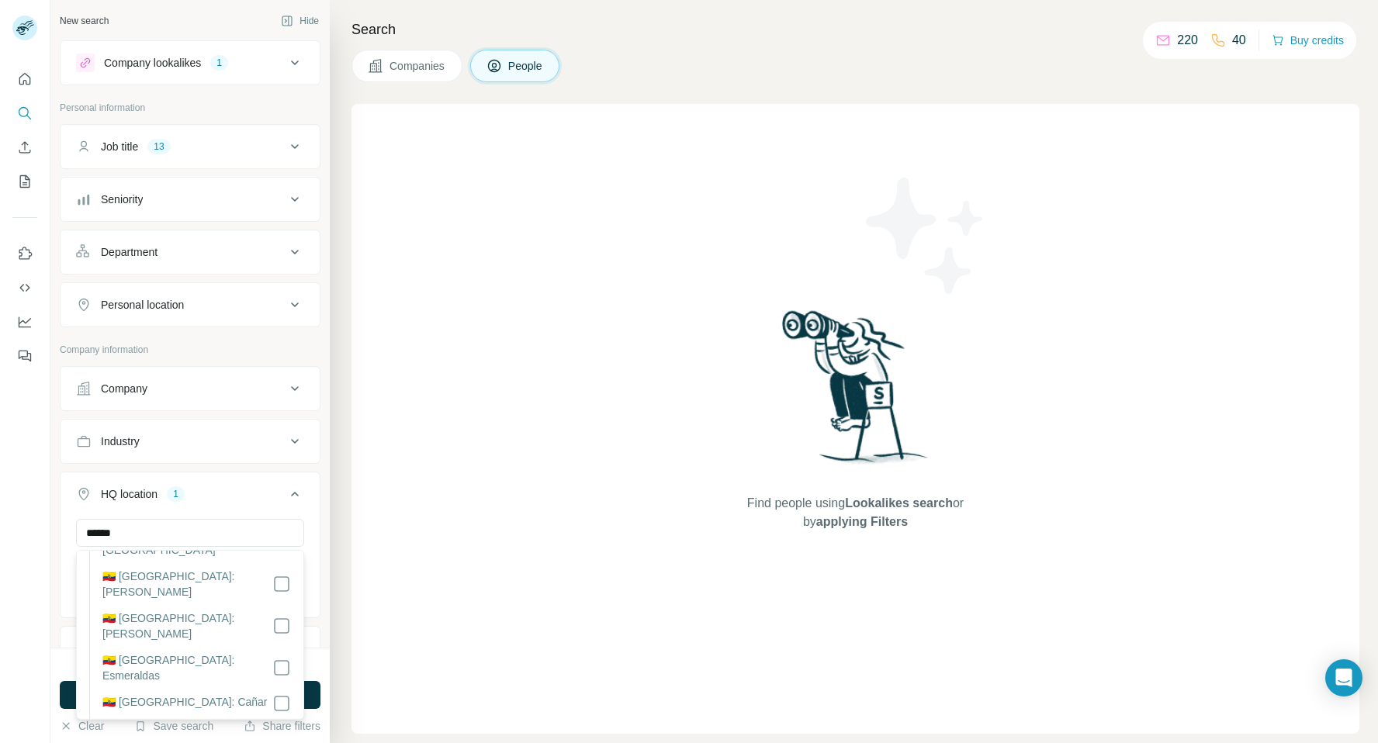
scroll to position [113, 0]
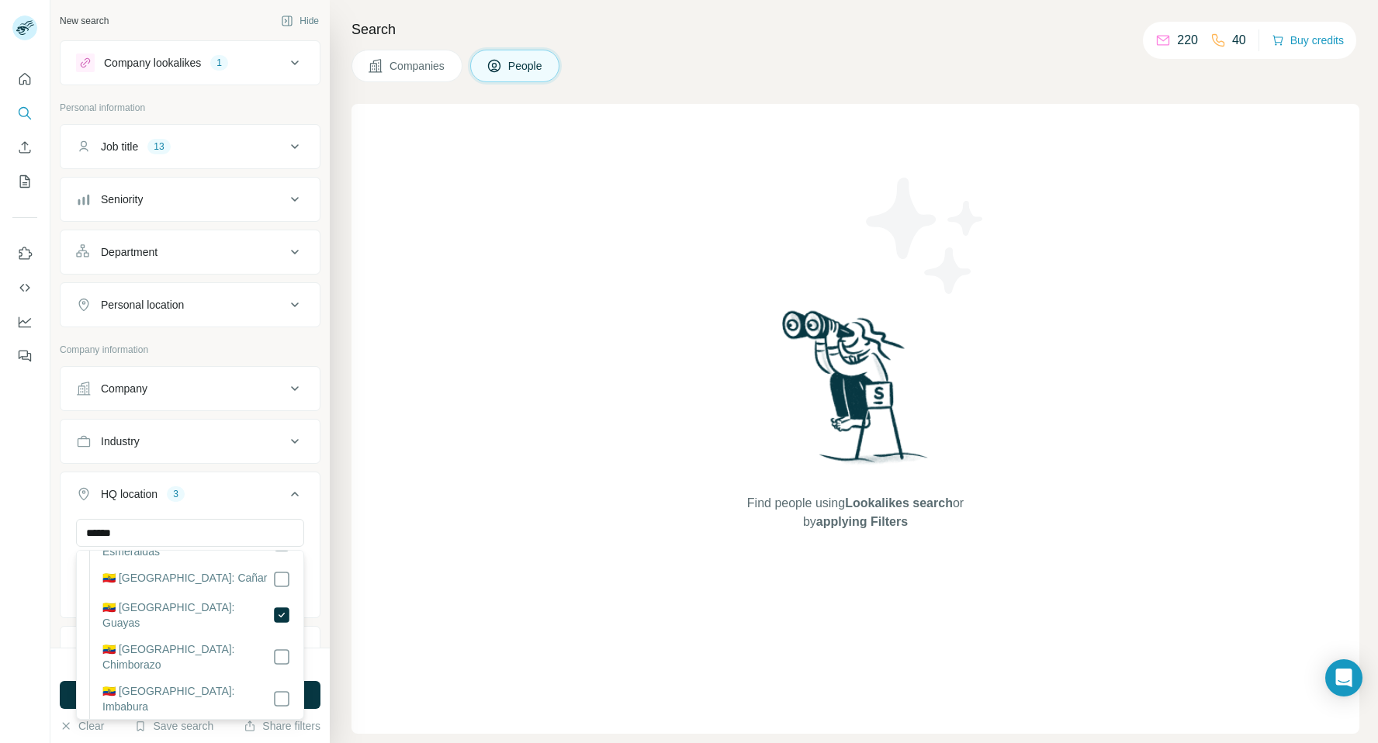
scroll to position [230, 0]
click at [296, 491] on icon at bounding box center [294, 494] width 19 height 19
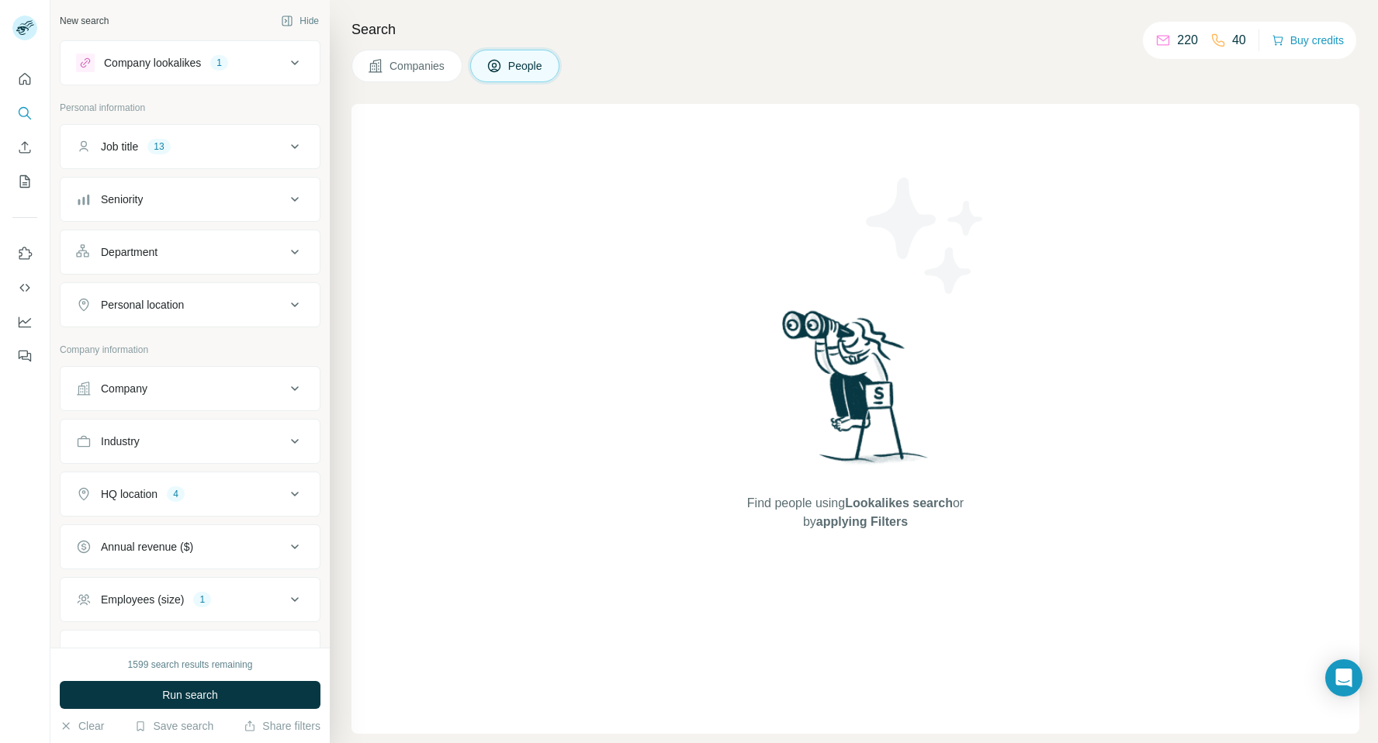
click at [291, 60] on icon at bounding box center [294, 63] width 19 height 19
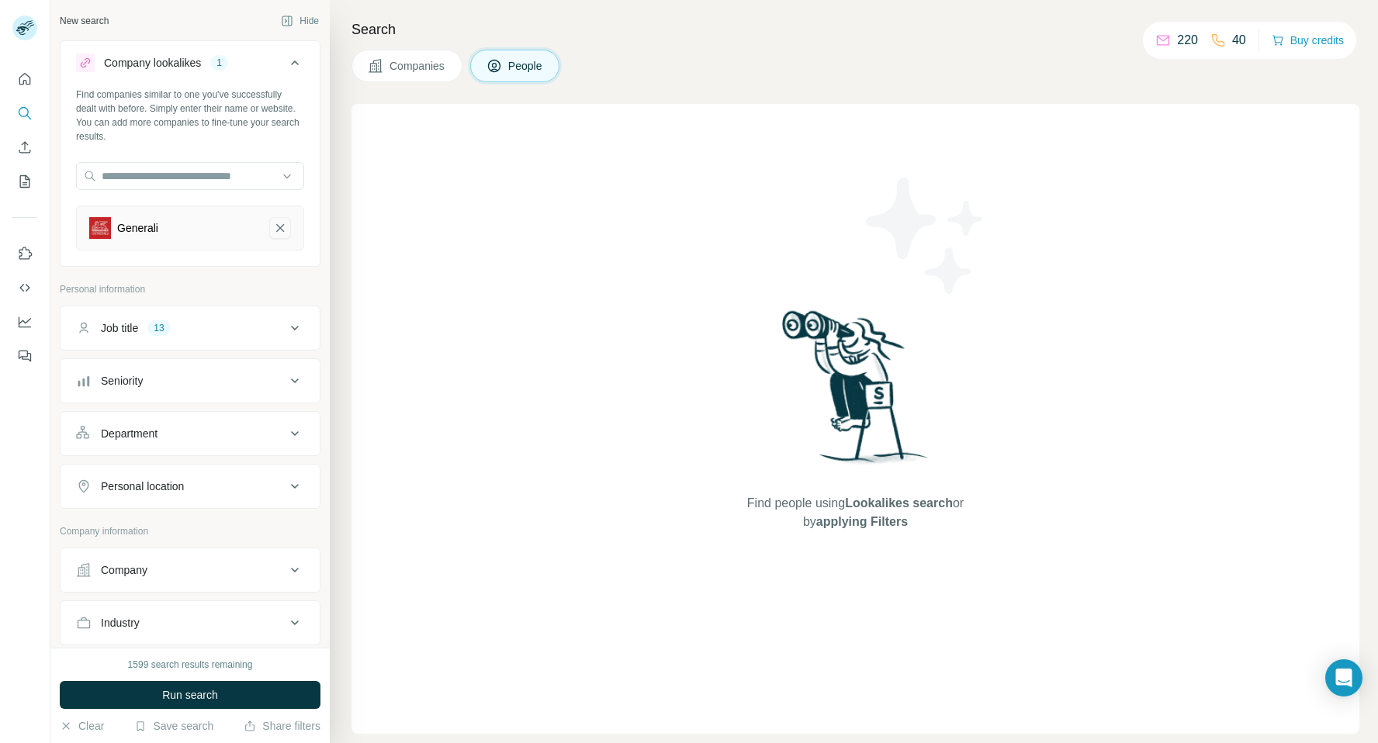
click at [275, 224] on icon "Generali-remove-button" at bounding box center [280, 228] width 14 height 16
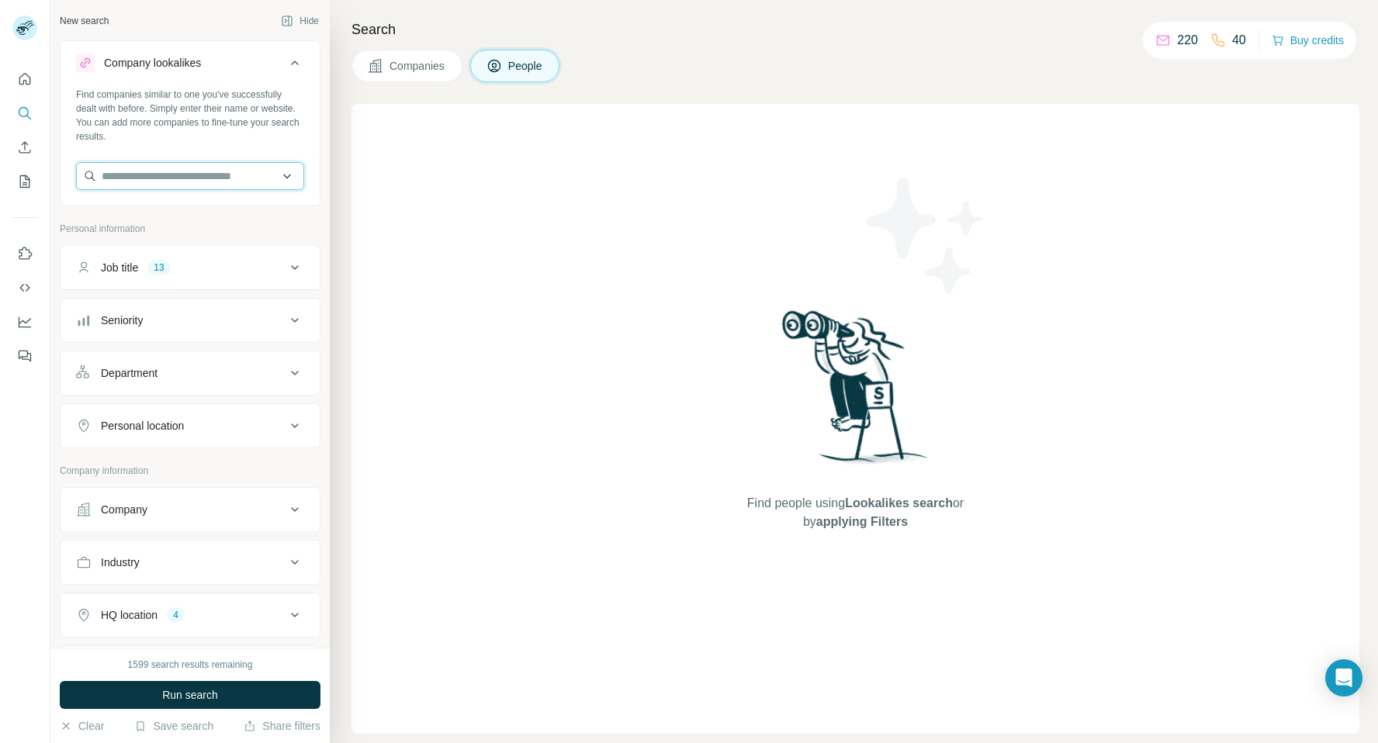
click at [218, 183] on input "text" at bounding box center [190, 176] width 228 height 28
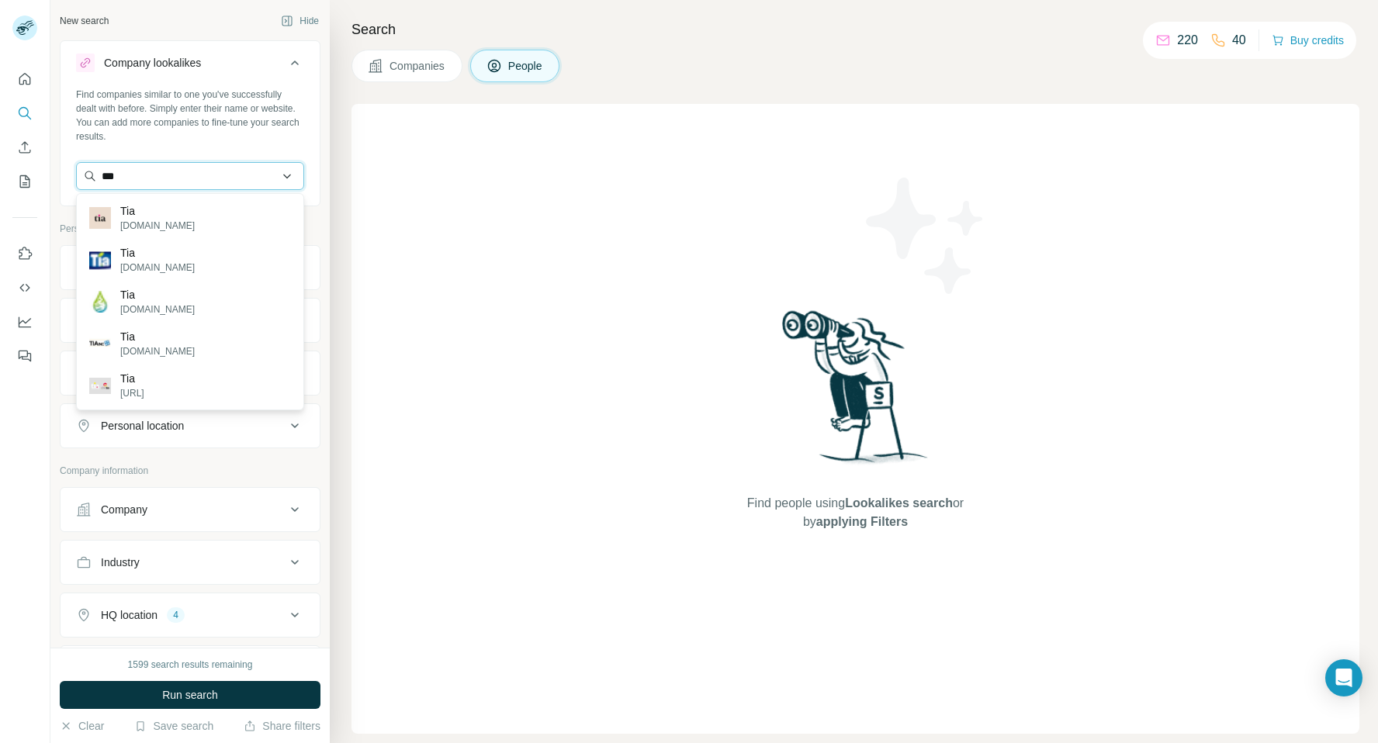
drag, startPoint x: 157, startPoint y: 172, endPoint x: 83, endPoint y: 171, distance: 74.5
click at [83, 171] on input "***" at bounding box center [190, 176] width 228 height 28
drag, startPoint x: 154, startPoint y: 178, endPoint x: 98, endPoint y: 167, distance: 57.1
click at [98, 167] on input "******" at bounding box center [190, 176] width 228 height 28
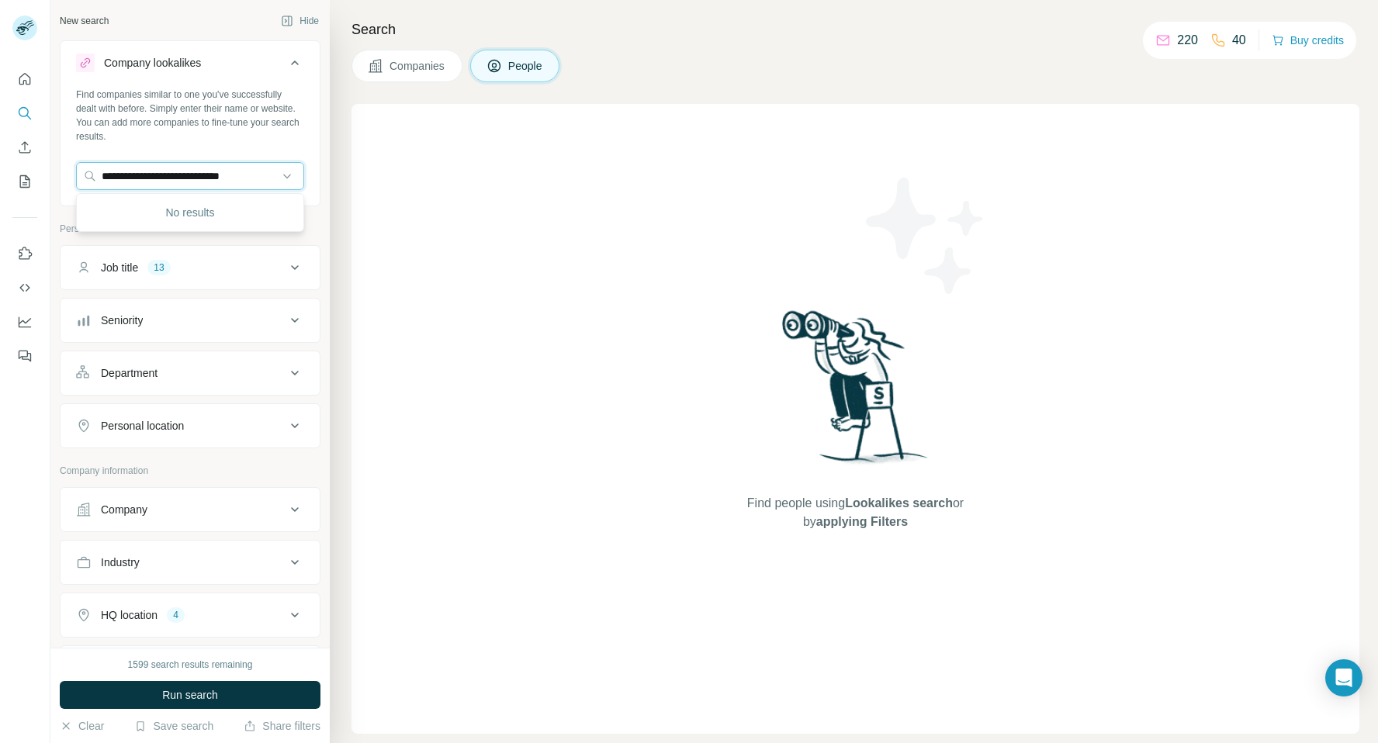
type input "**********"
click at [260, 178] on input "**********" at bounding box center [190, 176] width 228 height 28
paste input "**********"
type input "**********"
click at [216, 227] on div "Tía S.A. tia.com.ec" at bounding box center [190, 218] width 220 height 42
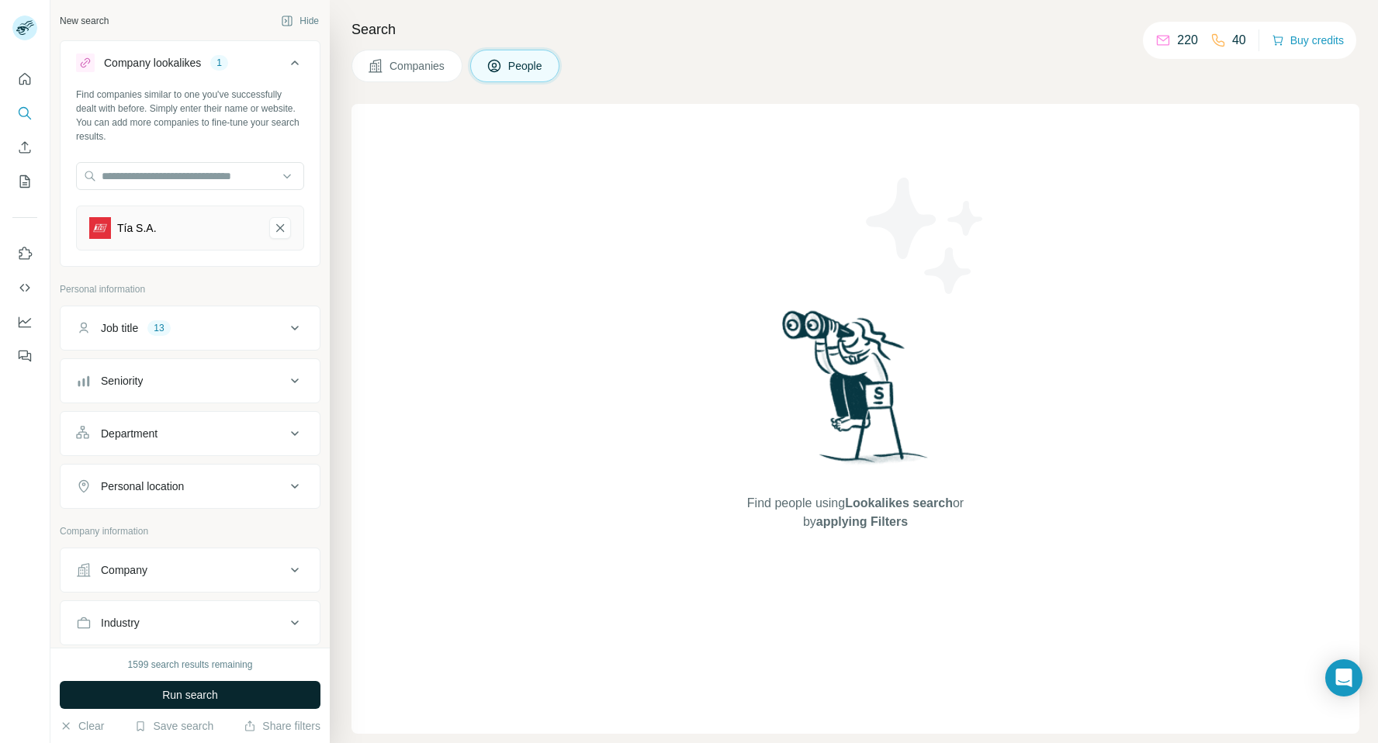
click at [221, 699] on button "Run search" at bounding box center [190, 695] width 261 height 28
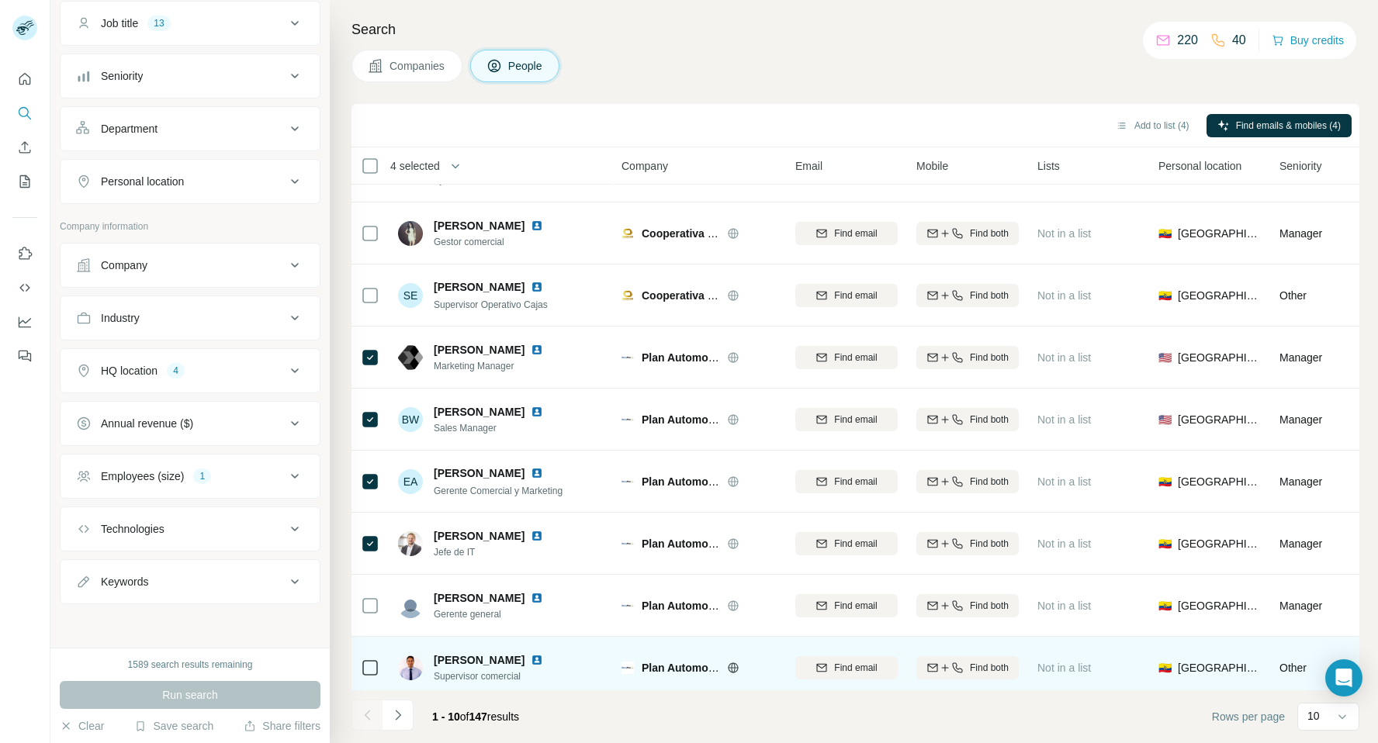
scroll to position [115, 0]
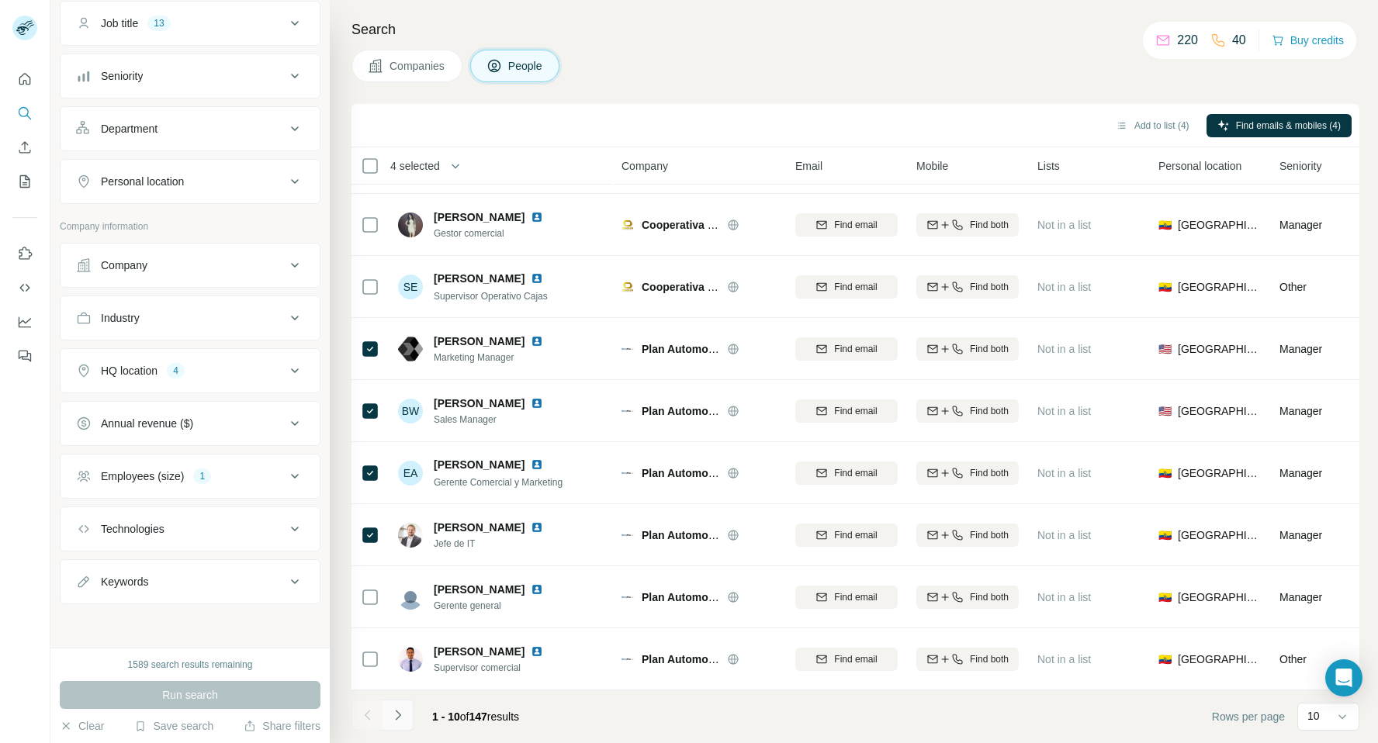
click at [396, 715] on icon "Navigate to next page" at bounding box center [398, 715] width 16 height 16
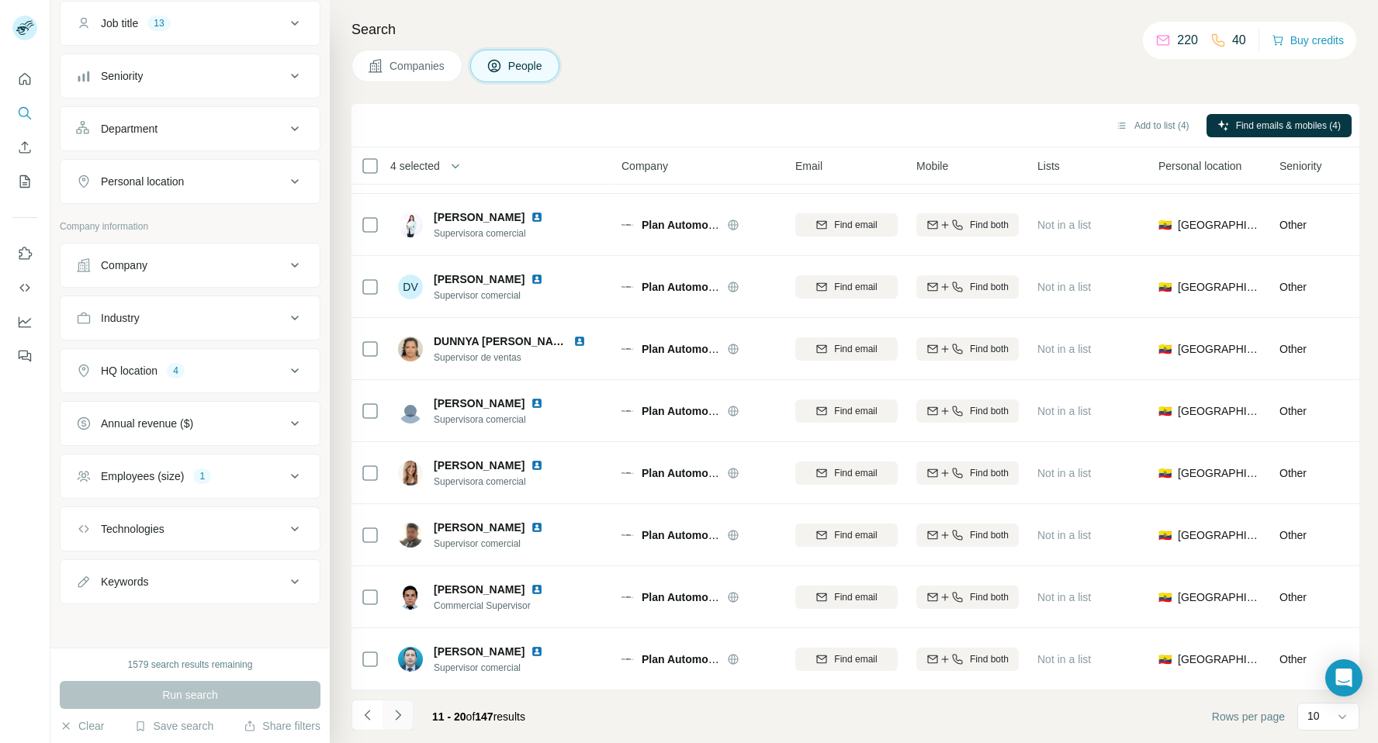
click at [399, 718] on icon "Navigate to next page" at bounding box center [398, 715] width 16 height 16
click at [401, 721] on icon "Navigate to next page" at bounding box center [398, 715] width 16 height 16
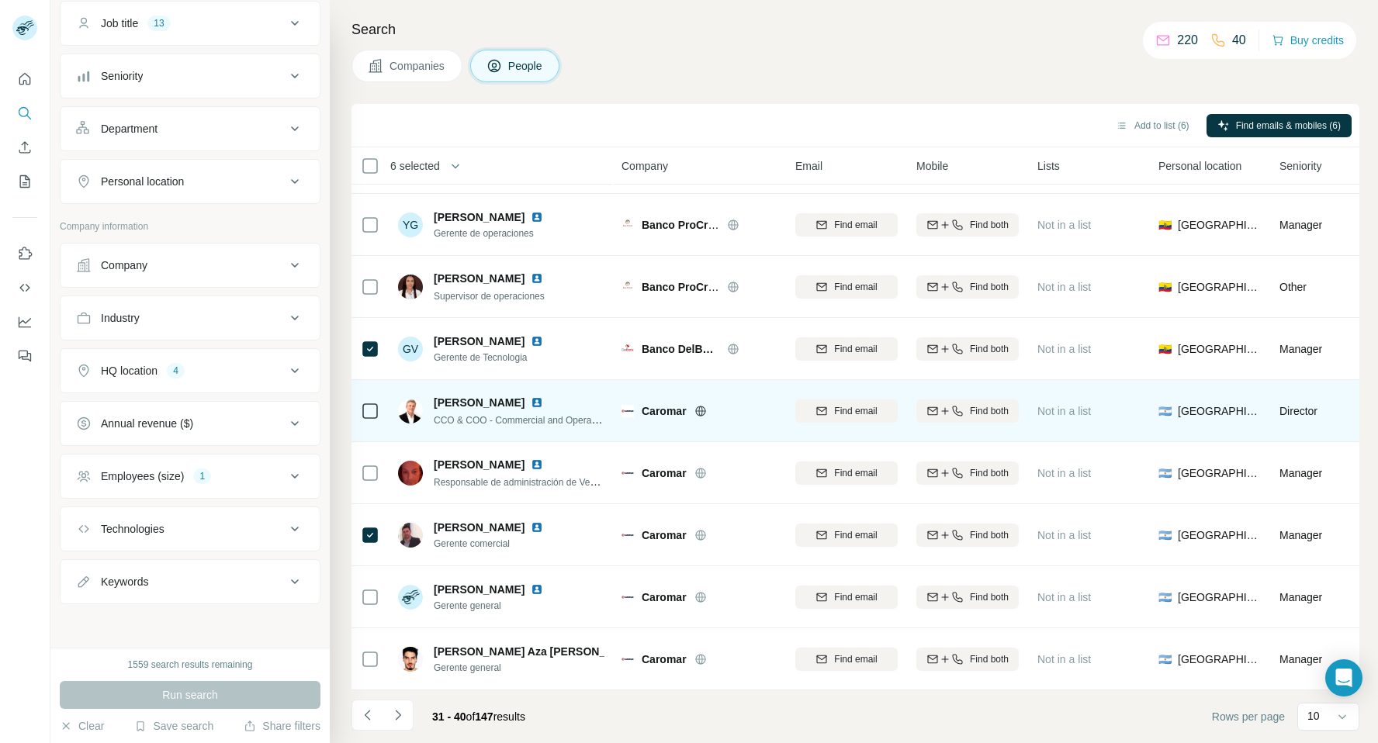
click at [370, 402] on icon at bounding box center [370, 411] width 19 height 19
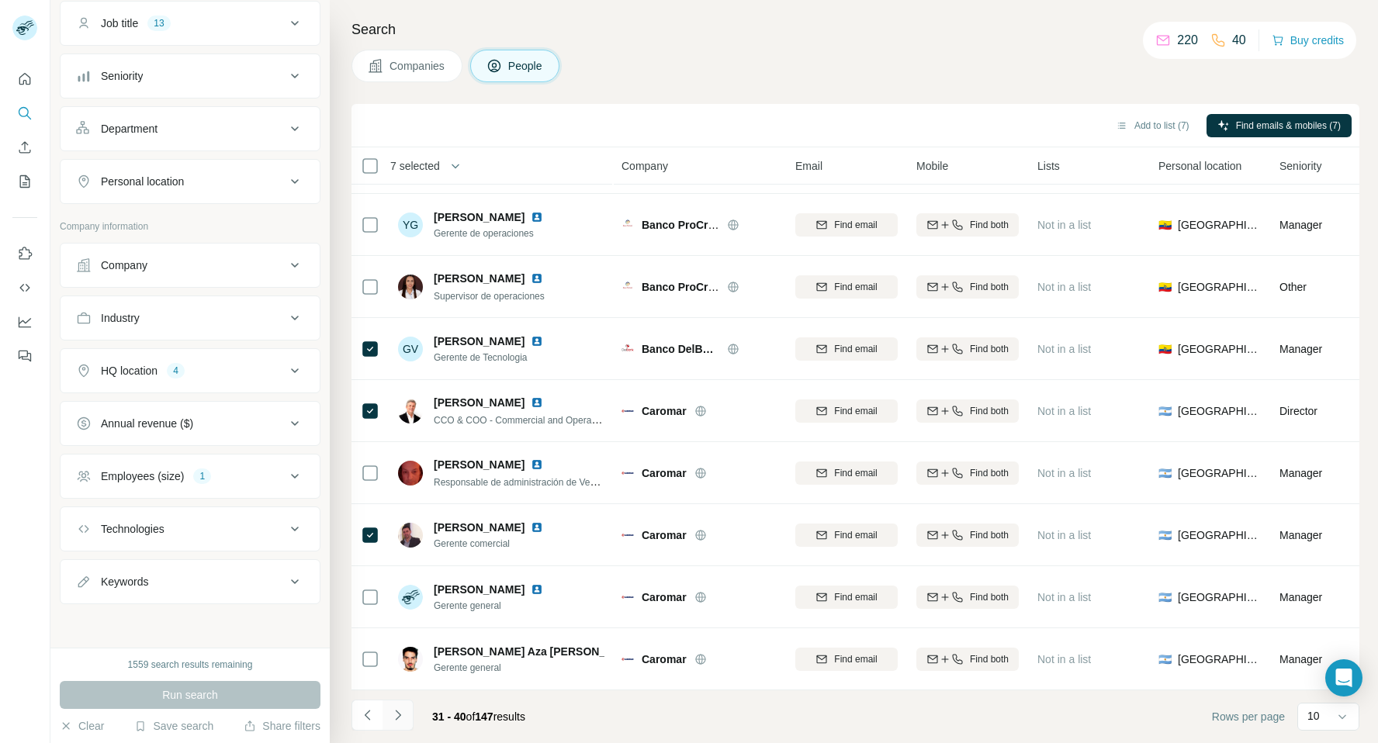
click at [399, 707] on icon "Navigate to next page" at bounding box center [398, 715] width 16 height 16
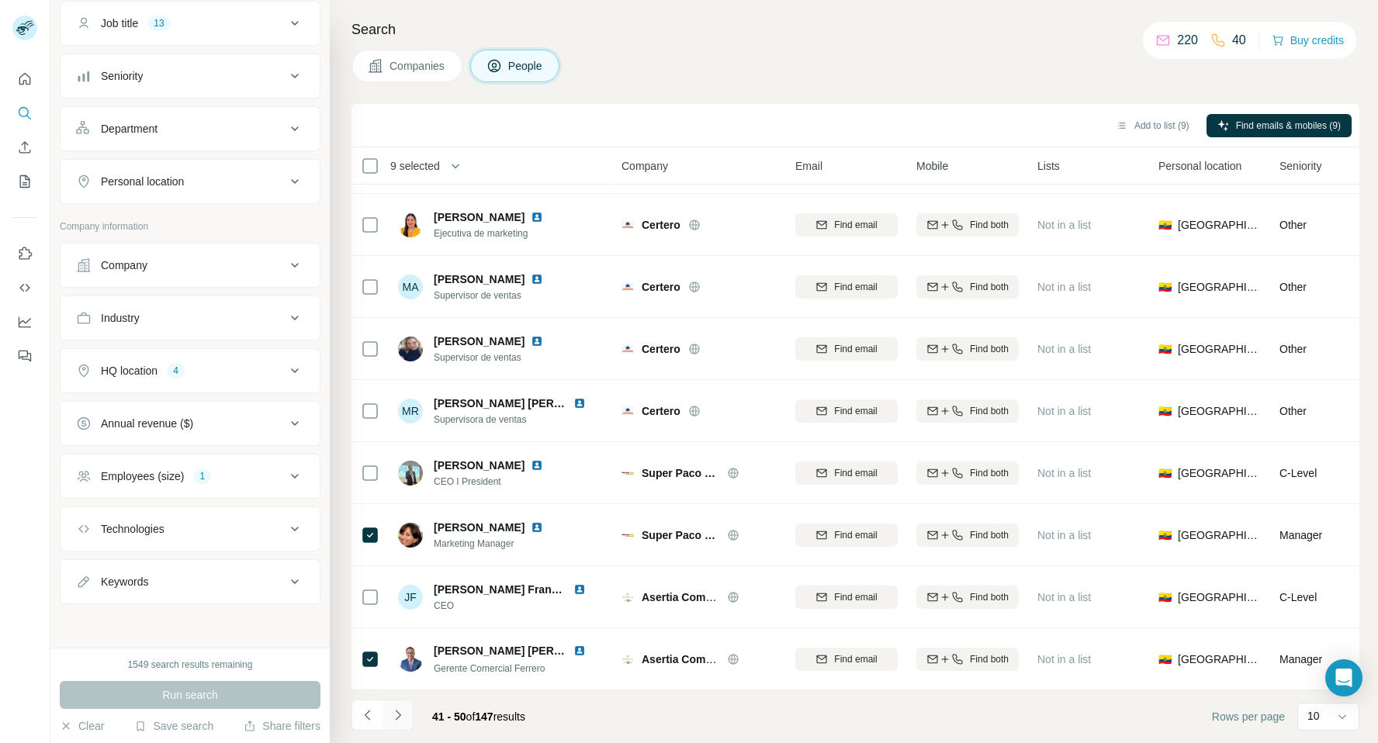
click at [399, 715] on icon "Navigate to next page" at bounding box center [397, 715] width 5 height 10
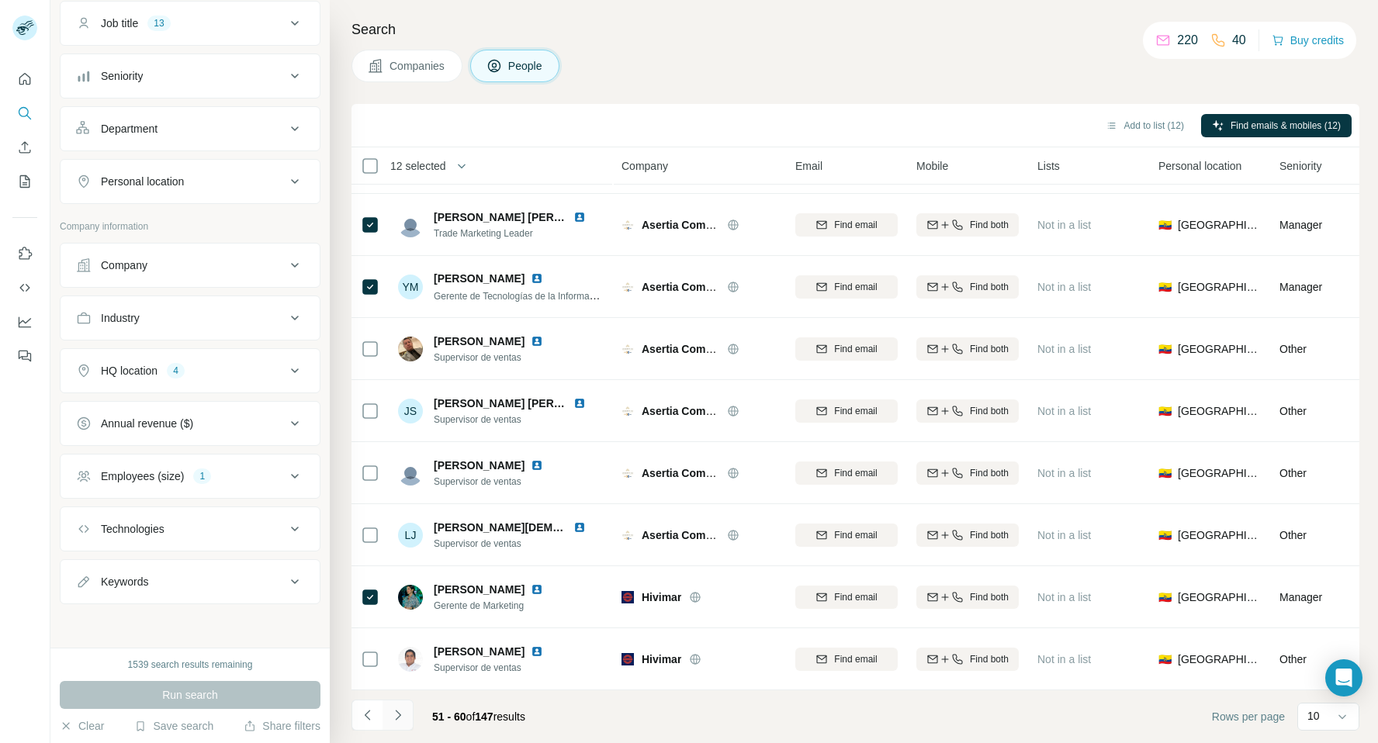
click at [395, 718] on icon "Navigate to next page" at bounding box center [398, 715] width 16 height 16
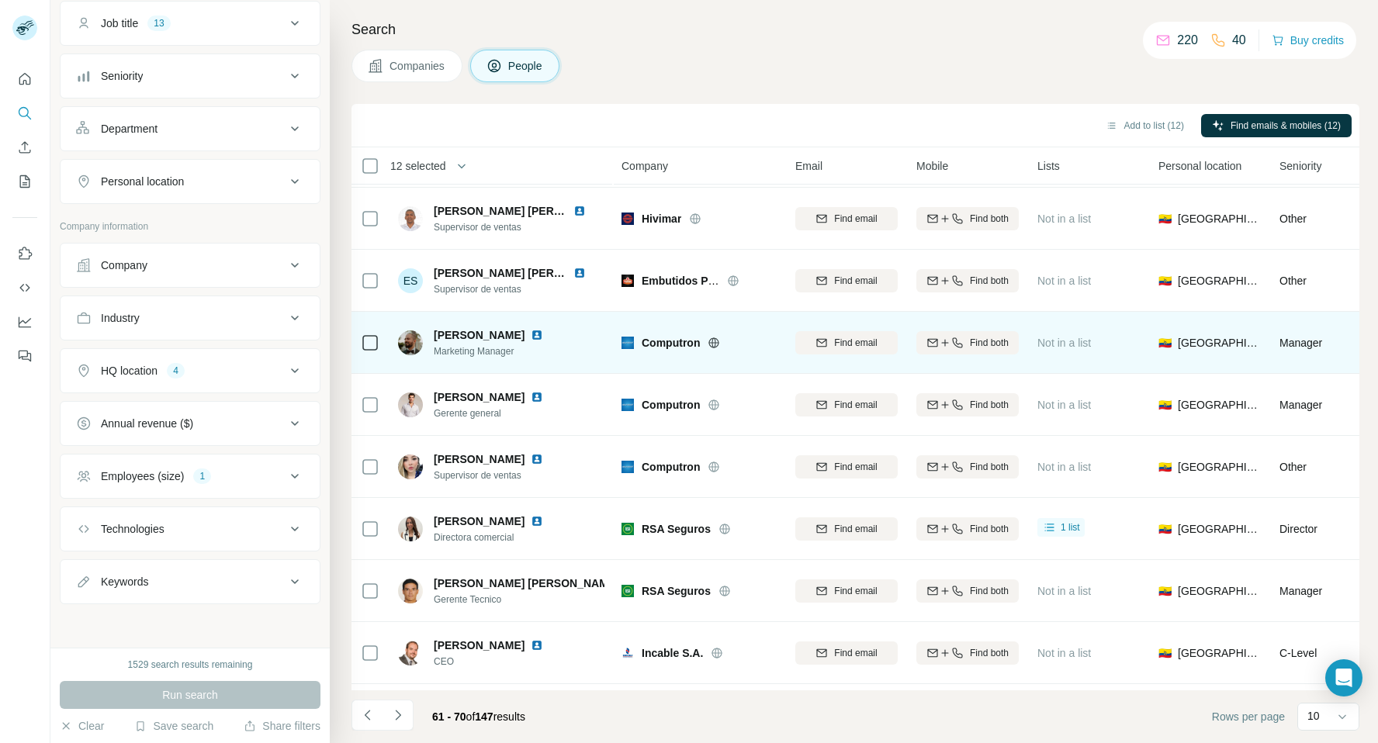
scroll to position [70, 0]
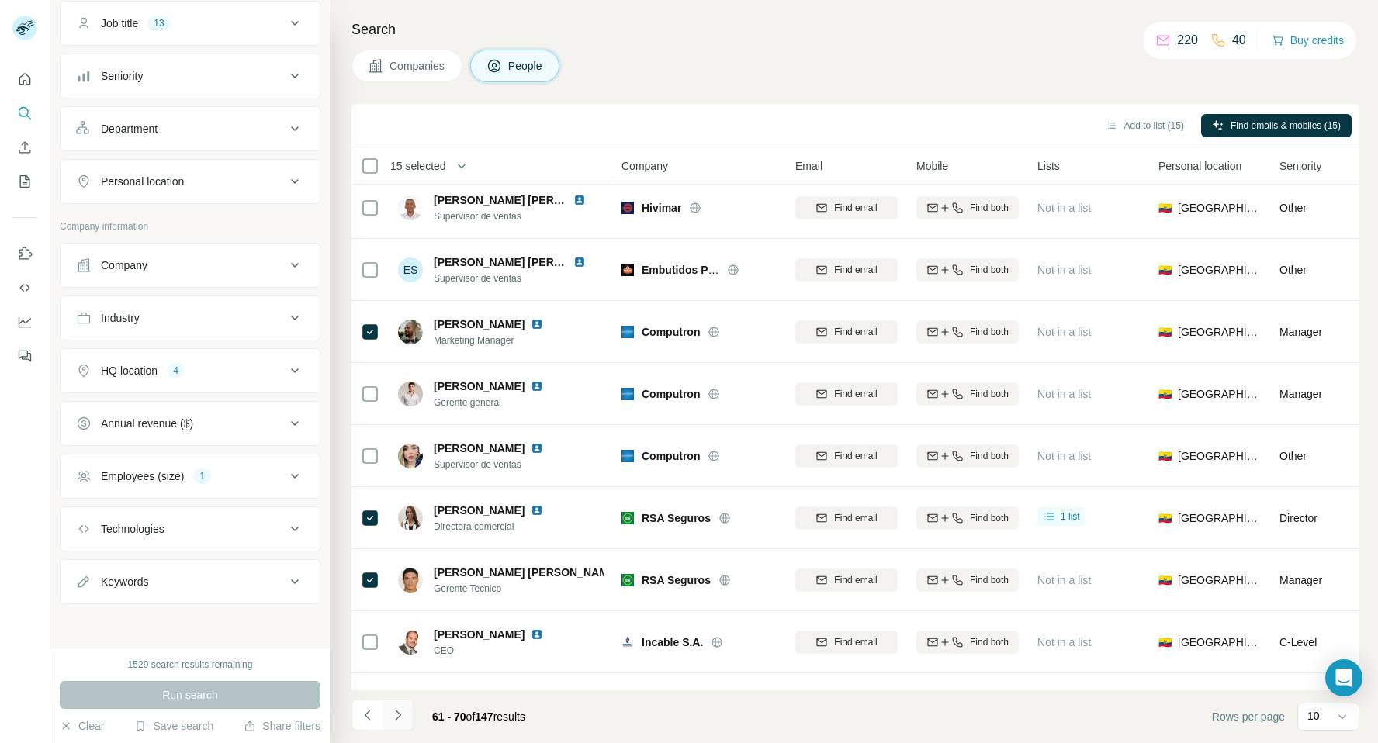
click at [397, 714] on icon "Navigate to next page" at bounding box center [398, 715] width 16 height 16
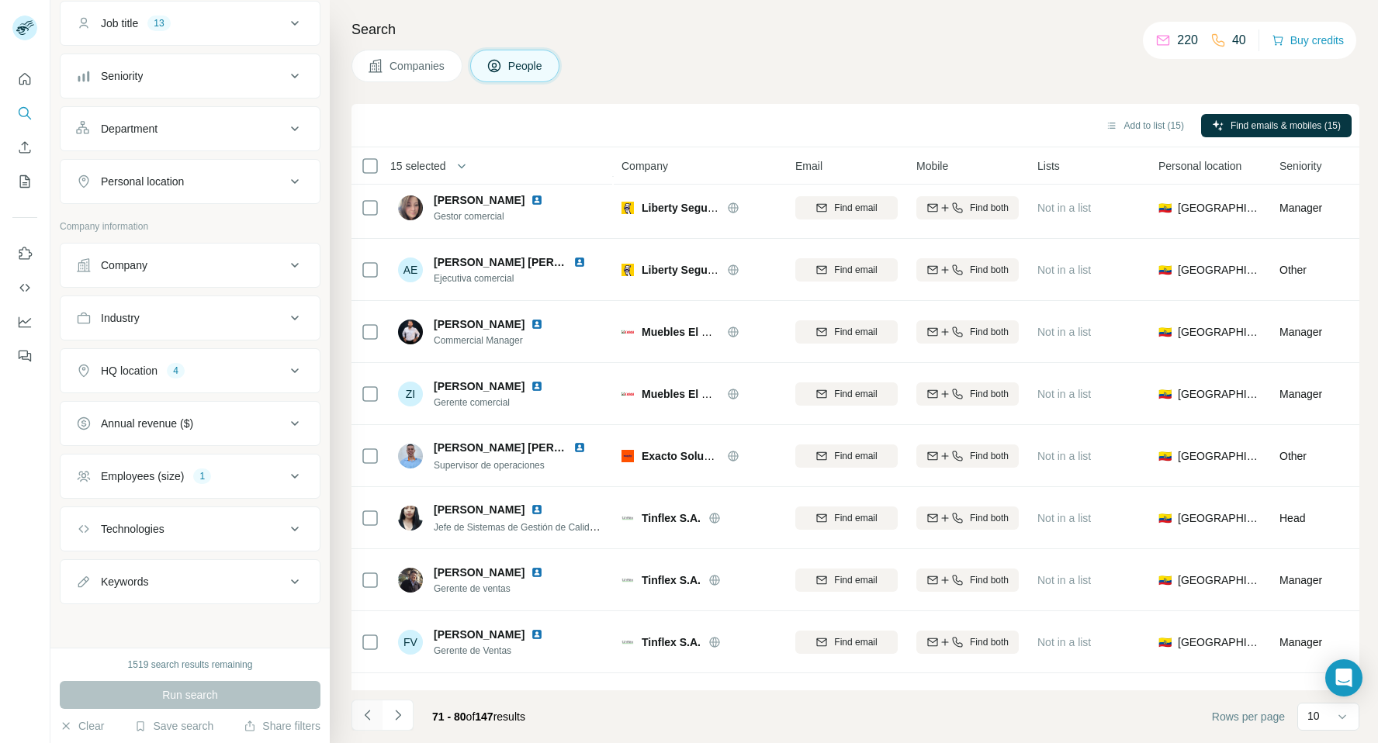
click at [366, 711] on icon "Navigate to previous page" at bounding box center [368, 715] width 16 height 16
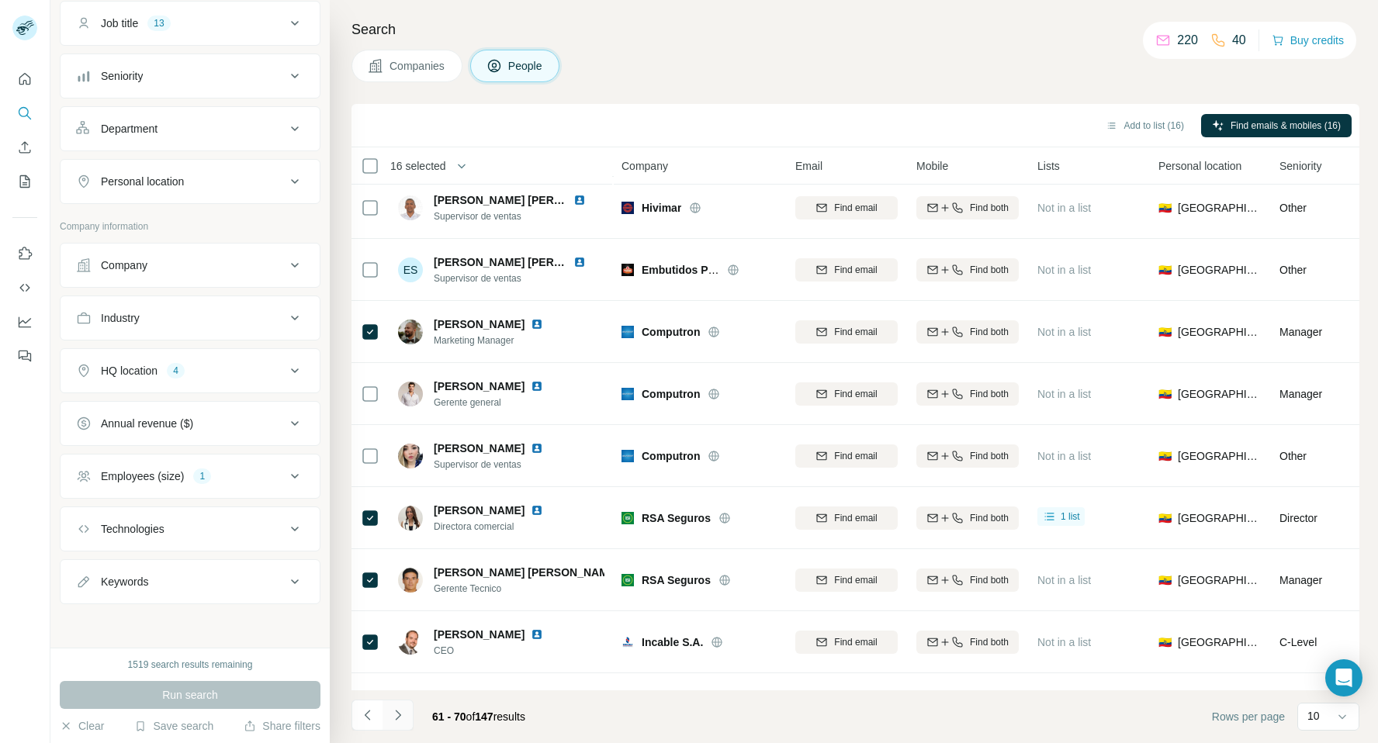
click at [396, 718] on icon "Navigate to next page" at bounding box center [397, 715] width 5 height 10
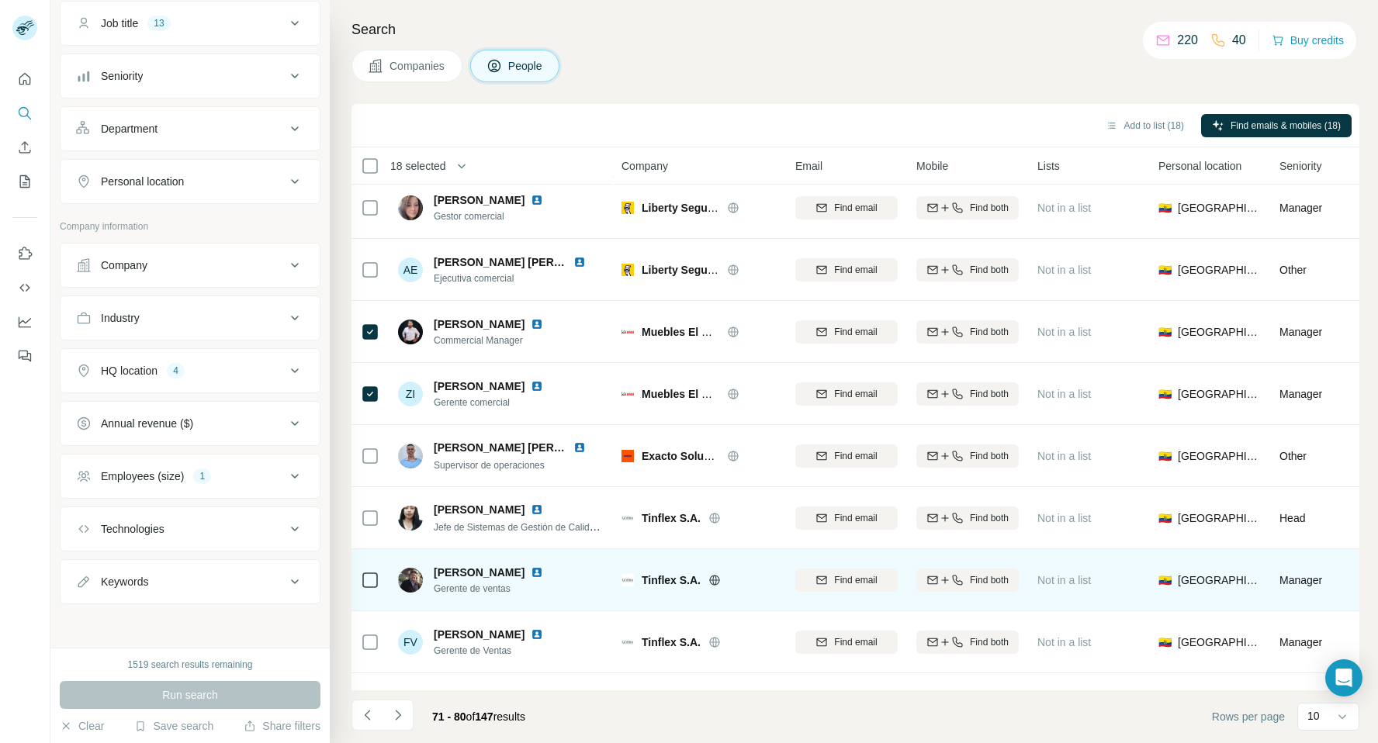
click at [379, 581] on td at bounding box center [369, 580] width 37 height 62
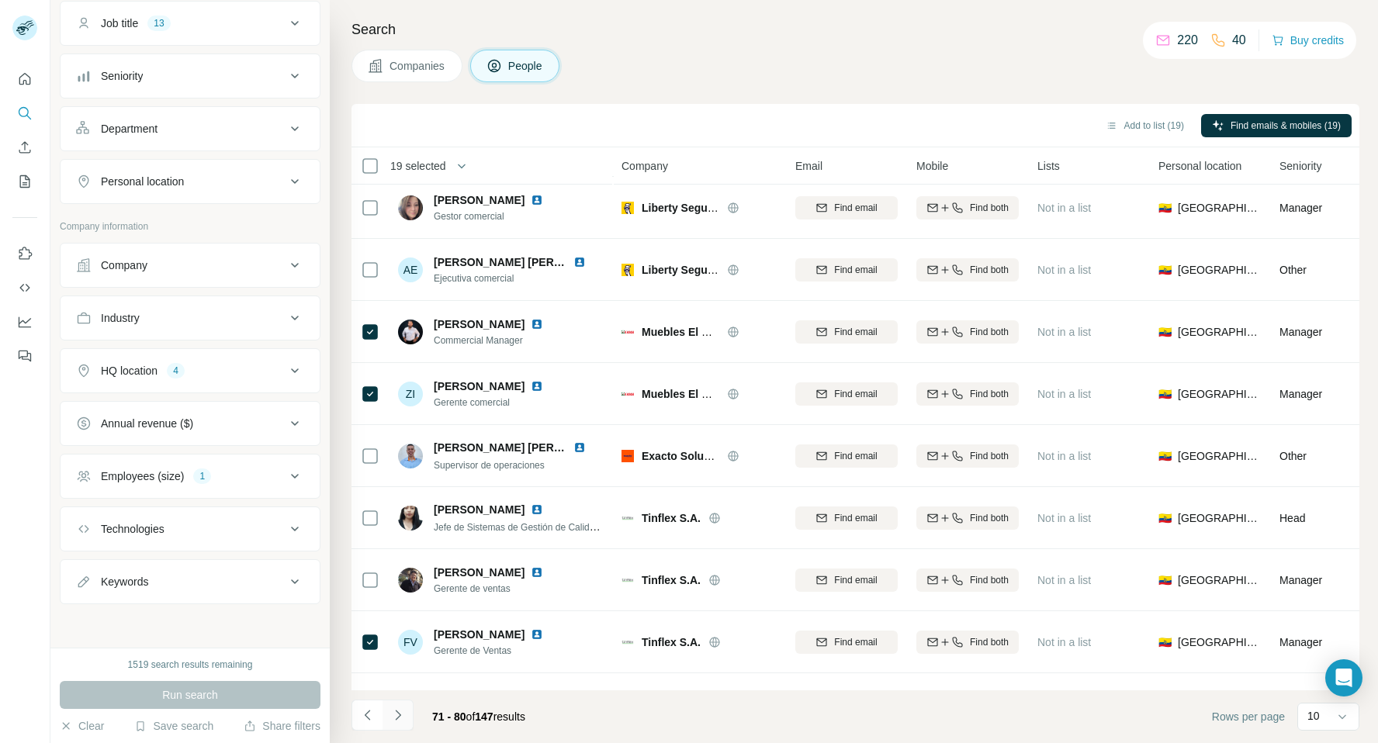
click at [396, 716] on icon "Navigate to next page" at bounding box center [398, 715] width 16 height 16
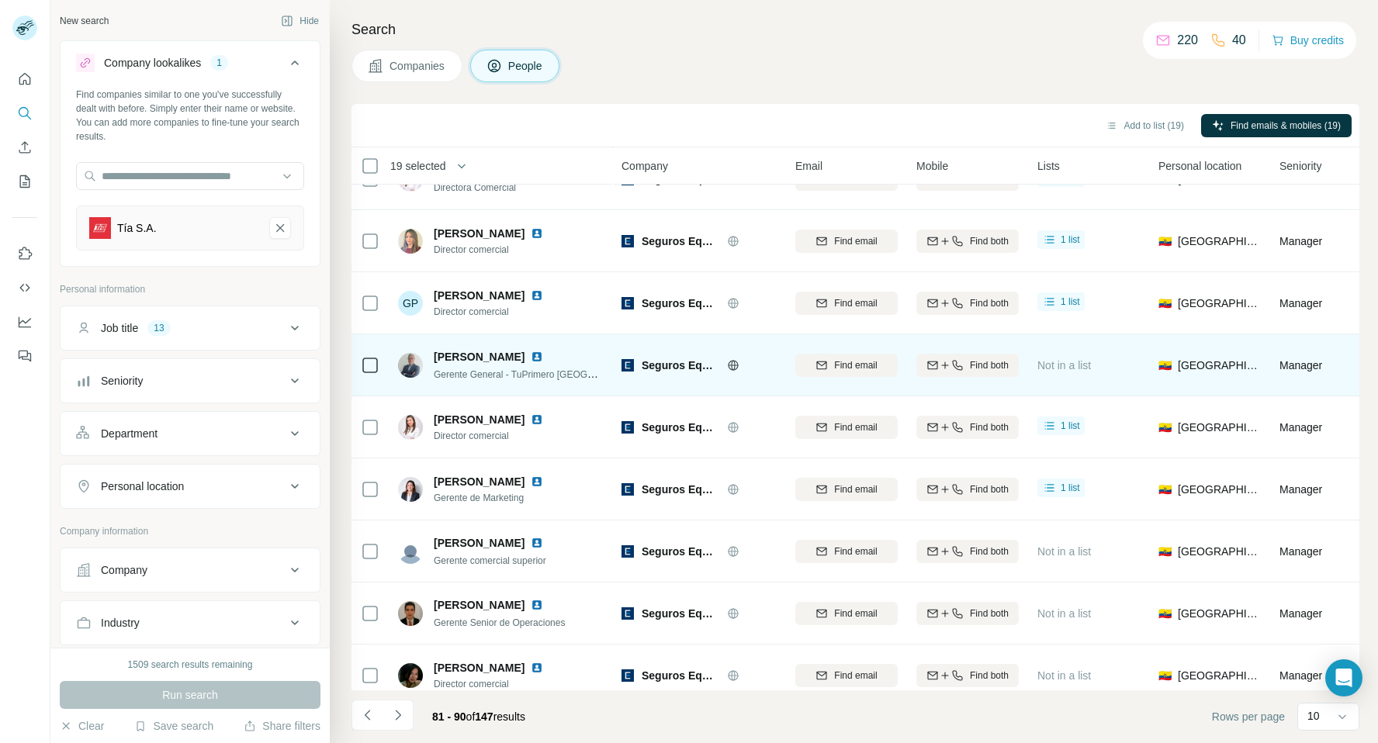
scroll to position [115, 0]
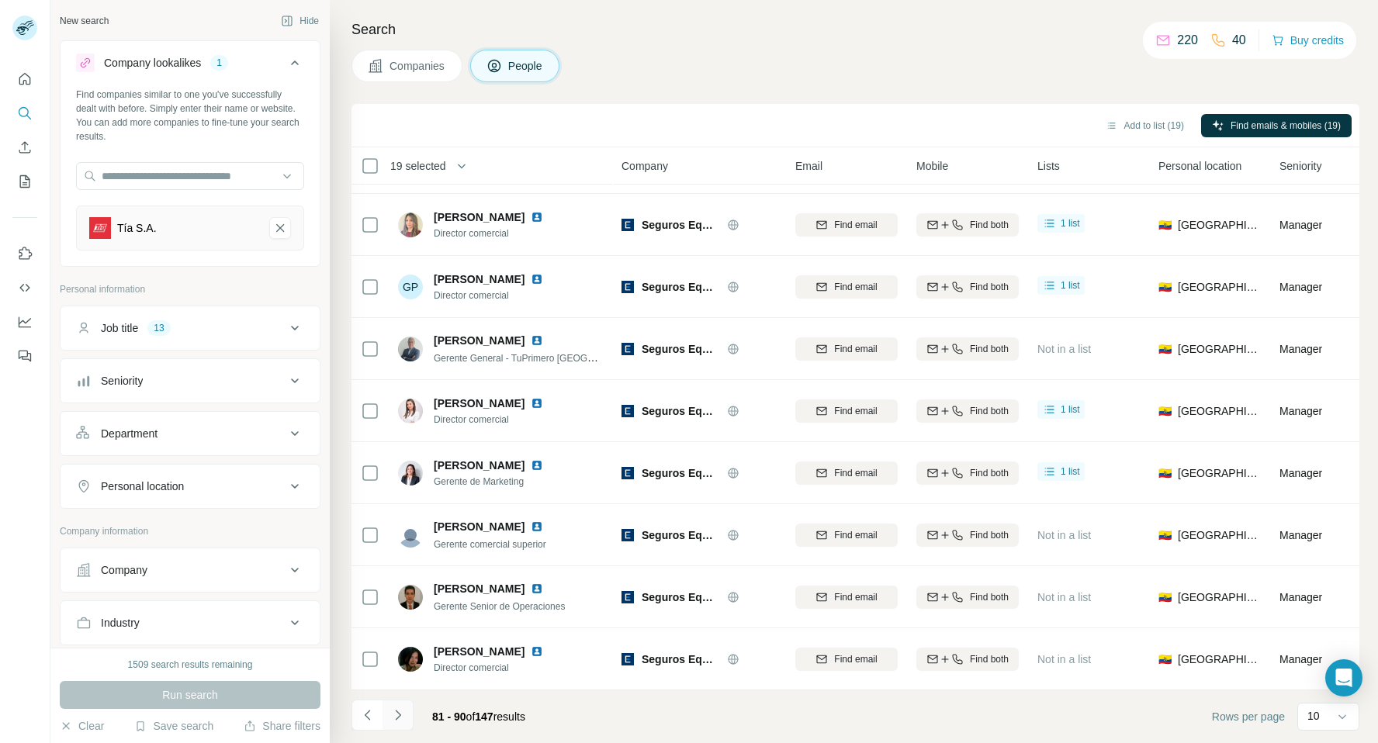
click at [399, 717] on icon "Navigate to next page" at bounding box center [398, 715] width 16 height 16
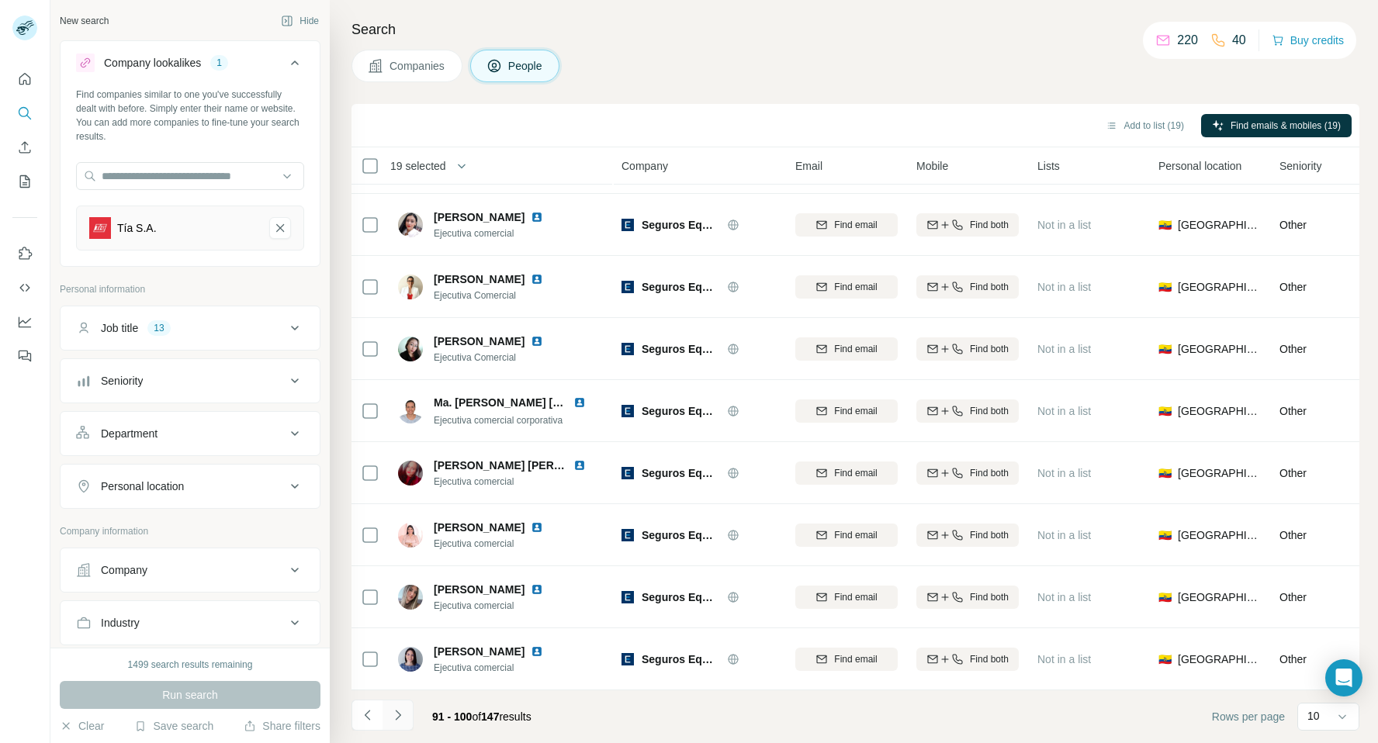
click at [399, 716] on icon "Navigate to next page" at bounding box center [398, 715] width 16 height 16
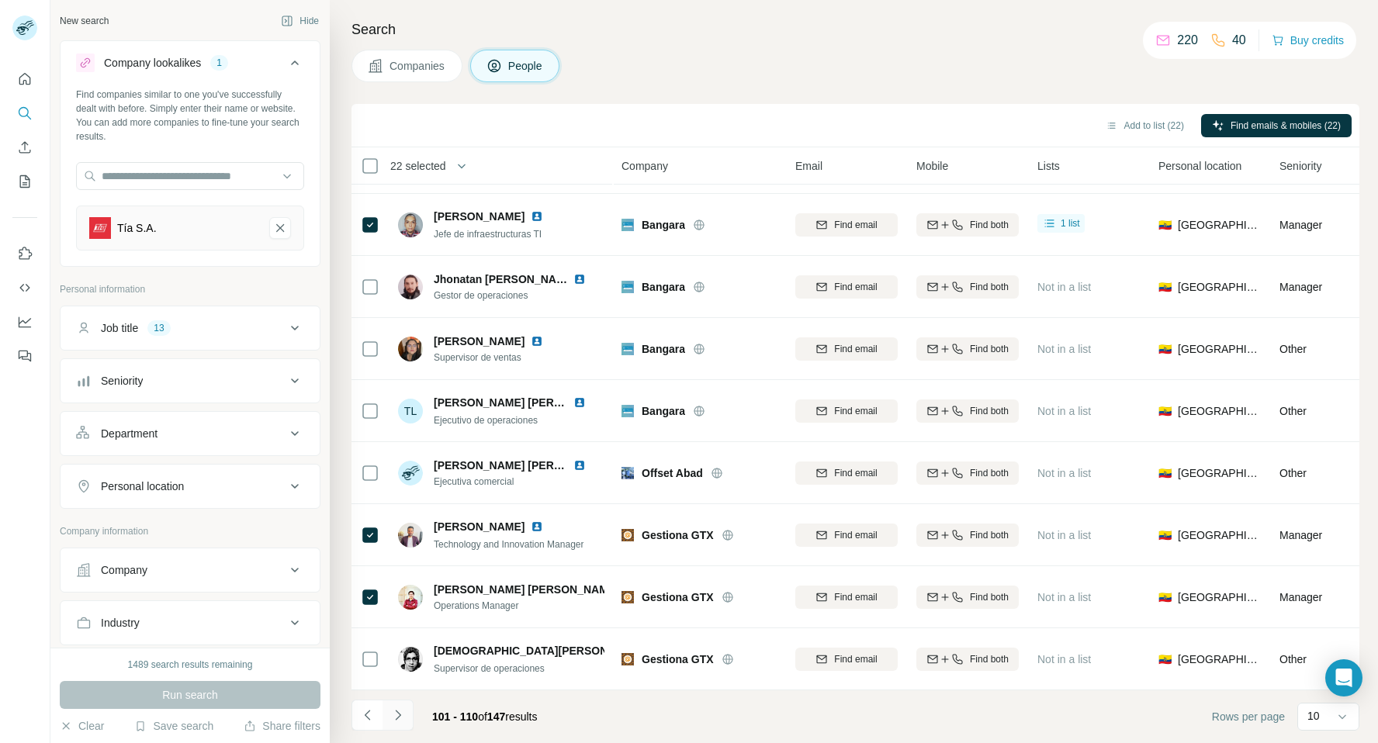
click at [396, 711] on icon "Navigate to next page" at bounding box center [398, 715] width 16 height 16
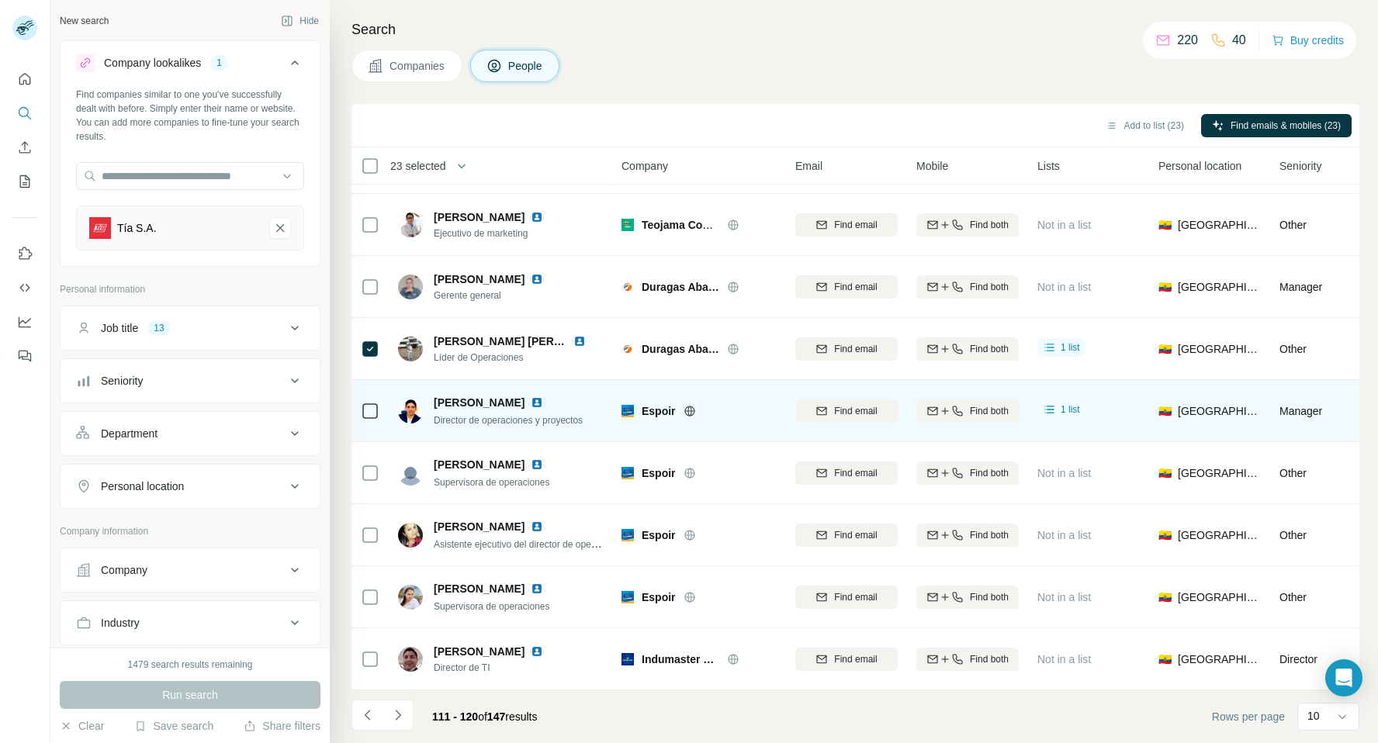
click at [379, 413] on icon at bounding box center [370, 411] width 19 height 19
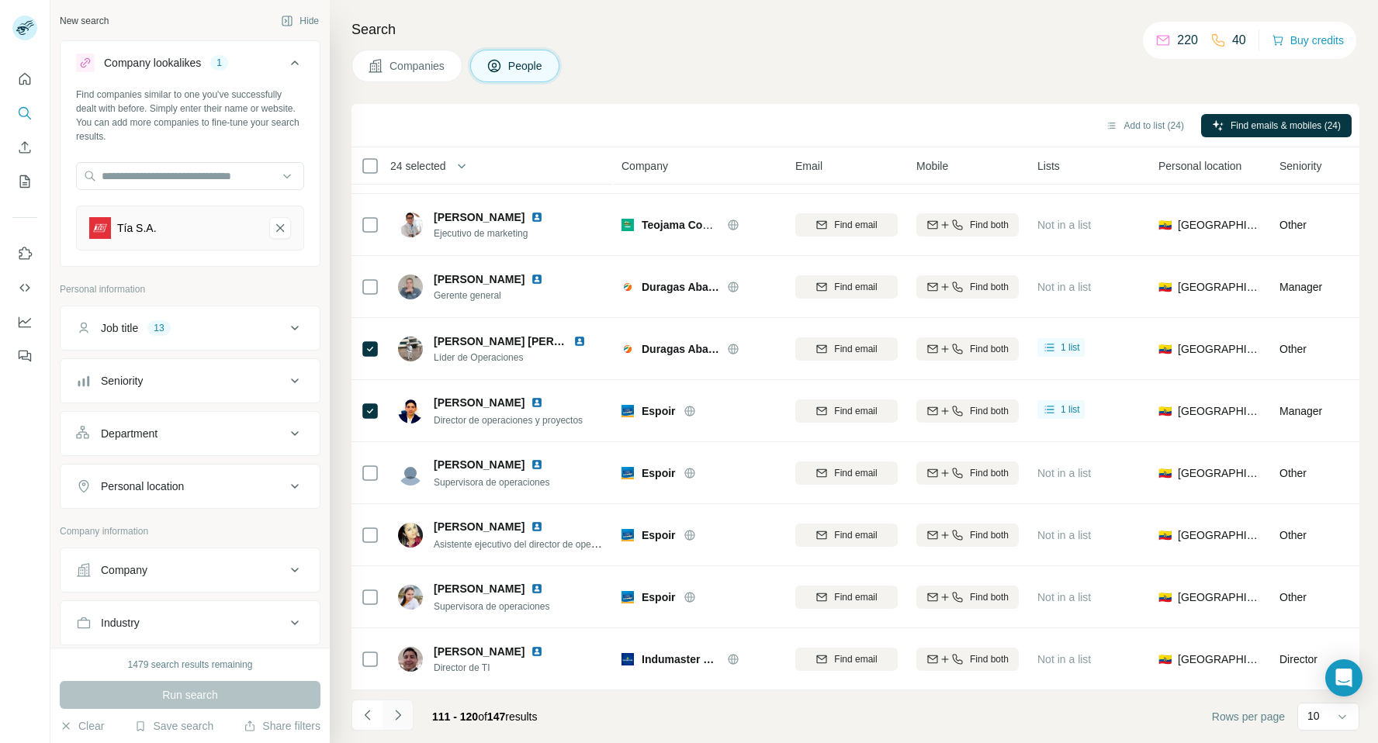
click at [397, 717] on icon "Navigate to next page" at bounding box center [398, 715] width 16 height 16
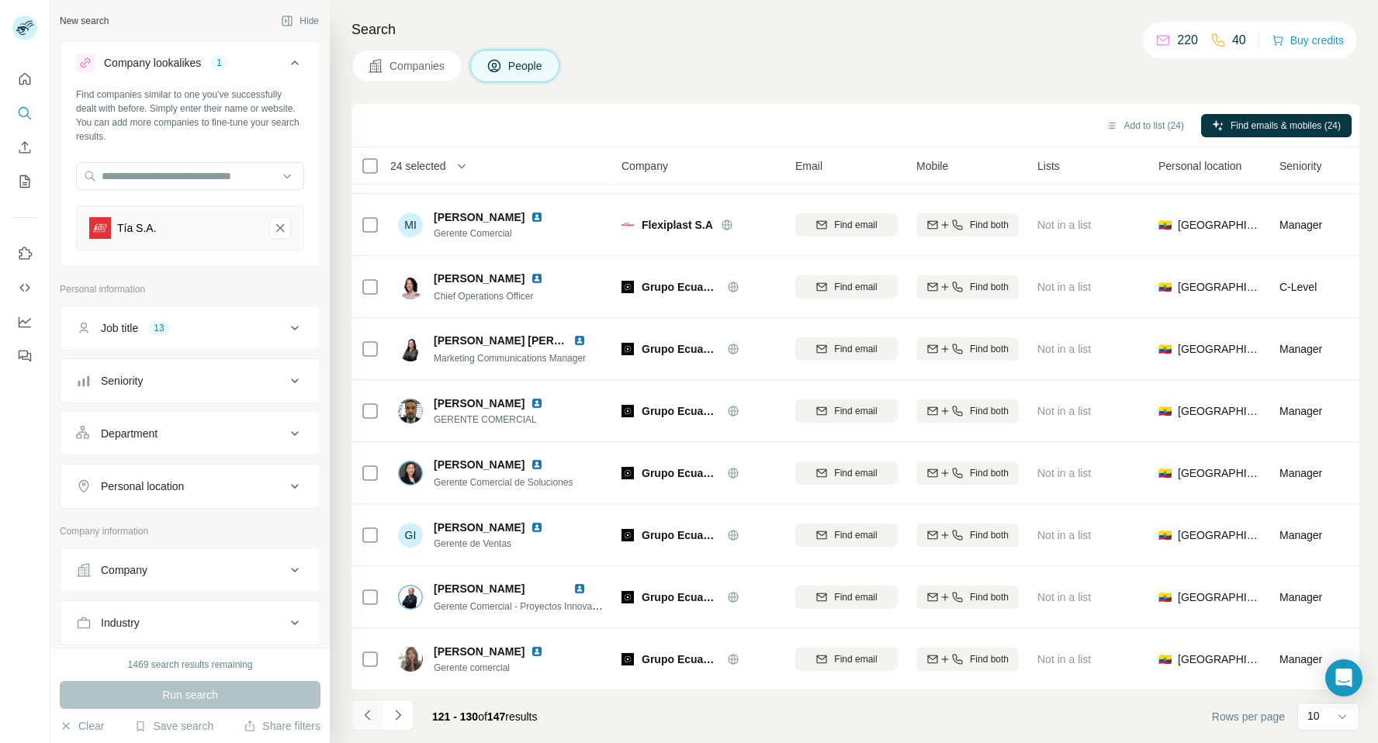
click at [372, 718] on icon "Navigate to previous page" at bounding box center [368, 715] width 16 height 16
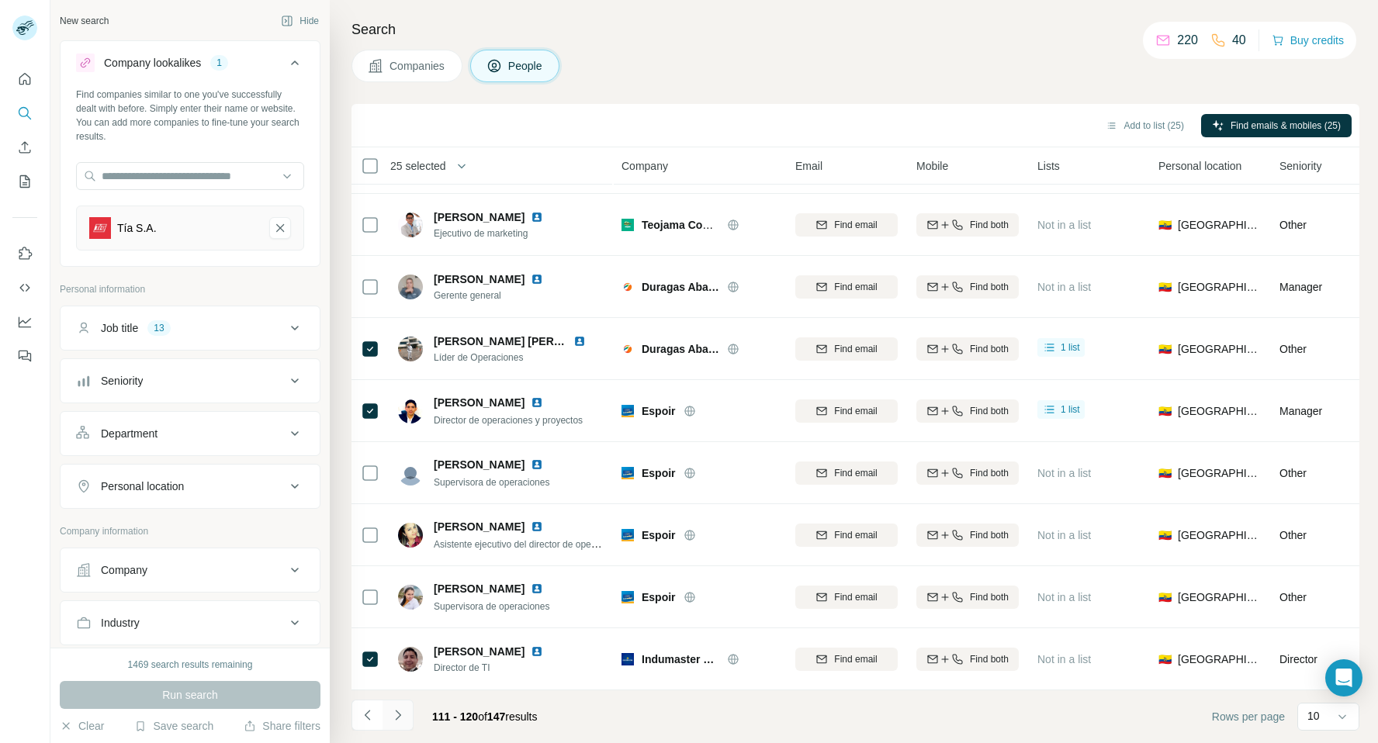
click at [399, 720] on icon "Navigate to next page" at bounding box center [398, 715] width 16 height 16
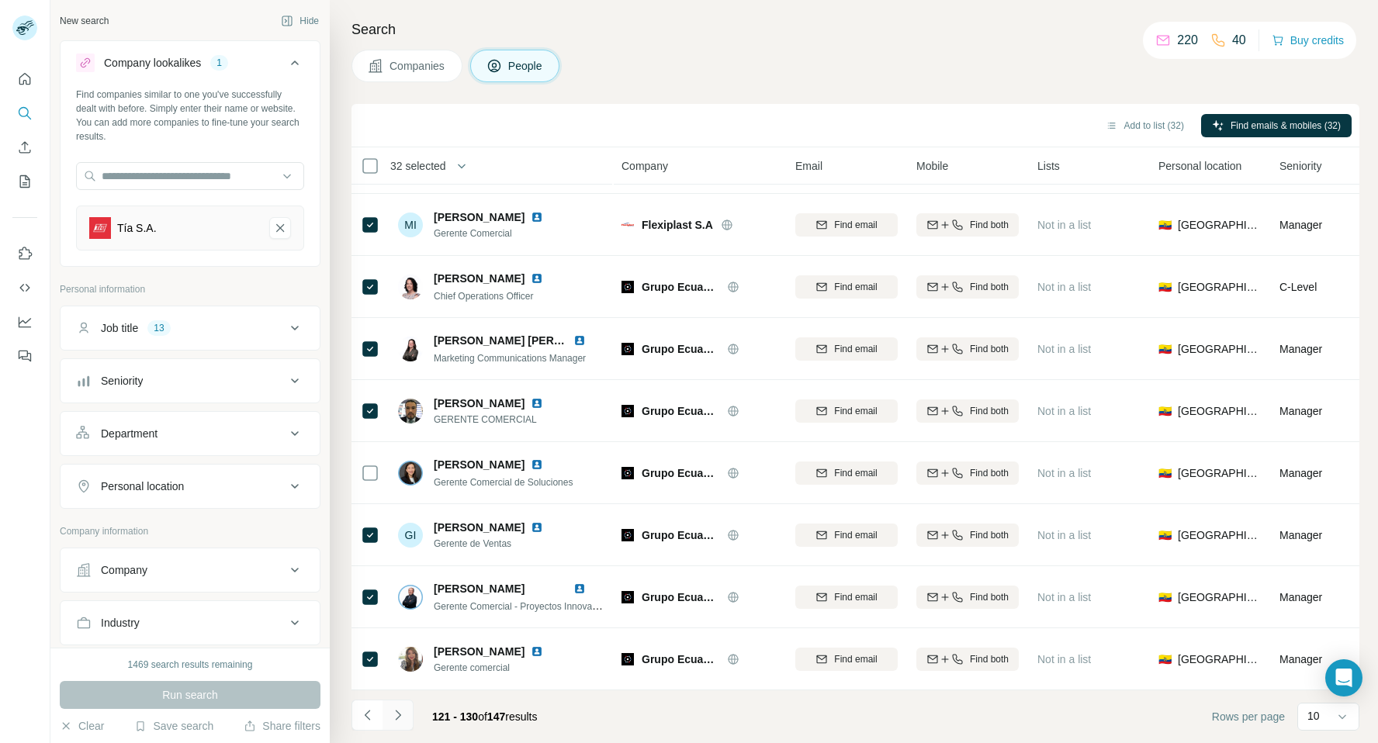
click at [394, 717] on icon "Navigate to next page" at bounding box center [398, 715] width 16 height 16
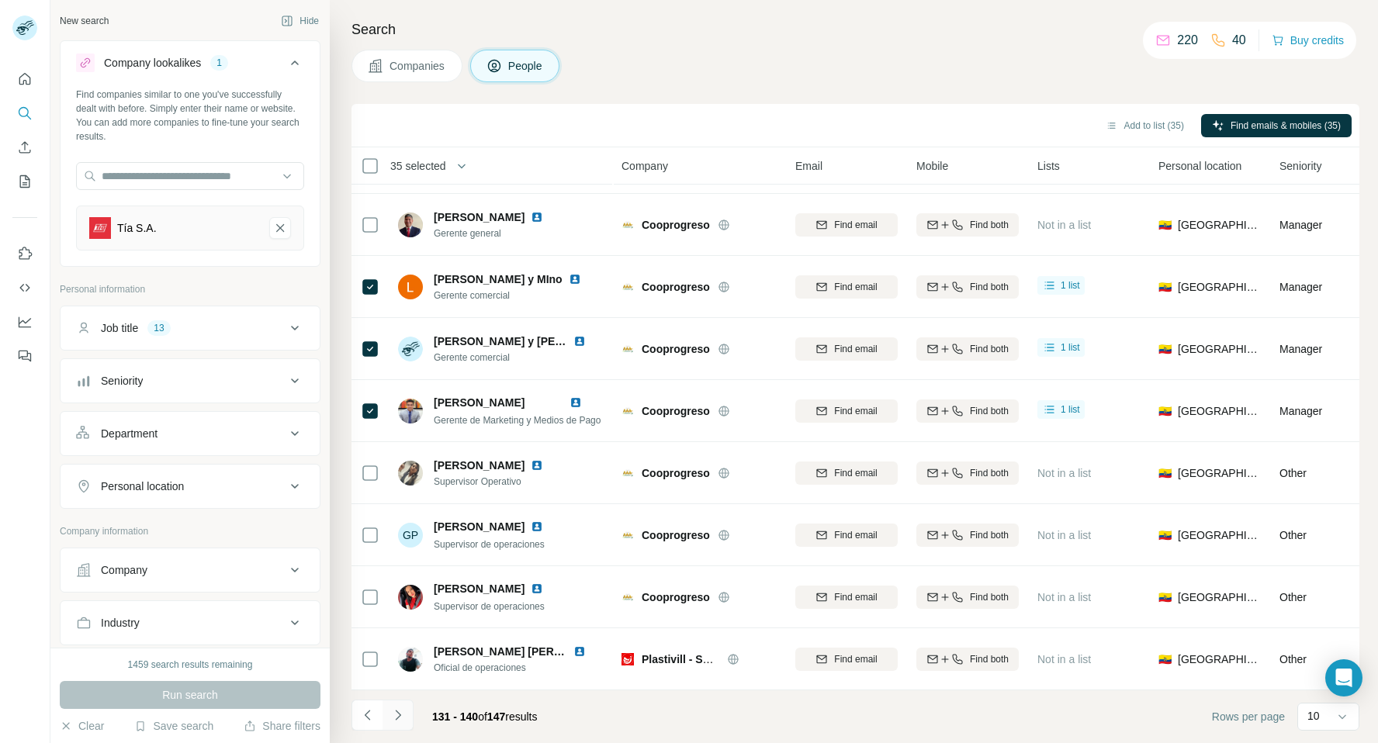
click at [400, 717] on icon "Navigate to next page" at bounding box center [398, 715] width 16 height 16
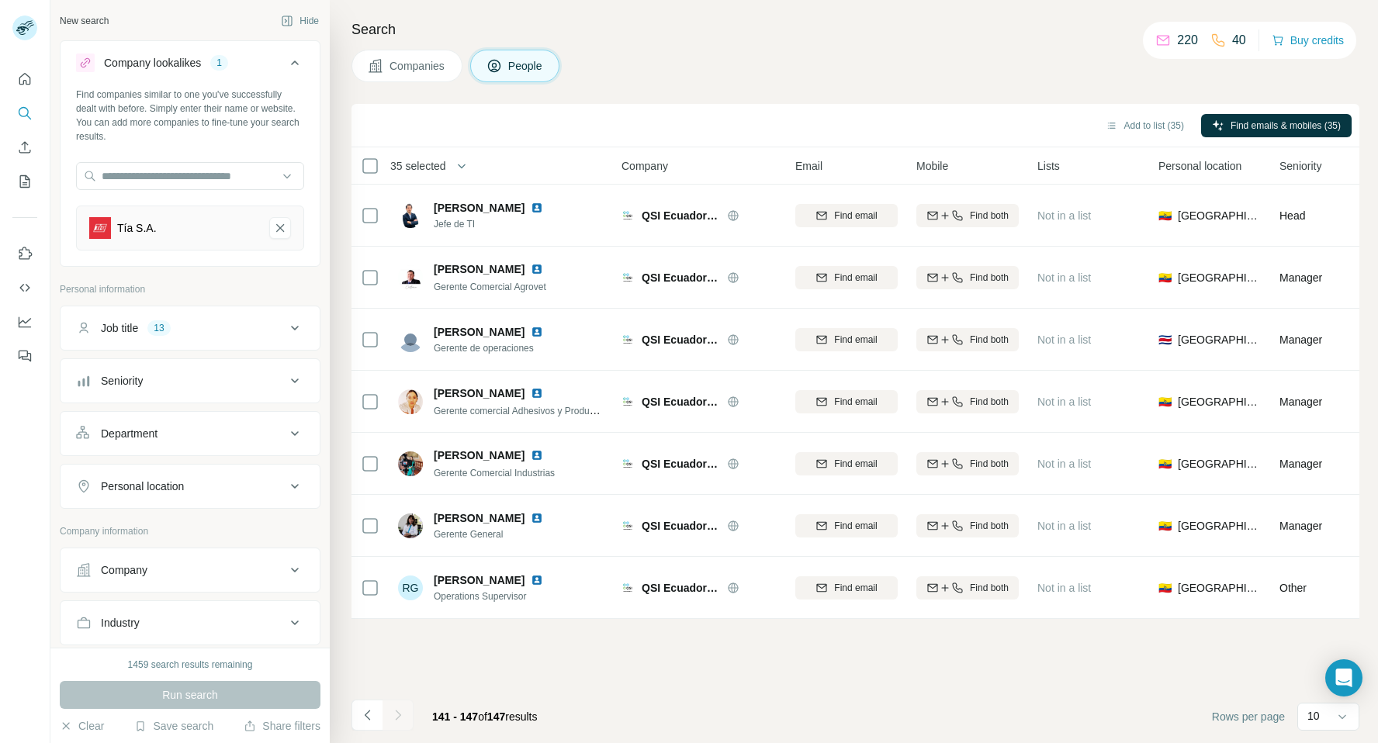
scroll to position [0, 0]
click at [1129, 123] on button "Add to list (38)" at bounding box center [1145, 125] width 100 height 23
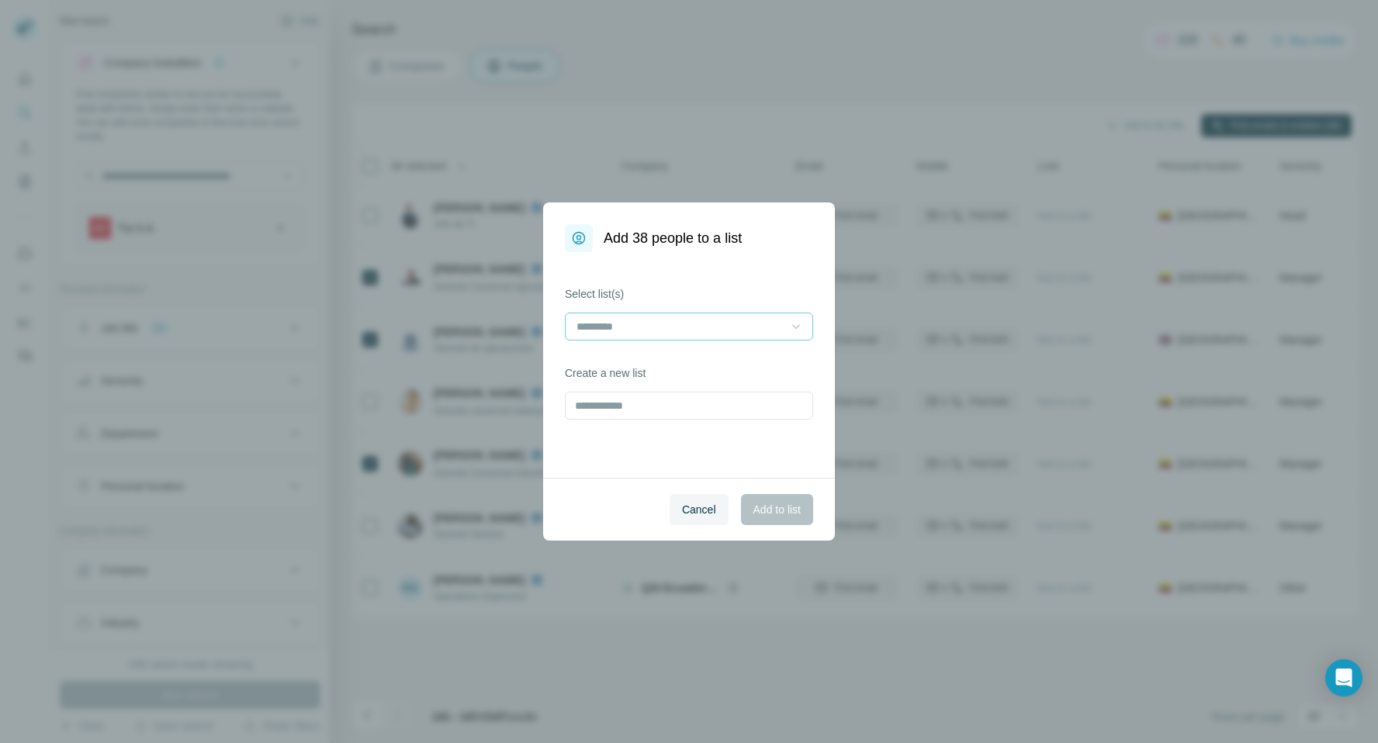
click at [795, 327] on icon at bounding box center [796, 327] width 16 height 16
click at [733, 324] on input at bounding box center [679, 326] width 209 height 17
type input "*"
drag, startPoint x: 714, startPoint y: 324, endPoint x: 507, endPoint y: 321, distance: 207.1
click at [507, 321] on div "**********" at bounding box center [689, 371] width 1378 height 743
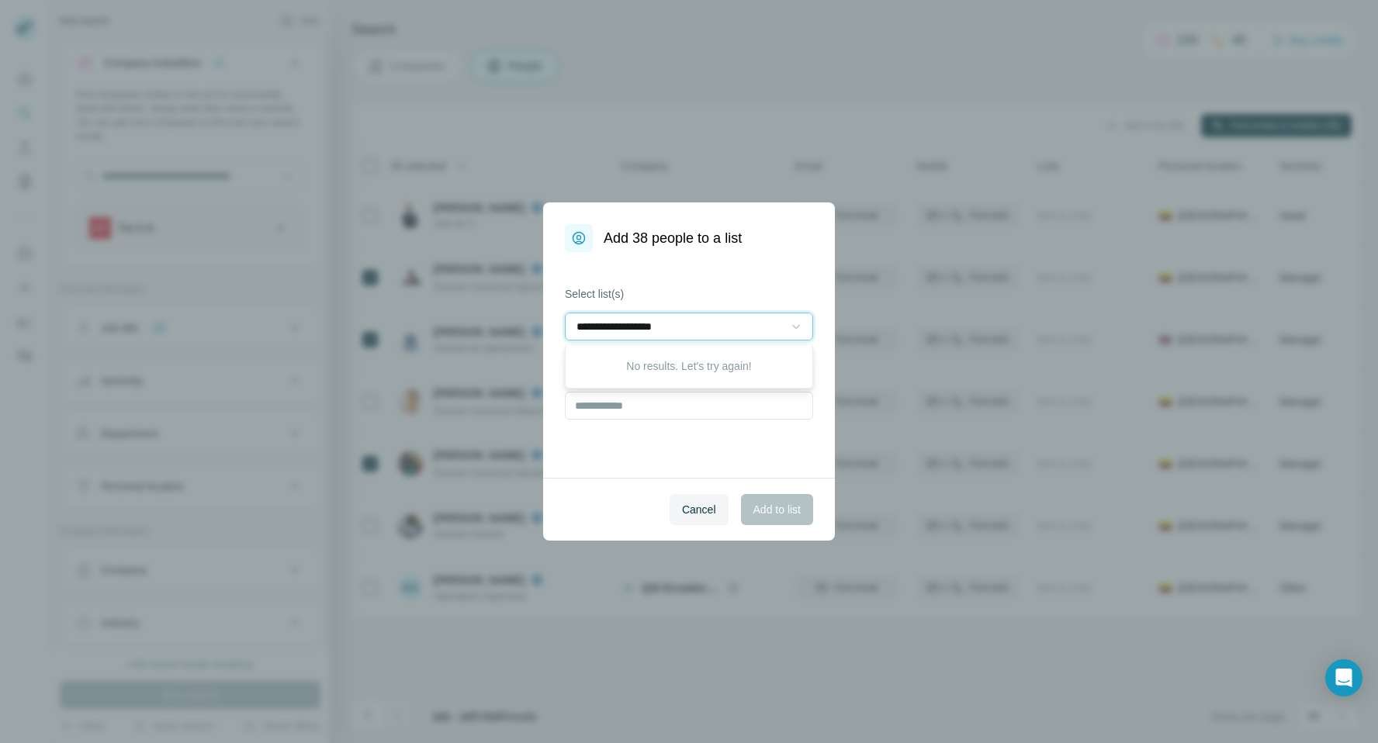
type input "**********"
click at [627, 405] on input "text" at bounding box center [689, 406] width 248 height 28
click at [633, 320] on input at bounding box center [679, 326] width 209 height 17
click at [628, 413] on input "text" at bounding box center [689, 406] width 248 height 28
click at [628, 410] on input "text" at bounding box center [689, 406] width 248 height 28
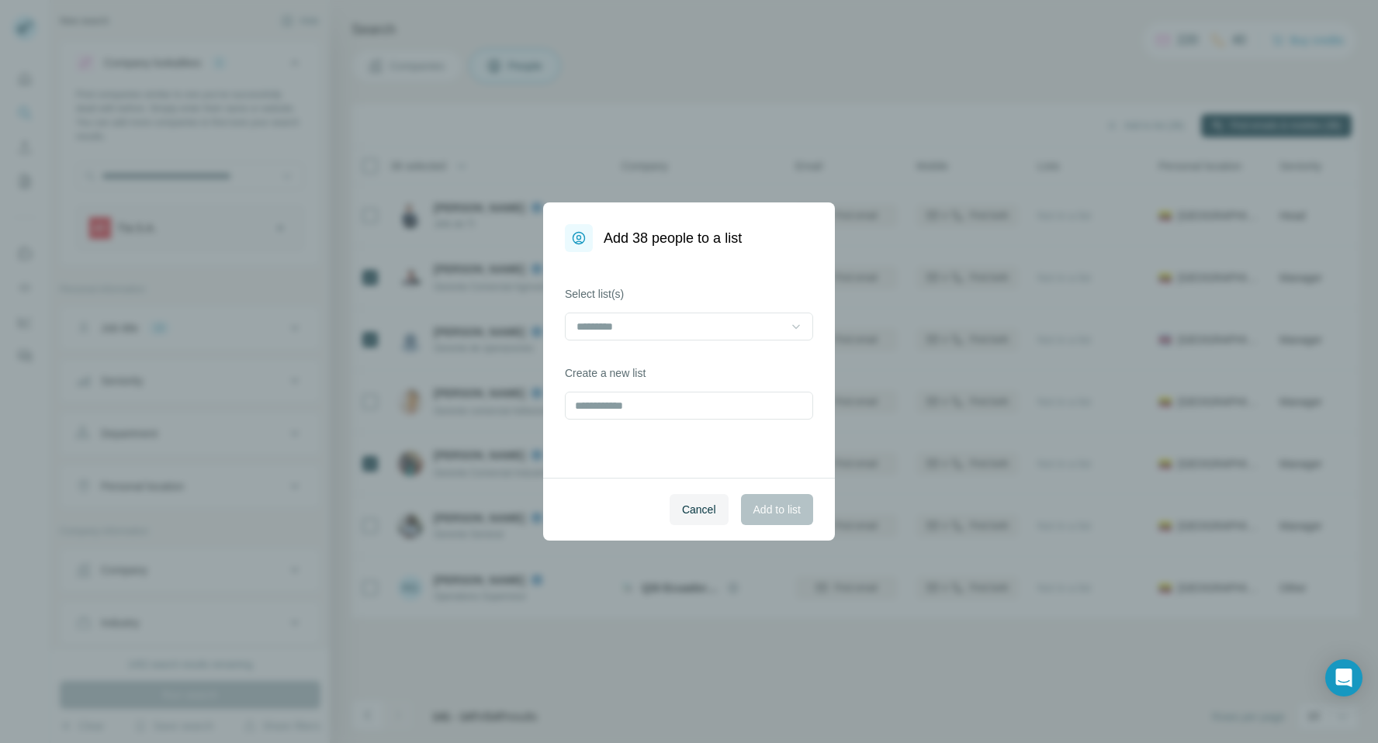
click at [680, 493] on div "Cancel Add to list" at bounding box center [689, 509] width 292 height 63
click at [687, 508] on span "Cancel" at bounding box center [699, 510] width 34 height 16
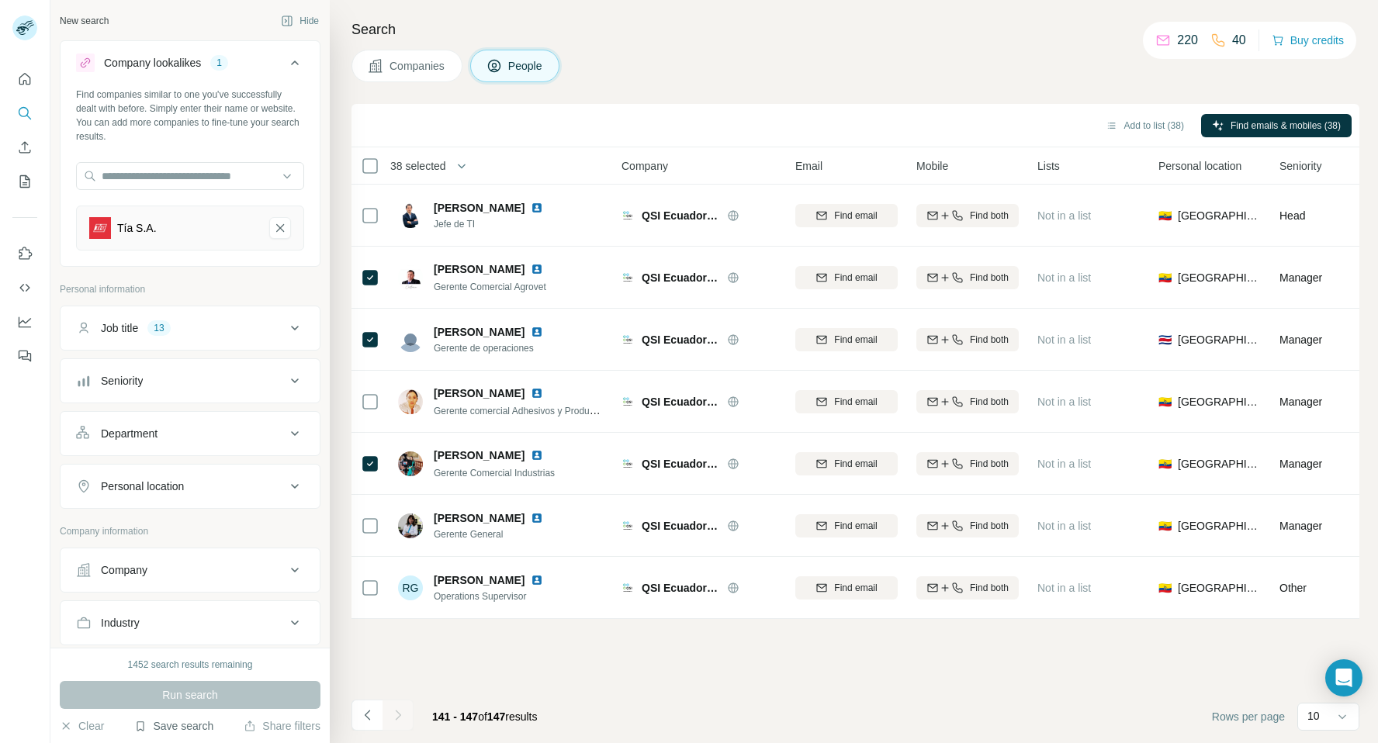
click at [186, 730] on button "Save search" at bounding box center [173, 726] width 79 height 16
click at [202, 666] on div "Save search" at bounding box center [218, 667] width 164 height 31
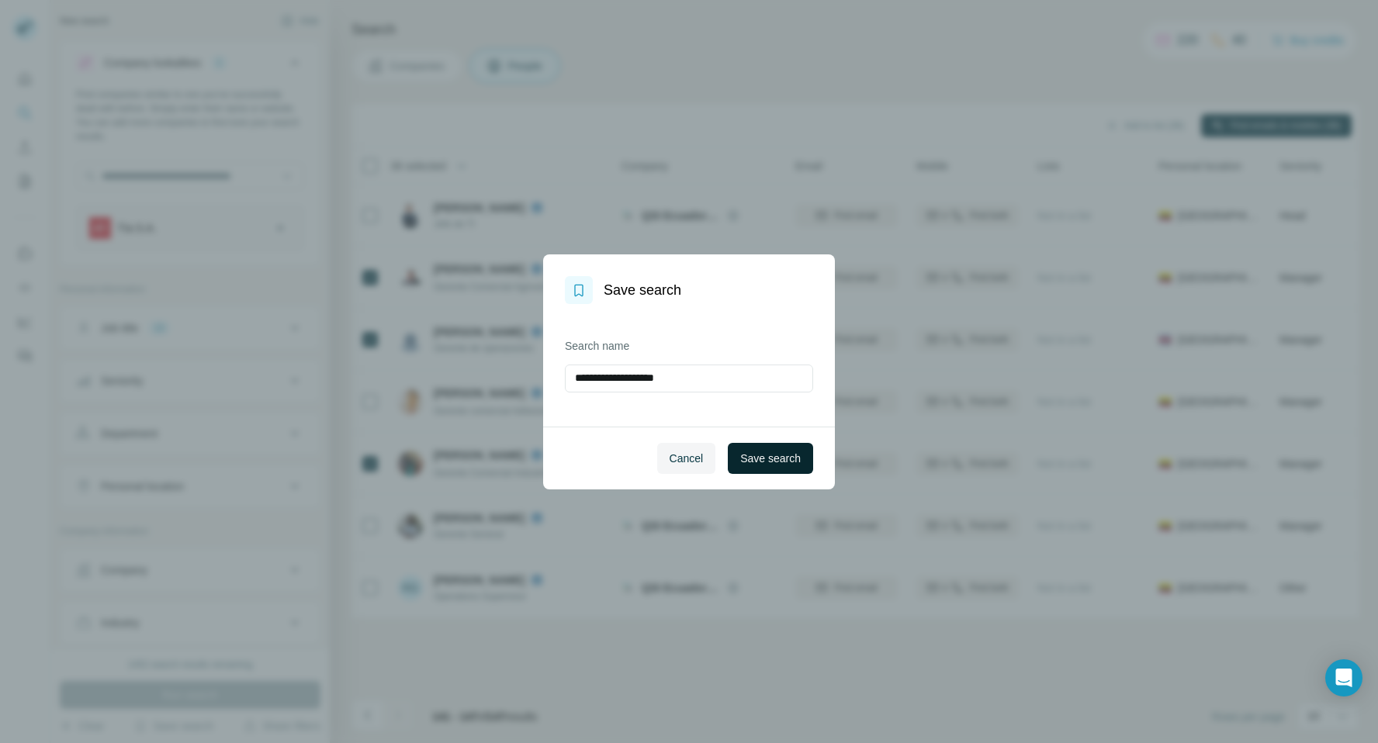
type input "**********"
click at [780, 465] on button "Save search" at bounding box center [770, 458] width 85 height 31
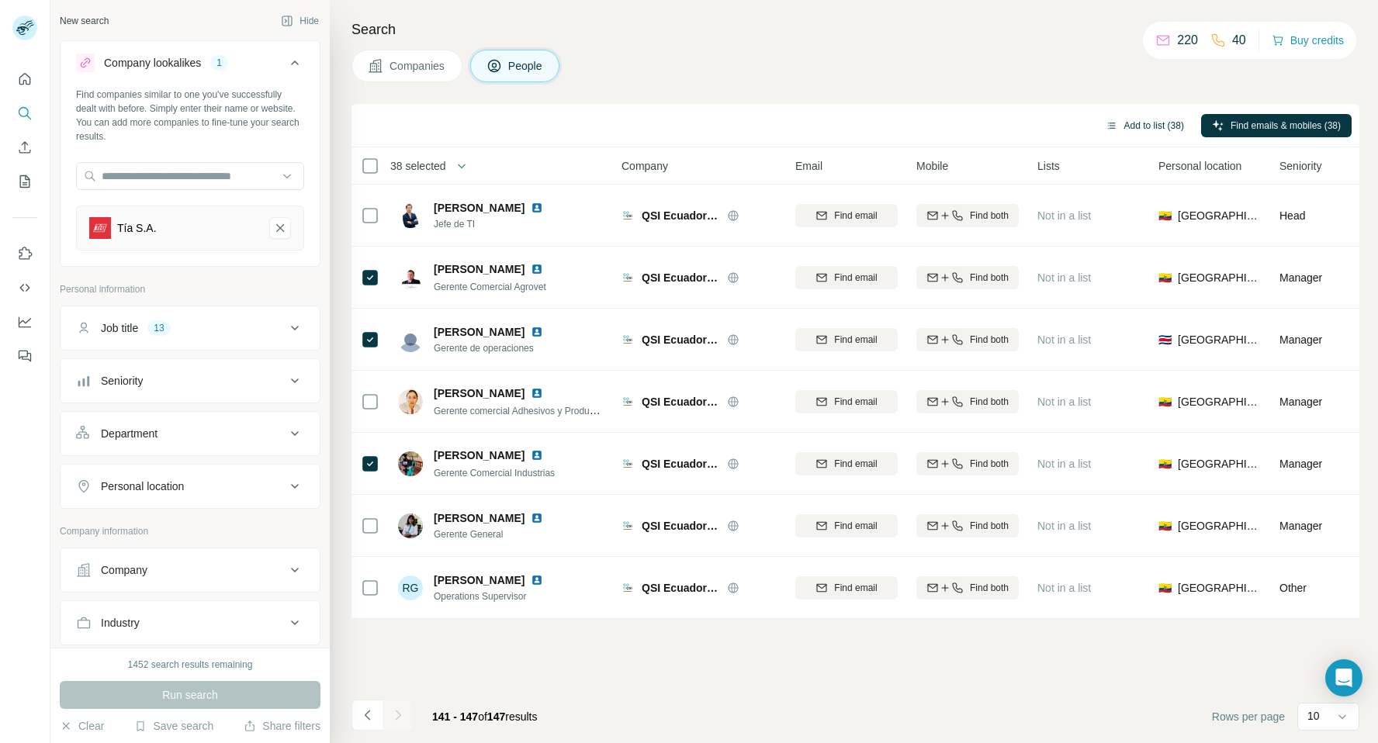
click at [1121, 133] on button "Add to list (38)" at bounding box center [1145, 125] width 100 height 23
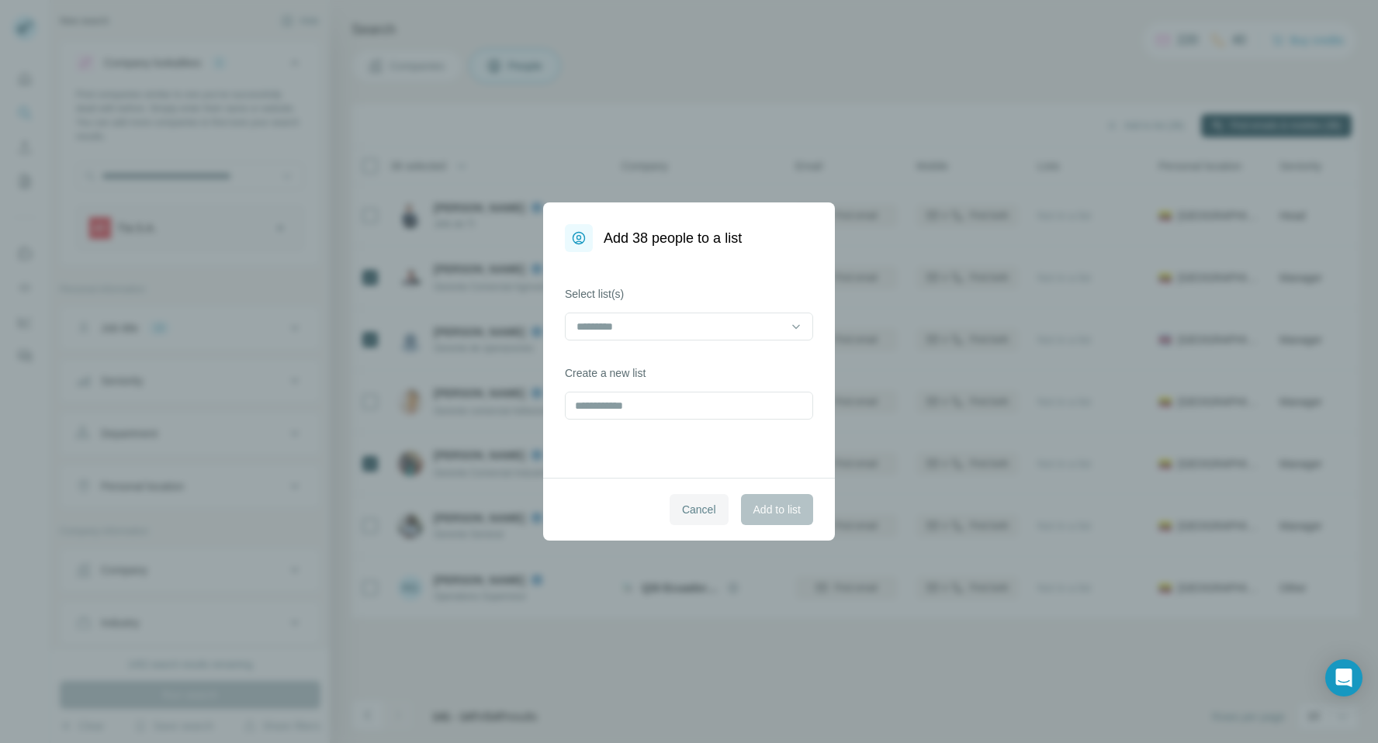
click at [694, 507] on span "Cancel" at bounding box center [699, 510] width 34 height 16
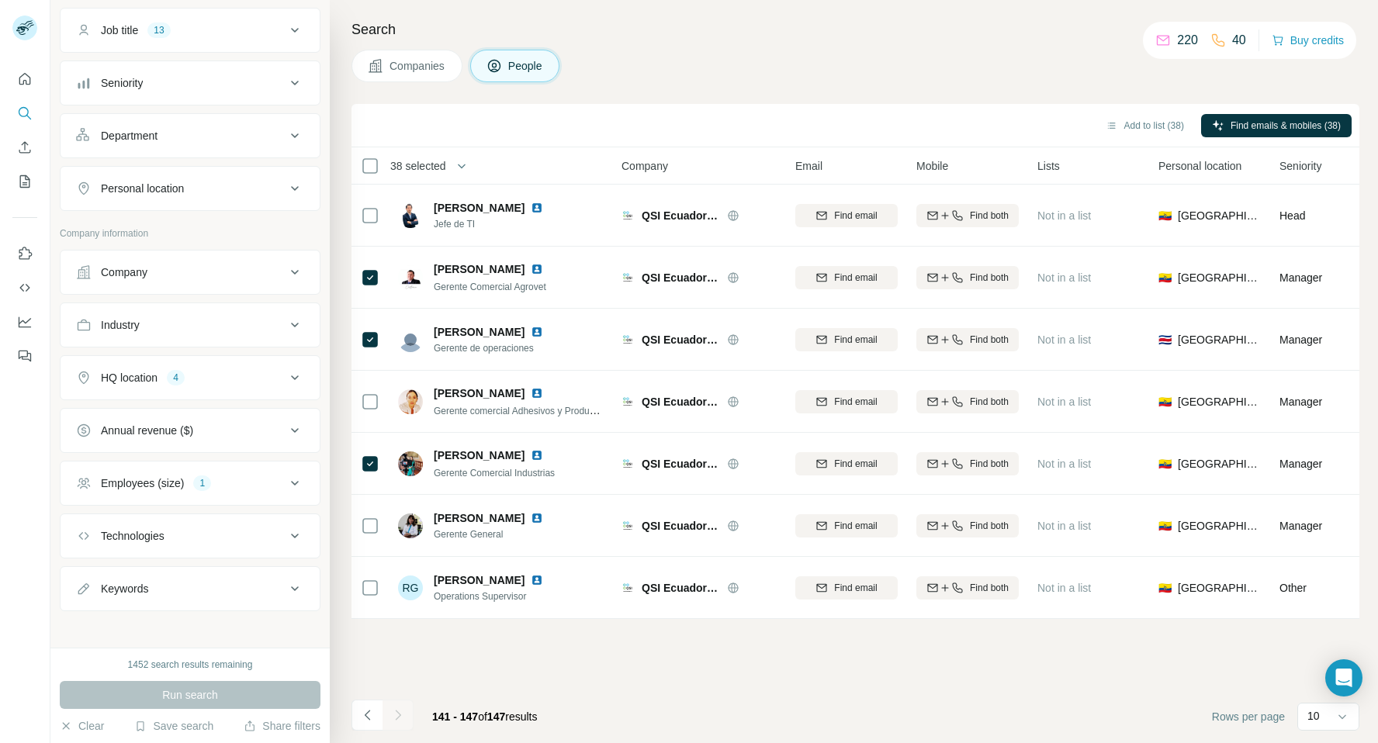
scroll to position [305, 0]
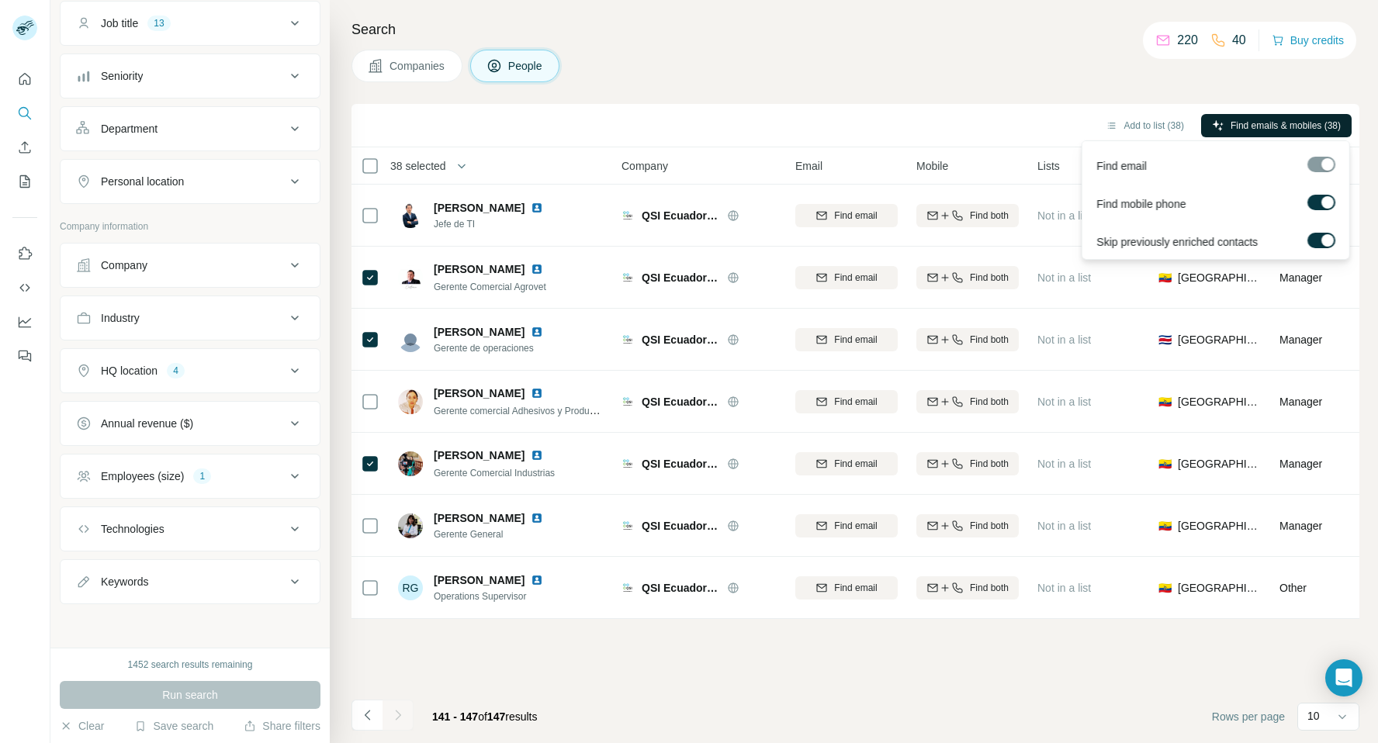
click at [1264, 122] on span "Find emails & mobiles (38)" at bounding box center [1285, 126] width 110 height 14
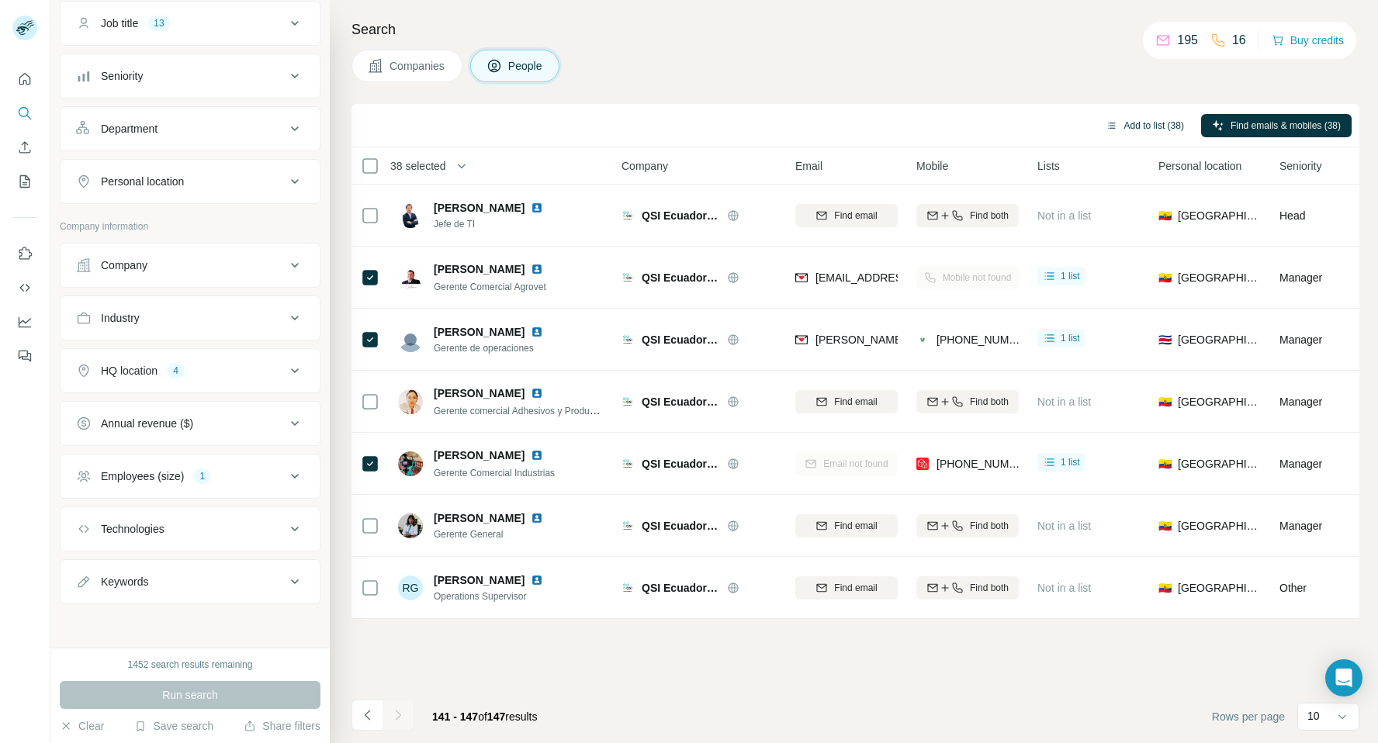
click at [1137, 121] on button "Add to list (38)" at bounding box center [1145, 125] width 100 height 23
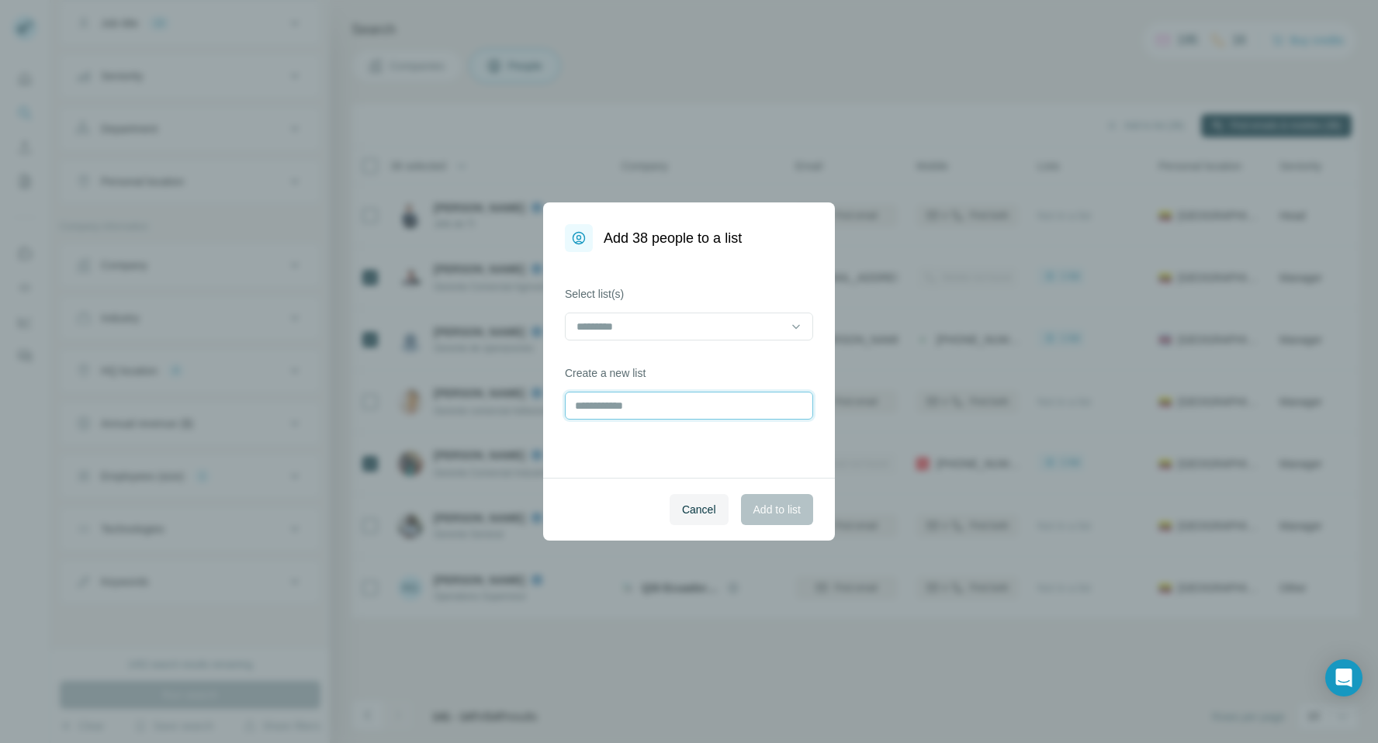
click at [733, 420] on div "Select list(s) Create a new list" at bounding box center [689, 365] width 292 height 226
click at [707, 408] on input "*******" at bounding box center [689, 406] width 248 height 28
type input "**********"
click at [779, 512] on span "Add to list" at bounding box center [776, 510] width 47 height 16
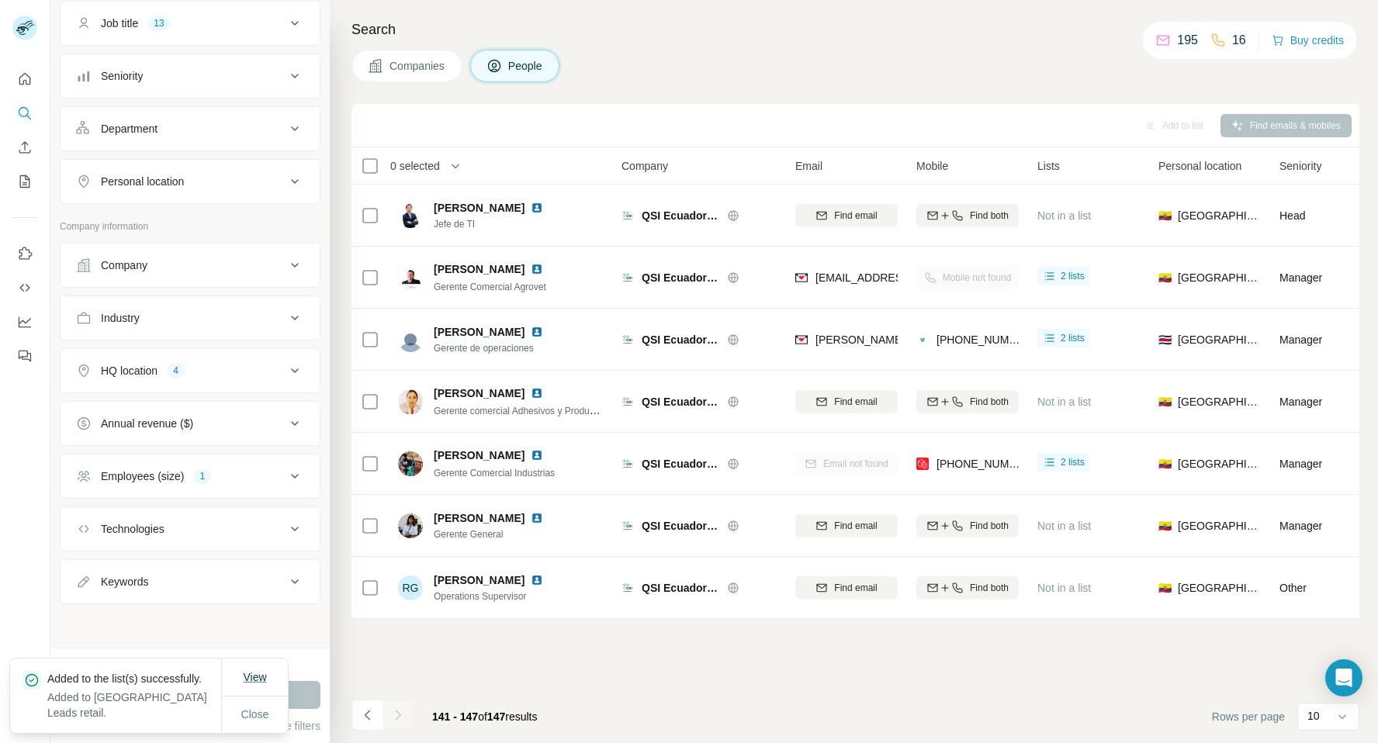
click at [258, 674] on span "View" at bounding box center [254, 677] width 23 height 12
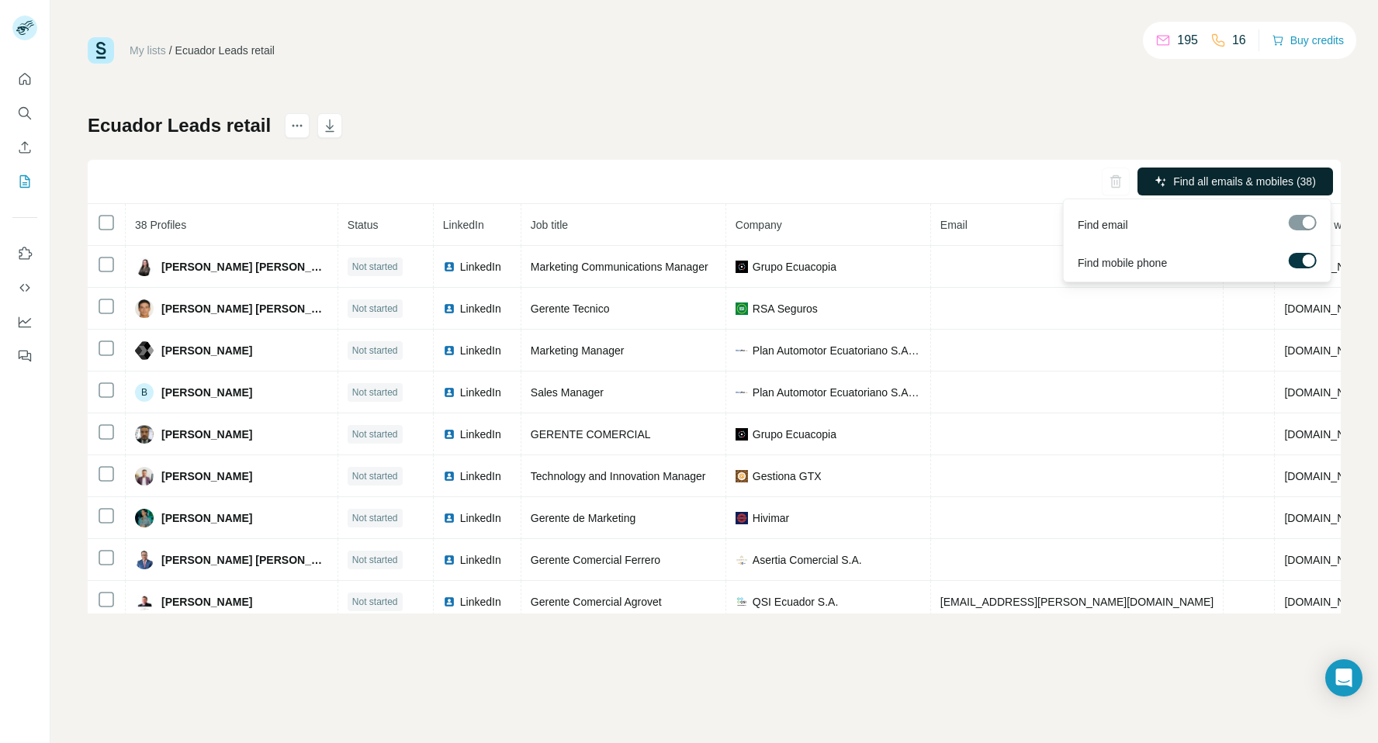
click at [1198, 179] on span "Find all emails & mobiles (38)" at bounding box center [1244, 182] width 143 height 16
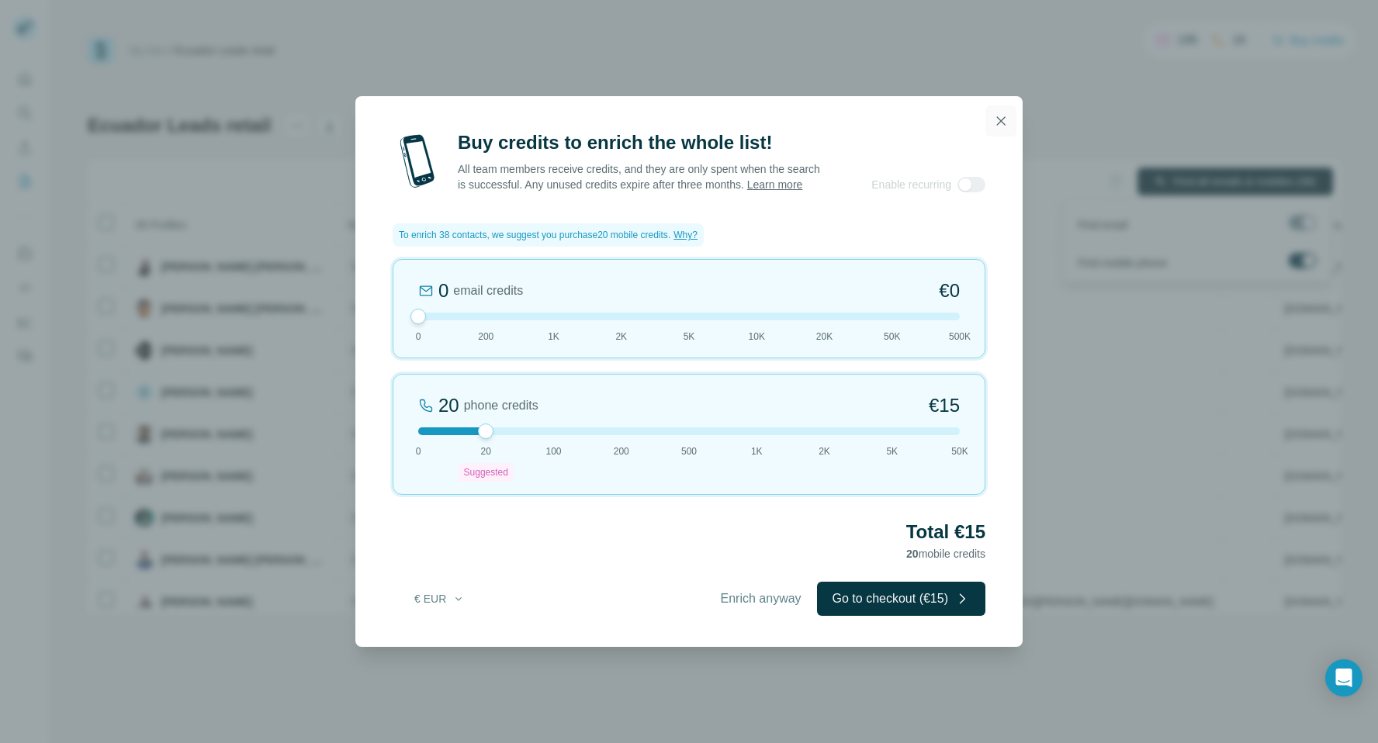
click at [1008, 113] on icon "button" at bounding box center [1001, 121] width 16 height 16
